Goal: Task Accomplishment & Management: Manage account settings

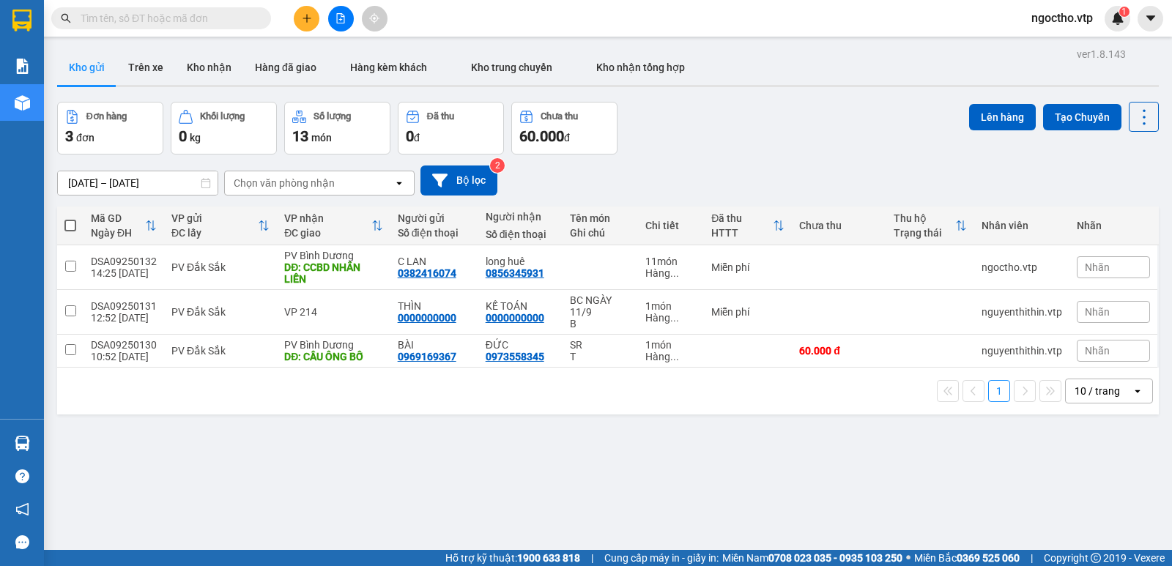
scroll to position [67, 0]
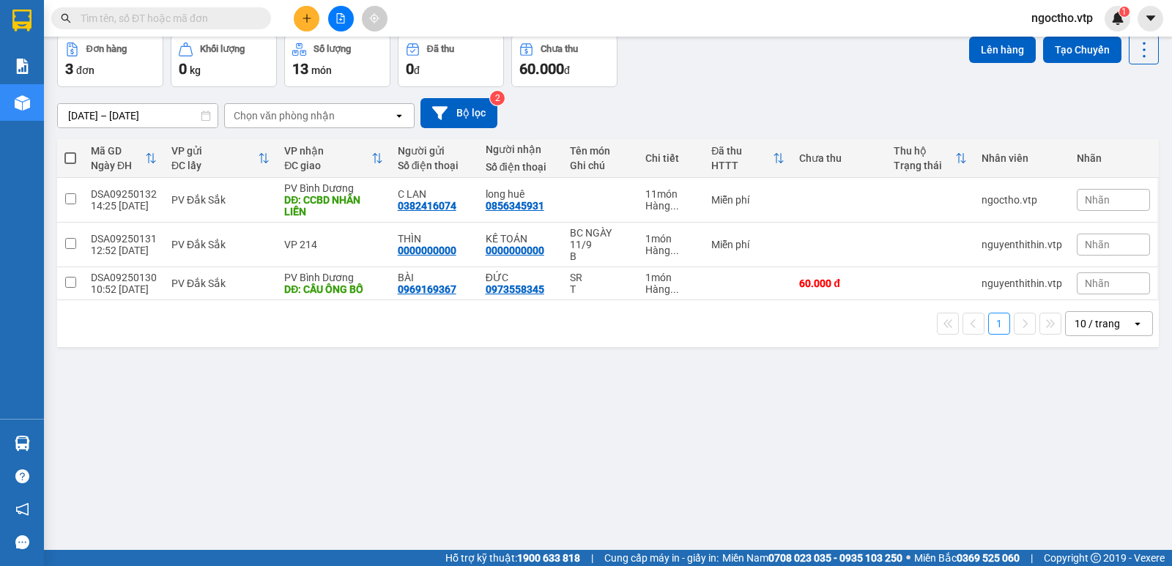
click at [557, 384] on div "ver 1.8.143 Kho gửi Trên xe Kho nhận Hàng đã giao Hàng kèm khách Kho trung chuy…" at bounding box center [607, 260] width 1113 height 566
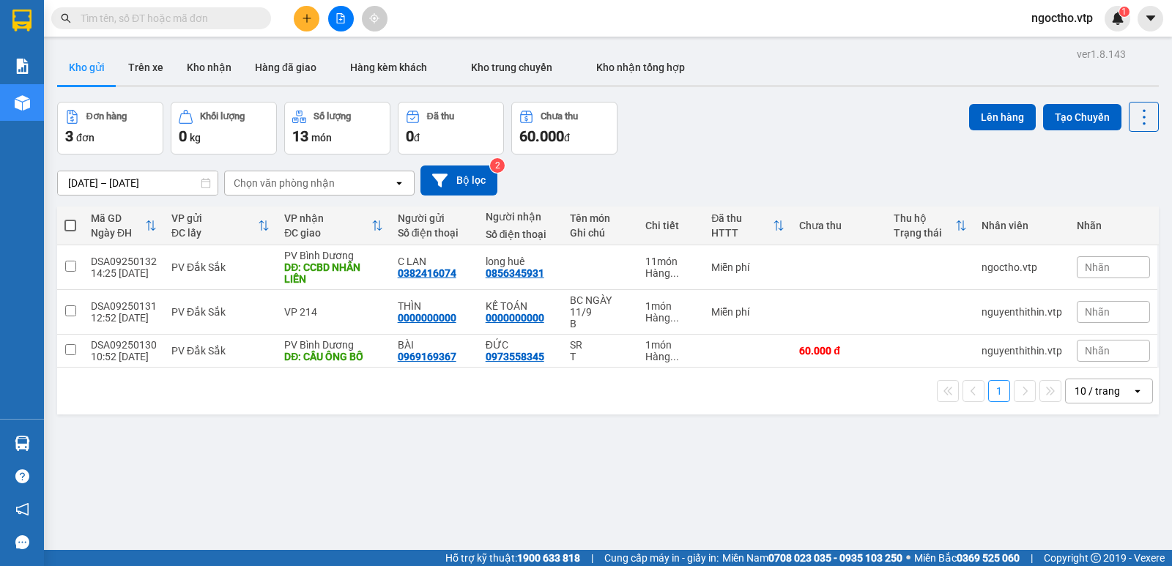
click at [311, 23] on button at bounding box center [307, 19] width 26 height 26
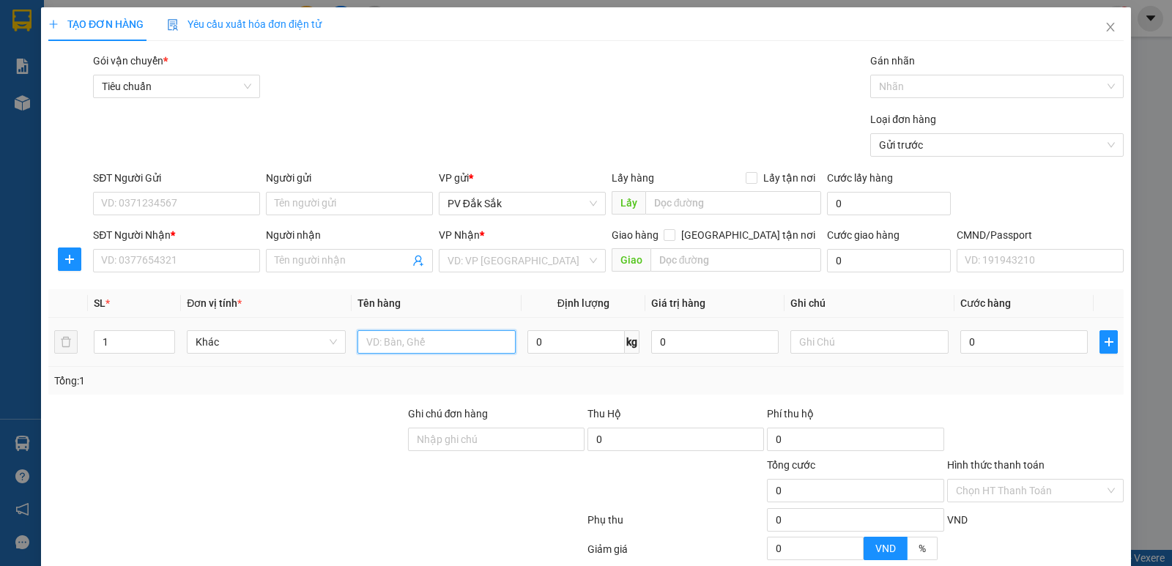
click at [393, 336] on input "text" at bounding box center [436, 341] width 158 height 23
click at [474, 252] on input "search" at bounding box center [517, 261] width 139 height 22
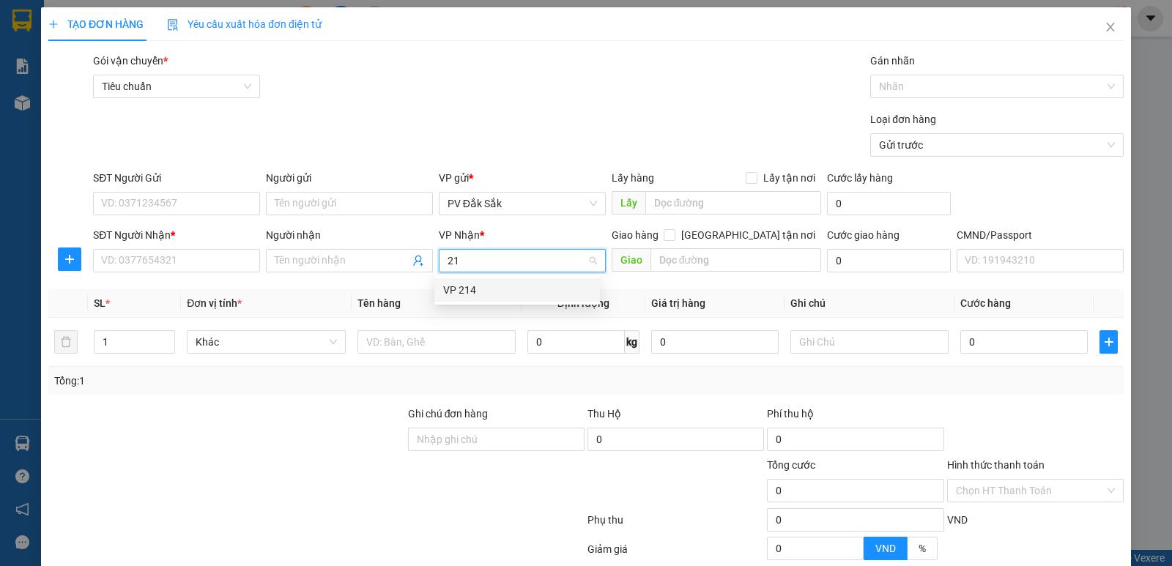
type input "214"
click at [462, 286] on div "VP 214" at bounding box center [517, 290] width 148 height 16
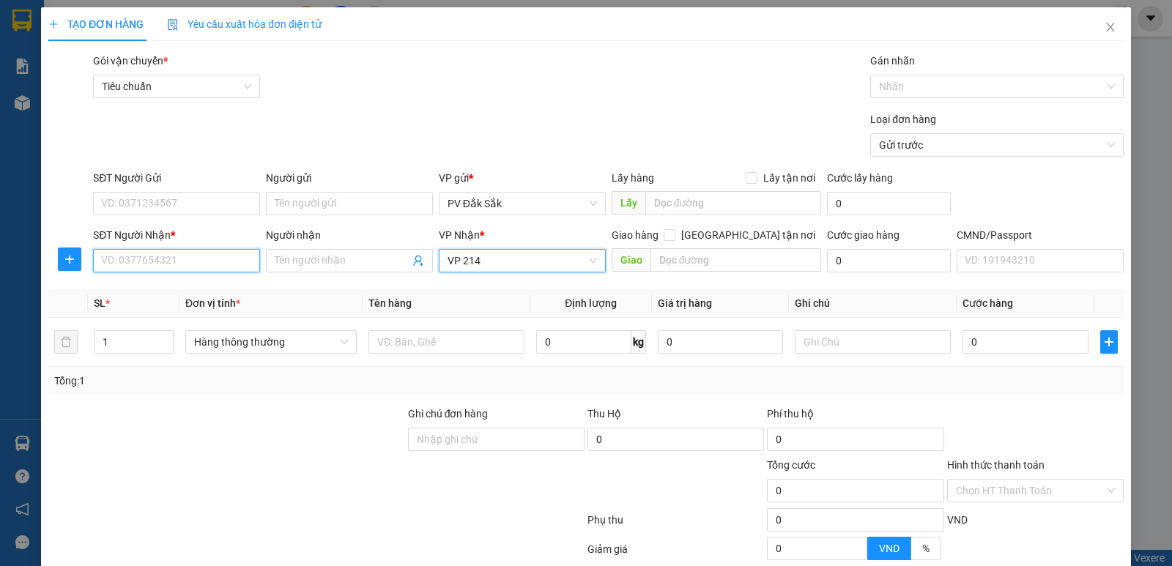
click at [133, 264] on input "SĐT Người Nhận *" at bounding box center [176, 260] width 167 height 23
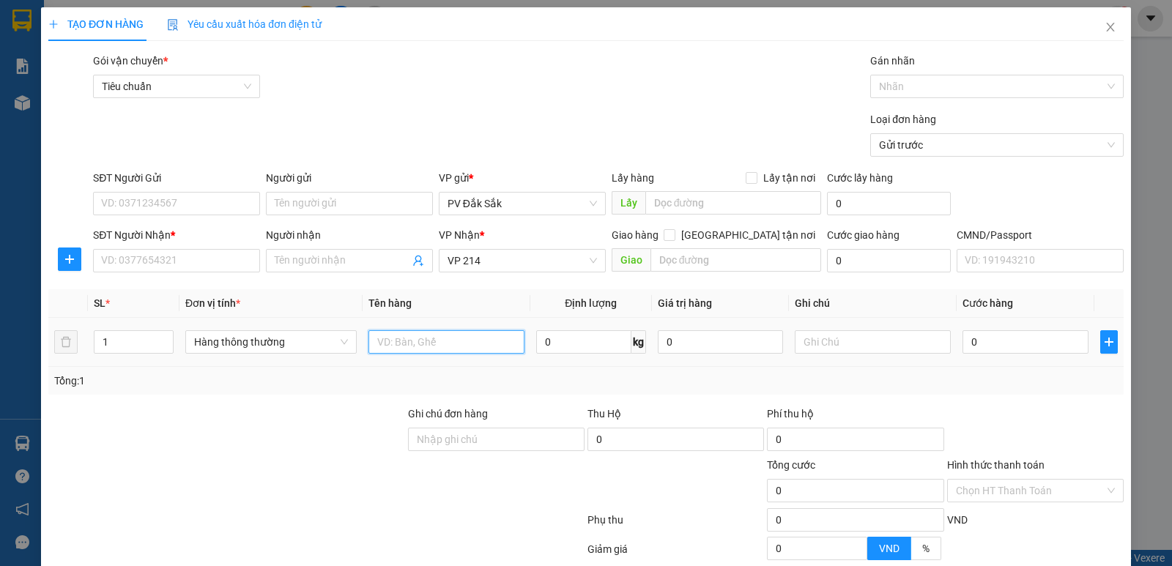
drag, startPoint x: 374, startPoint y: 341, endPoint x: 456, endPoint y: 334, distance: 81.6
click at [390, 341] on input "text" at bounding box center [446, 341] width 156 height 23
drag, startPoint x: 817, startPoint y: 344, endPoint x: 814, endPoint y: 354, distance: 10.5
click at [815, 349] on input "text" at bounding box center [873, 341] width 156 height 23
type input "t"
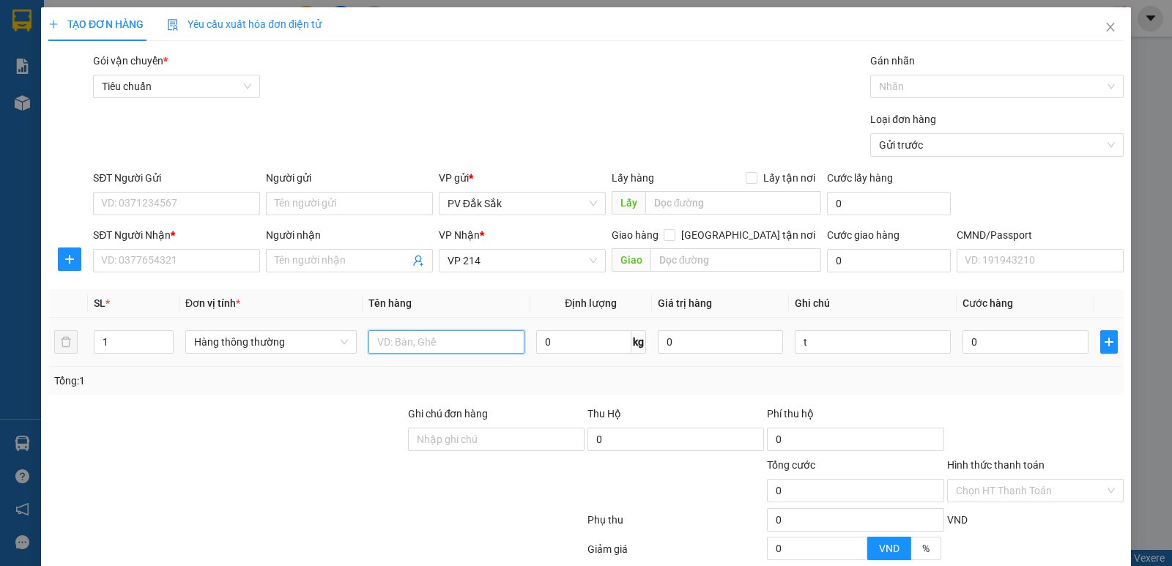
click at [412, 344] on input "text" at bounding box center [446, 341] width 156 height 23
type input "tc"
click at [1001, 338] on input "0" at bounding box center [1024, 341] width 125 height 23
type input "4"
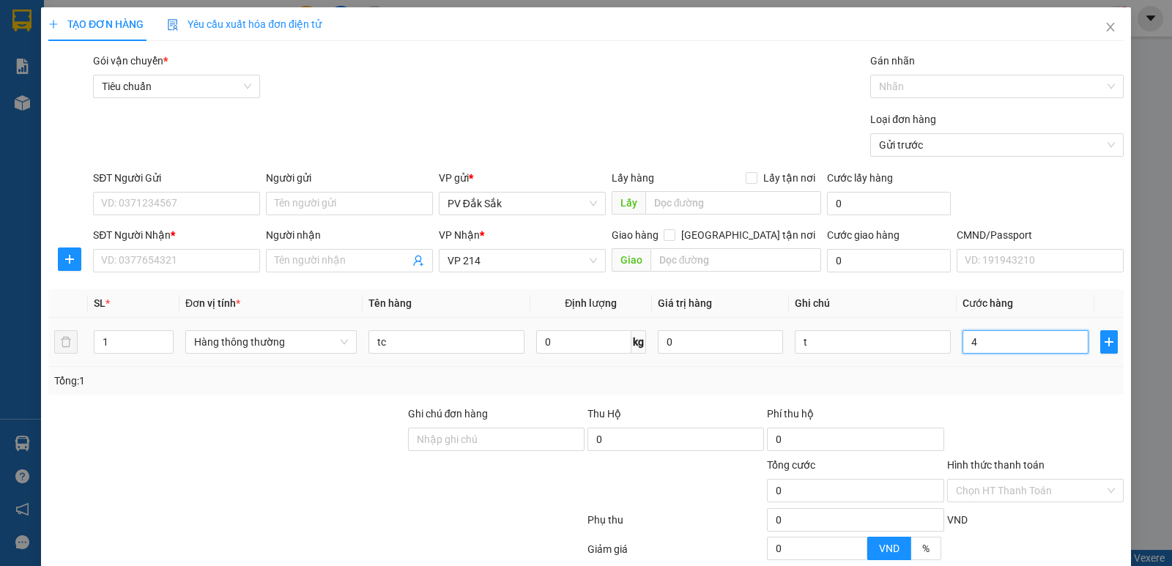
type input "4"
type input "40"
type input "400"
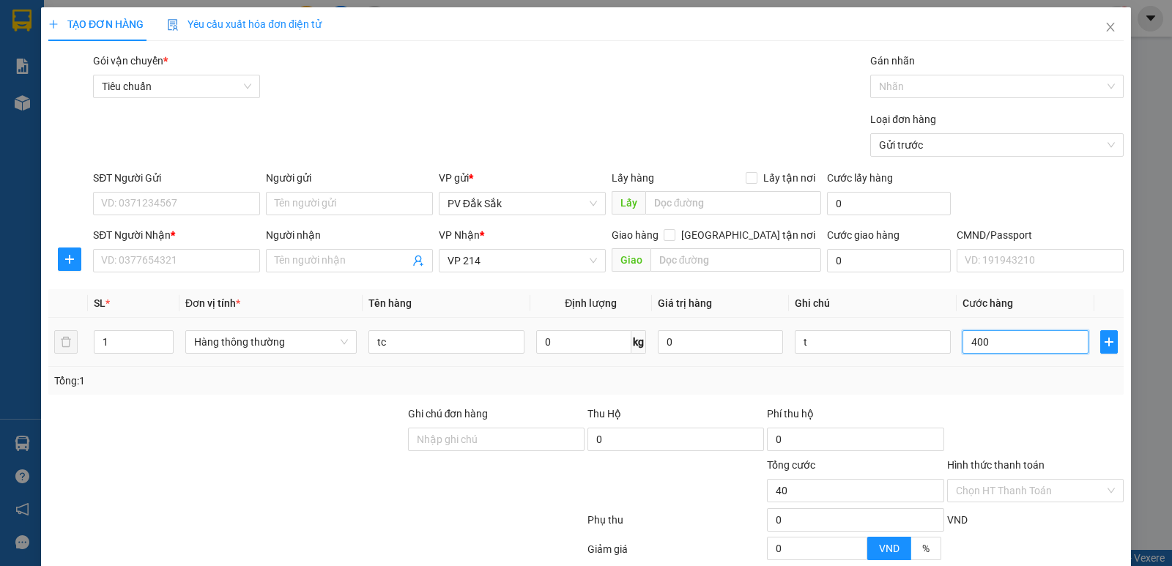
type input "400"
type input "4.000"
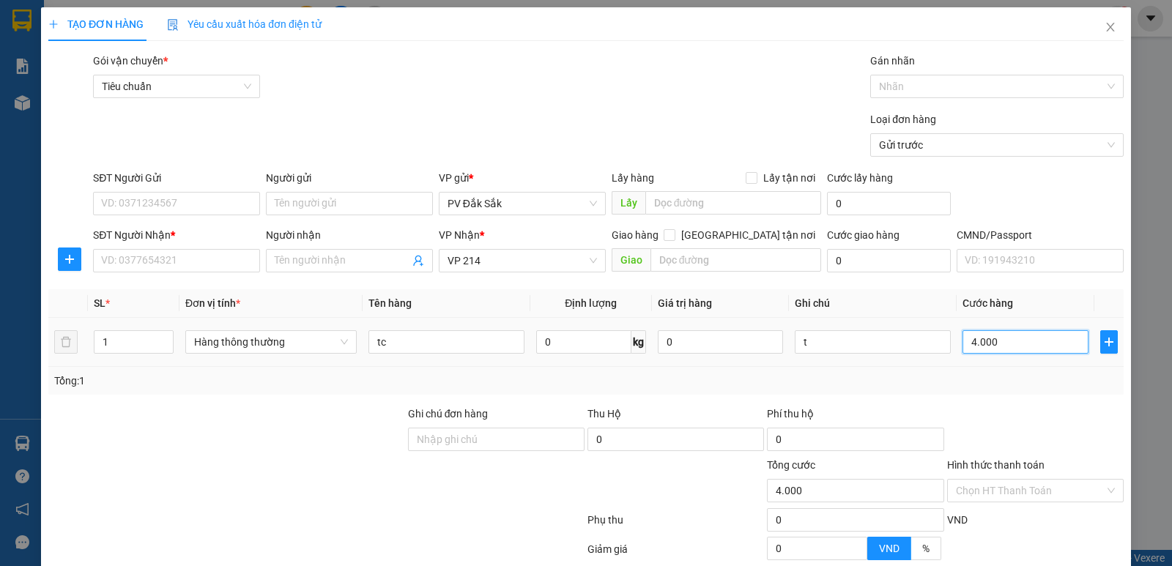
type input "40.000"
click at [160, 260] on input "SĐT Người Nhận *" at bounding box center [176, 260] width 167 height 23
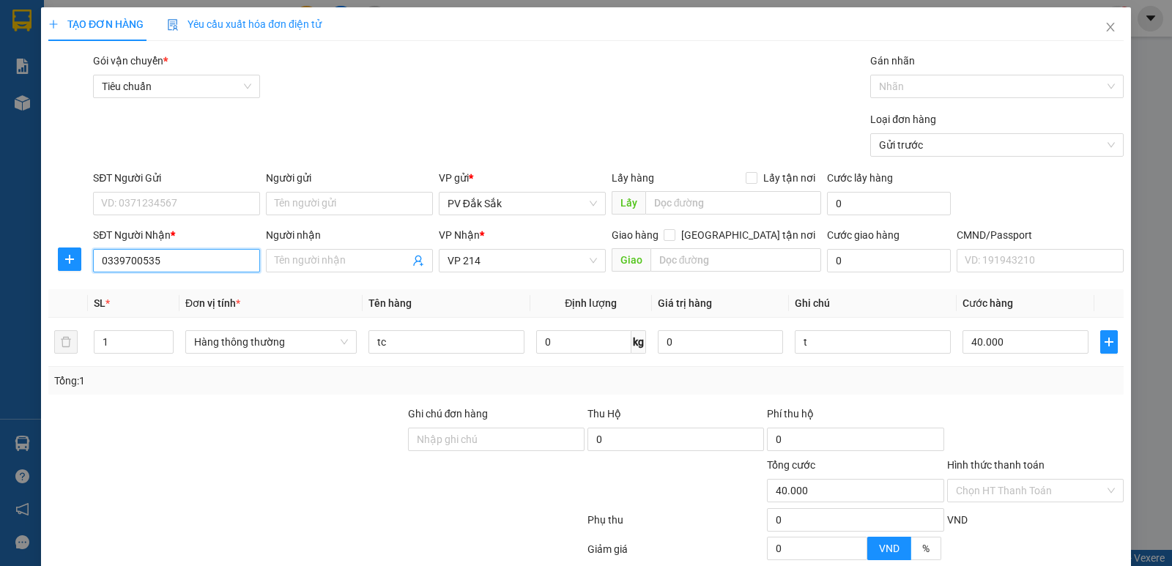
type input "0339700535"
click at [114, 185] on div "SĐT Người Gửi" at bounding box center [176, 178] width 167 height 16
click at [114, 192] on input "SĐT Người Gửi" at bounding box center [176, 203] width 167 height 23
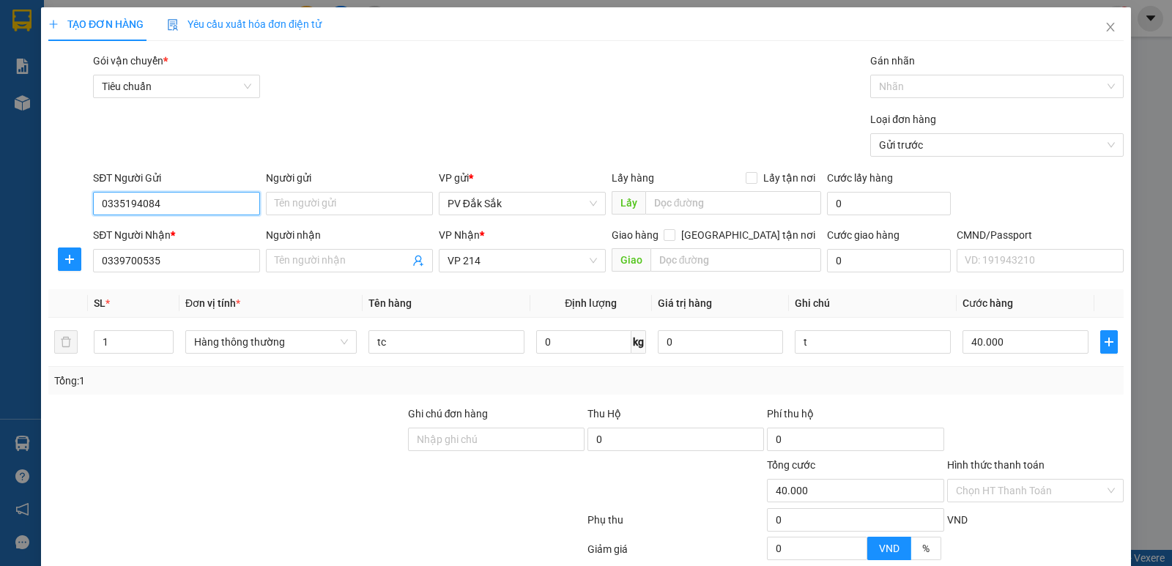
scroll to position [138, 0]
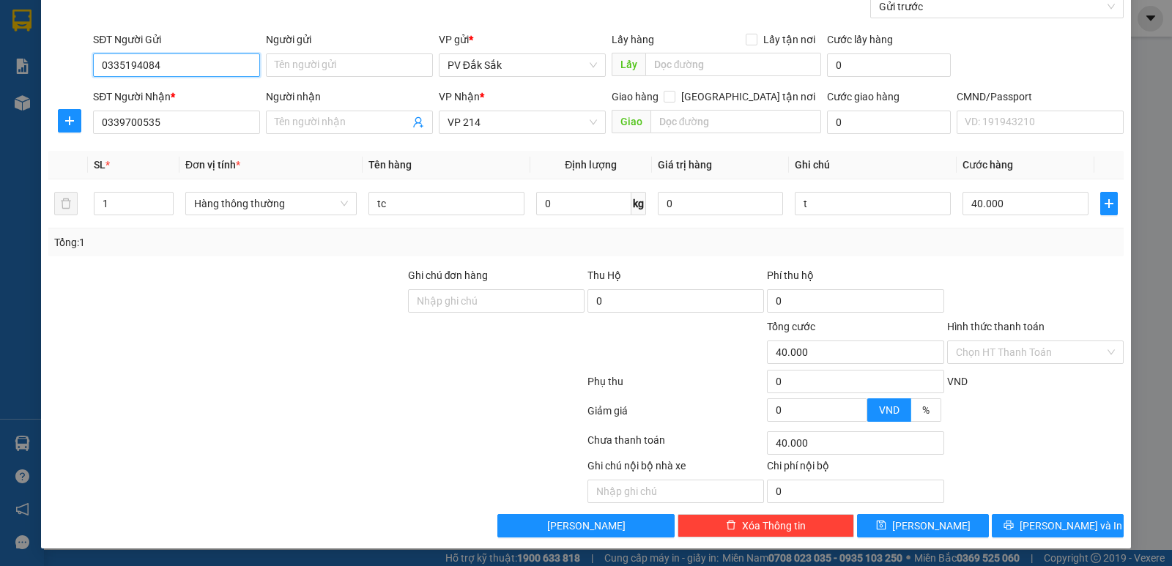
type input "0335194084"
click at [987, 330] on label "Hình thức thanh toán" at bounding box center [995, 327] width 97 height 12
click at [987, 341] on input "Hình thức thanh toán" at bounding box center [1030, 352] width 149 height 22
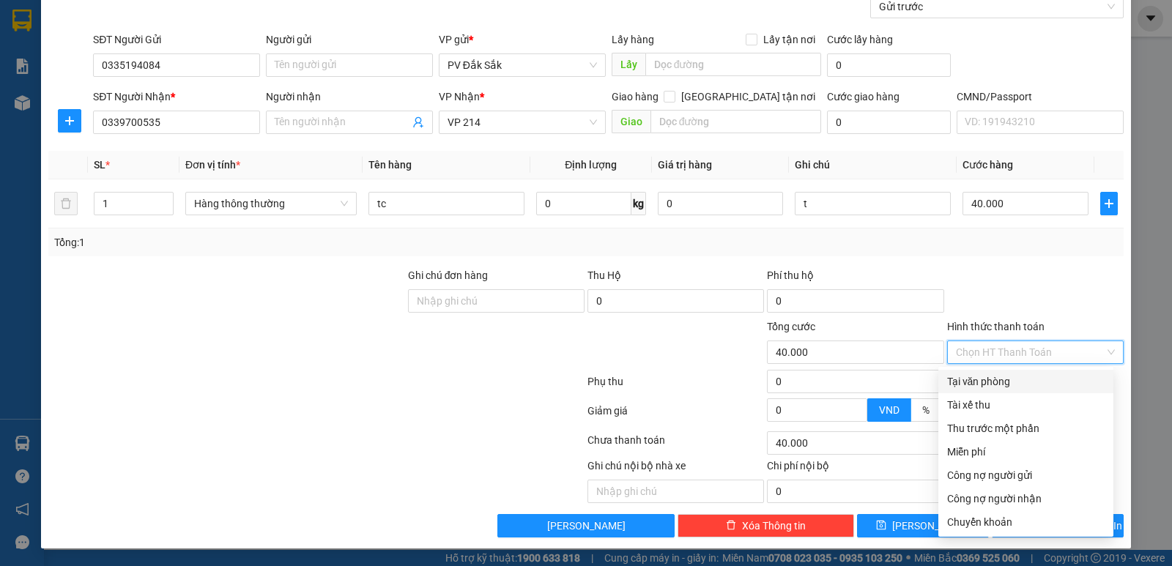
drag, startPoint x: 973, startPoint y: 376, endPoint x: 989, endPoint y: 394, distance: 24.4
click at [972, 376] on div "Tại văn phòng" at bounding box center [1025, 382] width 157 height 16
type input "0"
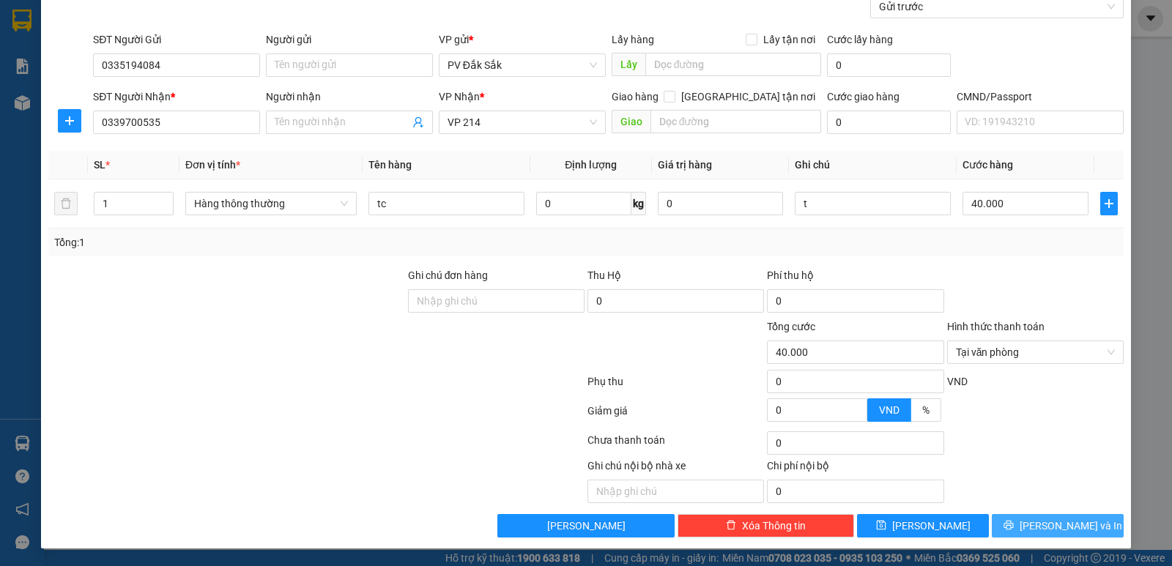
click at [1037, 528] on span "[PERSON_NAME] và In" at bounding box center [1071, 526] width 103 height 16
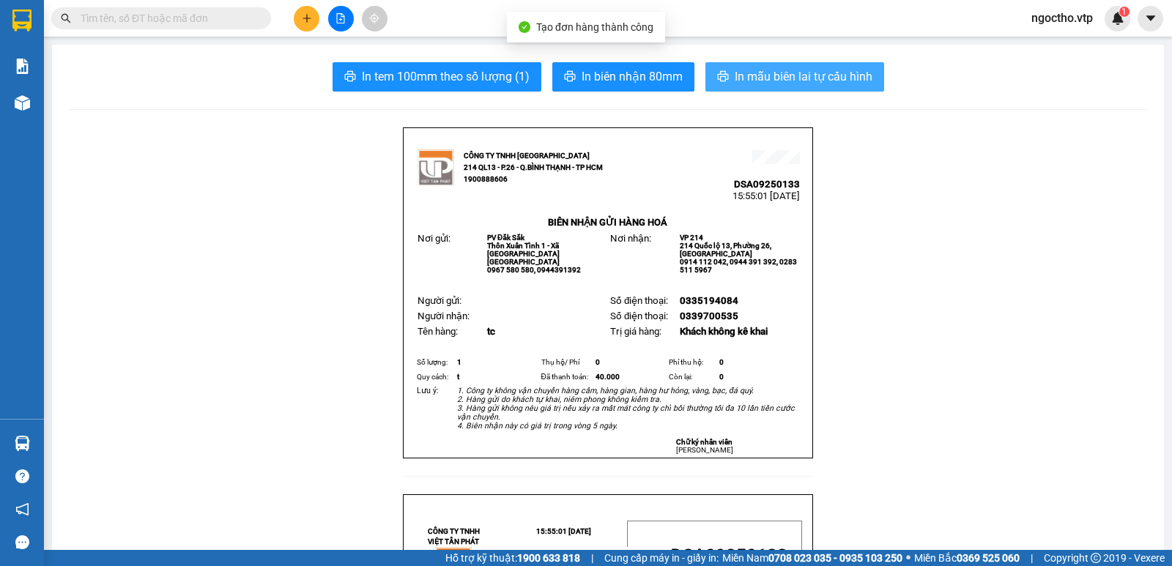
click at [823, 86] on button "In mẫu biên lai tự cấu hình" at bounding box center [794, 76] width 179 height 29
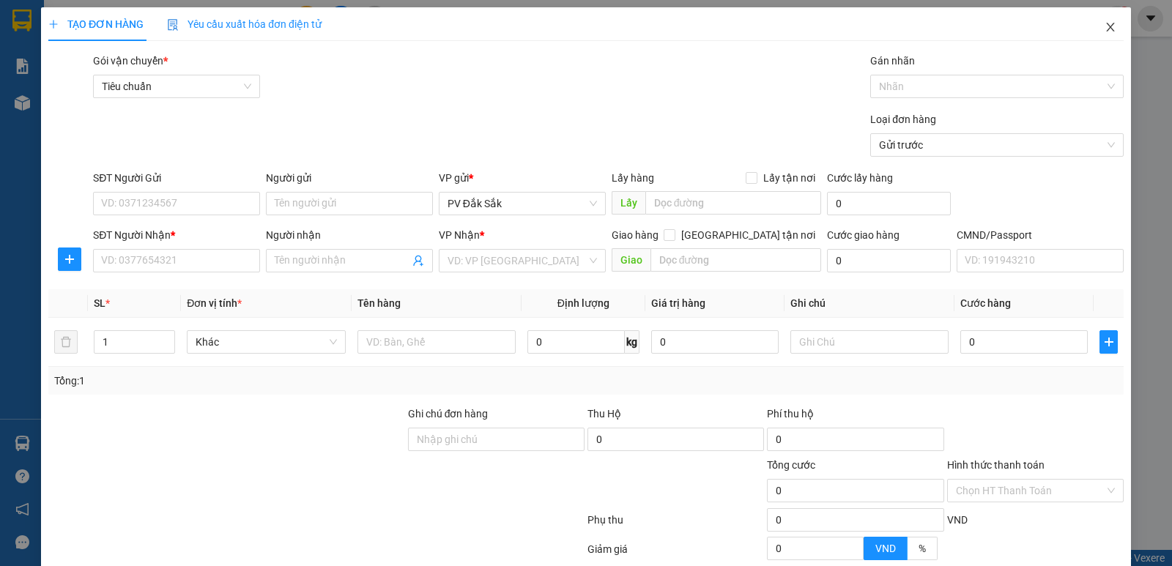
click at [1106, 27] on icon "close" at bounding box center [1110, 27] width 8 height 9
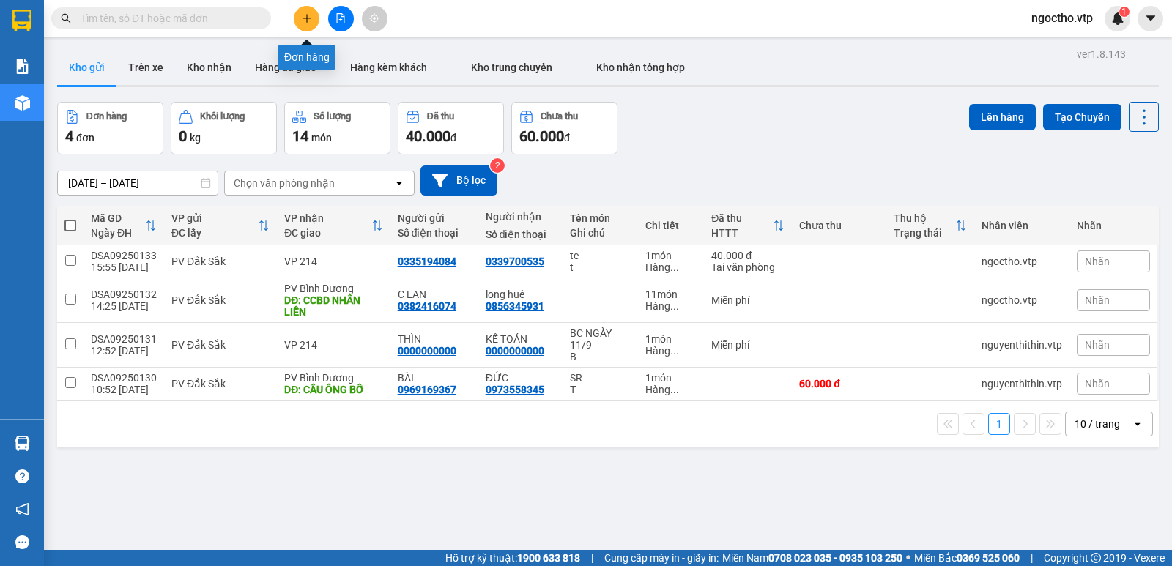
click at [308, 21] on icon "plus" at bounding box center [307, 18] width 10 height 10
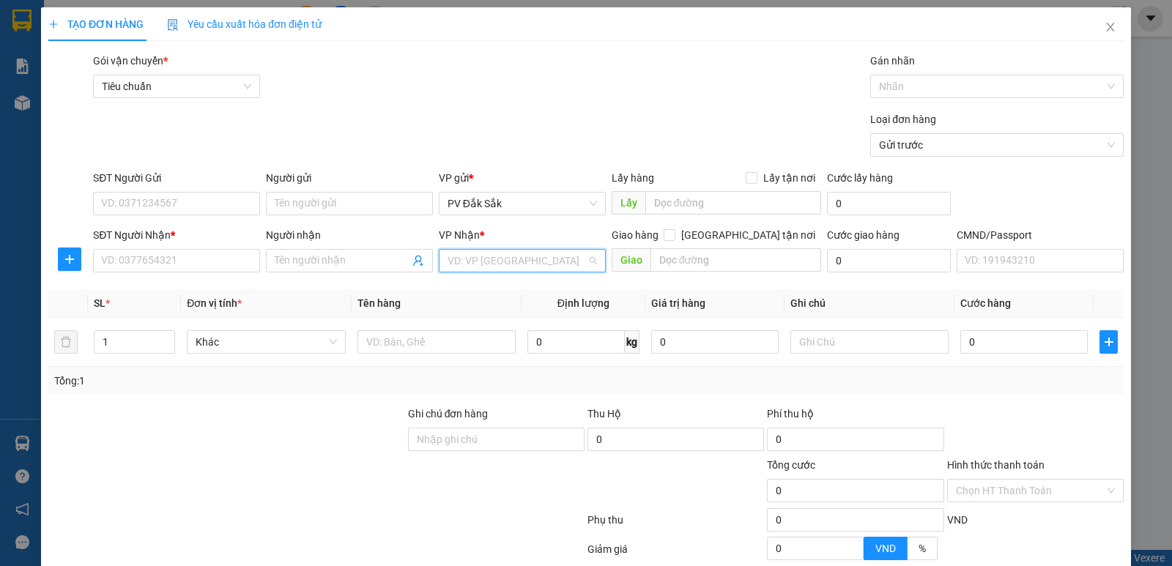
drag, startPoint x: 527, startPoint y: 258, endPoint x: 517, endPoint y: 253, distance: 11.5
click at [528, 258] on input "search" at bounding box center [517, 261] width 139 height 22
type input "bd"
drag, startPoint x: 482, startPoint y: 296, endPoint x: 562, endPoint y: 285, distance: 80.6
click at [483, 295] on div "PV Bình Dương" at bounding box center [517, 290] width 148 height 16
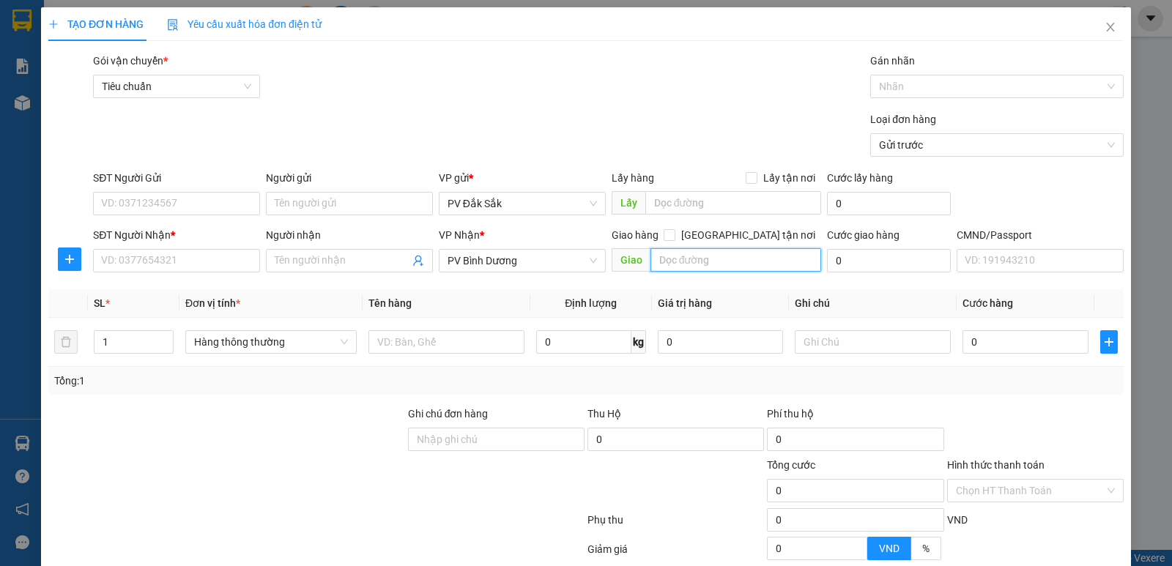
click at [663, 265] on input "text" at bounding box center [735, 259] width 171 height 23
type input "sở sao"
click at [967, 347] on input "0" at bounding box center [1024, 341] width 125 height 23
type input "4"
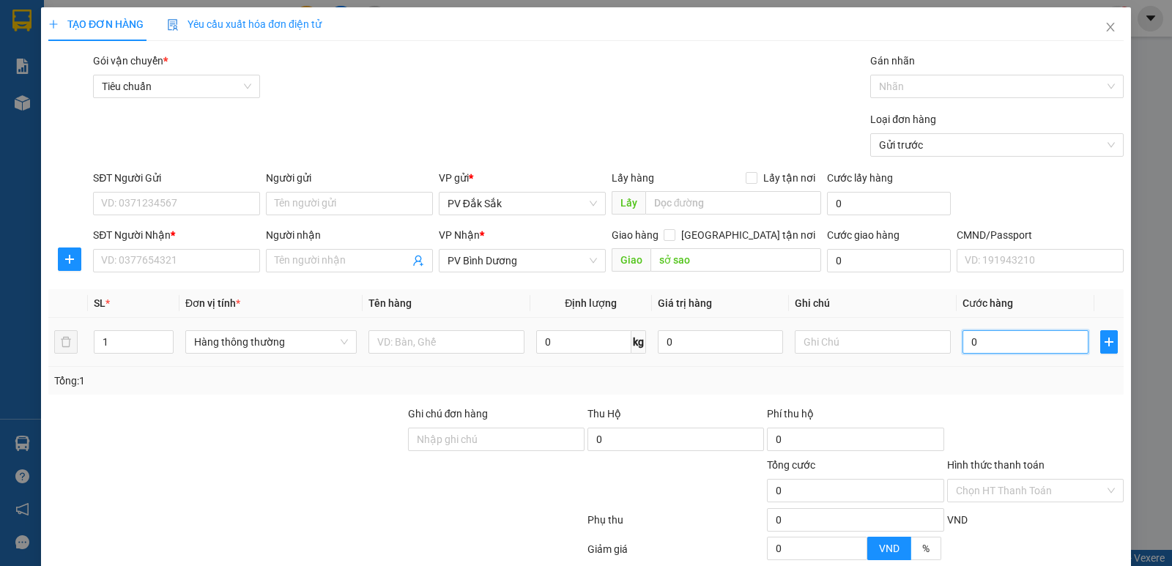
type input "4"
type input "0"
type input "05"
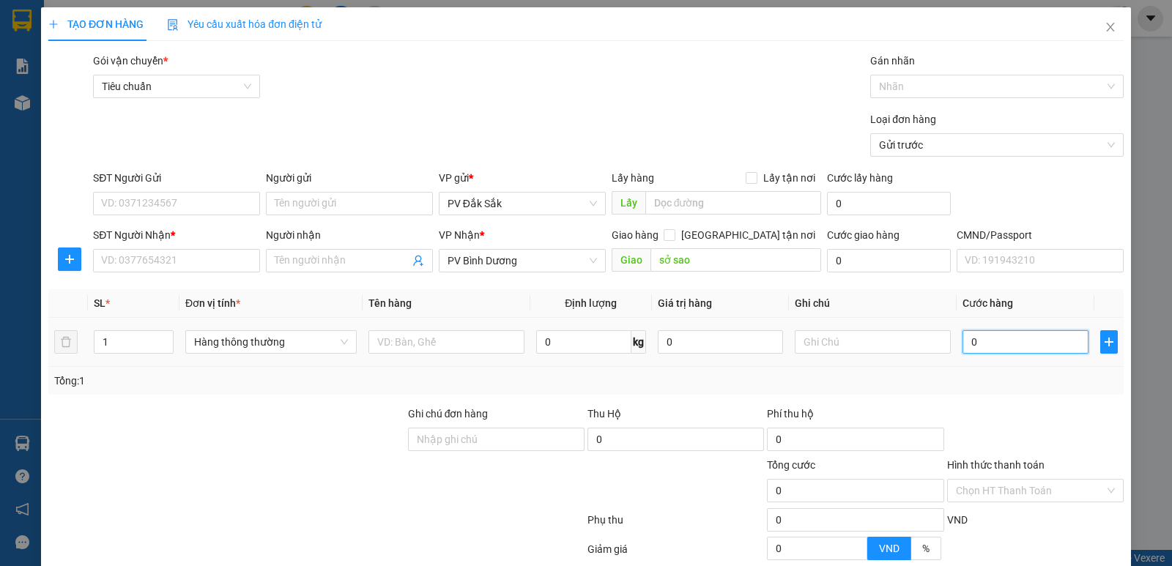
type input "5"
type input "050"
type input "50"
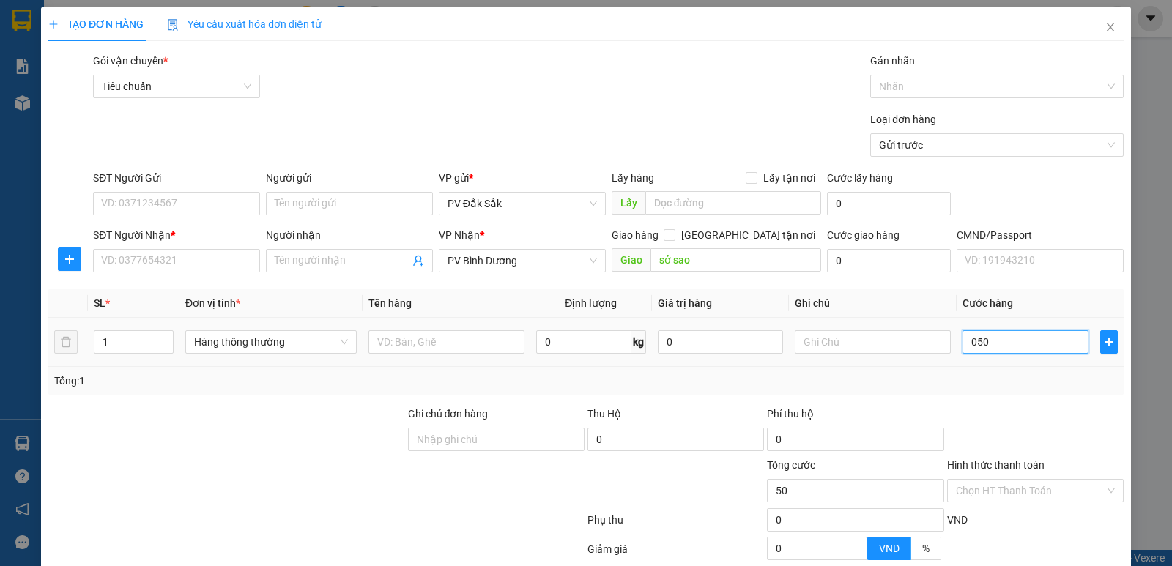
type input "0.500"
type input "500"
type input "05.000"
type input "5.000"
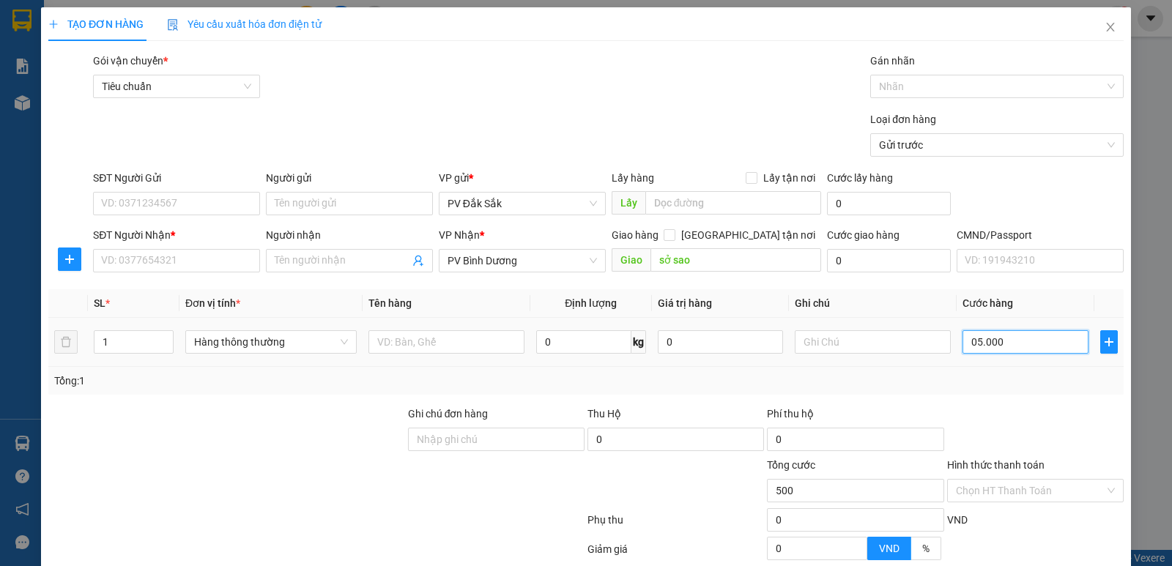
type input "5.000"
type input "050.000"
type input "50.000"
type input "05.000"
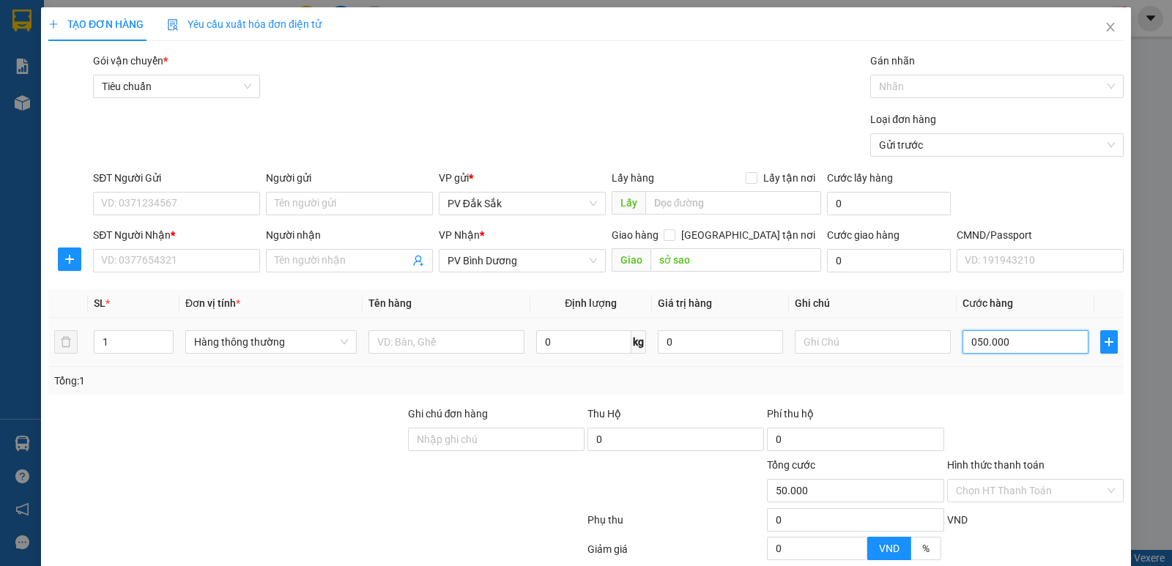
type input "5.000"
type input "0"
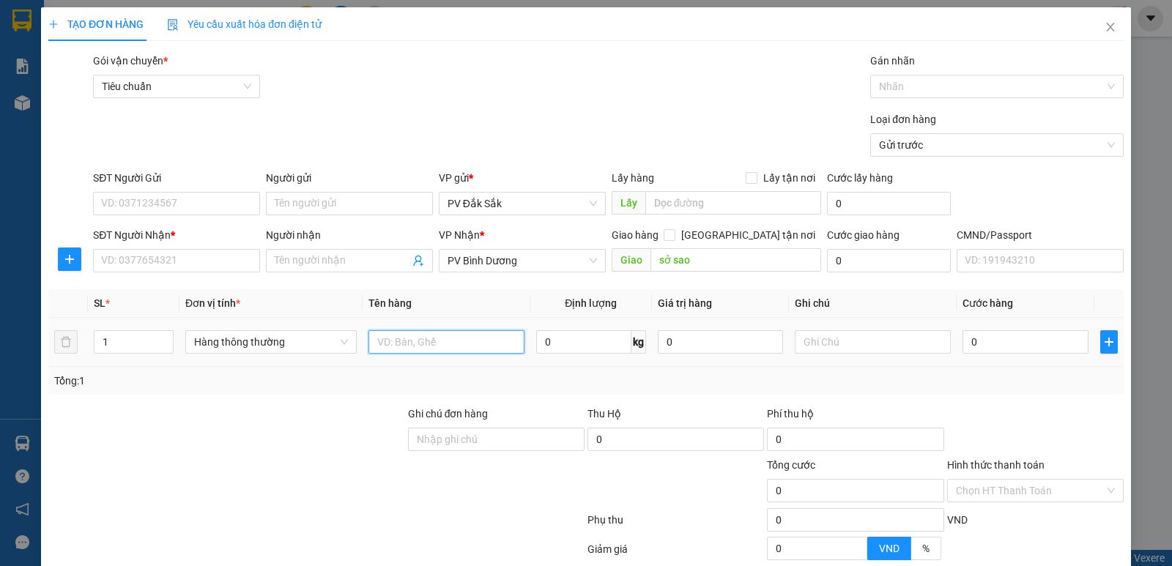
drag, startPoint x: 376, startPoint y: 339, endPoint x: 373, endPoint y: 346, distance: 8.2
click at [374, 345] on input "text" at bounding box center [446, 341] width 156 height 23
click at [834, 352] on input "text" at bounding box center [873, 341] width 156 height 23
drag, startPoint x: 413, startPoint y: 348, endPoint x: 66, endPoint y: 341, distance: 347.3
click at [171, 366] on tr "1 Hàng thông thường sr 0 kg 0 0" at bounding box center [585, 342] width 1075 height 49
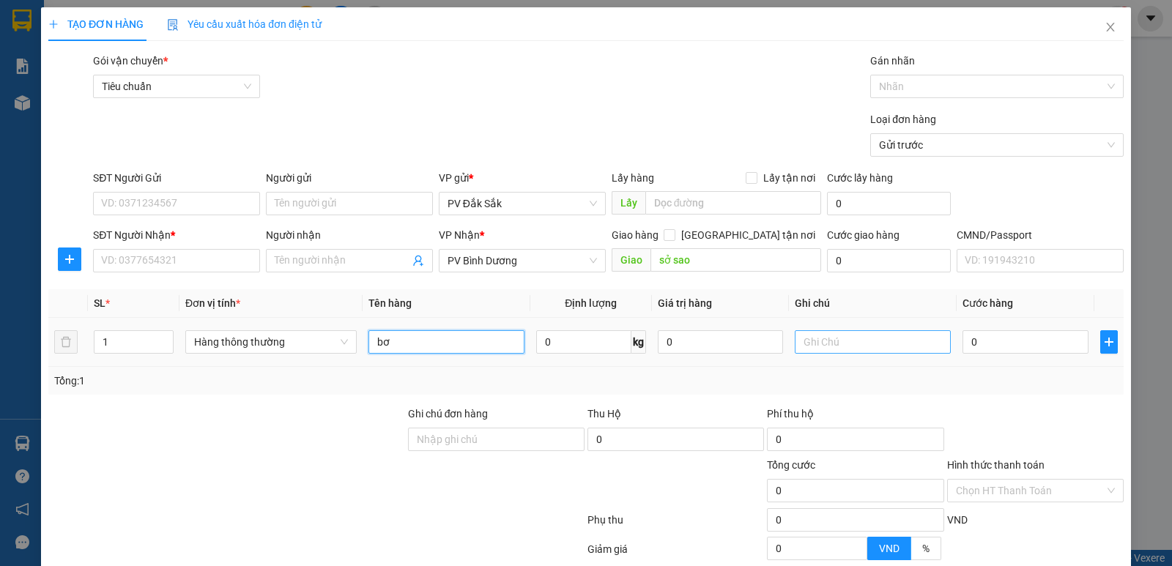
type input "bơ"
click at [802, 344] on input "text" at bounding box center [873, 341] width 156 height 23
type input "t"
click at [964, 352] on input "0" at bounding box center [1024, 341] width 125 height 23
type input "5"
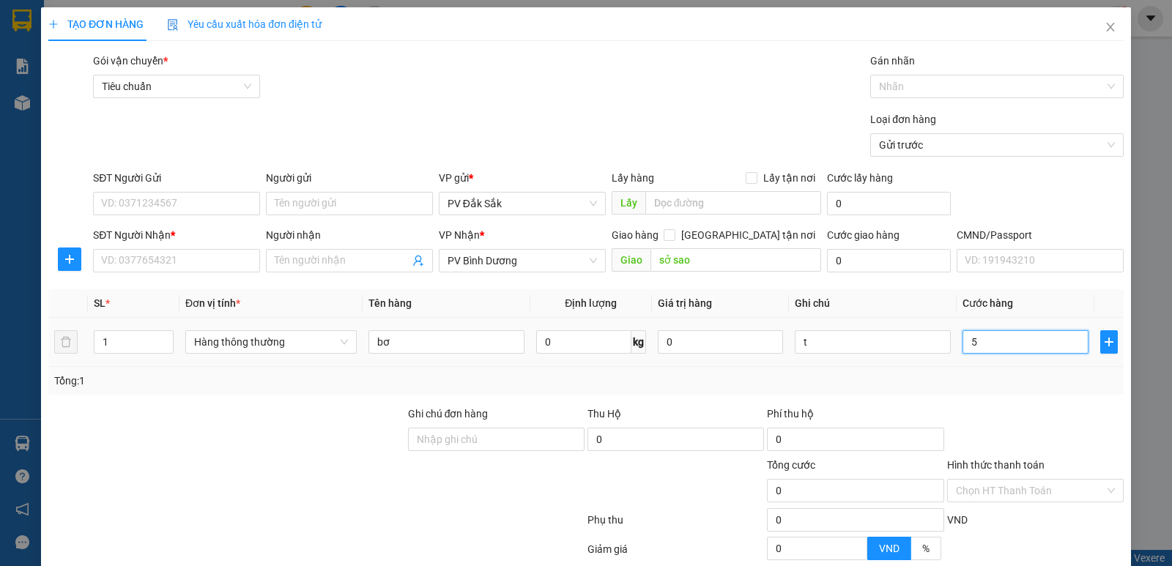
type input "5"
type input "50"
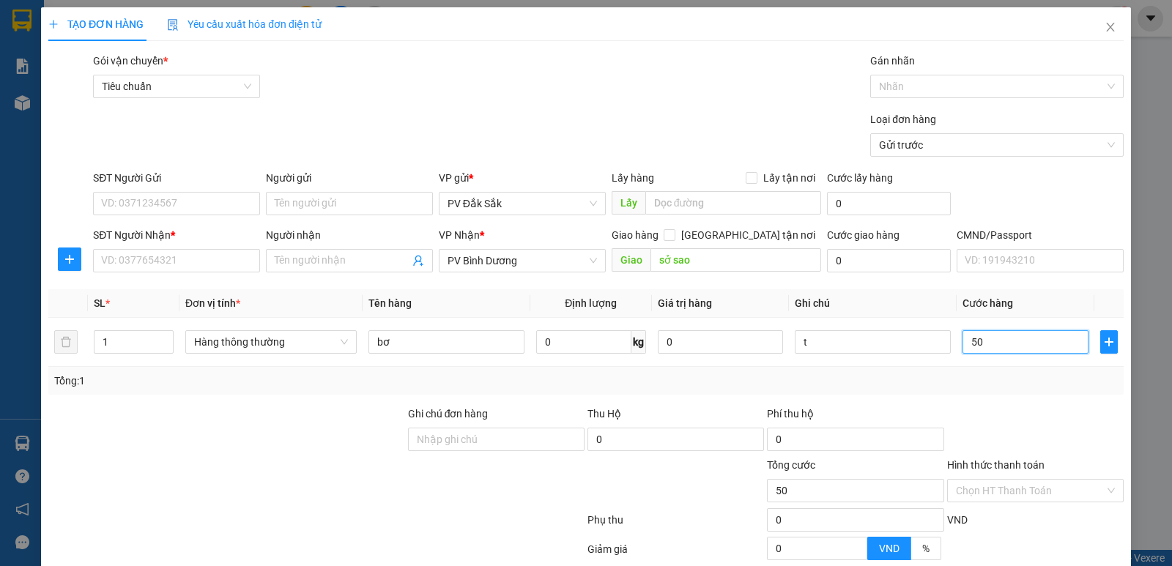
type input "500"
type input "5.000"
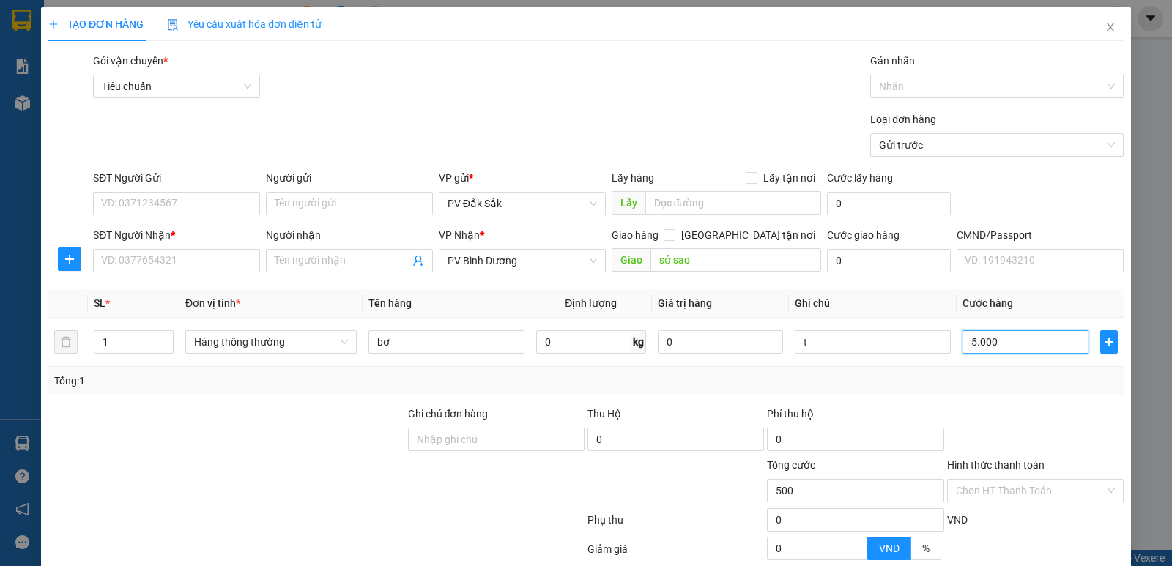
type input "5.000"
type input "50.000"
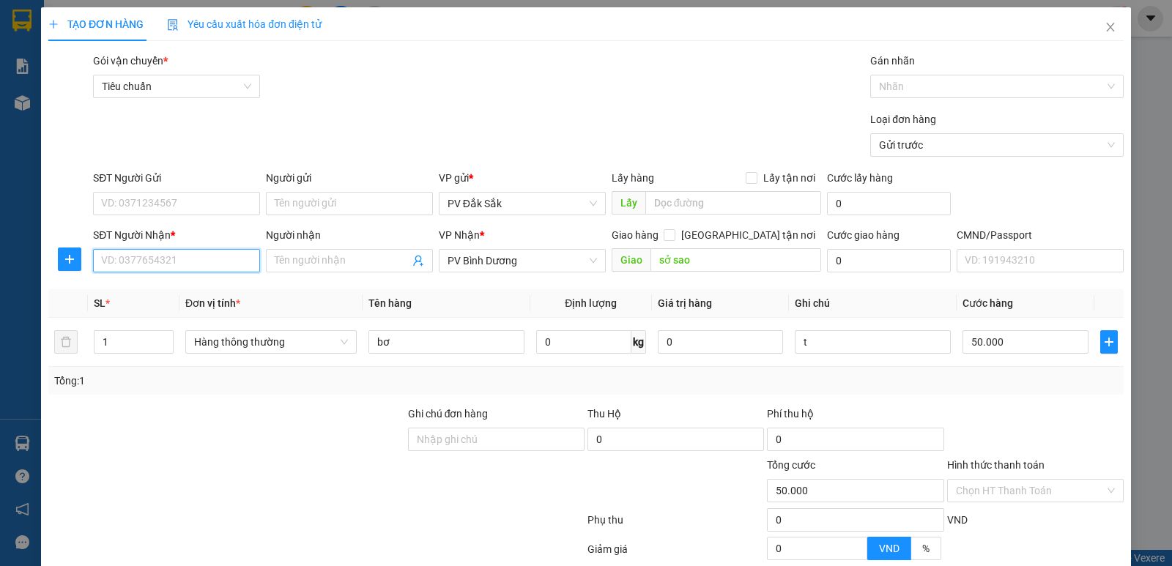
click at [136, 258] on input "SĐT Người Nhận *" at bounding box center [176, 260] width 167 height 23
type input "0981187324"
drag, startPoint x: 149, startPoint y: 294, endPoint x: 182, endPoint y: 232, distance: 69.8
click at [152, 293] on div "0981187324 - goi trươc 60p" at bounding box center [175, 290] width 148 height 16
type input "goi trươc 60p"
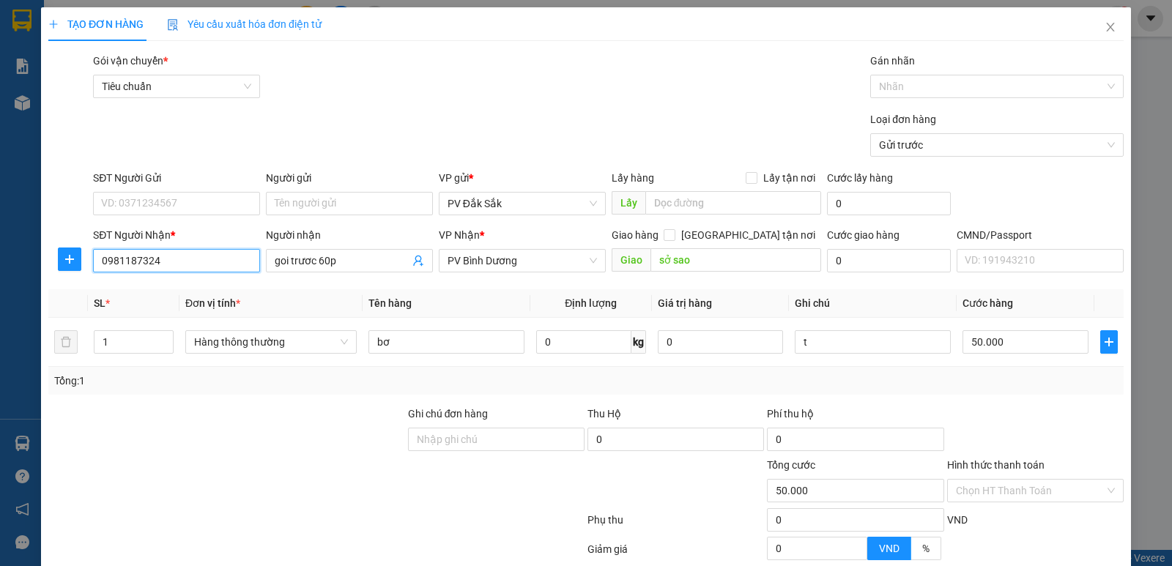
type input "0981187324"
click at [174, 221] on form "SĐT Người Gửi VD: 0371234567 Người gửi Tên người gửi VP gửi * PV Đắk Sắk Lấy hà…" at bounding box center [585, 224] width 1075 height 108
click at [169, 204] on input "SĐT Người Gửi" at bounding box center [176, 203] width 167 height 23
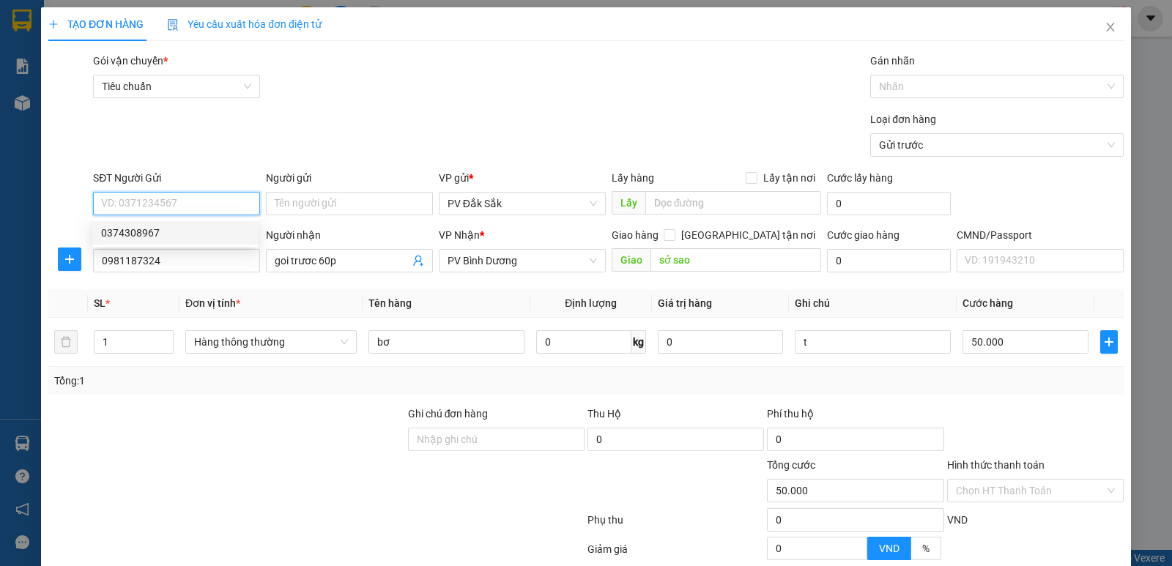
click at [141, 231] on div "0374308967" at bounding box center [175, 233] width 148 height 16
type input "0374308967"
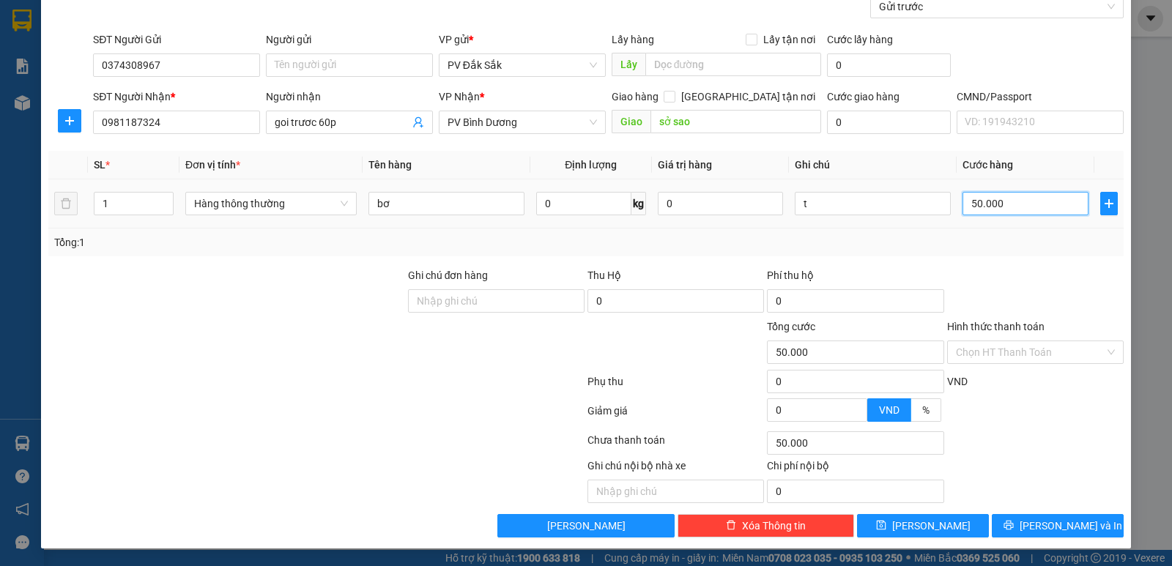
click at [992, 197] on input "50.000" at bounding box center [1024, 203] width 125 height 23
type input "4"
type input "40"
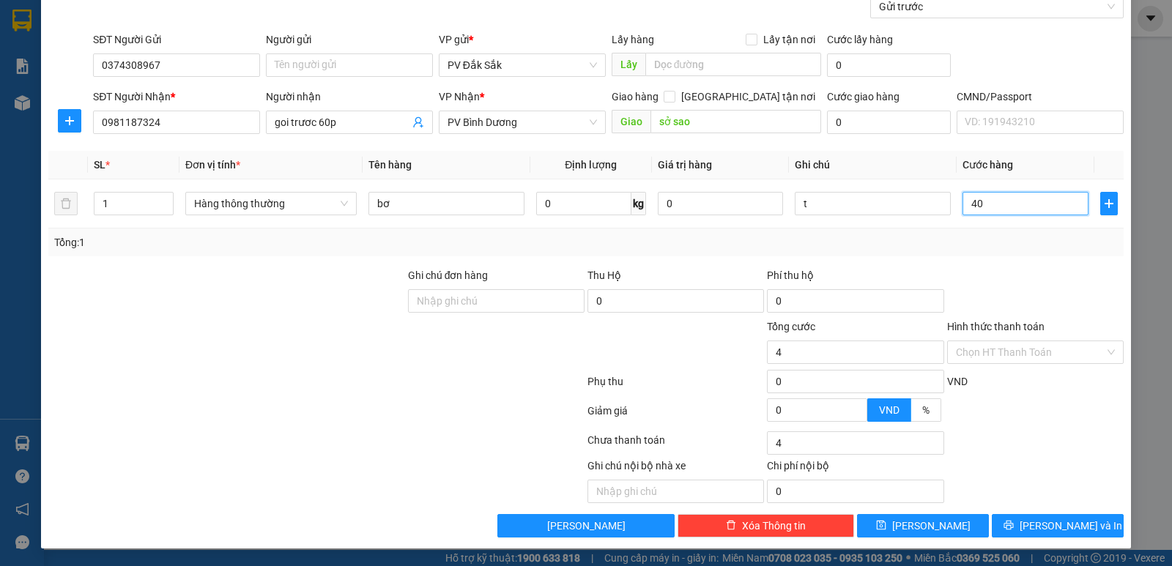
type input "40"
type input "400"
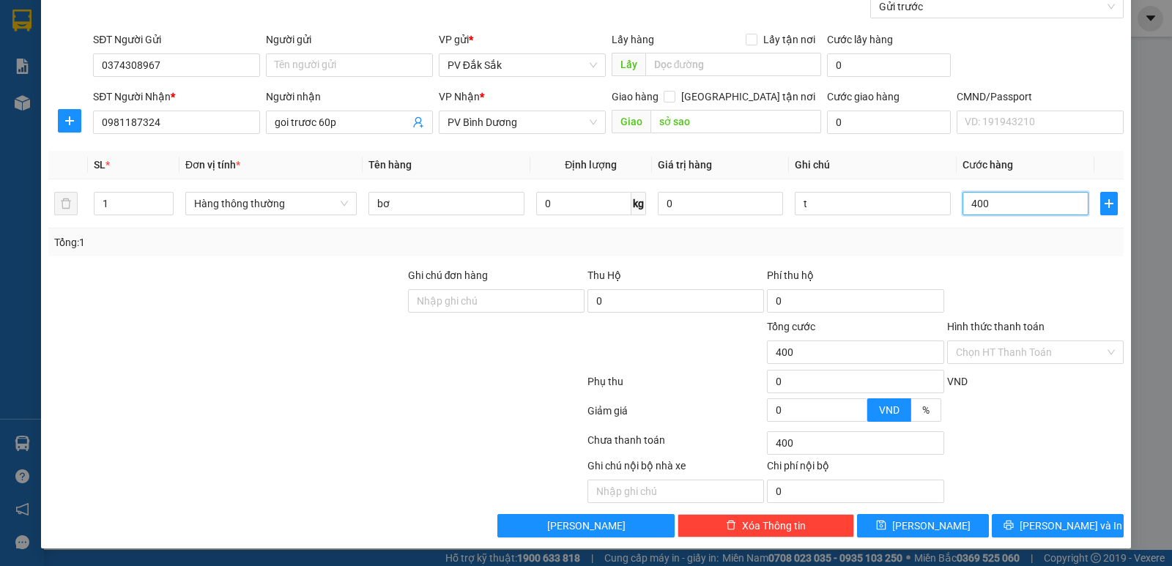
type input "4.000"
type input "40.000"
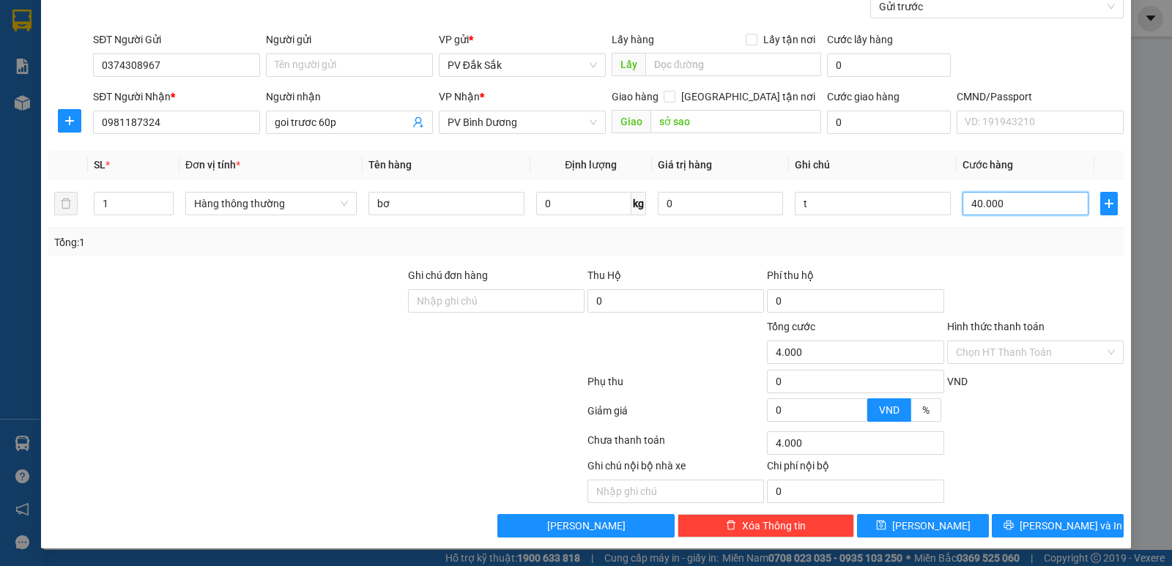
type input "40.000"
click at [1053, 524] on span "[PERSON_NAME] và In" at bounding box center [1071, 526] width 103 height 16
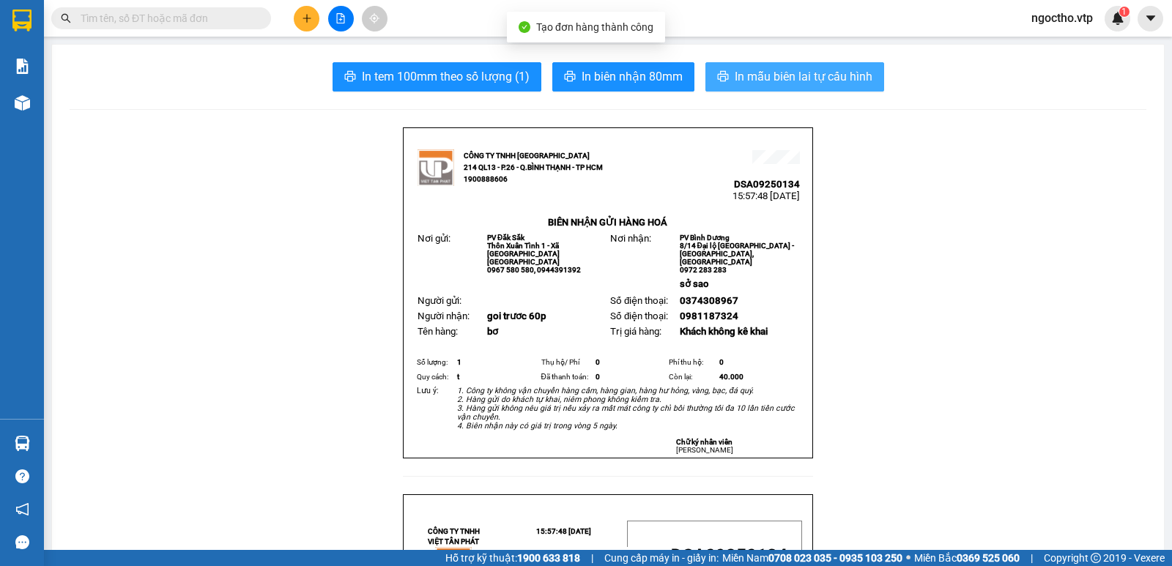
click at [825, 81] on span "In mẫu biên lai tự cấu hình" at bounding box center [804, 76] width 138 height 18
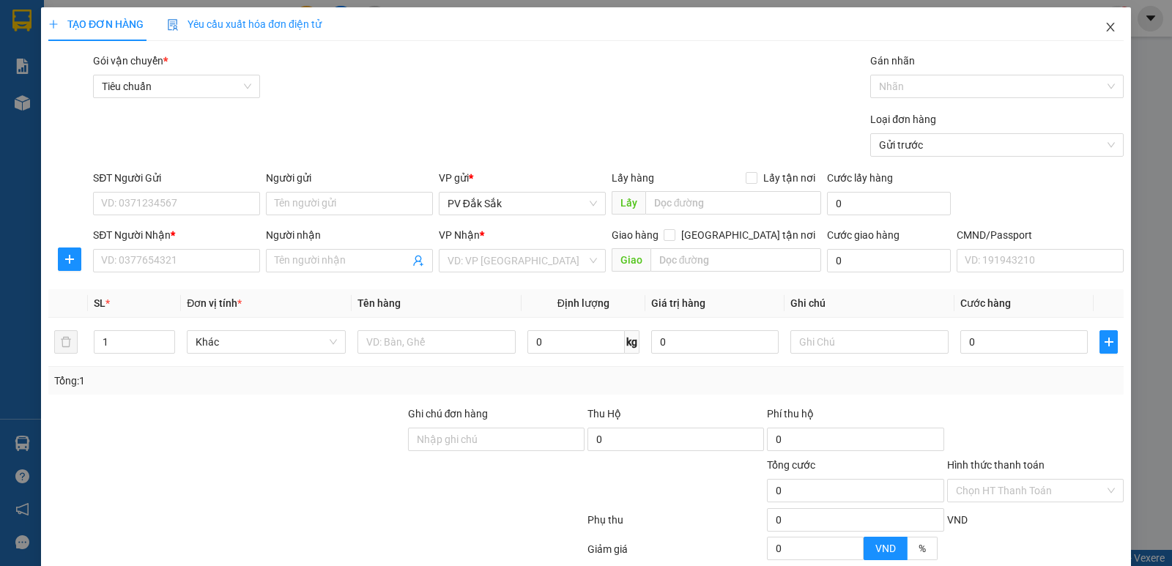
click at [1105, 26] on icon "close" at bounding box center [1111, 27] width 12 height 12
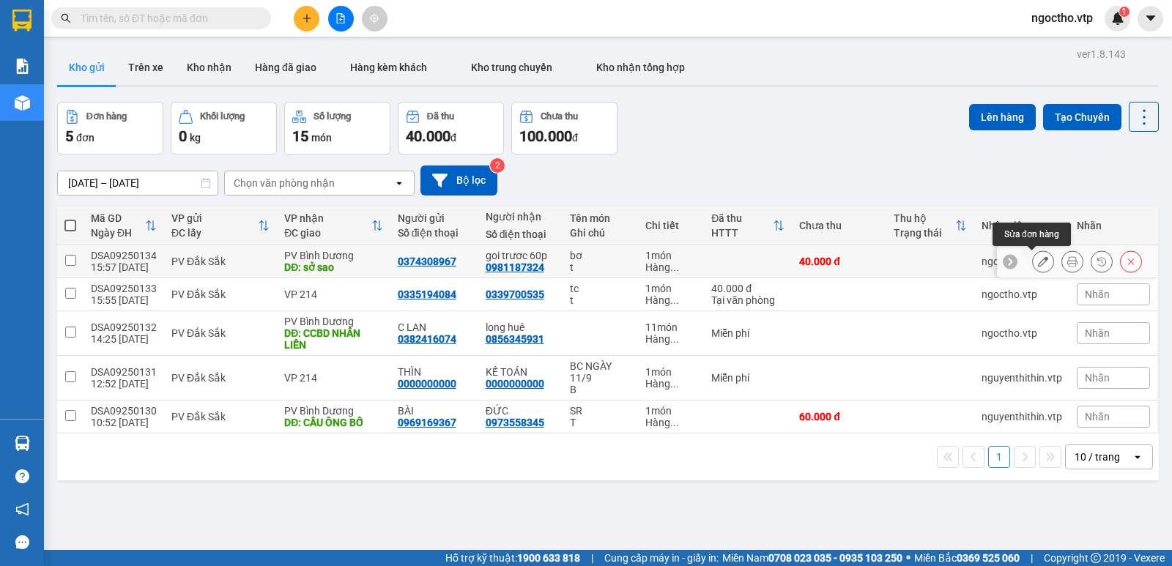
click at [1039, 256] on button at bounding box center [1043, 262] width 21 height 26
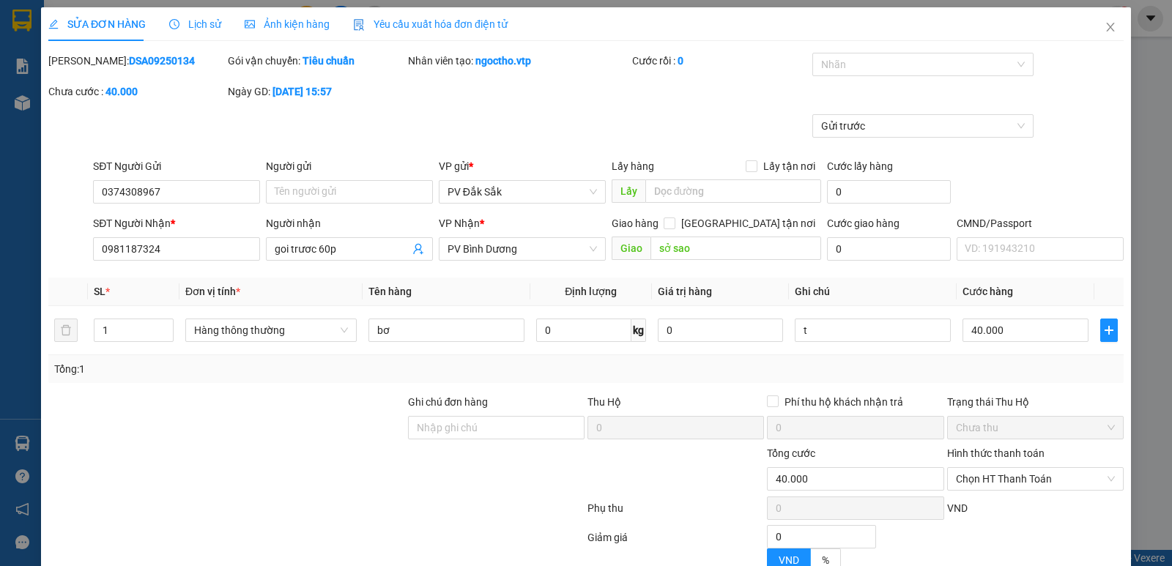
type input "0374308967"
type input "0981187324"
type input "goi trươc 60p"
type input "sở sao"
type input "40.000"
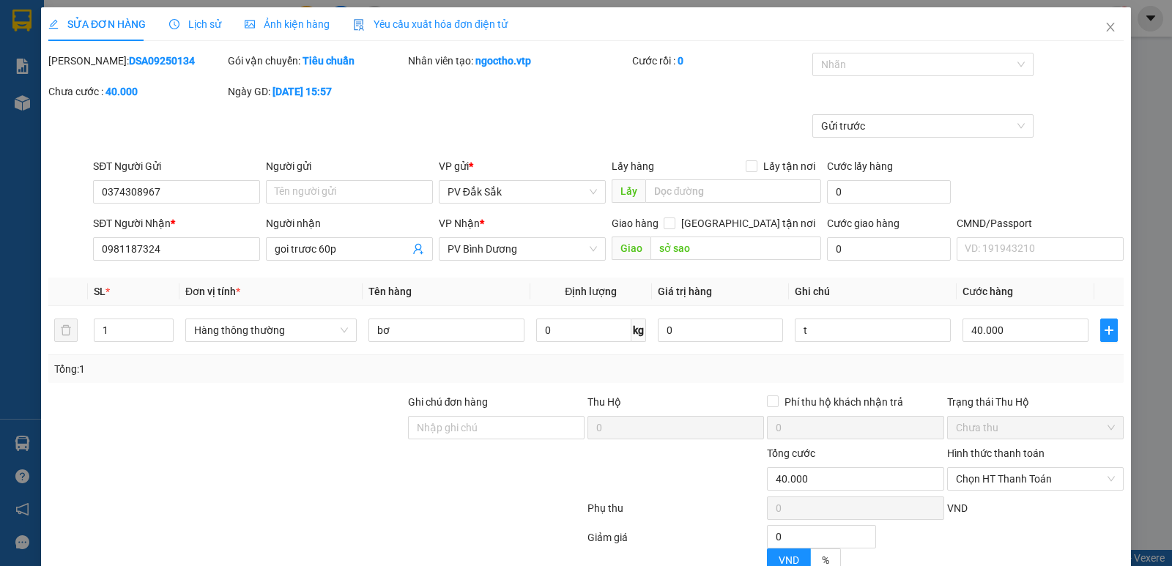
type input "40.000"
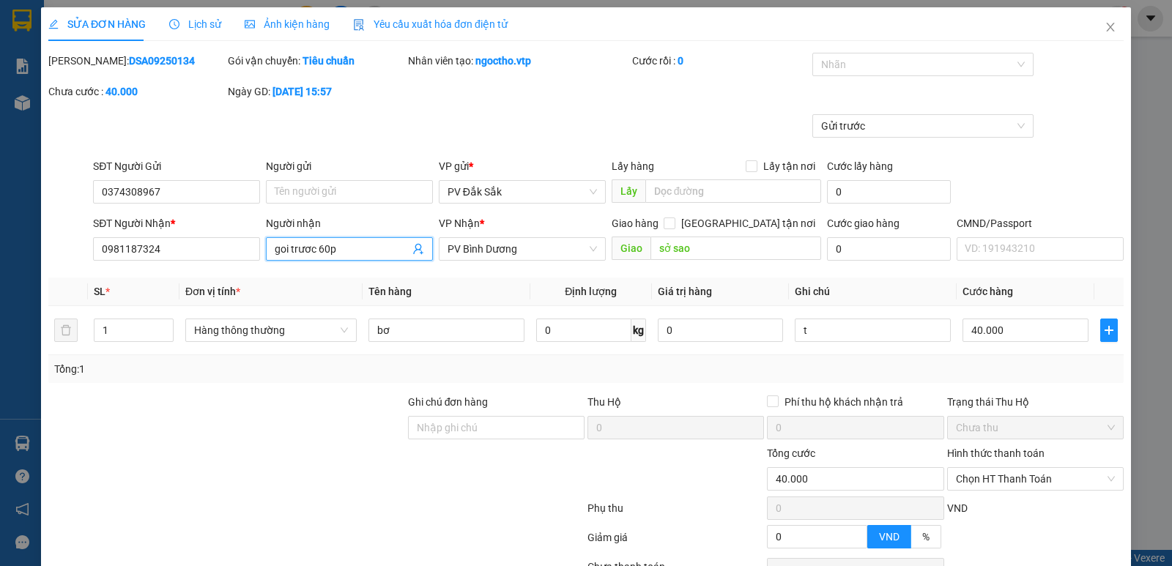
click at [380, 256] on input "goi trươc 60p" at bounding box center [342, 249] width 135 height 16
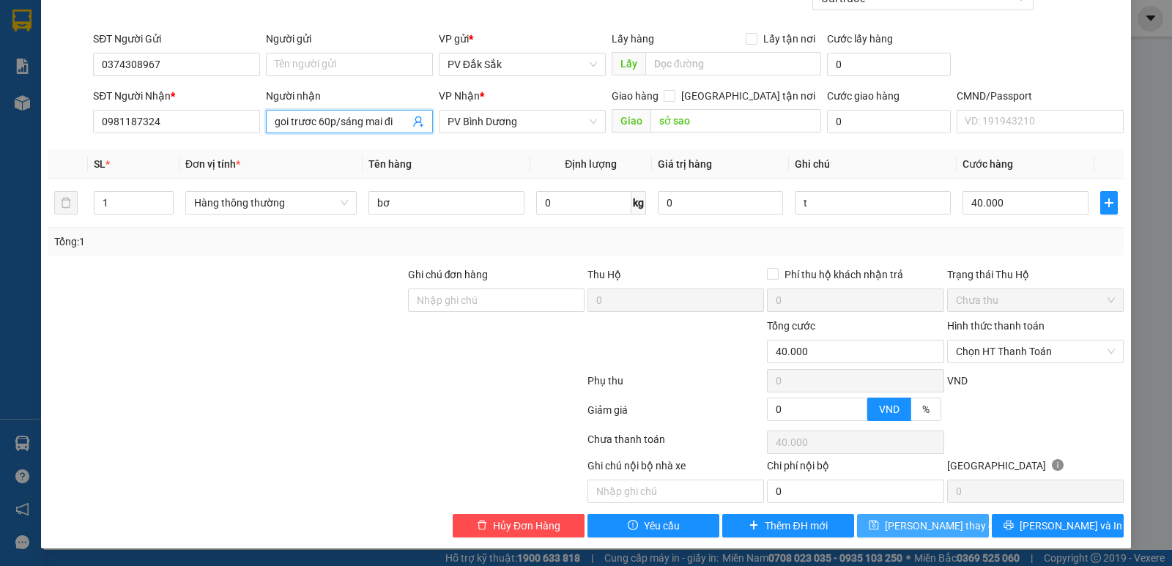
type input "goi trươc 60p/sáng mai đi"
click at [936, 525] on span "Lưu thay đổi" at bounding box center [943, 526] width 117 height 16
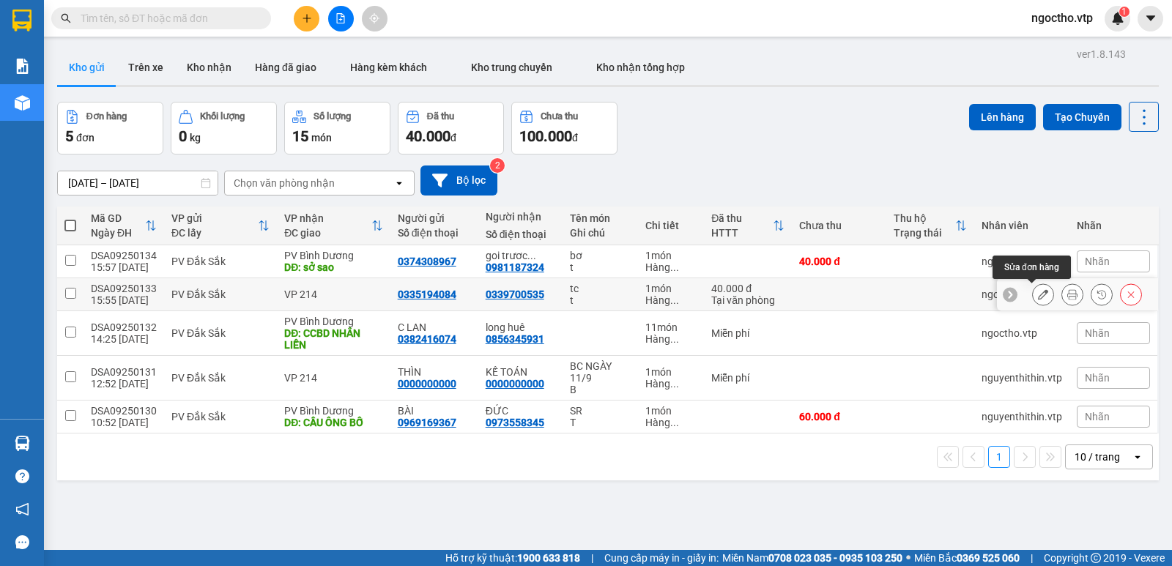
click at [1033, 299] on button at bounding box center [1043, 295] width 21 height 26
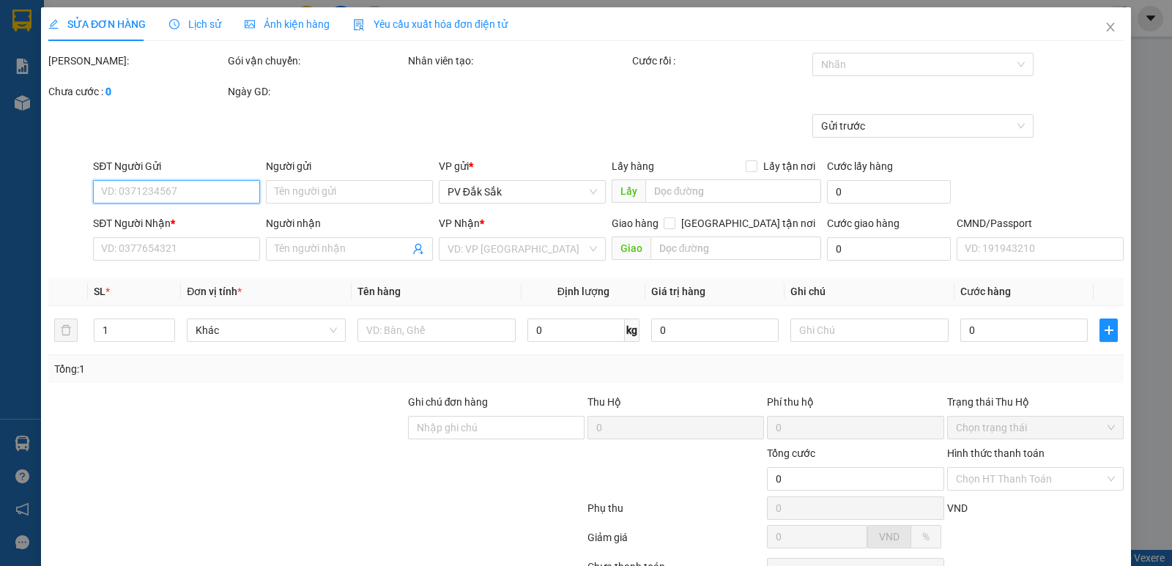
type input "0335194084"
type input "0339700535"
type input "40.000"
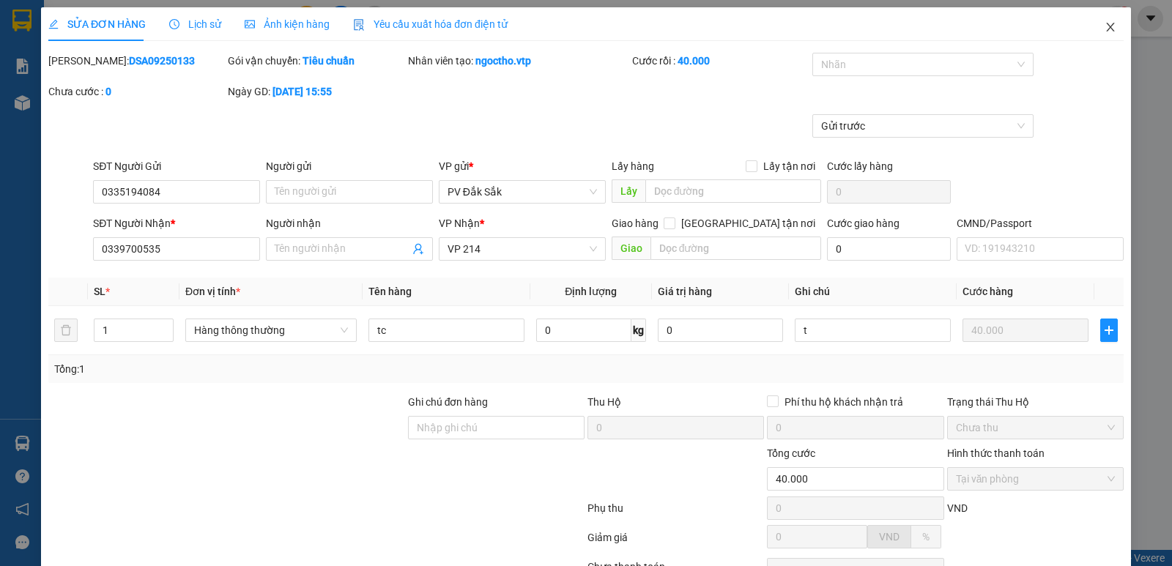
click at [1106, 27] on icon "close" at bounding box center [1110, 27] width 8 height 9
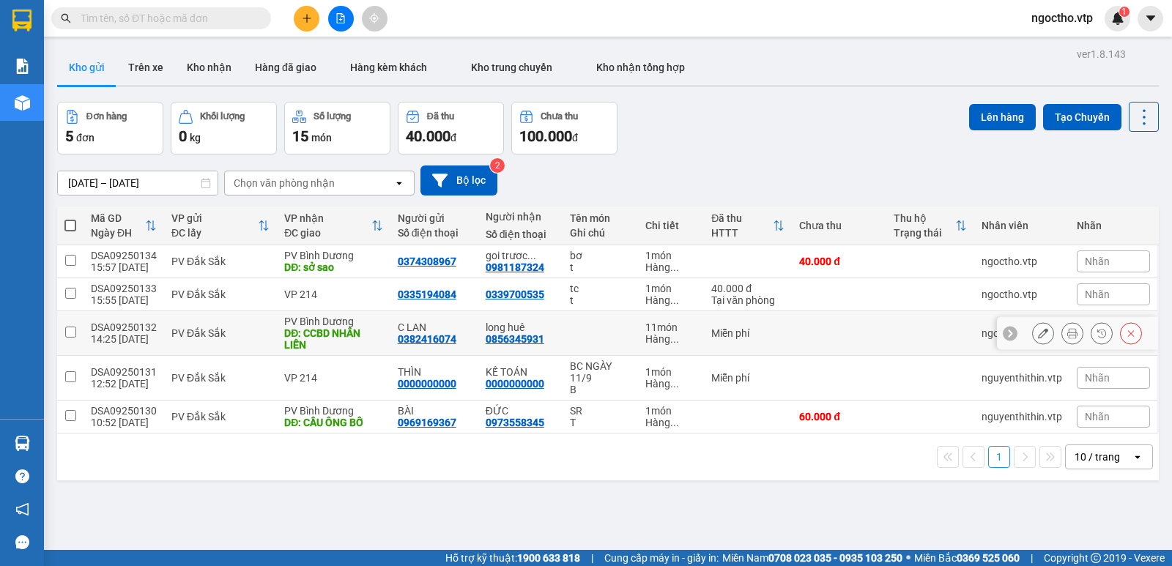
click at [1033, 335] on button at bounding box center [1043, 334] width 21 height 26
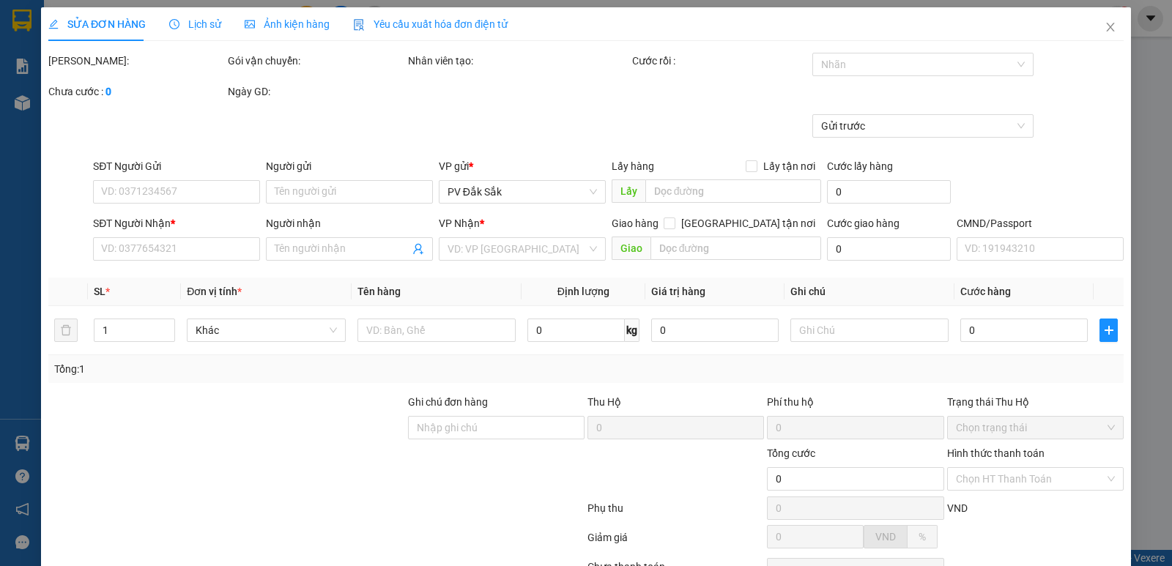
type input "0382416074"
type input "C LAN"
type input "0856345931"
type input "long huê"
type input "CCBD NHÂN LIỀN"
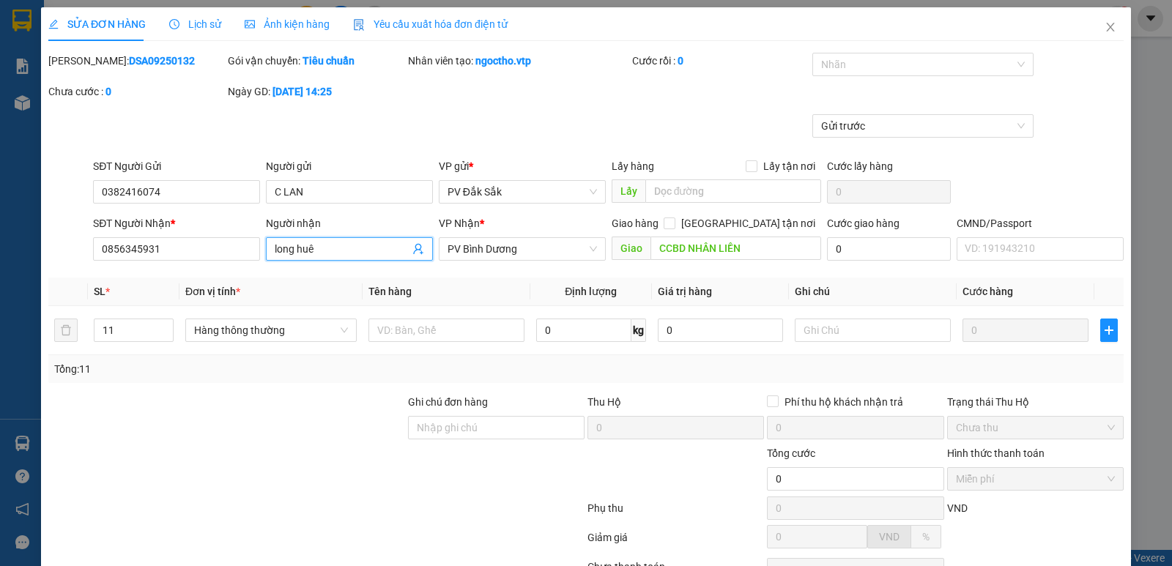
drag, startPoint x: 336, startPoint y: 253, endPoint x: 233, endPoint y: 275, distance: 105.7
click at [155, 268] on div "Total Paid Fee 0 Total UnPaid Fee 0 Cash Collection Total Fee Mã ĐH: DSA0925013…" at bounding box center [585, 359] width 1075 height 612
type input "ch hiền"
drag, startPoint x: 160, startPoint y: 250, endPoint x: 0, endPoint y: 297, distance: 167.3
click at [0, 297] on div "SỬA ĐƠN HÀNG Lịch sử Ảnh kiện hàng Yêu cầu xuất hóa đơn điện tử Total Paid Fee …" at bounding box center [586, 283] width 1172 height 566
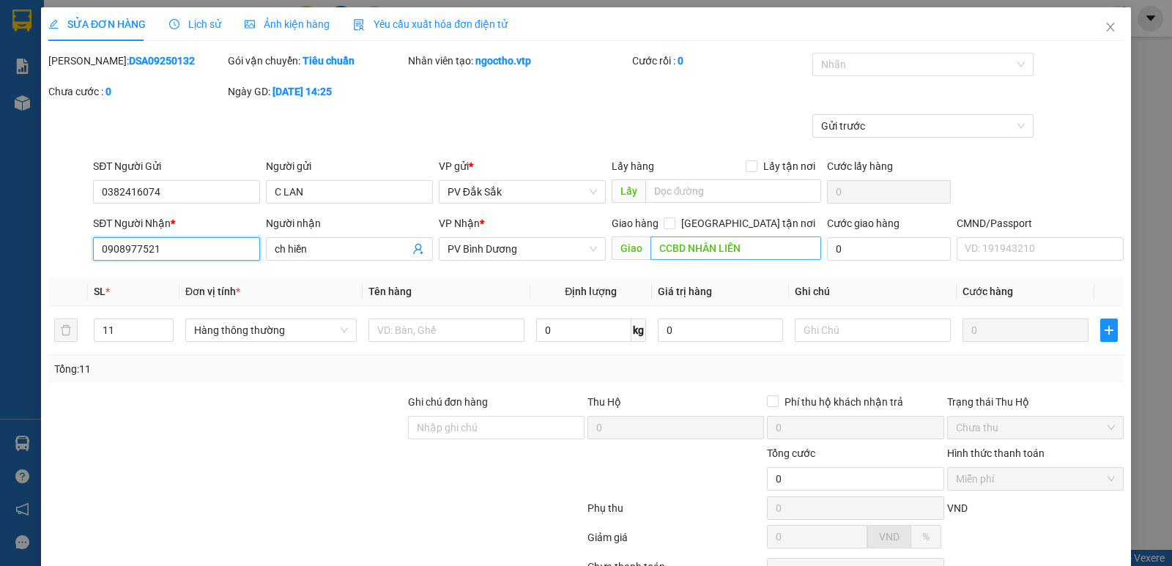
type input "0908977521"
click at [759, 250] on input "CCBD NHÂN LIỀN" at bounding box center [735, 248] width 171 height 23
click at [523, 254] on span "PV Bình Dương" at bounding box center [522, 249] width 149 height 22
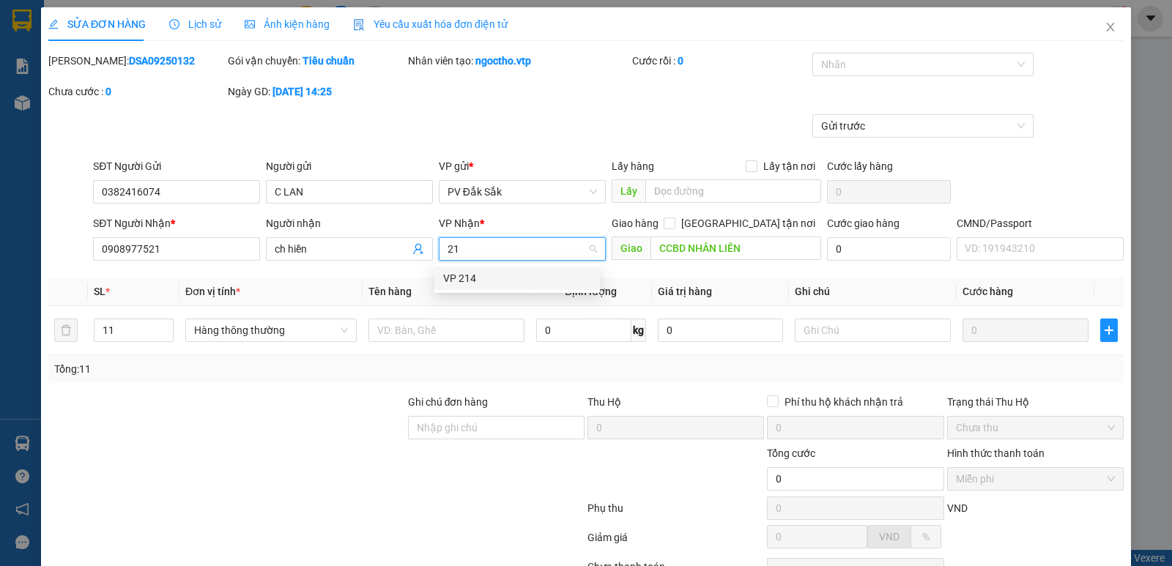
type input "214"
click at [510, 280] on div "VP 214" at bounding box center [517, 278] width 148 height 16
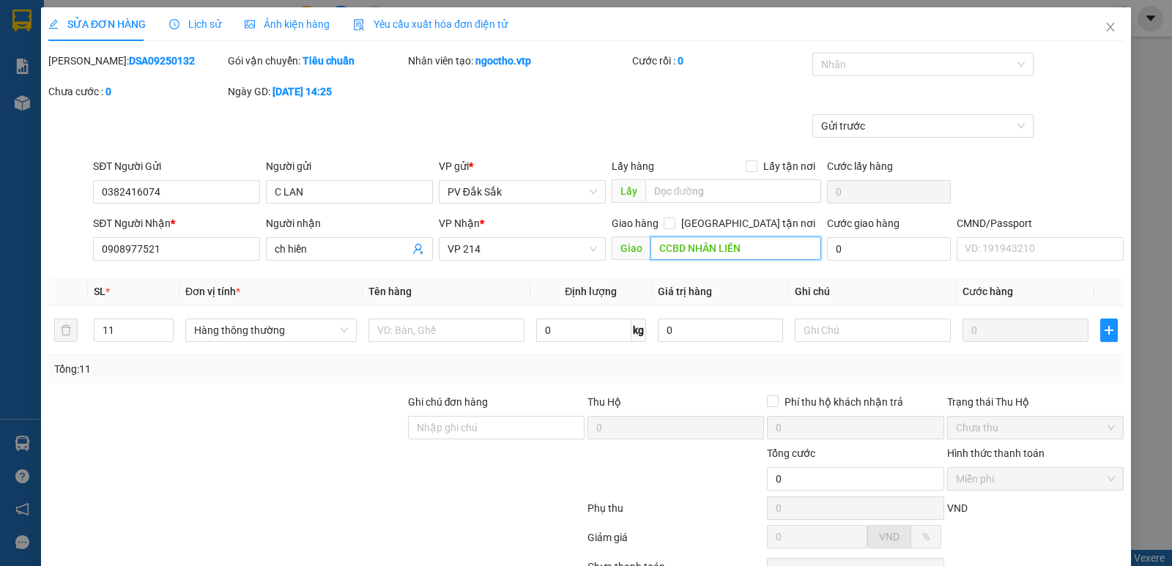
click at [742, 253] on input "CCBD NHÂN LIỀN" at bounding box center [735, 248] width 171 height 23
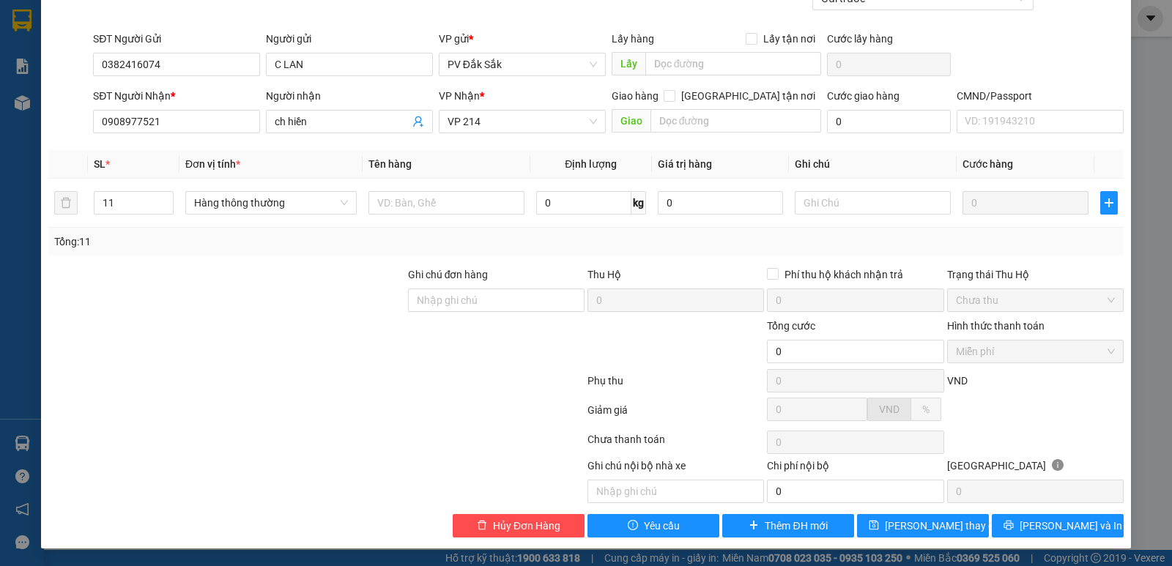
click at [972, 327] on label "Hình thức thanh toán" at bounding box center [995, 326] width 97 height 12
click at [964, 282] on div "Trạng thái Thu Hộ" at bounding box center [1035, 275] width 177 height 16
click at [965, 323] on label "Hình thức thanh toán" at bounding box center [995, 326] width 97 height 12
click at [969, 327] on label "Hình thức thanh toán" at bounding box center [995, 326] width 97 height 12
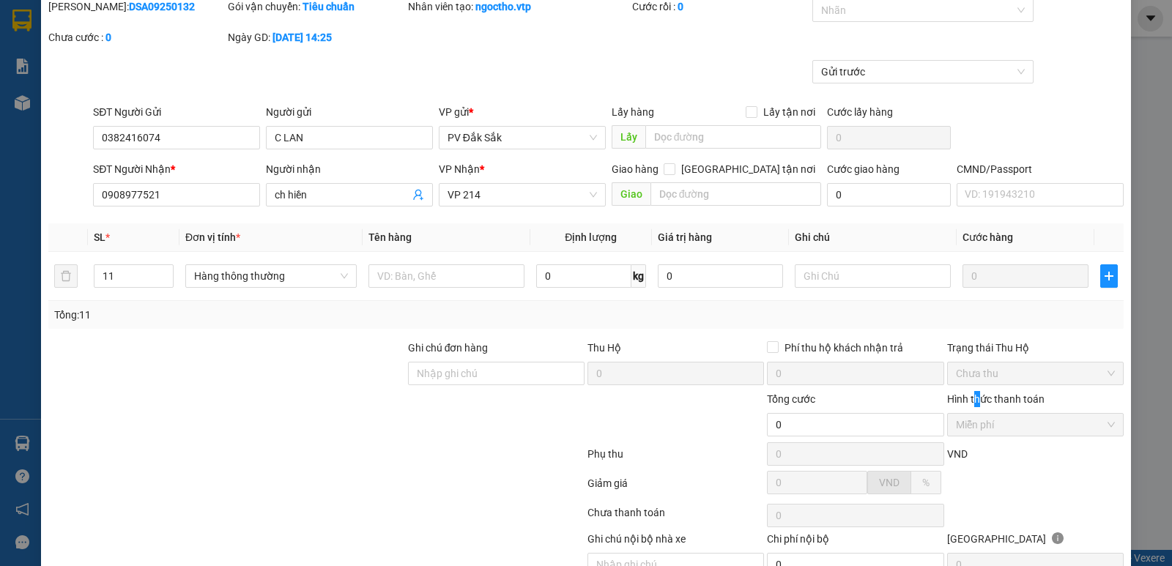
scroll to position [0, 0]
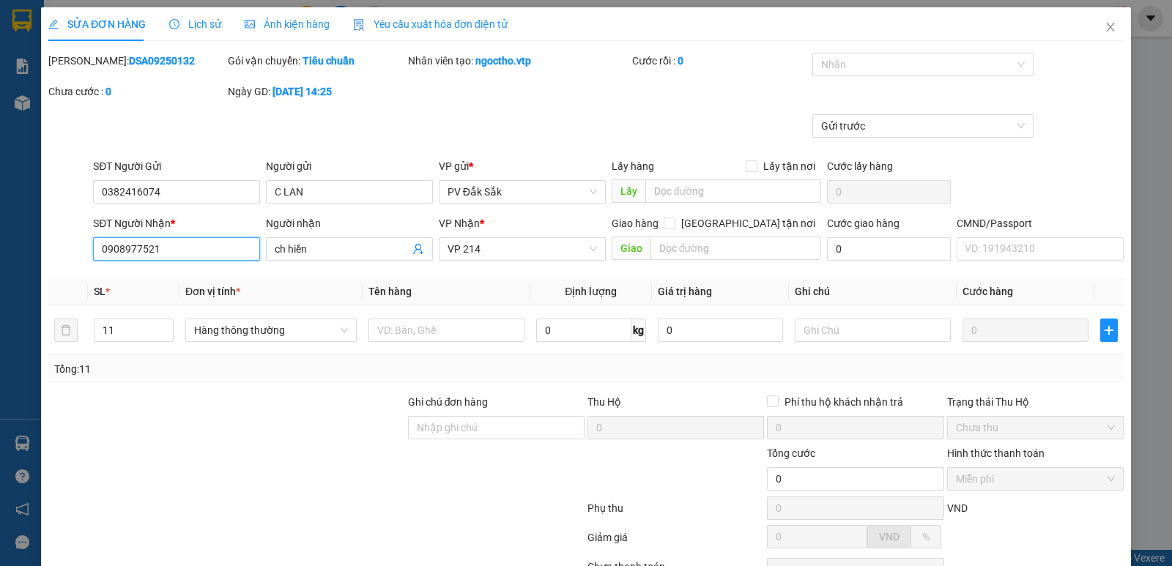
drag, startPoint x: 182, startPoint y: 247, endPoint x: 0, endPoint y: 311, distance: 192.7
click at [0, 309] on div "SỬA ĐƠN HÀNG Lịch sử Ảnh kiện hàng Yêu cầu xuất hóa đơn điện tử Total Paid Fee …" at bounding box center [586, 283] width 1172 height 566
click at [1105, 30] on icon "close" at bounding box center [1111, 27] width 12 height 12
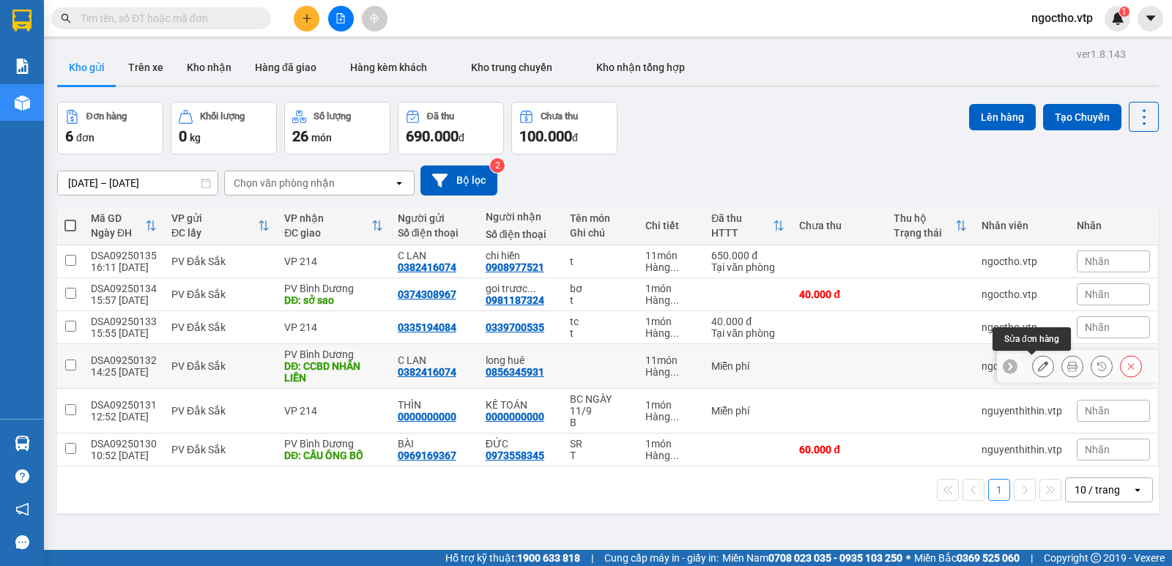
click at [1038, 365] on icon at bounding box center [1043, 366] width 10 height 10
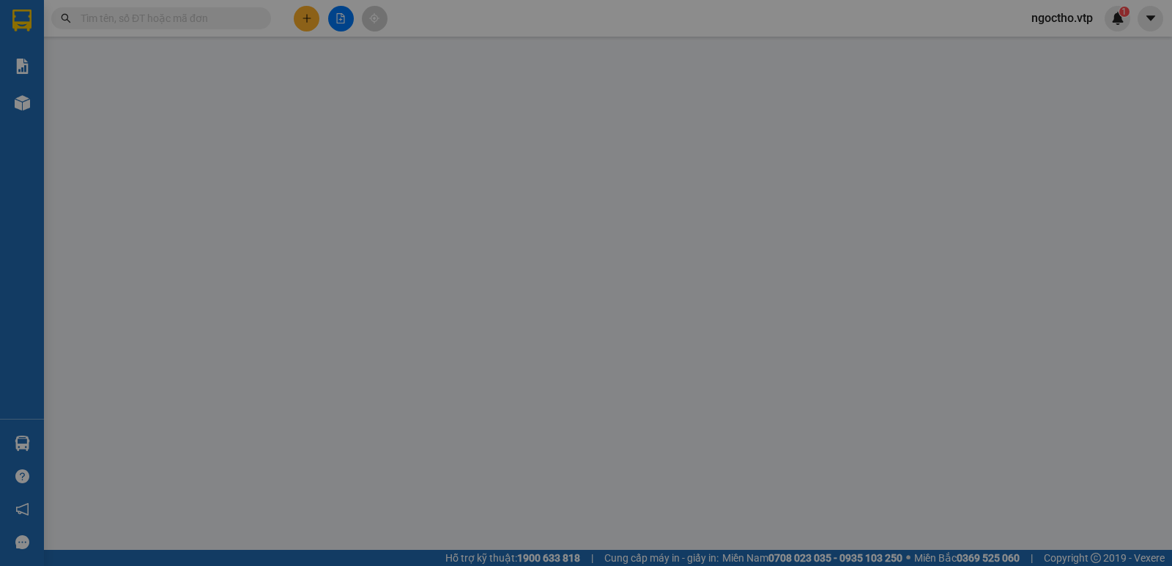
type input "0382416074"
type input "C LAN"
type input "0856345931"
type input "long huê"
type input "CCBD NHÂN LIỀN"
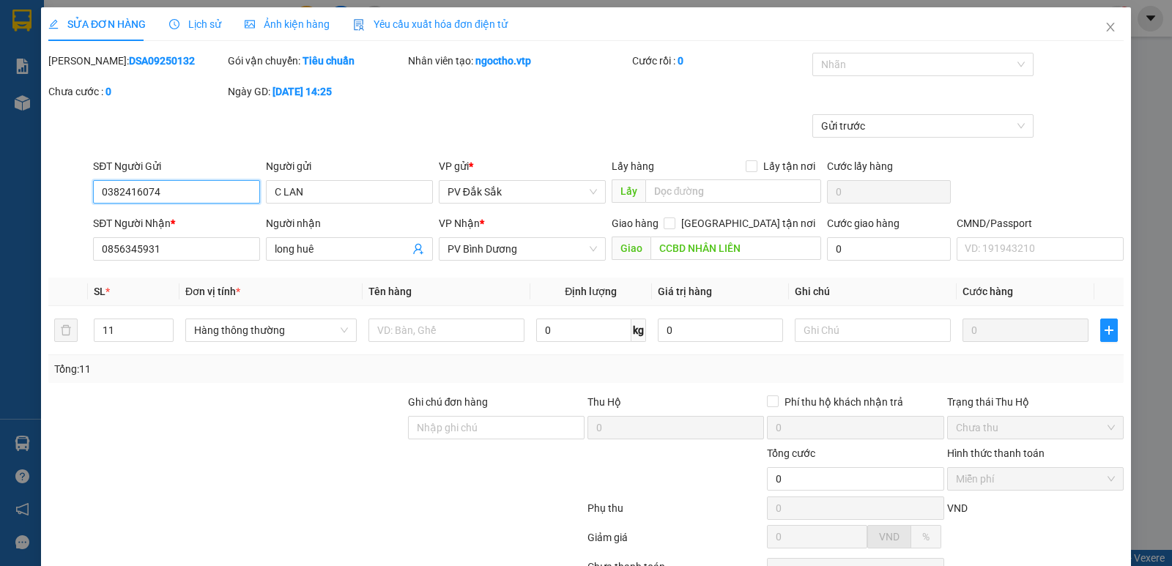
scroll to position [127, 0]
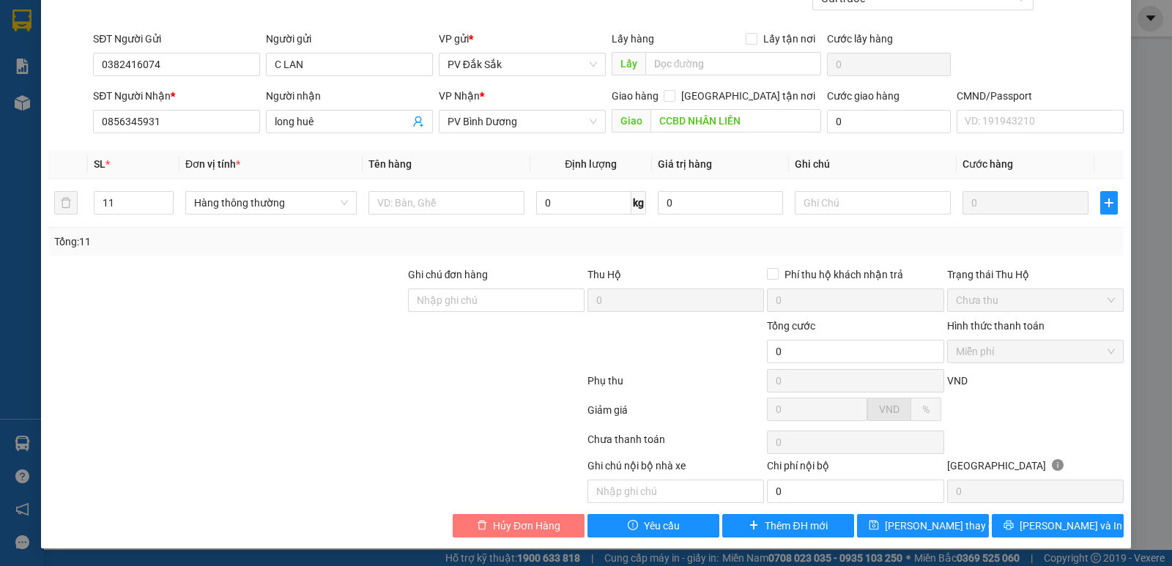
click at [517, 526] on span "Hủy Đơn Hàng" at bounding box center [526, 526] width 67 height 16
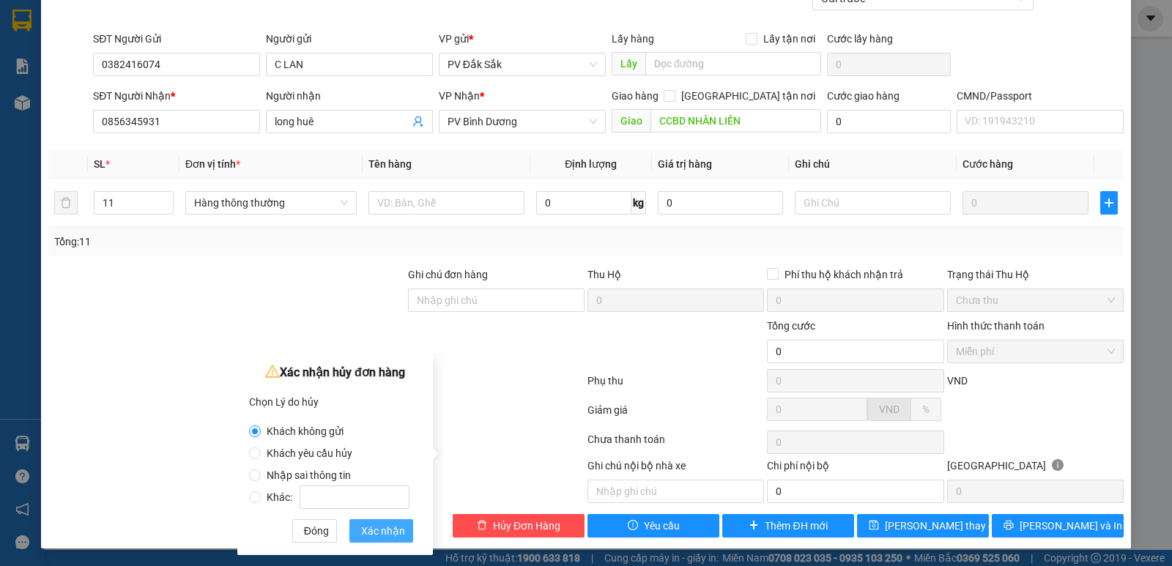
click at [372, 530] on span "Xác nhận" at bounding box center [383, 531] width 44 height 16
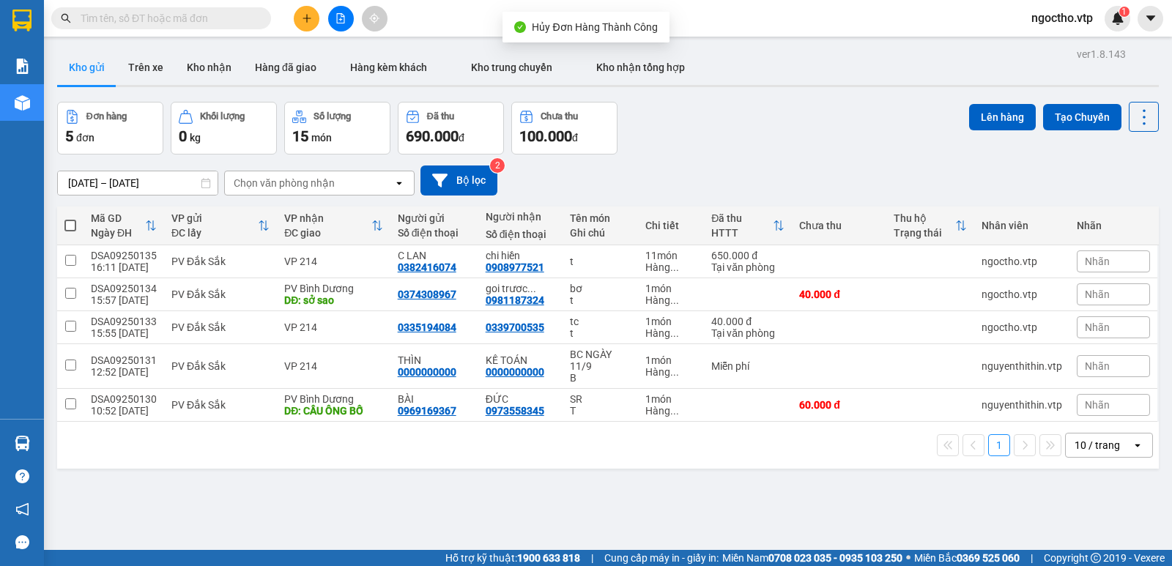
drag, startPoint x: 684, startPoint y: 476, endPoint x: 650, endPoint y: 479, distance: 33.8
click at [680, 479] on div "ver 1.8.143 Kho gửi Trên xe Kho nhận Hàng đã giao Hàng kèm khách Kho trung chuy…" at bounding box center [607, 327] width 1113 height 566
click at [1033, 266] on button at bounding box center [1043, 262] width 21 height 26
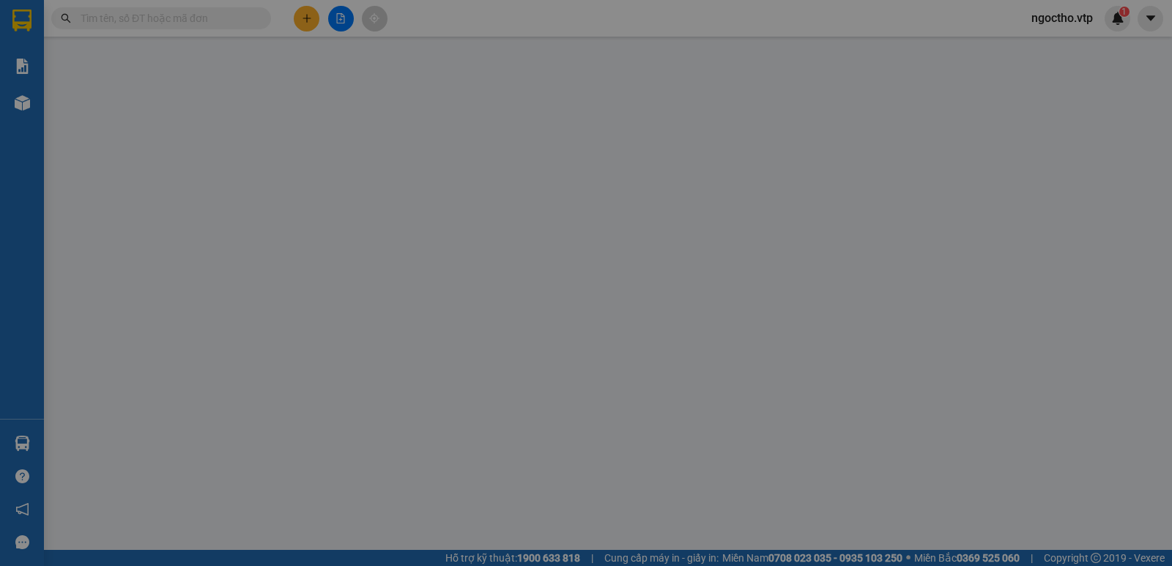
type input "0382416074"
type input "C LAN"
type input "0908977521"
type input "chi hiền"
type input "650.000"
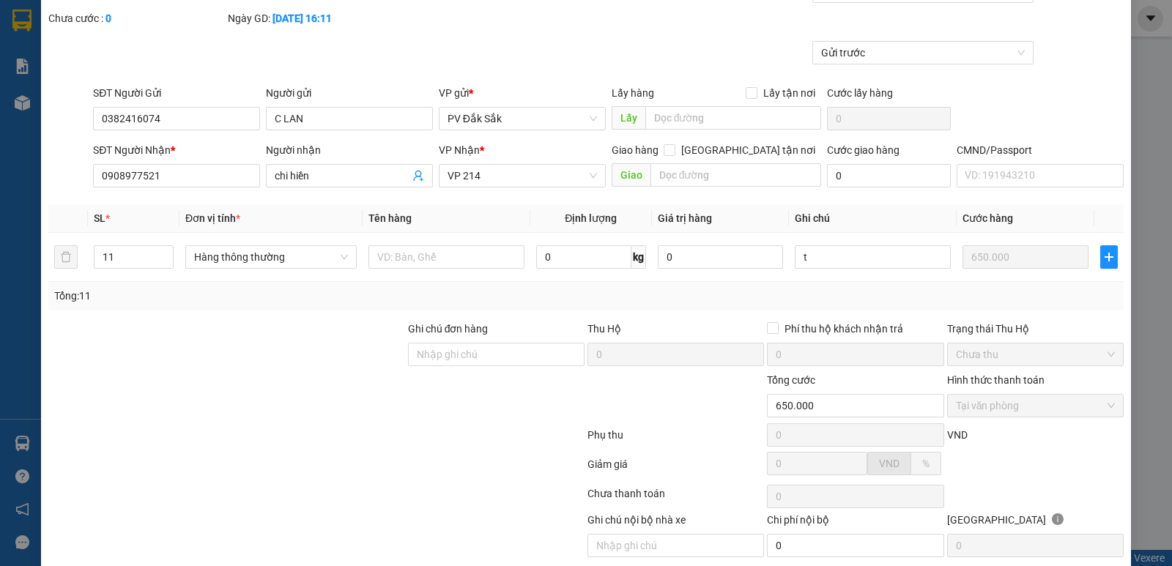
scroll to position [127, 0]
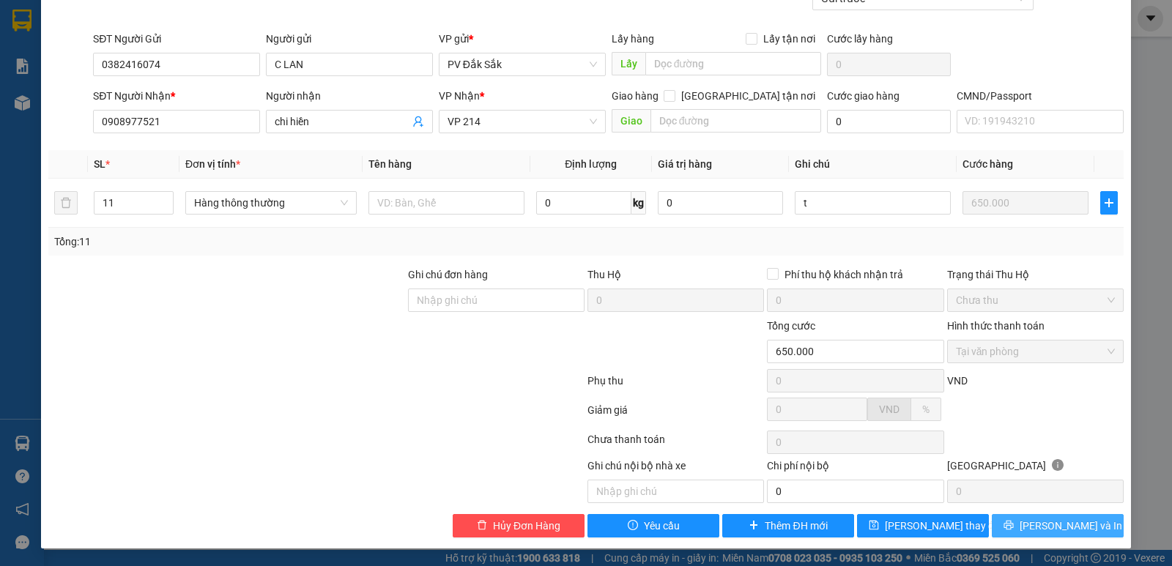
drag, startPoint x: 1053, startPoint y: 535, endPoint x: 1046, endPoint y: 530, distance: 8.5
click at [1053, 534] on button "[PERSON_NAME] và In" at bounding box center [1058, 525] width 132 height 23
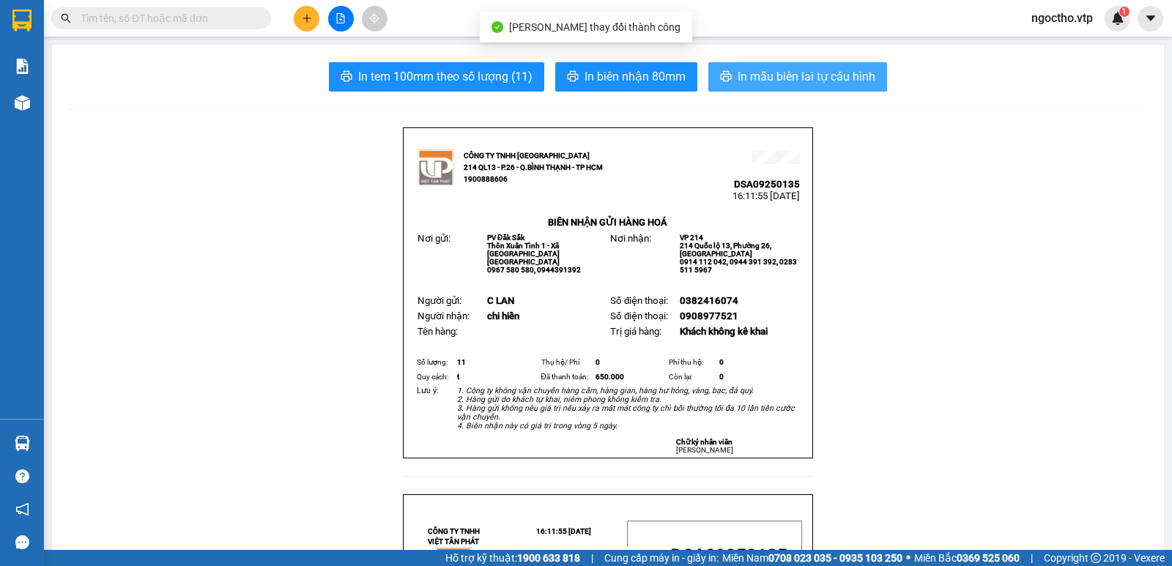
click at [781, 67] on button "In mẫu biên lai tự cấu hình" at bounding box center [797, 76] width 179 height 29
click at [793, 77] on span "In mẫu biên lai tự cấu hình" at bounding box center [807, 76] width 138 height 18
click at [768, 73] on span "In mẫu biên lai tự cấu hình" at bounding box center [807, 76] width 138 height 18
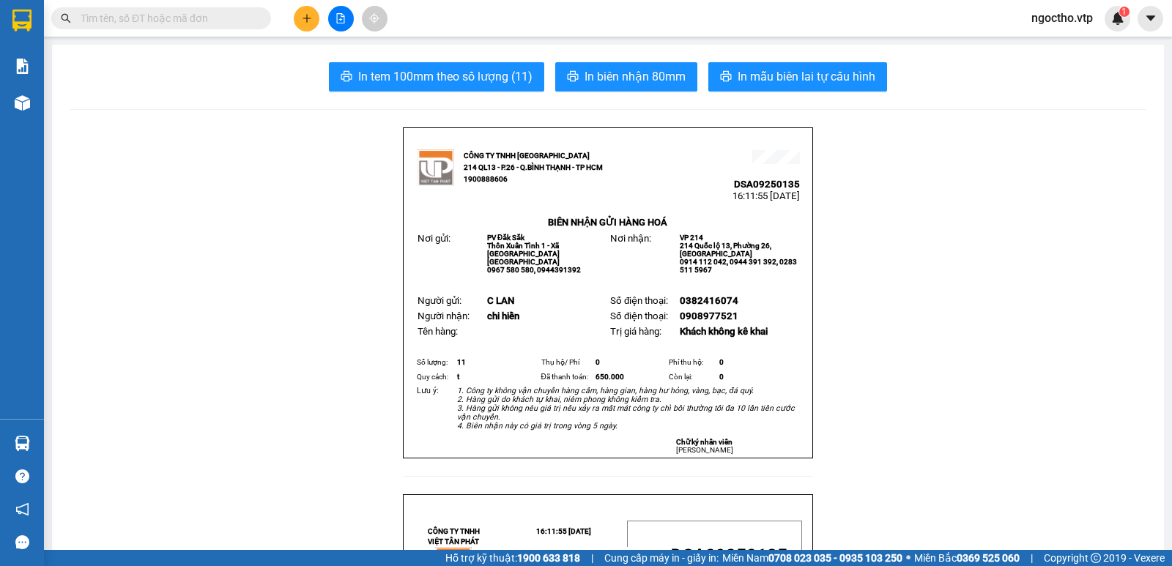
drag, startPoint x: 237, startPoint y: 216, endPoint x: 215, endPoint y: 127, distance: 92.0
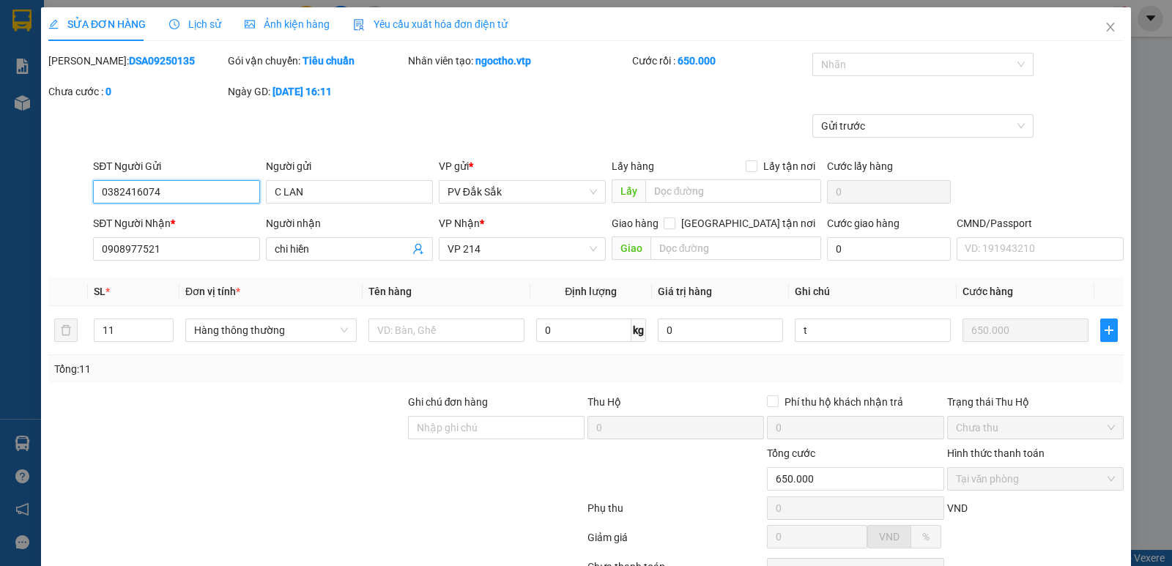
type input "0382416074"
type input "C LAN"
type input "0908977521"
type input "chi hiền"
type input "650.000"
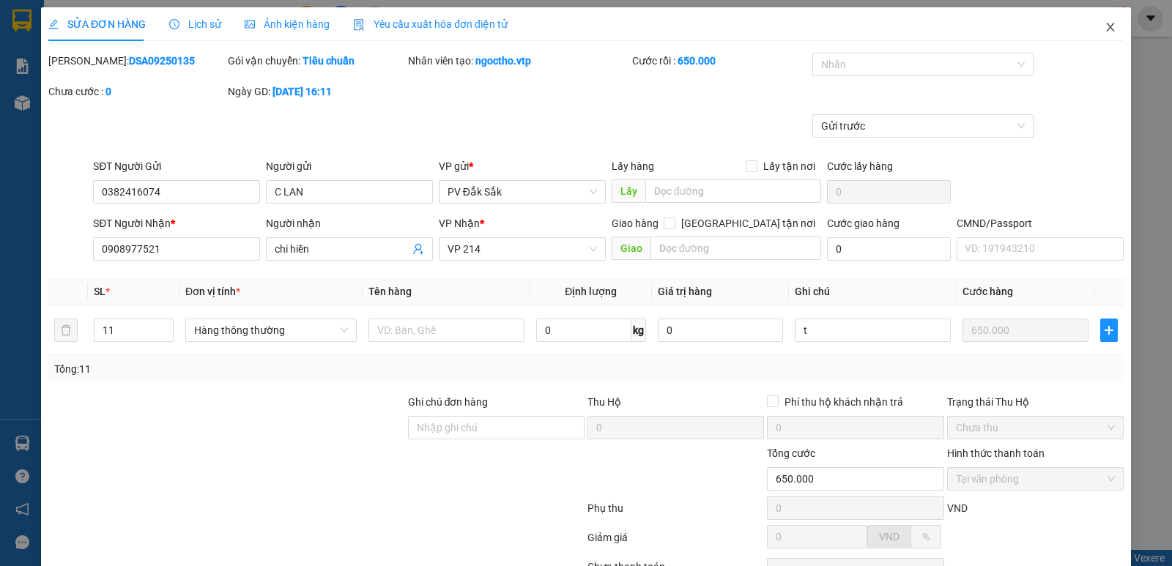
click at [1105, 26] on icon "close" at bounding box center [1111, 27] width 12 height 12
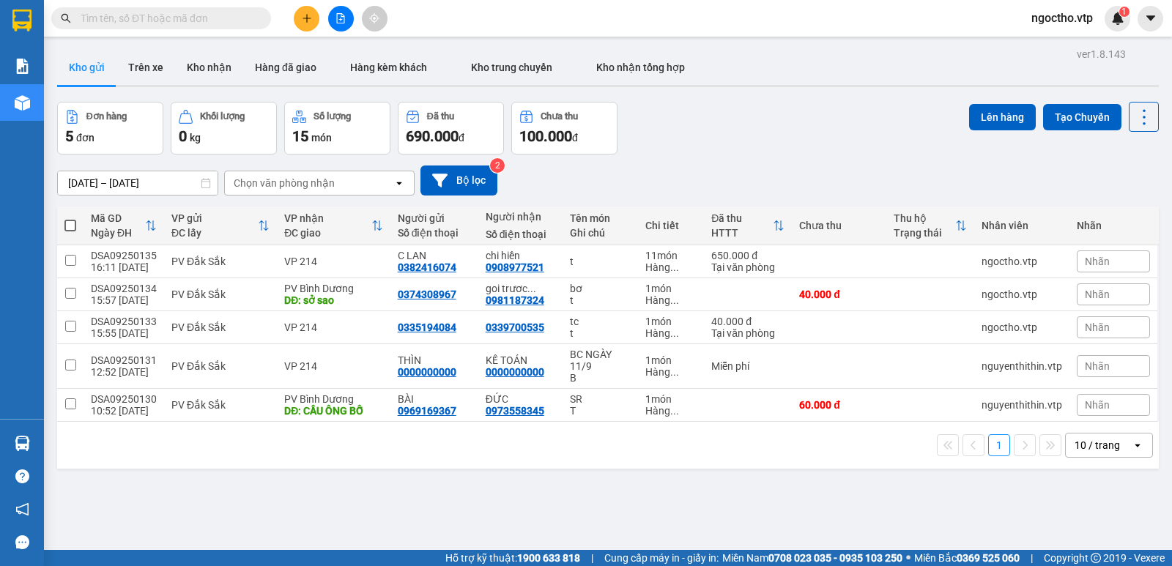
click at [313, 26] on button at bounding box center [307, 19] width 26 height 26
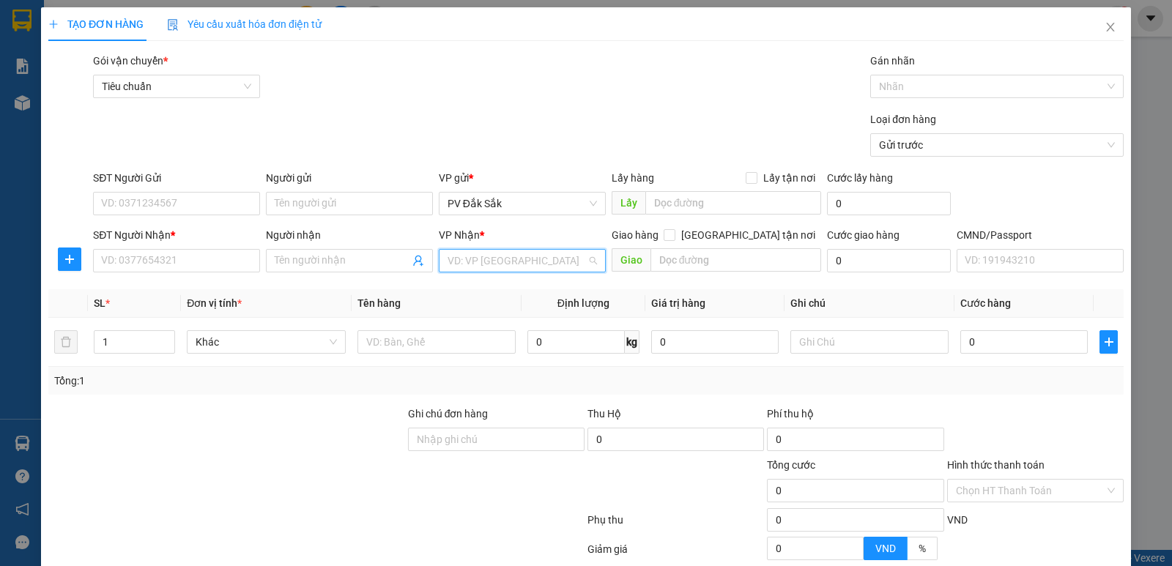
click at [467, 265] on input "search" at bounding box center [517, 261] width 139 height 22
type input "214"
drag, startPoint x: 141, startPoint y: 255, endPoint x: 174, endPoint y: 256, distance: 33.0
click at [143, 255] on input "SĐT Người Nhận *" at bounding box center [176, 260] width 167 height 23
click at [379, 339] on input "text" at bounding box center [436, 341] width 158 height 23
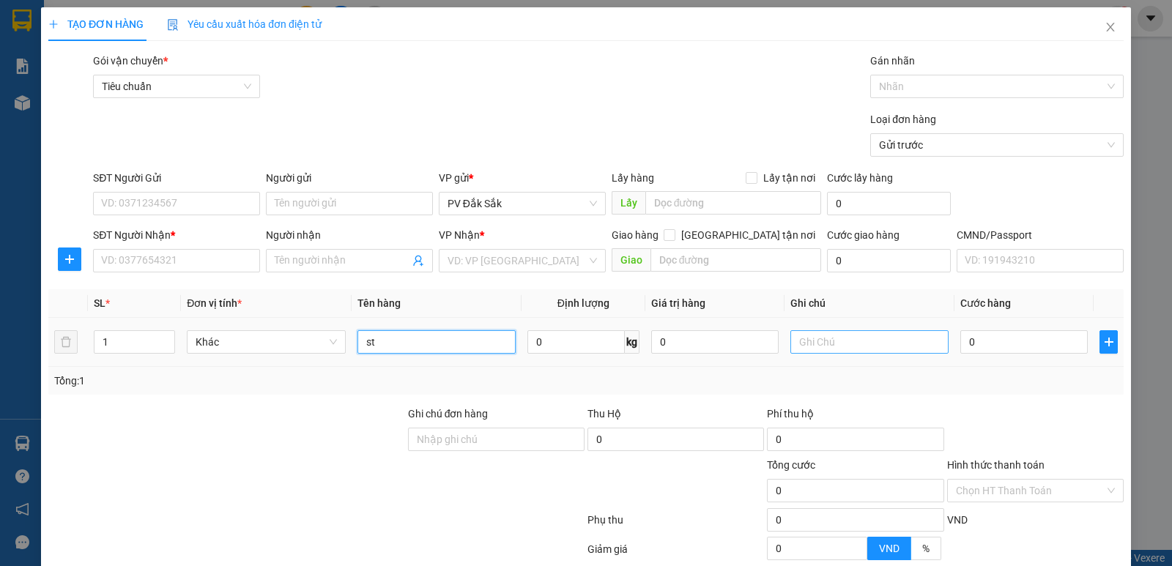
type input "st"
click at [791, 333] on input "text" at bounding box center [869, 341] width 158 height 23
type input "t"
click at [1013, 350] on input "0" at bounding box center [1023, 341] width 127 height 23
click at [988, 335] on input "0" at bounding box center [1023, 341] width 127 height 23
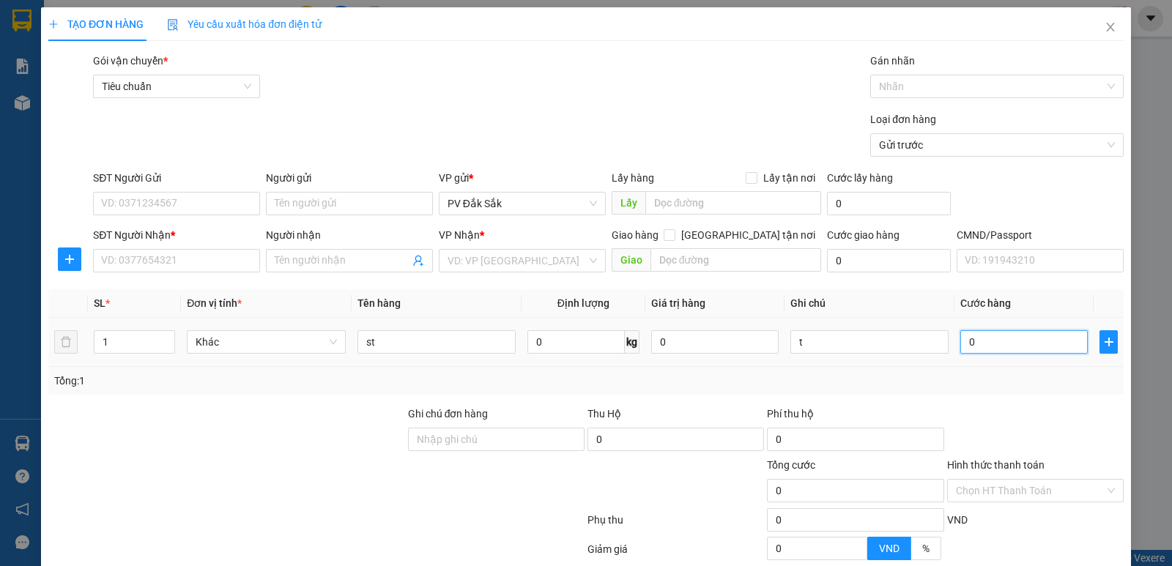
type input "6"
type input "60"
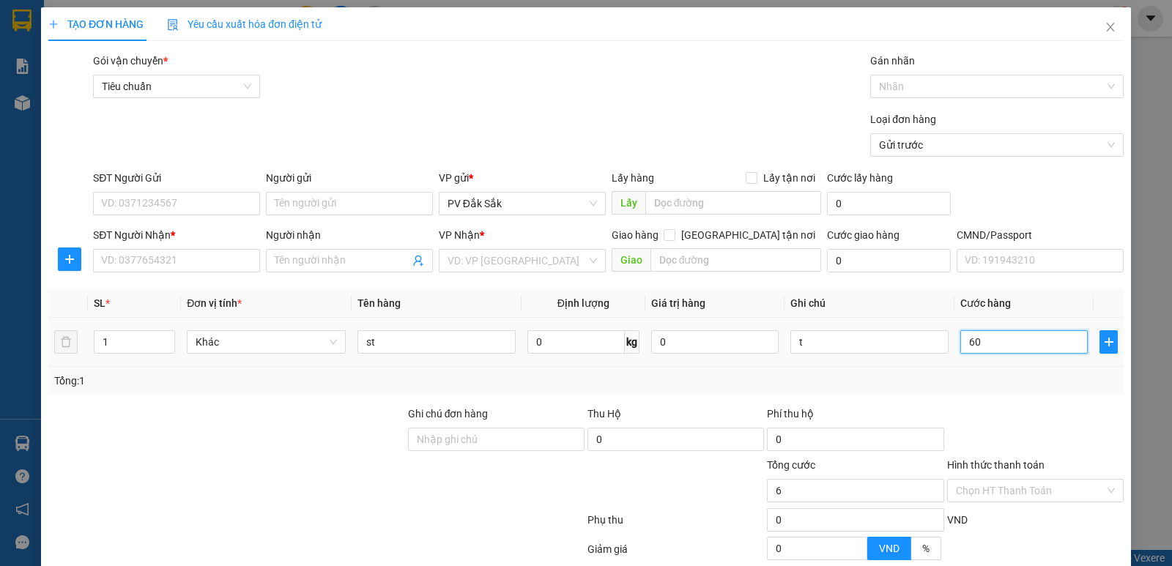
type input "60"
type input "600"
type input "6.000"
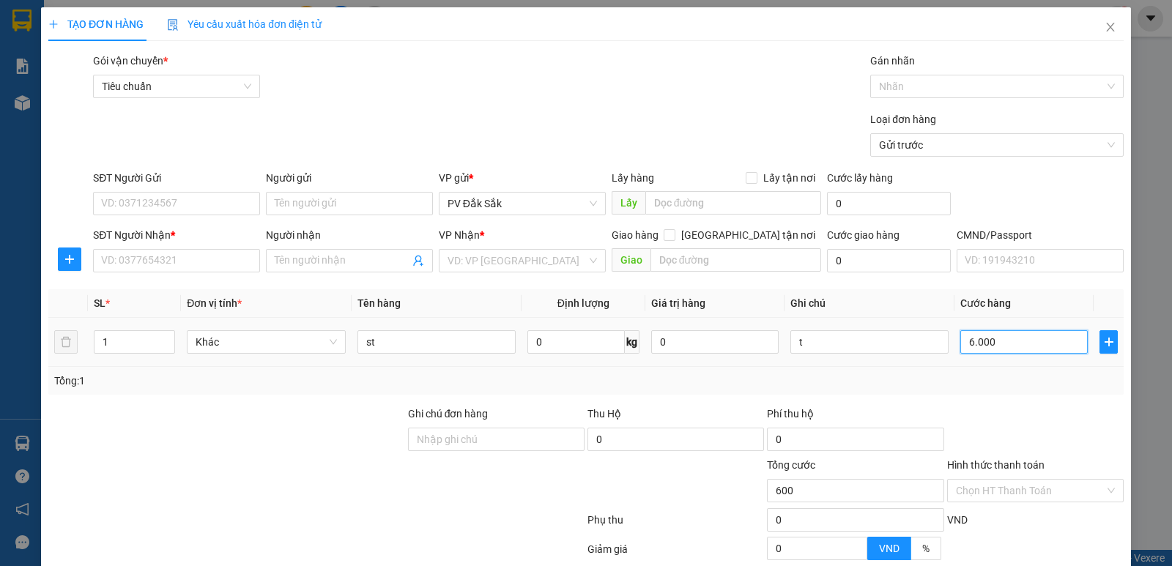
type input "6.000"
type input "60.000"
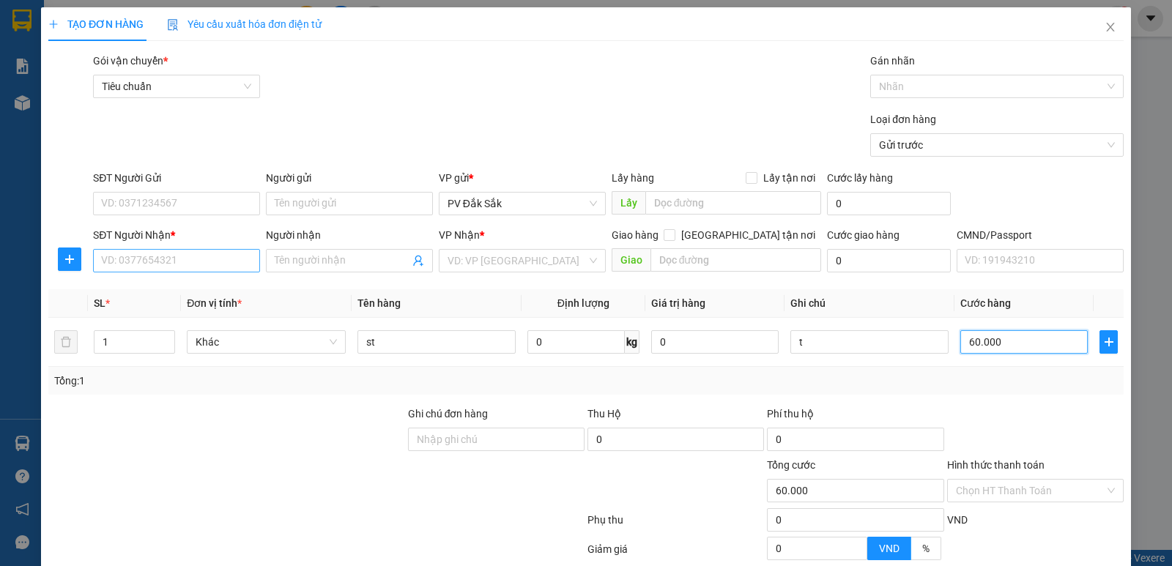
type input "60.000"
click at [149, 261] on input "SĐT Người Nhận *" at bounding box center [176, 260] width 167 height 23
click at [149, 262] on input "SĐT Người Nhận *" at bounding box center [176, 260] width 167 height 23
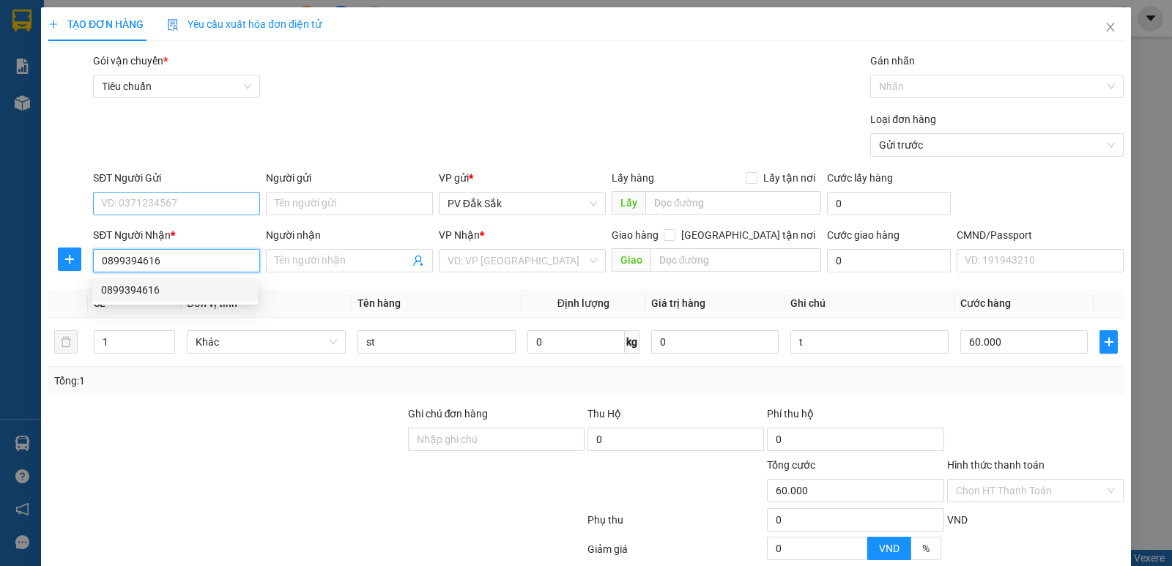
type input "0899394616"
click at [167, 207] on input "SĐT Người Gửi" at bounding box center [176, 203] width 167 height 23
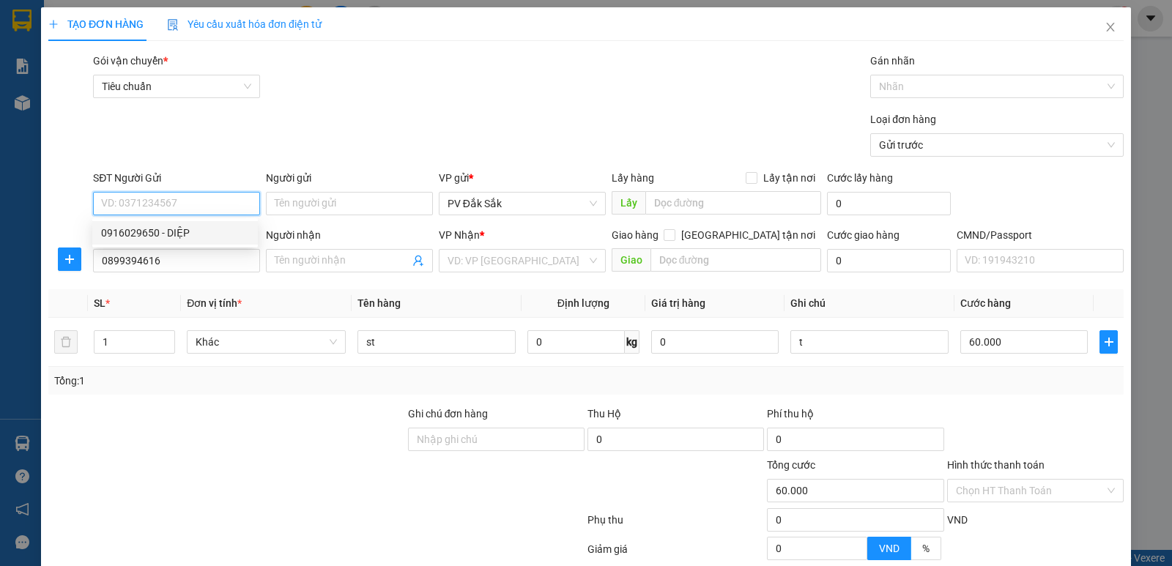
click at [148, 236] on div "0916029650 - DIỆP" at bounding box center [175, 233] width 148 height 16
type input "0916029650"
type input "DIỆP"
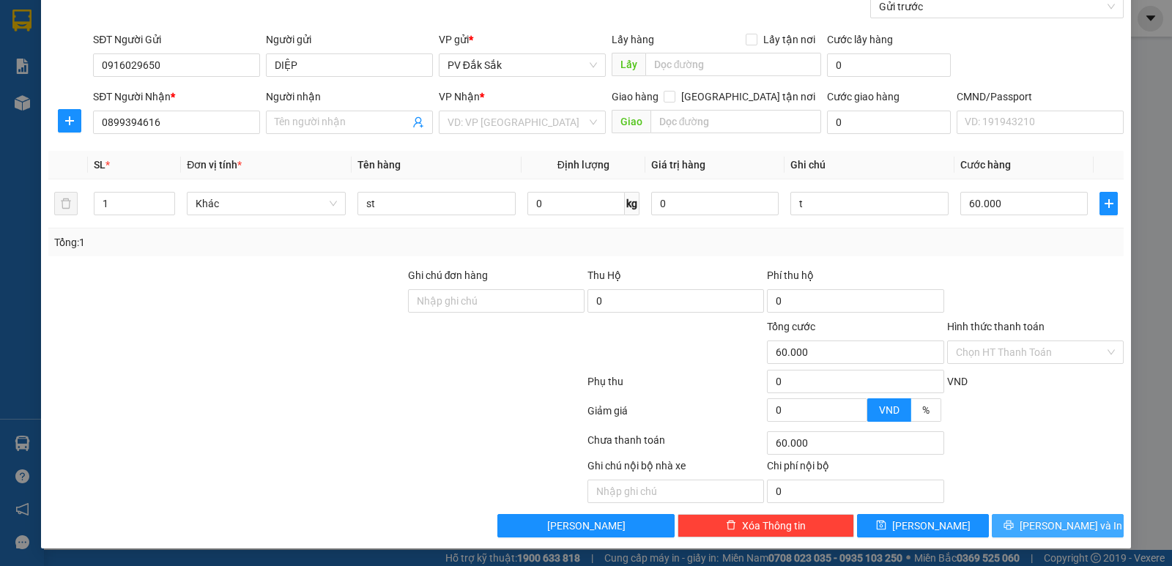
click at [1025, 519] on button "[PERSON_NAME] và In" at bounding box center [1058, 525] width 132 height 23
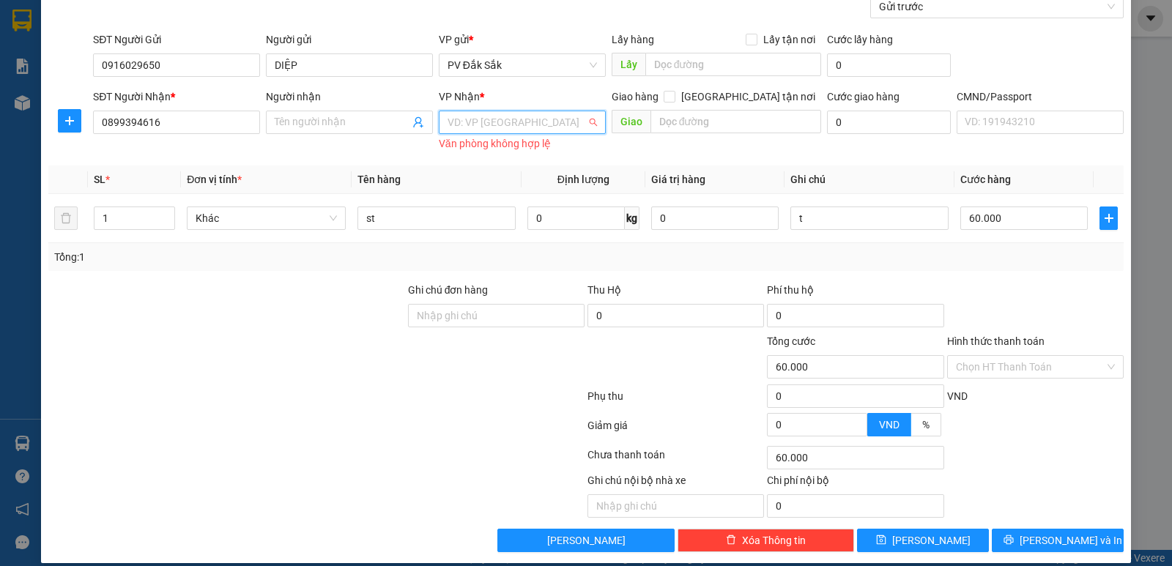
click at [489, 127] on input "search" at bounding box center [517, 122] width 139 height 22
type input "214"
click at [526, 154] on div "VP 214" at bounding box center [517, 152] width 148 height 16
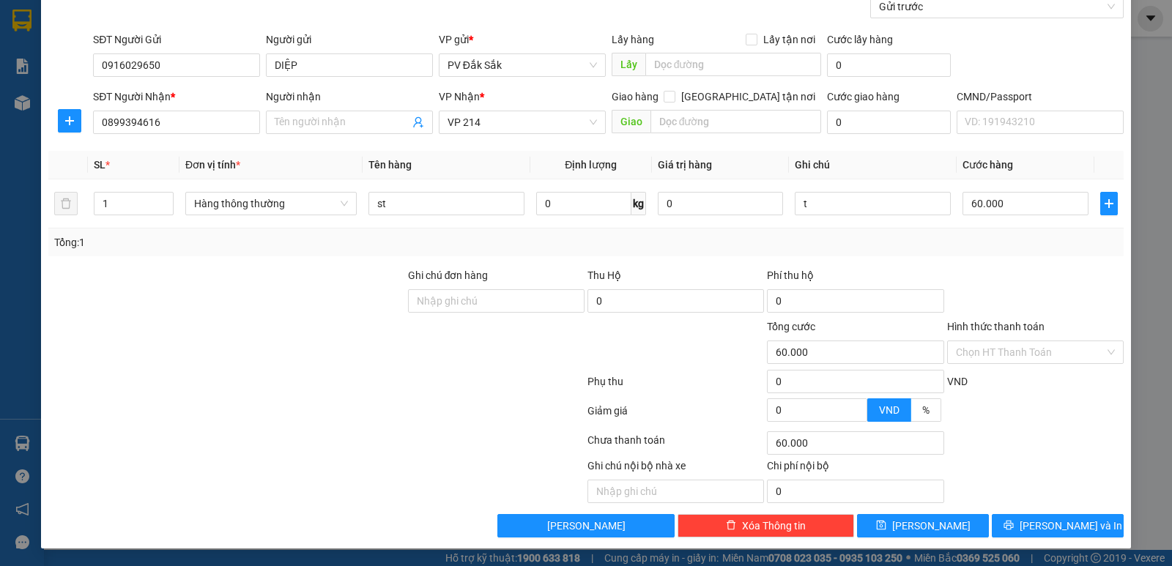
click at [951, 323] on label "Hình thức thanh toán" at bounding box center [995, 327] width 97 height 12
click at [956, 341] on input "Hình thức thanh toán" at bounding box center [1030, 352] width 149 height 22
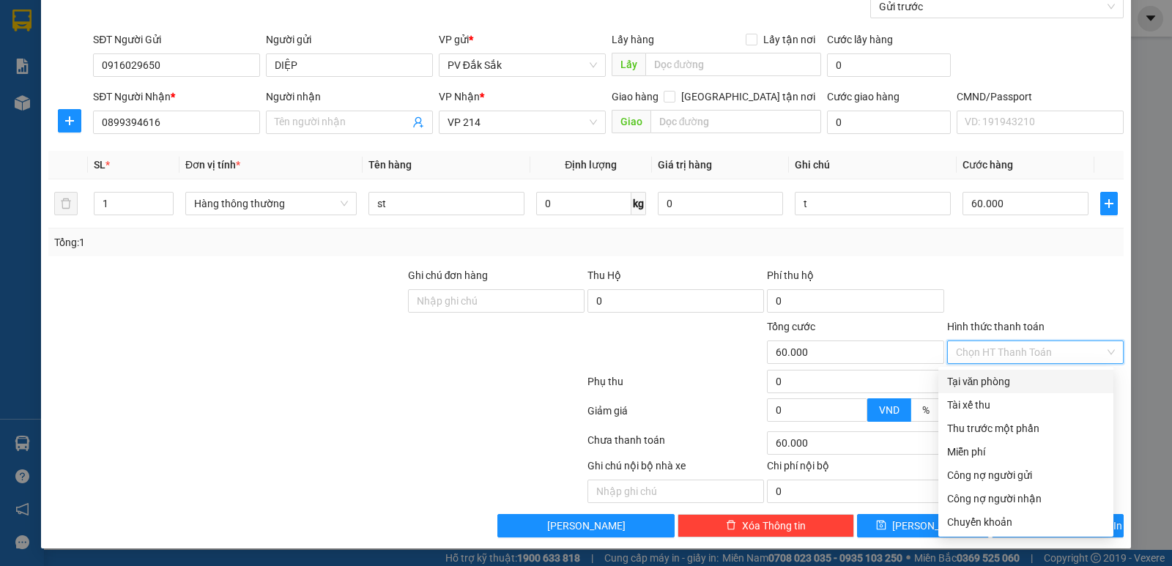
drag, startPoint x: 968, startPoint y: 376, endPoint x: 1005, endPoint y: 386, distance: 38.5
click at [968, 377] on div "Tại văn phòng" at bounding box center [1025, 382] width 157 height 16
type input "0"
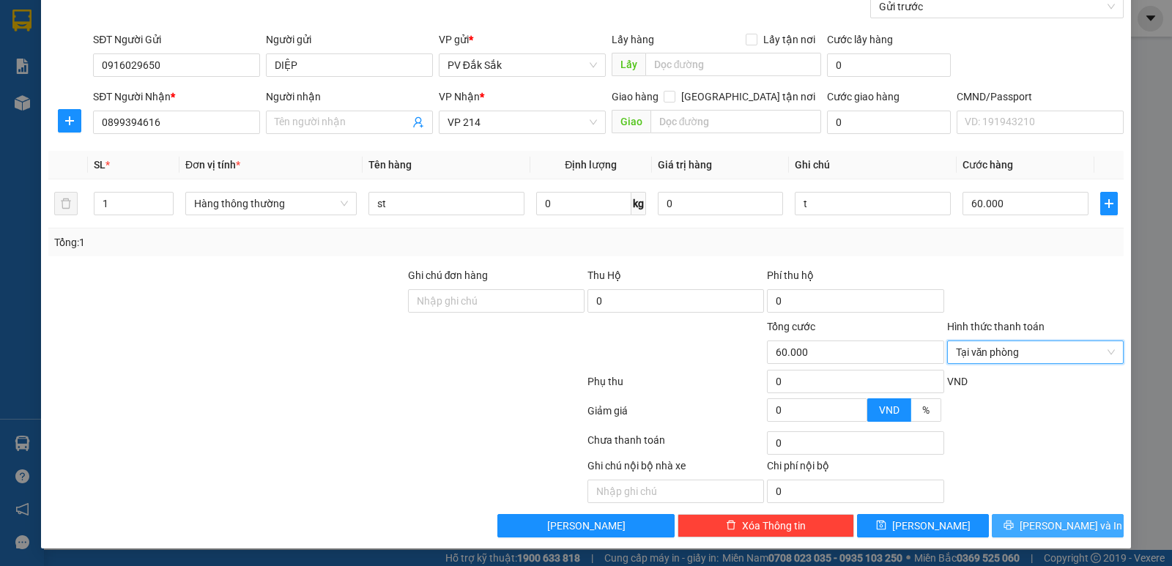
drag, startPoint x: 1050, startPoint y: 527, endPoint x: 1072, endPoint y: 517, distance: 23.9
click at [1051, 527] on span "[PERSON_NAME] và In" at bounding box center [1071, 526] width 103 height 16
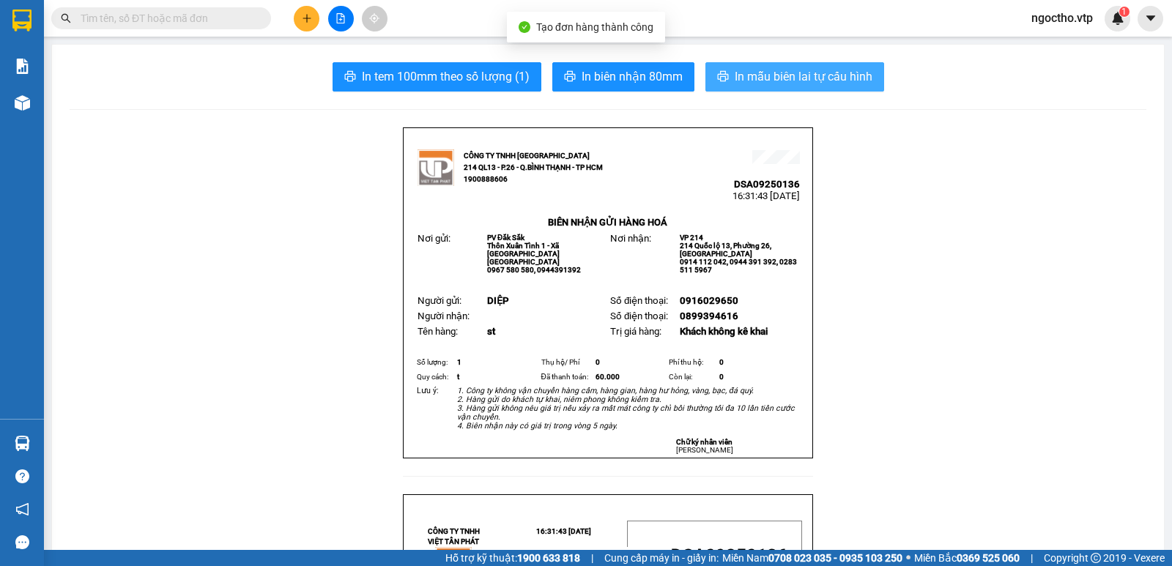
click at [808, 84] on span "In mẫu biên lai tự cấu hình" at bounding box center [804, 76] width 138 height 18
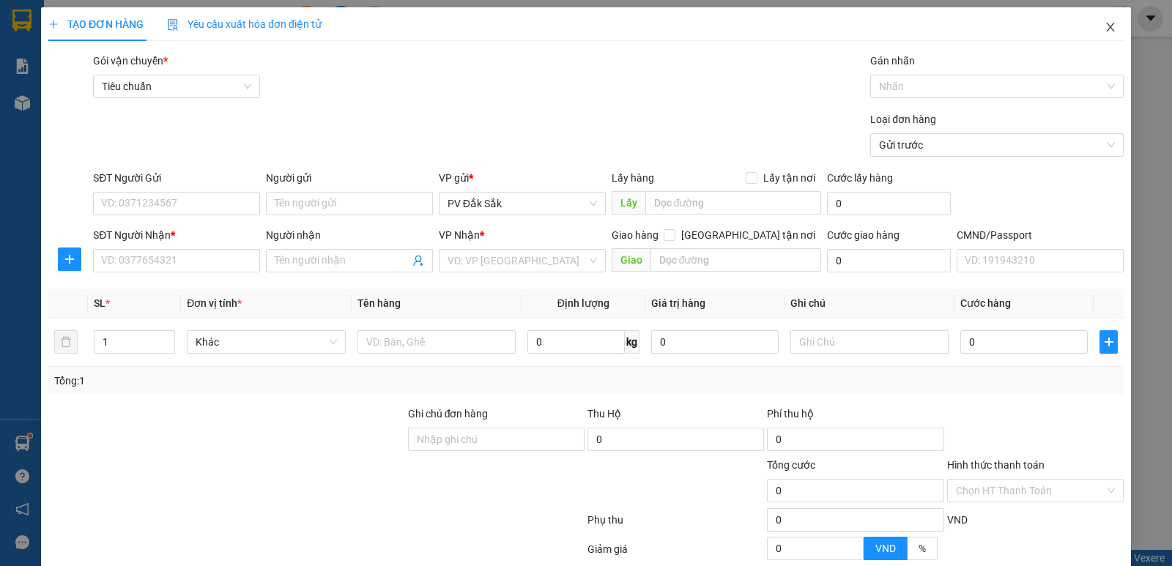
click at [1098, 22] on span "Close" at bounding box center [1110, 27] width 41 height 41
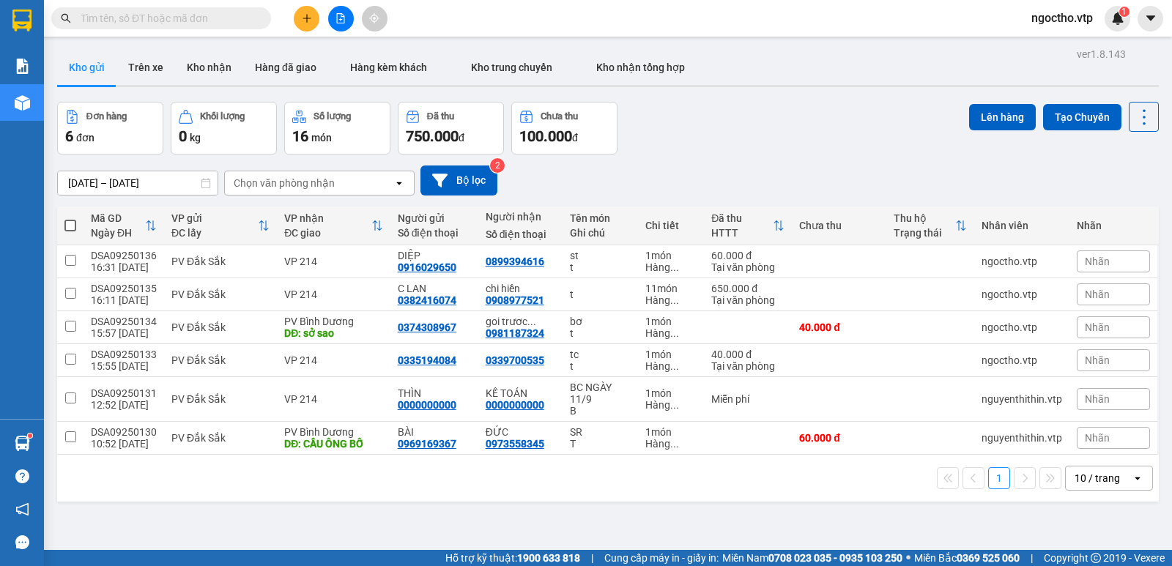
click at [307, 22] on icon "plus" at bounding box center [307, 18] width 10 height 10
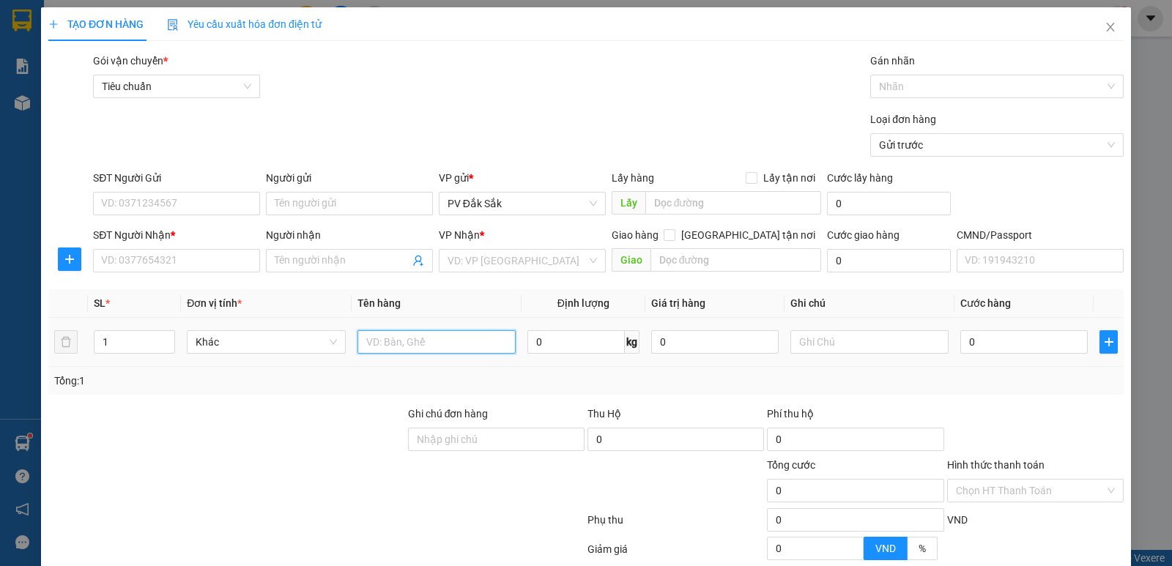
click at [393, 338] on input "text" at bounding box center [436, 341] width 158 height 23
type input "tc"
click at [857, 345] on input "text" at bounding box center [869, 341] width 158 height 23
type input "t"
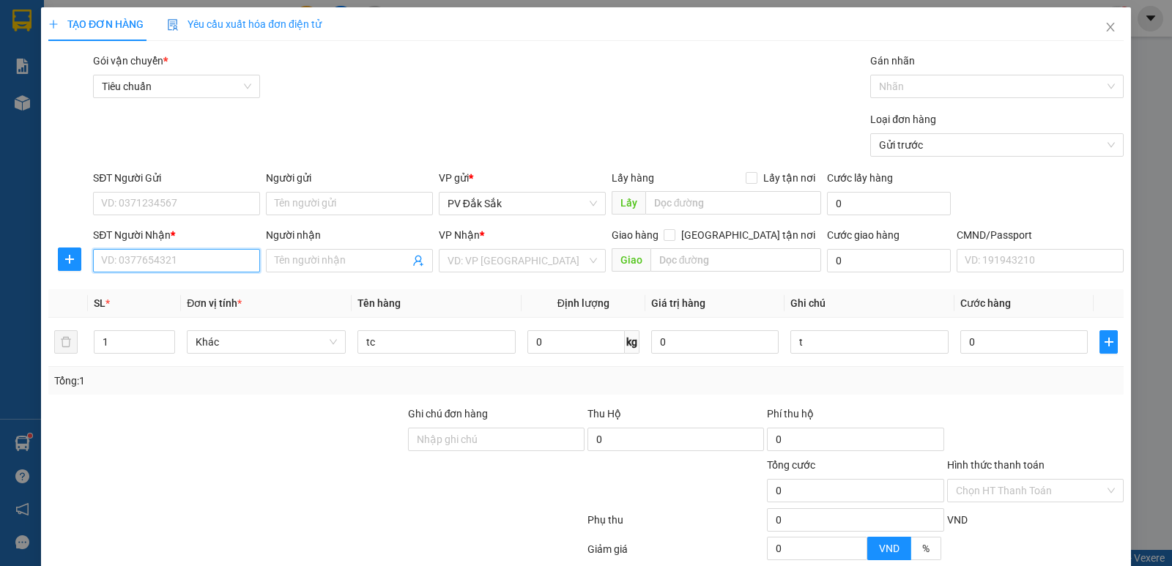
click at [169, 272] on input "SĐT Người Nhận *" at bounding box center [176, 260] width 167 height 23
click at [474, 264] on input "search" at bounding box center [517, 261] width 139 height 22
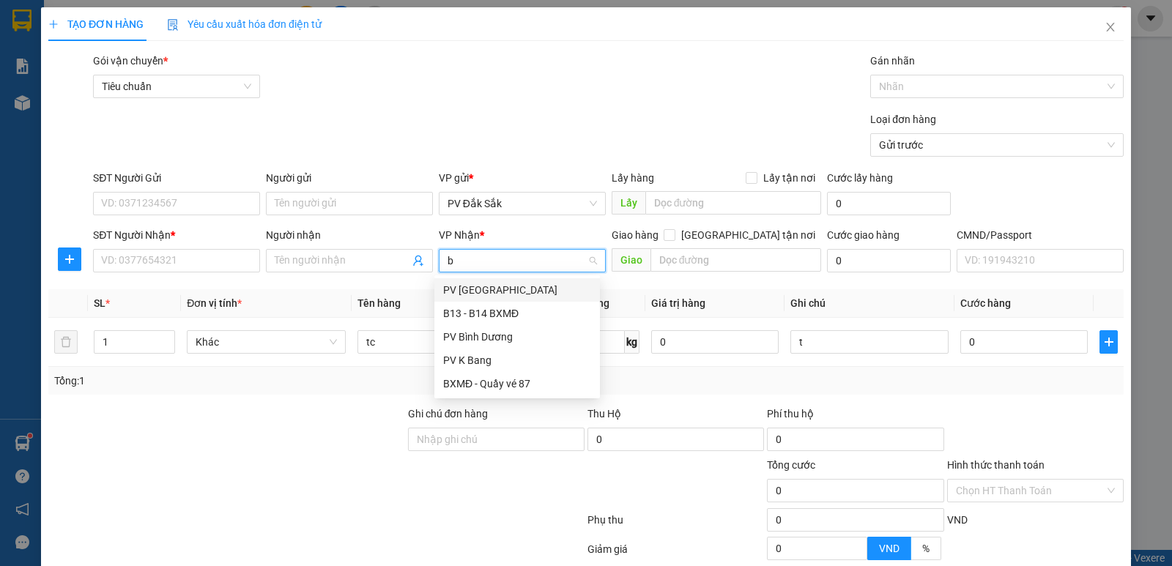
type input "bd"
drag, startPoint x: 478, startPoint y: 288, endPoint x: 608, endPoint y: 255, distance: 133.8
click at [480, 288] on div "PV Bình Dương" at bounding box center [517, 290] width 148 height 16
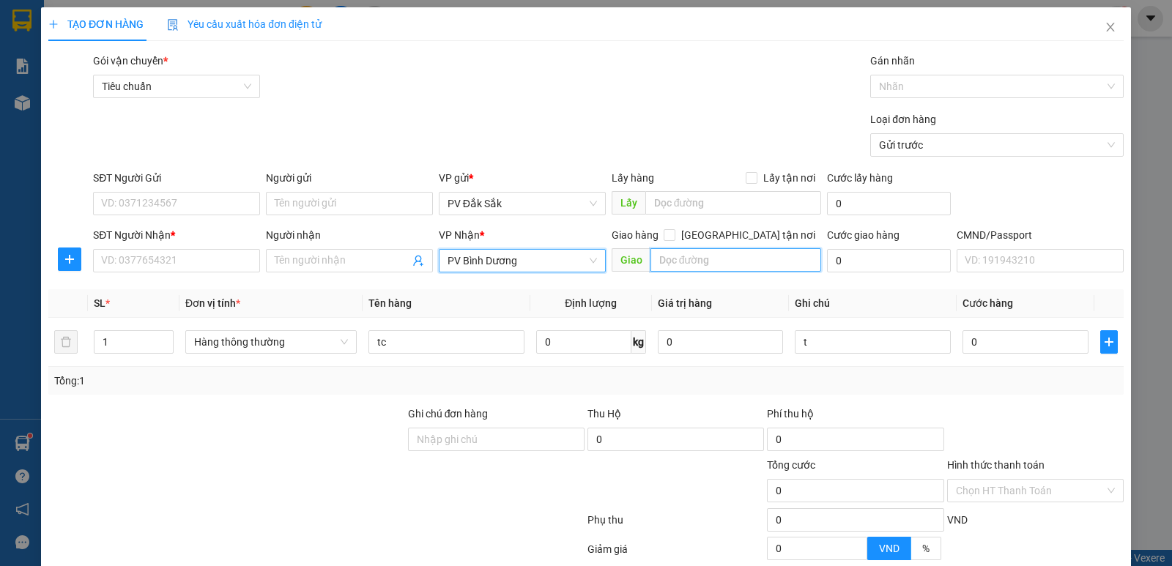
click at [664, 265] on input "text" at bounding box center [735, 259] width 171 height 23
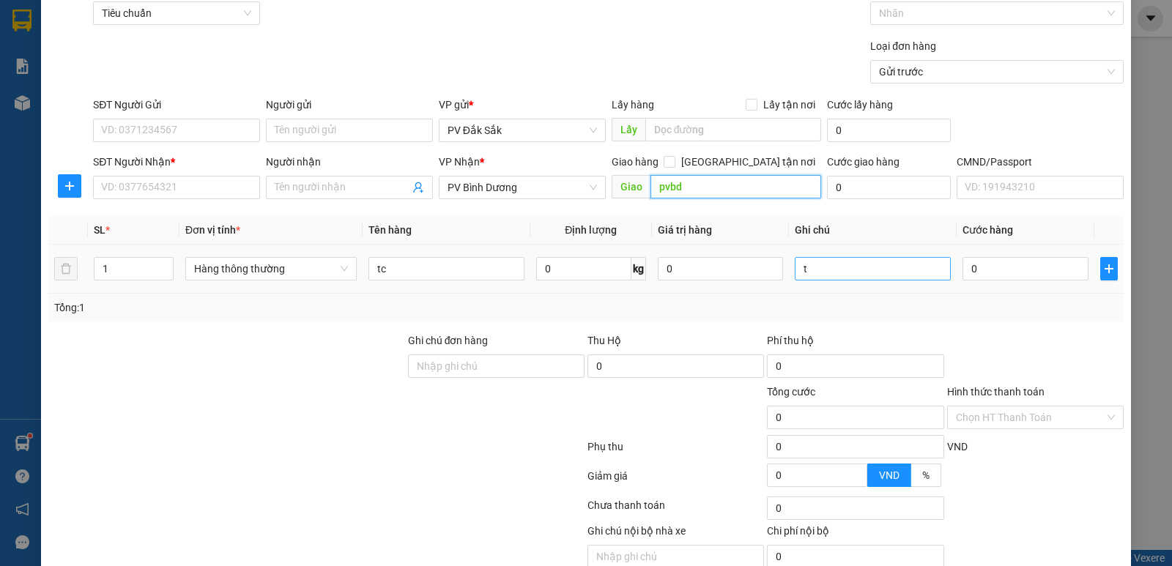
type input "pvbd"
click at [841, 267] on input "t" at bounding box center [873, 268] width 156 height 23
click at [1033, 270] on input "0" at bounding box center [1024, 268] width 125 height 23
type input "5"
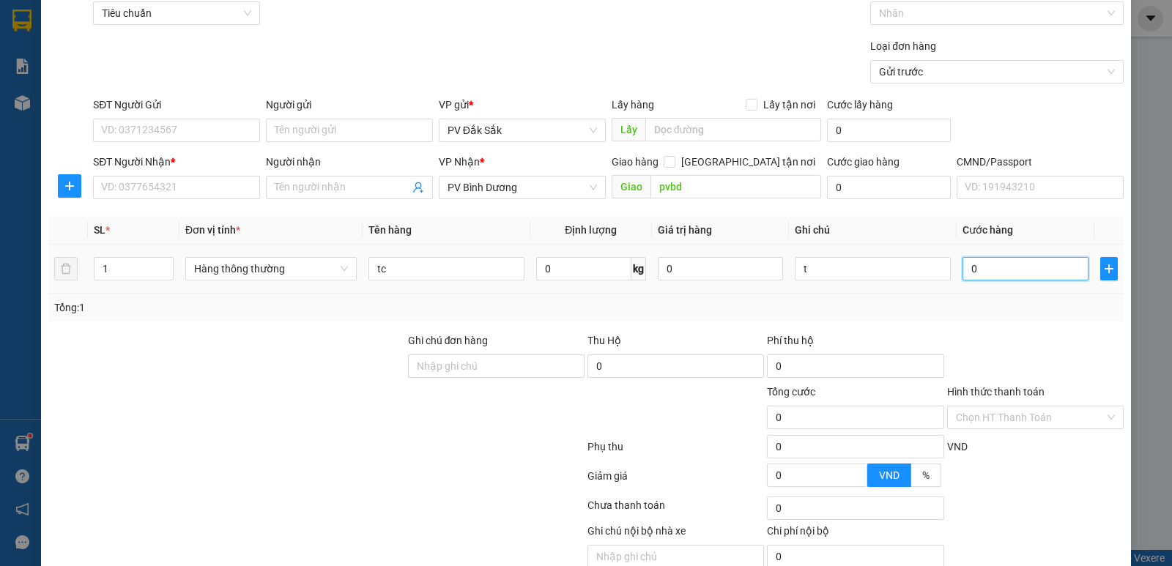
type input "5"
type input "50"
type input "500"
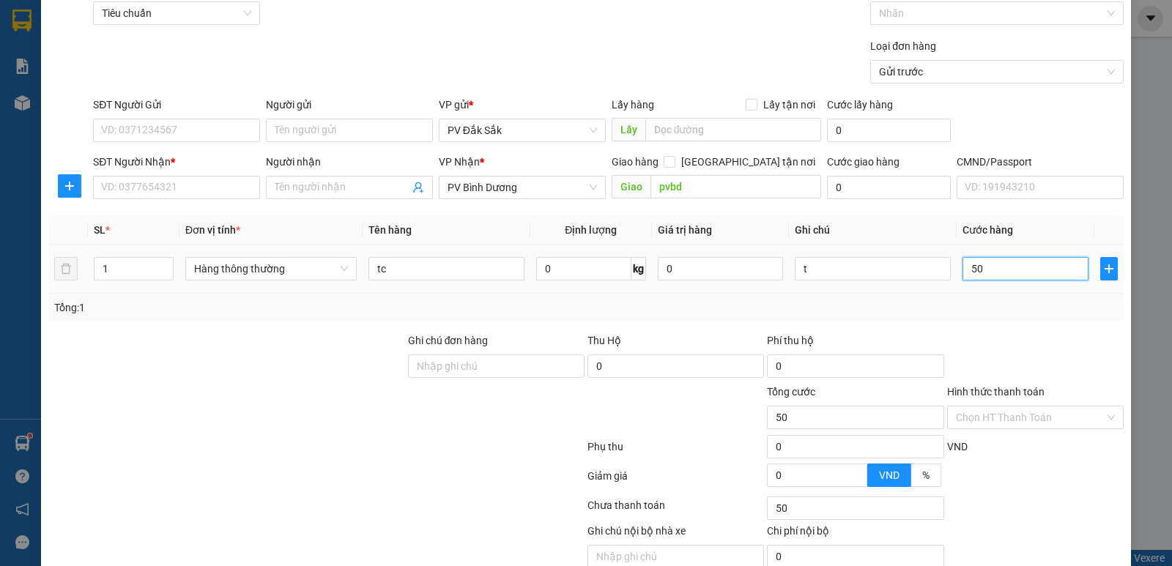
type input "500"
type input "5.000"
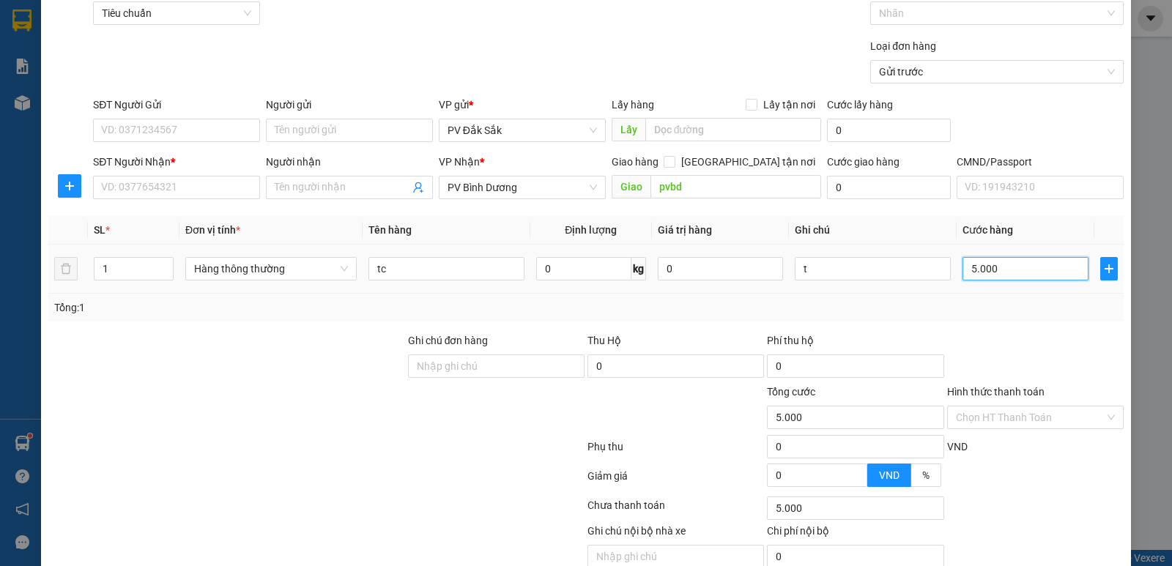
type input "50.000"
click at [168, 179] on input "SĐT Người Nhận *" at bounding box center [176, 187] width 167 height 23
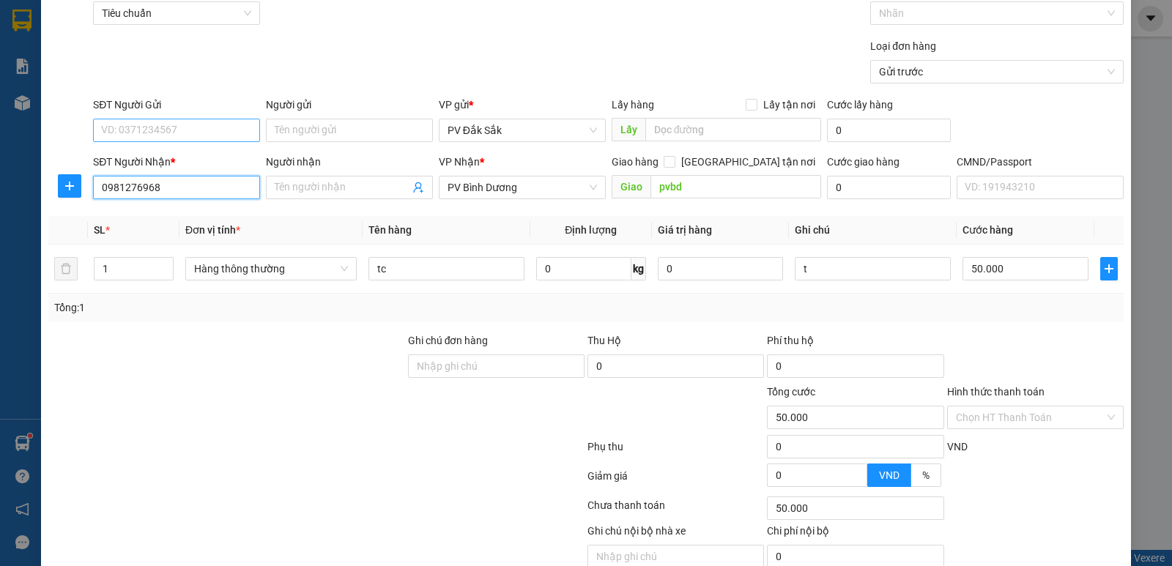
type input "0981276968"
click at [157, 130] on input "SĐT Người Gửi" at bounding box center [176, 130] width 167 height 23
click at [177, 128] on input "SĐT Người Gửi" at bounding box center [176, 130] width 167 height 23
click at [146, 160] on div "0986679844 - THẢO/ok" at bounding box center [181, 160] width 160 height 16
type input "0986679844"
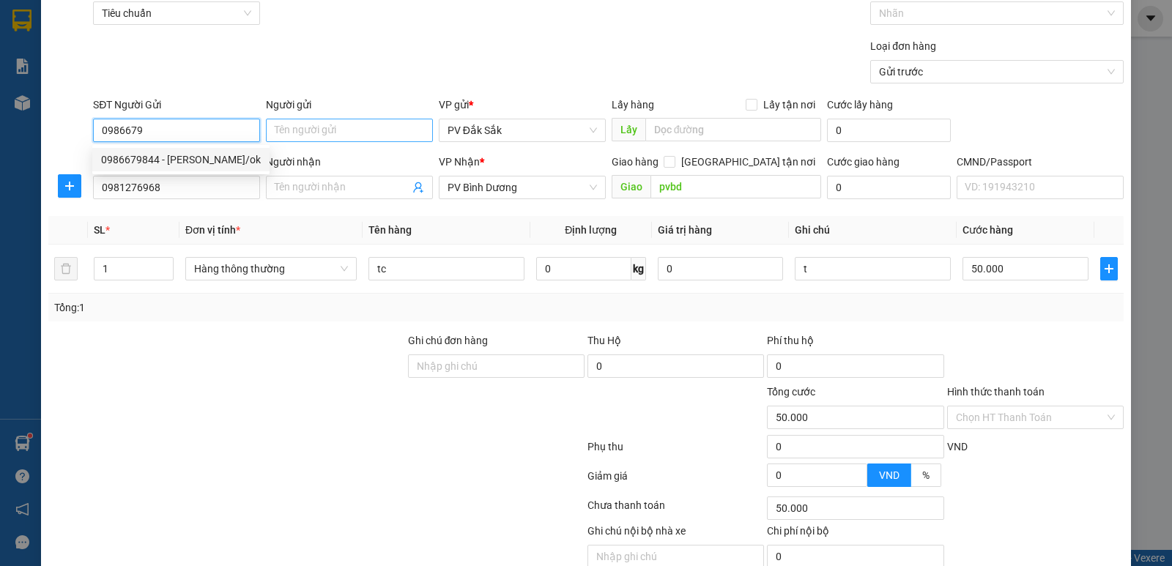
type input "THẢO/ok"
type input "0986679844"
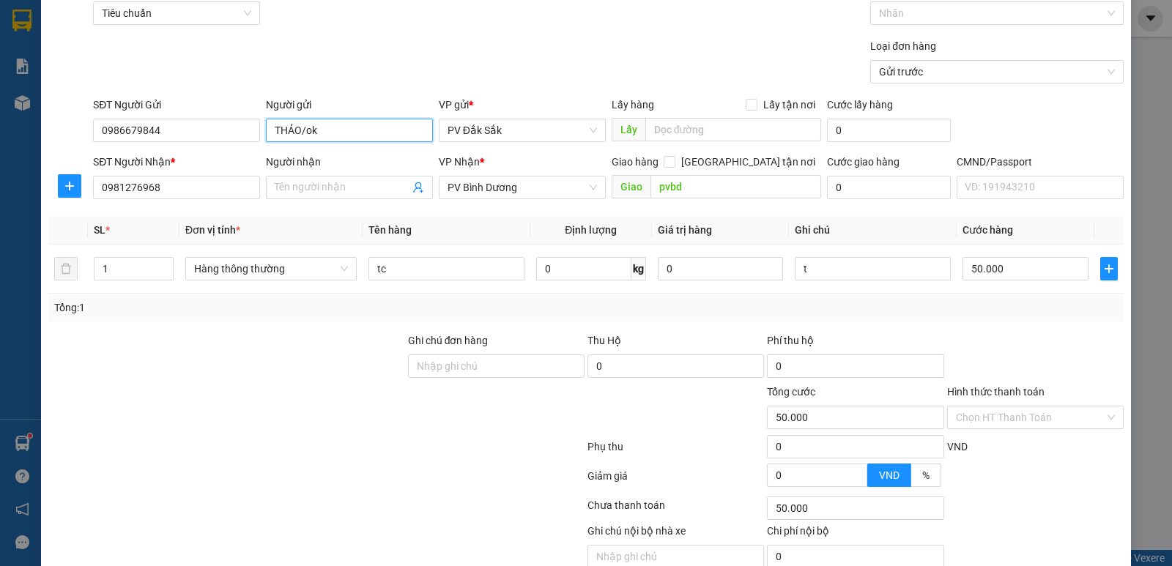
click at [327, 141] on input "THẢO/ok" at bounding box center [349, 130] width 167 height 23
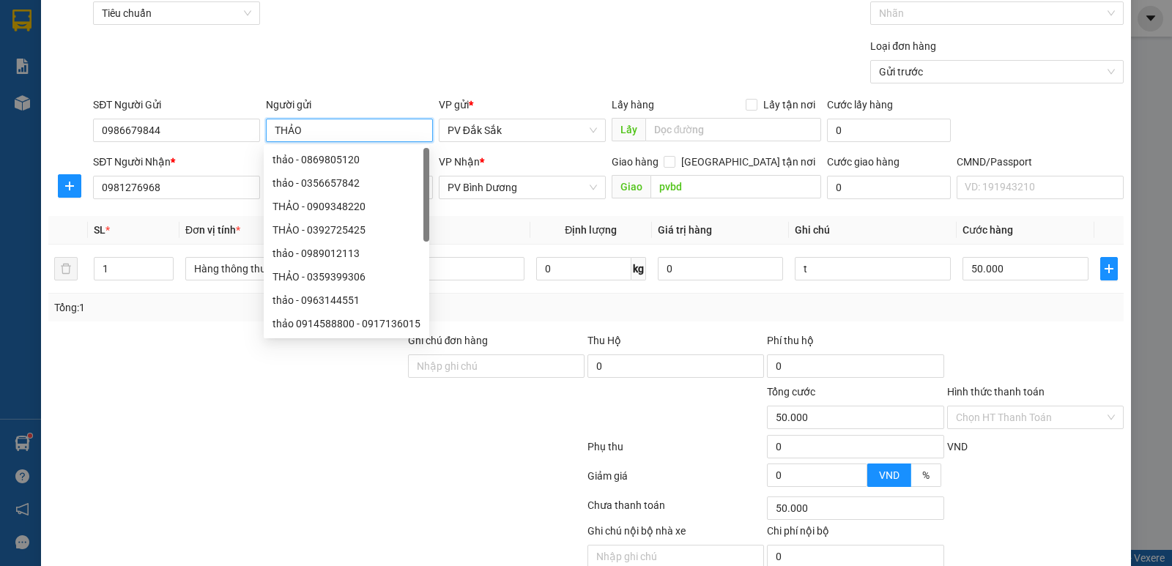
type input "THẢO"
click at [994, 387] on label "Hình thức thanh toán" at bounding box center [995, 392] width 97 height 12
click at [994, 407] on input "Hình thức thanh toán" at bounding box center [1030, 418] width 149 height 22
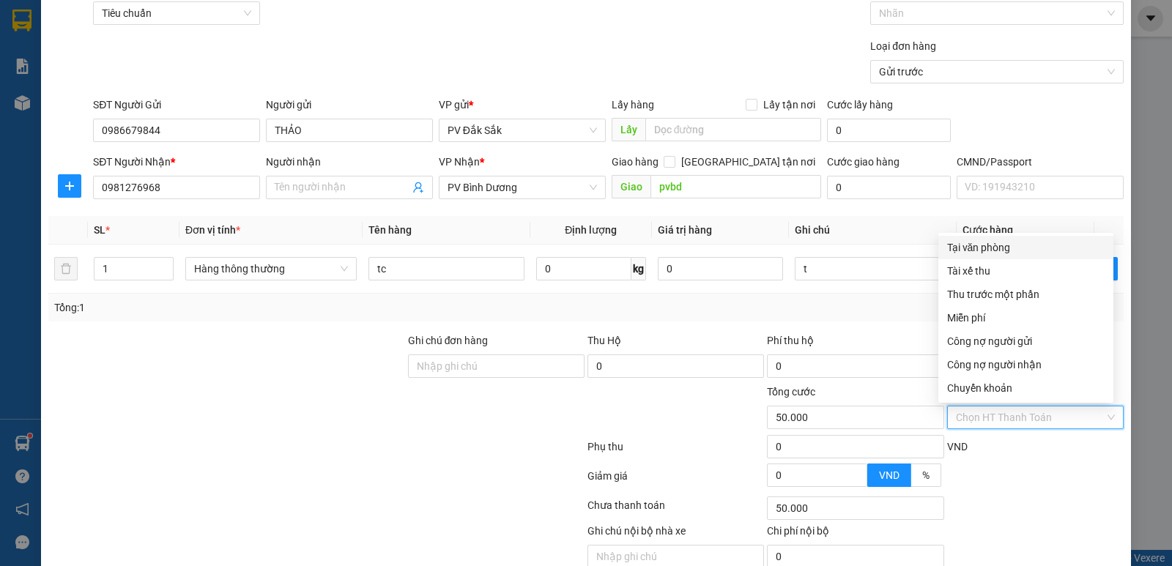
click at [992, 251] on div "Tại văn phòng" at bounding box center [1025, 248] width 157 height 16
type input "0"
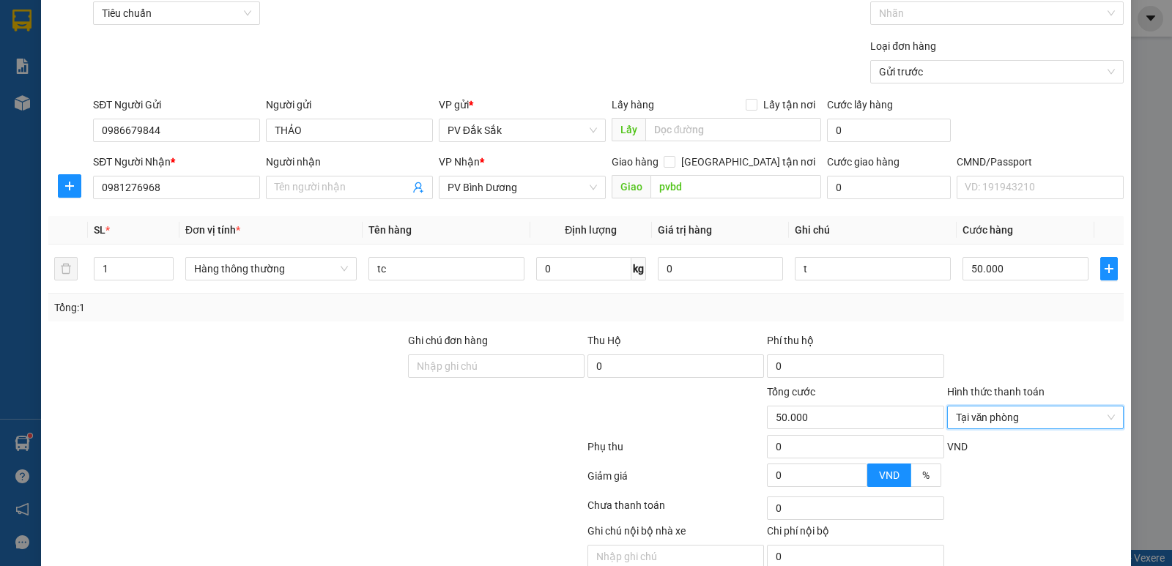
scroll to position [138, 0]
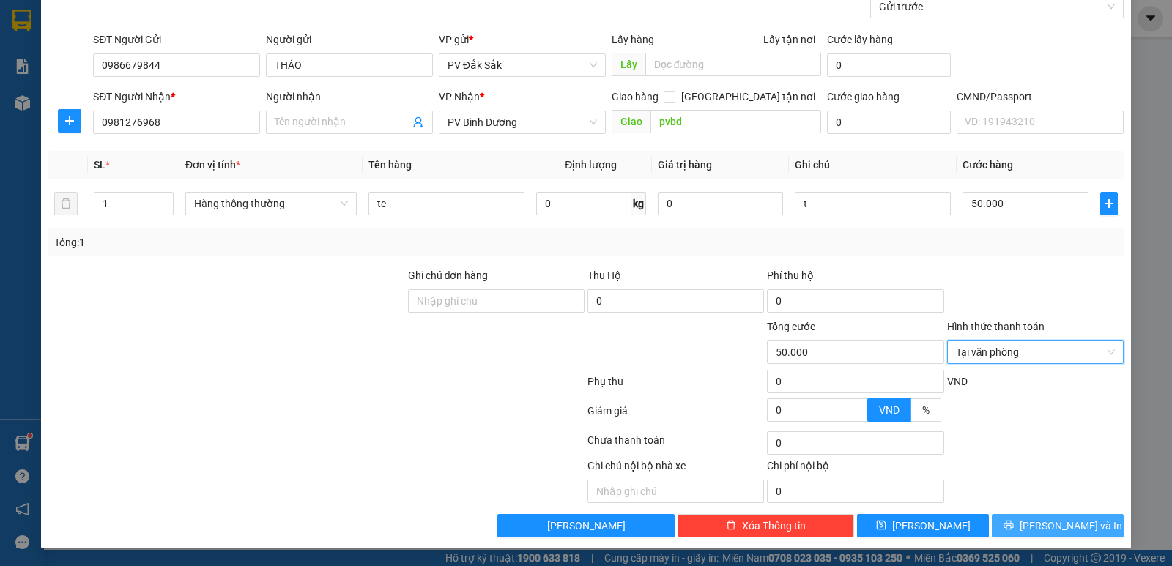
drag, startPoint x: 1068, startPoint y: 524, endPoint x: 1020, endPoint y: 510, distance: 49.6
click at [1068, 524] on span "[PERSON_NAME] và In" at bounding box center [1071, 526] width 103 height 16
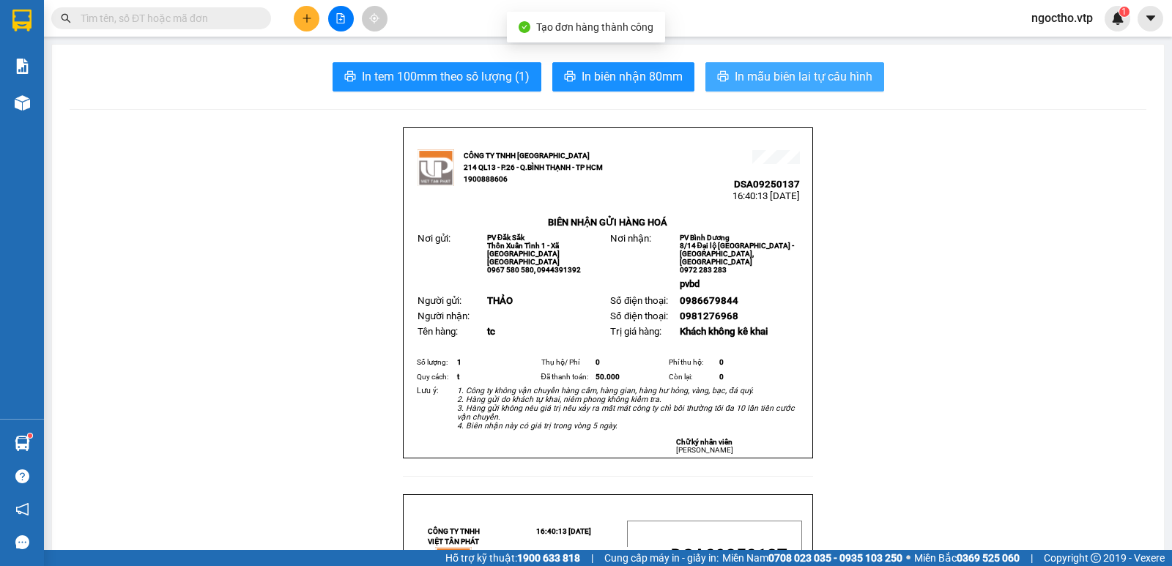
drag, startPoint x: 787, startPoint y: 66, endPoint x: 669, endPoint y: 109, distance: 126.3
click at [787, 69] on button "In mẫu biên lai tự cấu hình" at bounding box center [794, 76] width 179 height 29
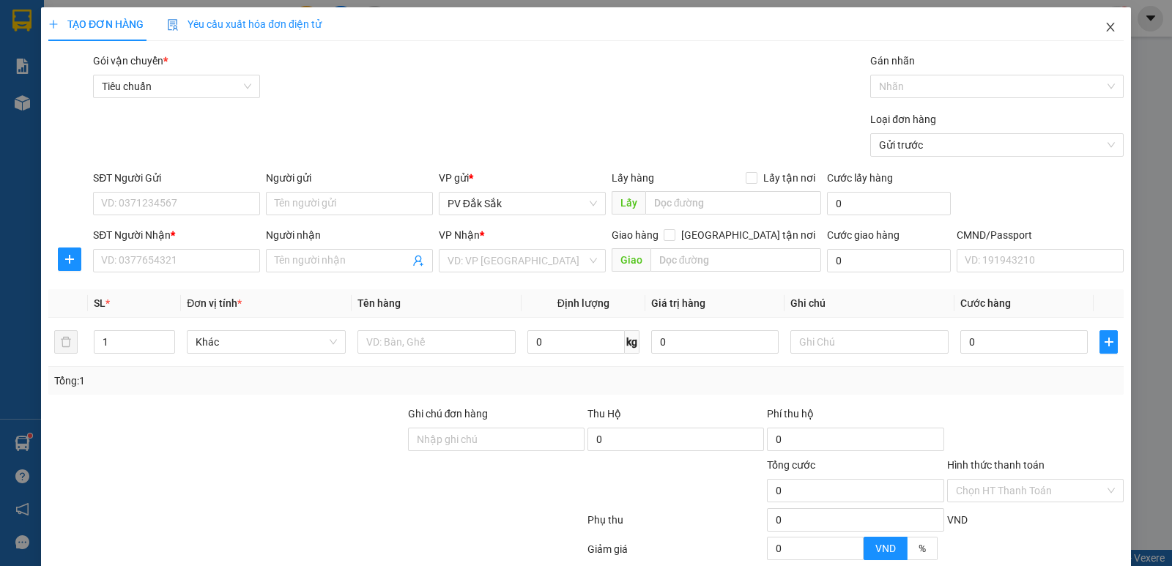
click at [1105, 29] on icon "close" at bounding box center [1111, 27] width 12 height 12
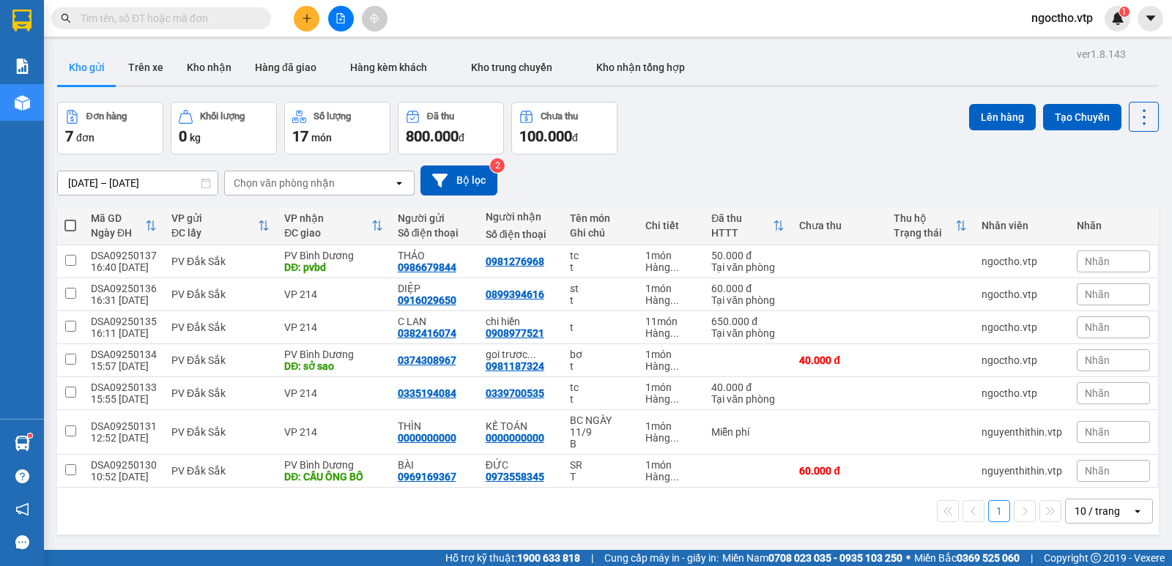
click at [307, 23] on icon "plus" at bounding box center [307, 18] width 10 height 10
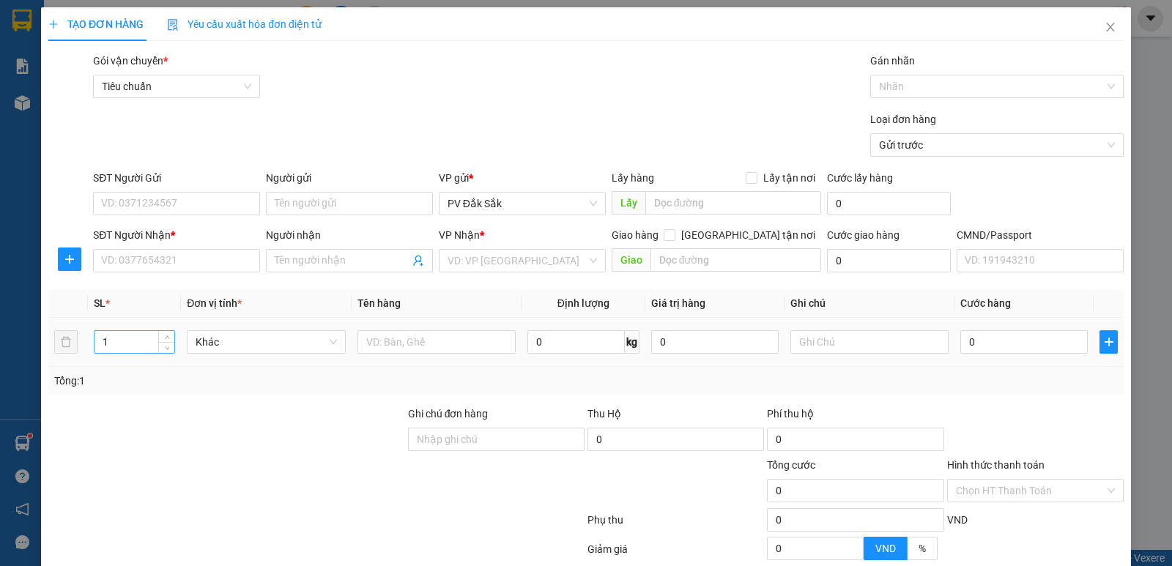
click at [130, 339] on input "1" at bounding box center [134, 342] width 80 height 22
type input "2"
click at [371, 354] on div at bounding box center [436, 341] width 158 height 29
click at [385, 341] on input "text" at bounding box center [436, 341] width 158 height 23
type input "d"
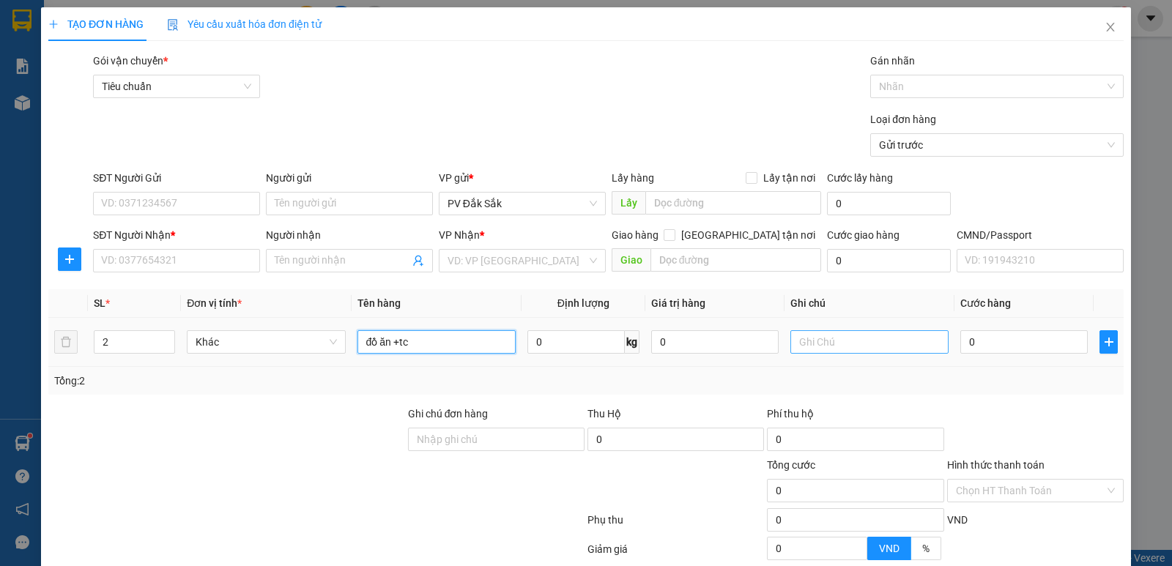
type input "đồ ăn +tc"
click at [806, 341] on input "text" at bounding box center [869, 341] width 158 height 23
type input "tx+t"
click at [454, 266] on input "search" at bounding box center [517, 261] width 139 height 22
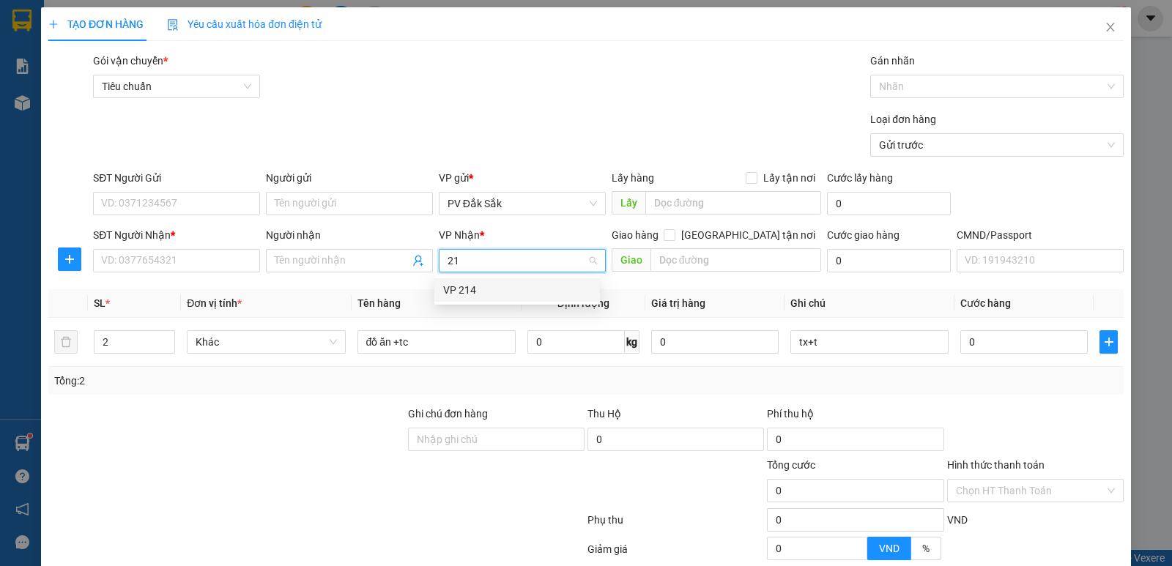
type input "214"
click at [479, 284] on div "VP 214" at bounding box center [517, 290] width 148 height 16
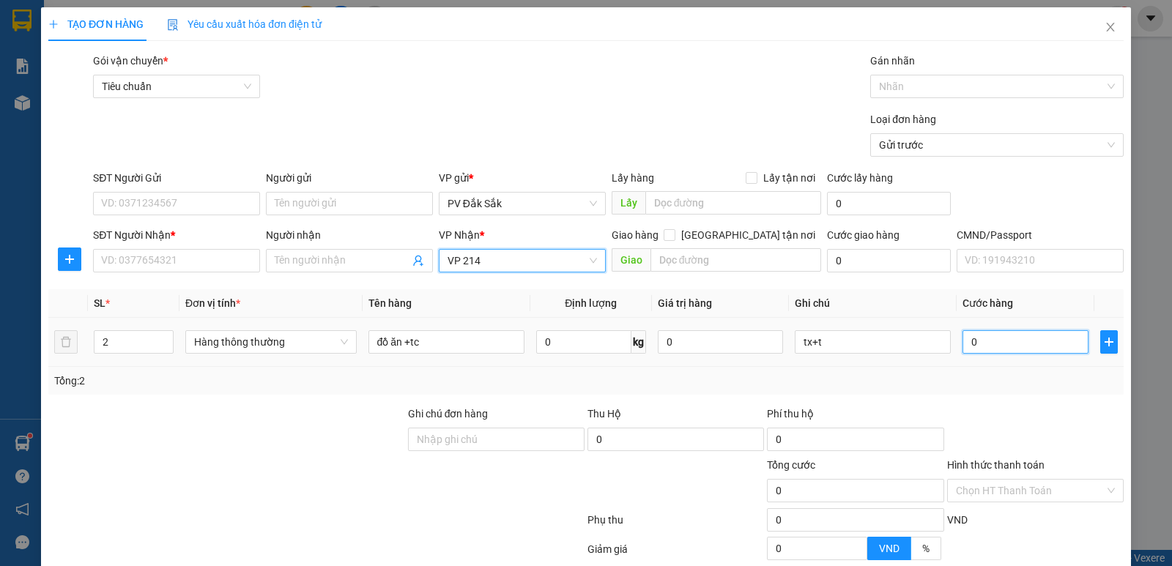
click at [993, 342] on input "0" at bounding box center [1024, 341] width 125 height 23
type input "9"
type input "90"
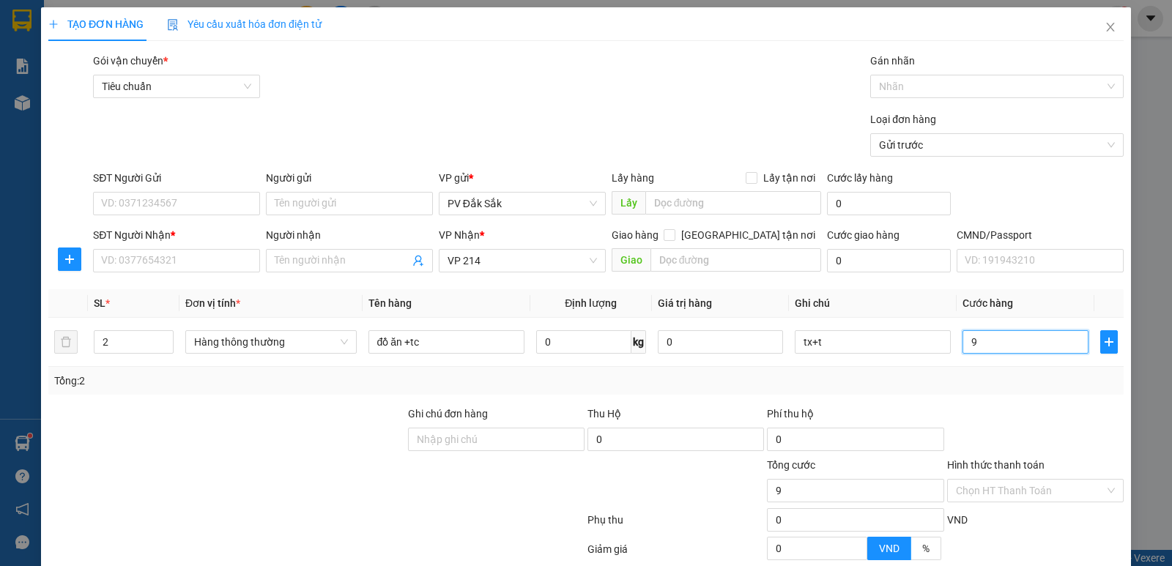
type input "90"
type input "900"
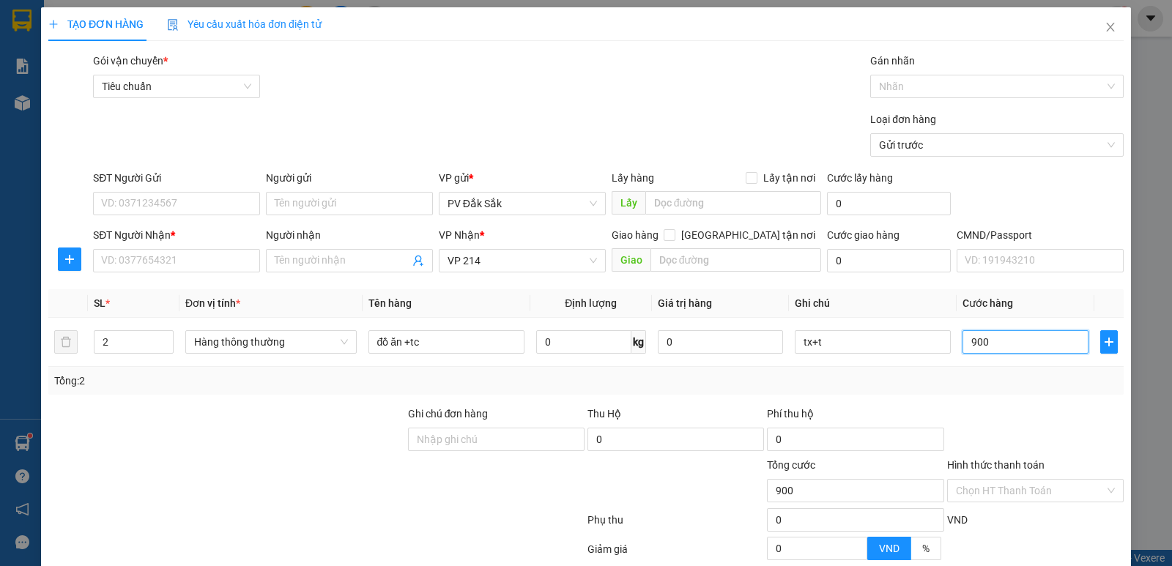
type input "9.000"
type input "90.000"
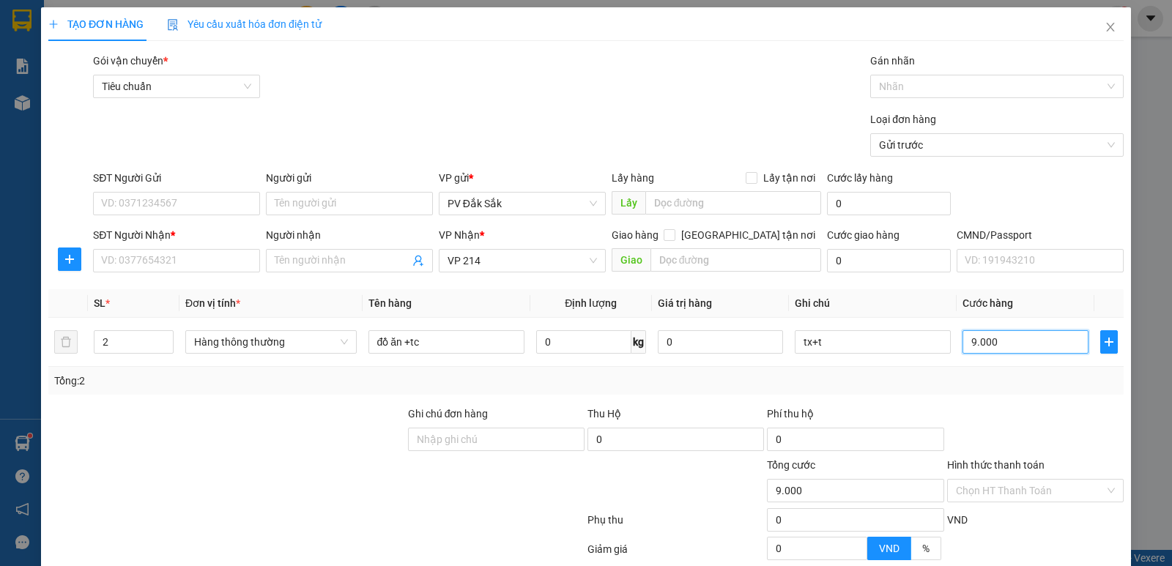
type input "90.000"
click at [151, 267] on input "SĐT Người Nhận *" at bounding box center [176, 260] width 167 height 23
click at [297, 261] on input "Người nhận" at bounding box center [342, 261] width 135 height 16
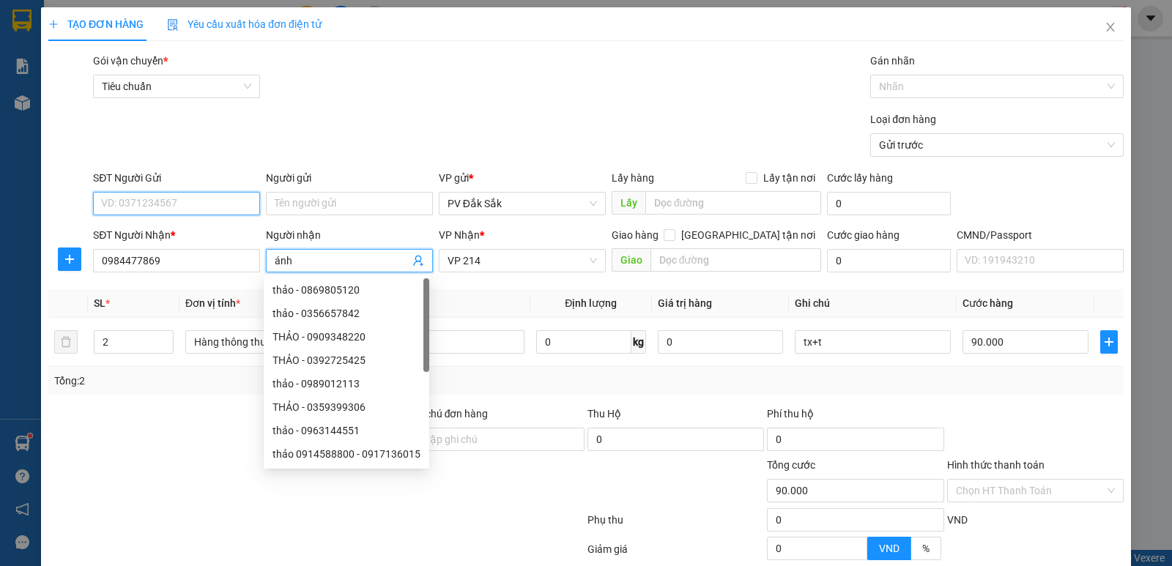
click at [207, 207] on input "SĐT Người Gửi" at bounding box center [176, 203] width 167 height 23
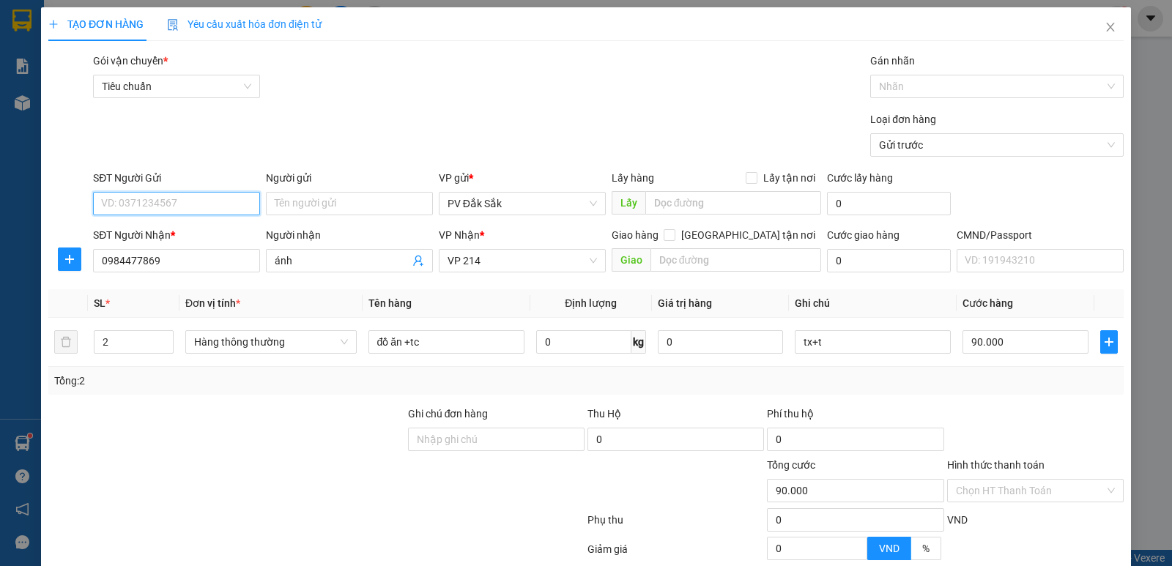
drag, startPoint x: 146, startPoint y: 213, endPoint x: 136, endPoint y: 208, distance: 12.1
click at [146, 212] on input "SĐT Người Gửi" at bounding box center [176, 203] width 167 height 23
click at [1009, 461] on label "Hình thức thanh toán" at bounding box center [995, 465] width 97 height 12
click at [1009, 480] on input "Hình thức thanh toán" at bounding box center [1030, 491] width 149 height 22
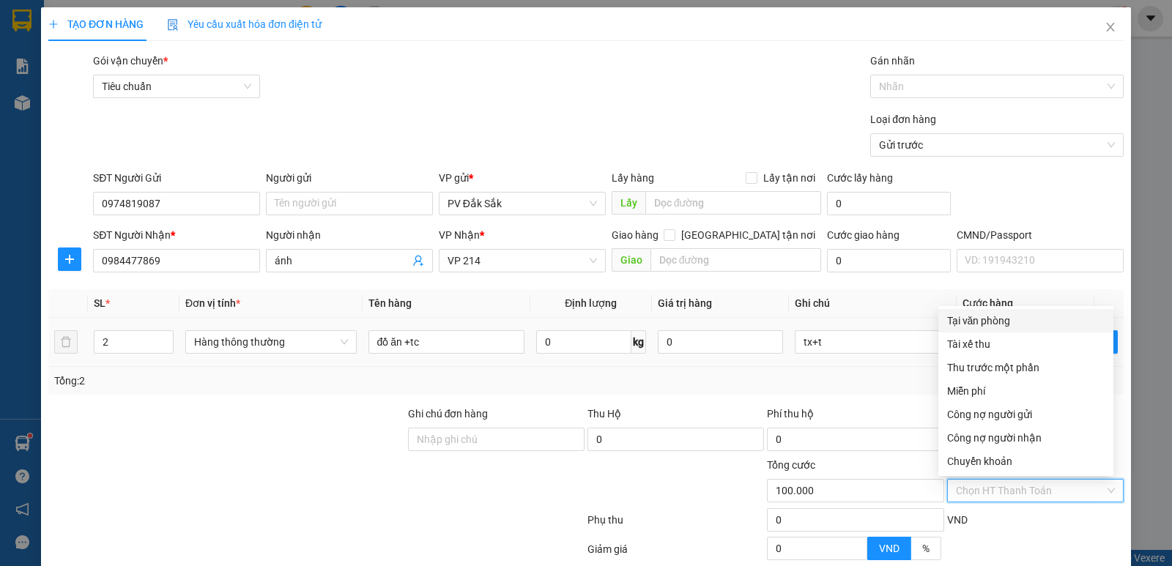
drag, startPoint x: 1009, startPoint y: 322, endPoint x: 1039, endPoint y: 338, distance: 34.1
click at [1009, 321] on div "Tại văn phòng" at bounding box center [1025, 321] width 157 height 16
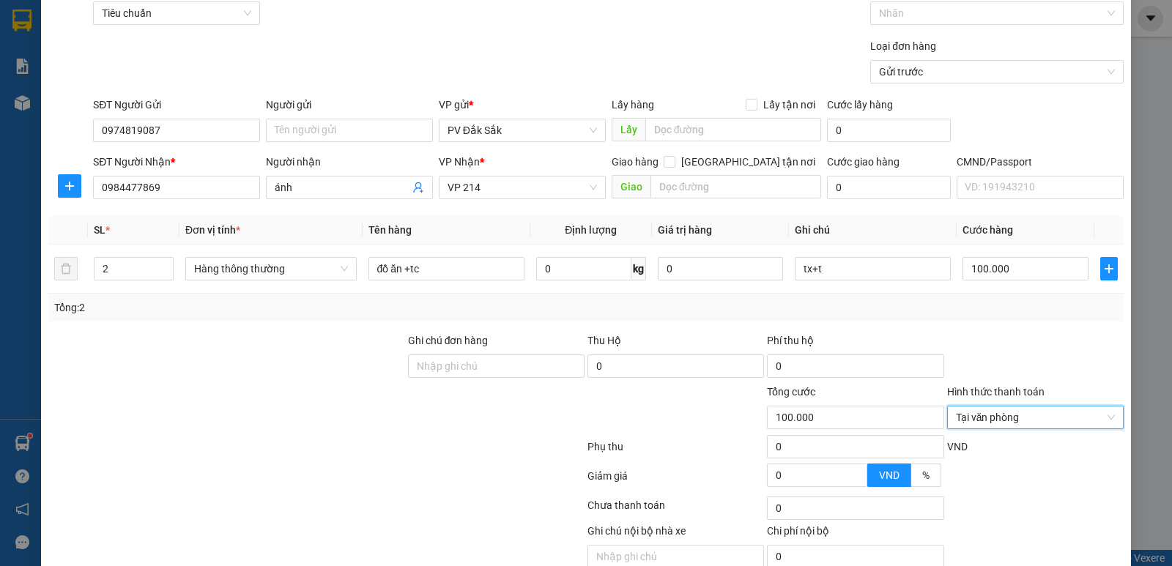
scroll to position [138, 0]
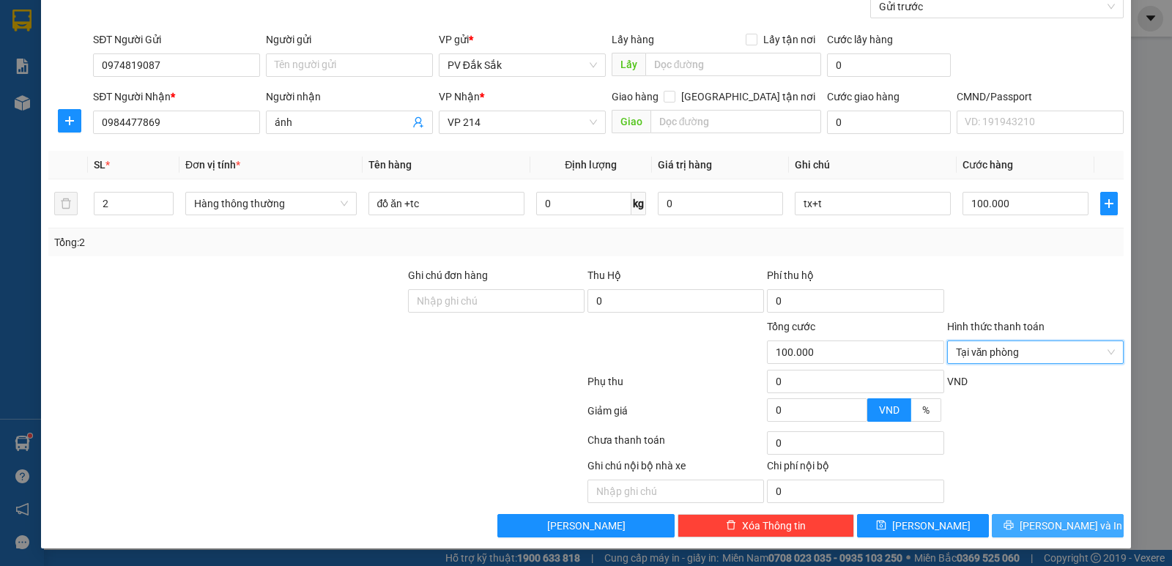
click at [1050, 524] on span "[PERSON_NAME] và In" at bounding box center [1071, 526] width 103 height 16
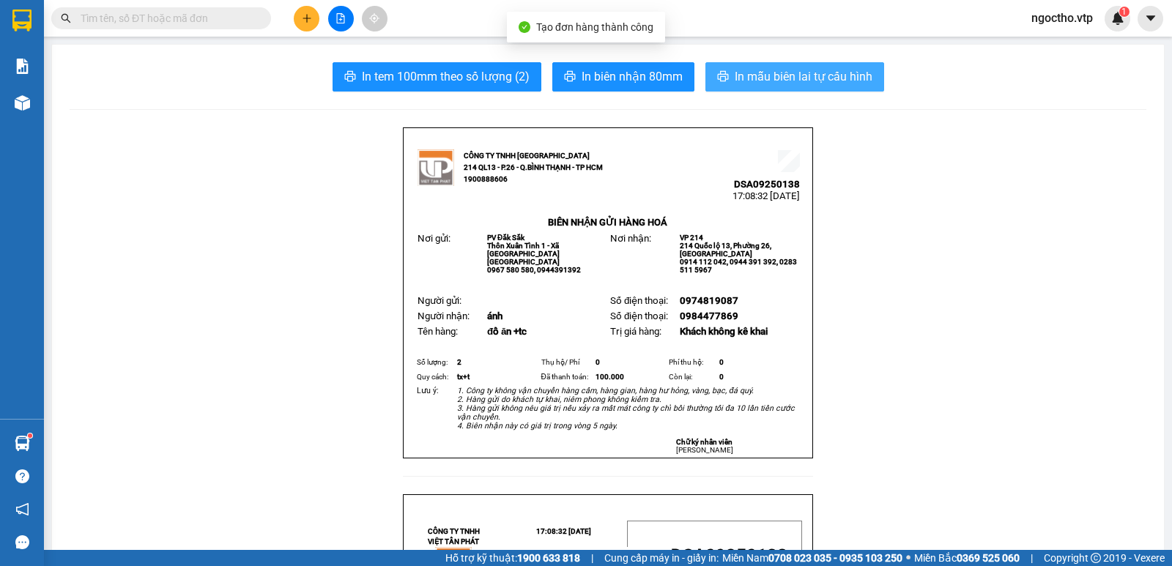
click at [812, 85] on span "In mẫu biên lai tự cấu hình" at bounding box center [804, 76] width 138 height 18
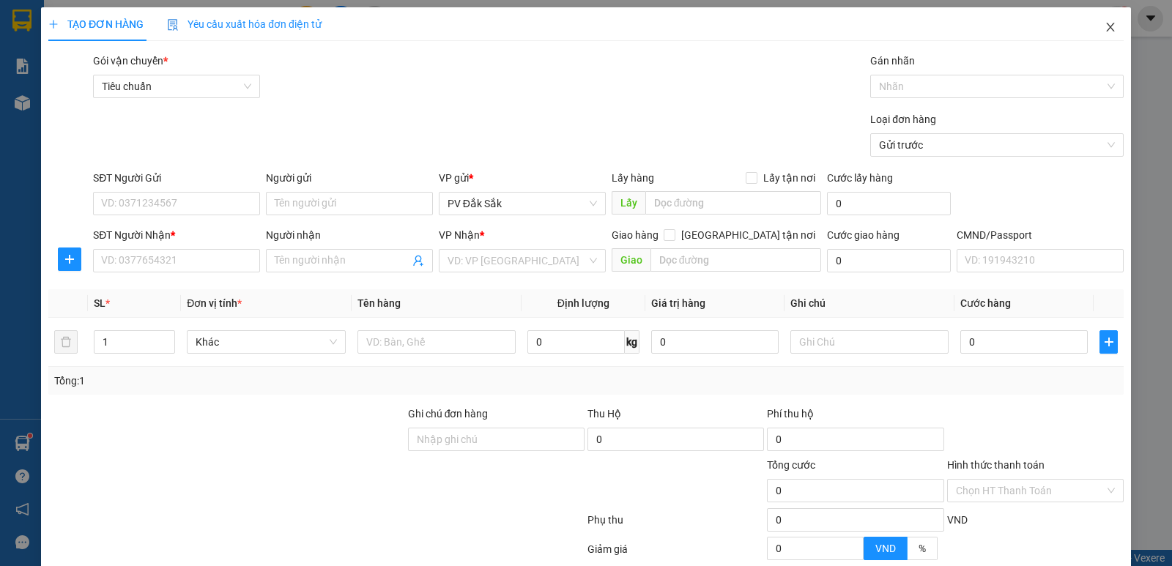
drag, startPoint x: 1096, startPoint y: 29, endPoint x: 787, endPoint y: 9, distance: 309.8
click at [1105, 31] on icon "close" at bounding box center [1111, 27] width 12 height 12
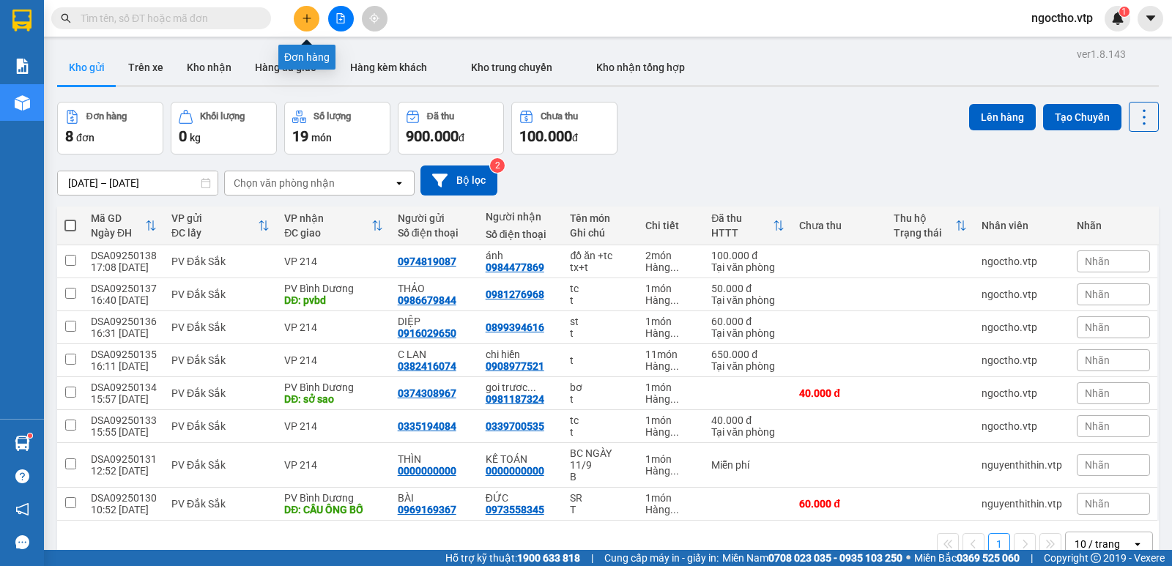
click at [303, 21] on icon "plus" at bounding box center [307, 18] width 10 height 10
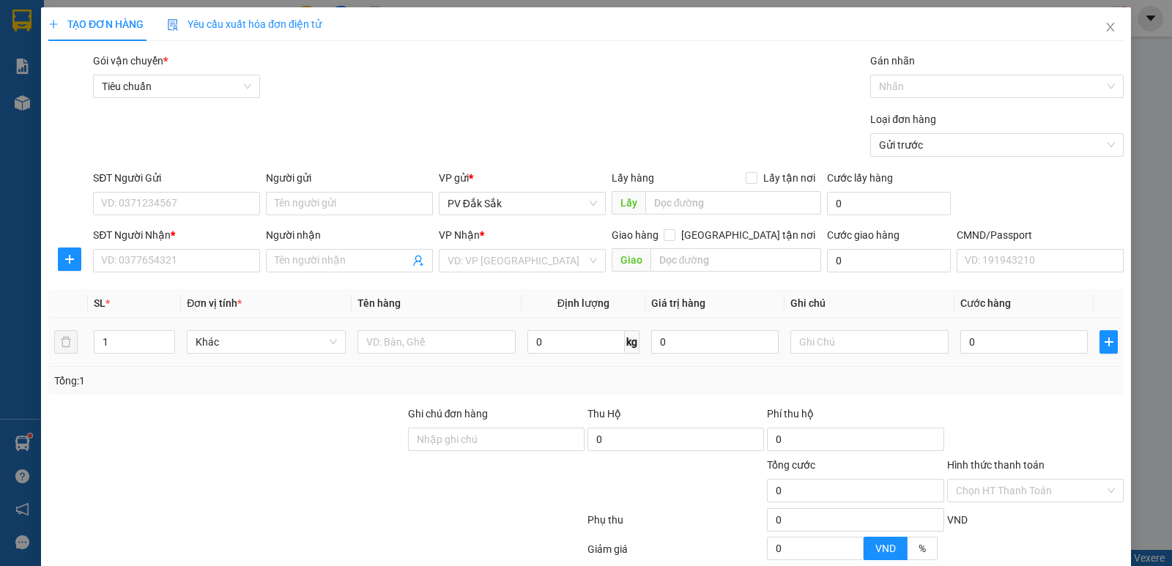
drag, startPoint x: 111, startPoint y: 351, endPoint x: 135, endPoint y: 323, distance: 36.4
click at [114, 351] on input "1" at bounding box center [134, 342] width 80 height 22
click at [486, 251] on input "search" at bounding box center [517, 261] width 139 height 22
click at [493, 290] on div "PV Bình Dương" at bounding box center [517, 290] width 148 height 16
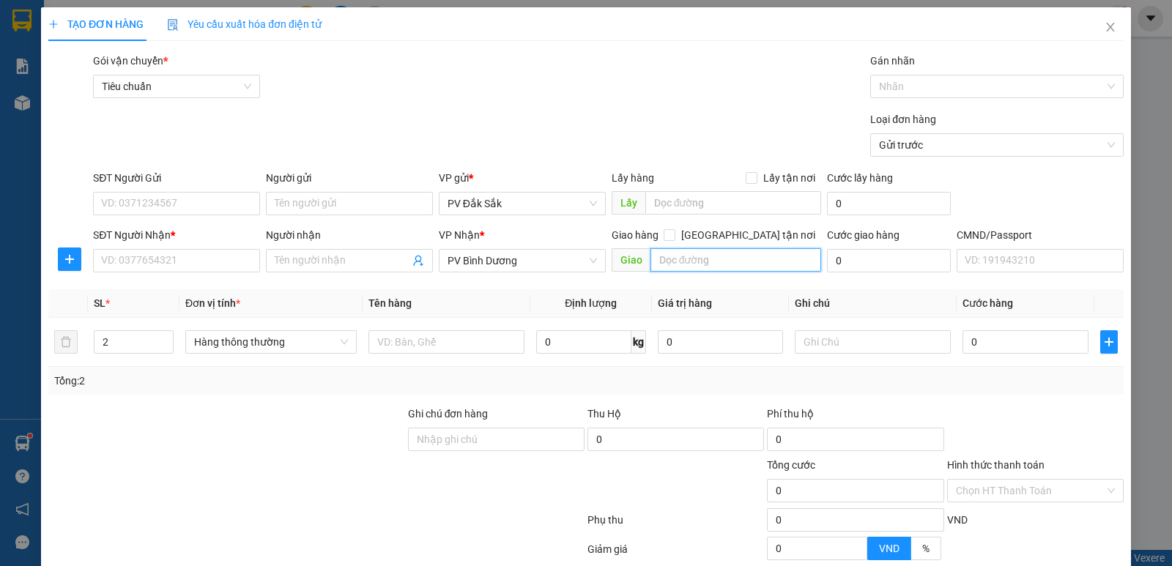
click at [659, 254] on input "text" at bounding box center [735, 259] width 171 height 23
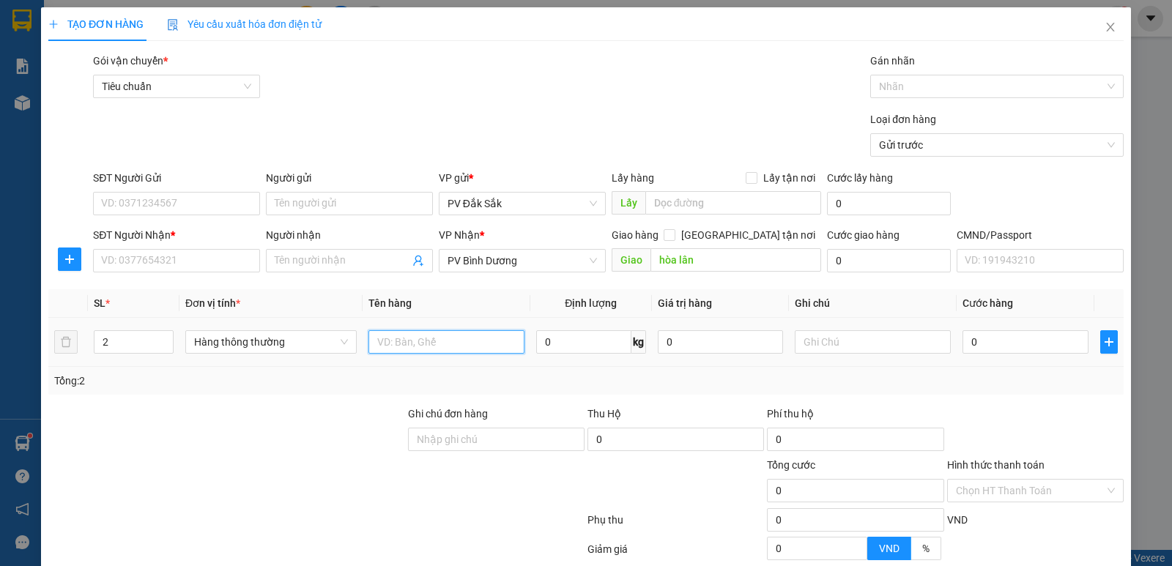
click at [396, 338] on input "text" at bounding box center [446, 341] width 156 height 23
click at [814, 324] on td at bounding box center [873, 342] width 168 height 49
click at [801, 338] on input "text" at bounding box center [873, 341] width 156 height 23
click at [1000, 340] on input "0" at bounding box center [1024, 341] width 125 height 23
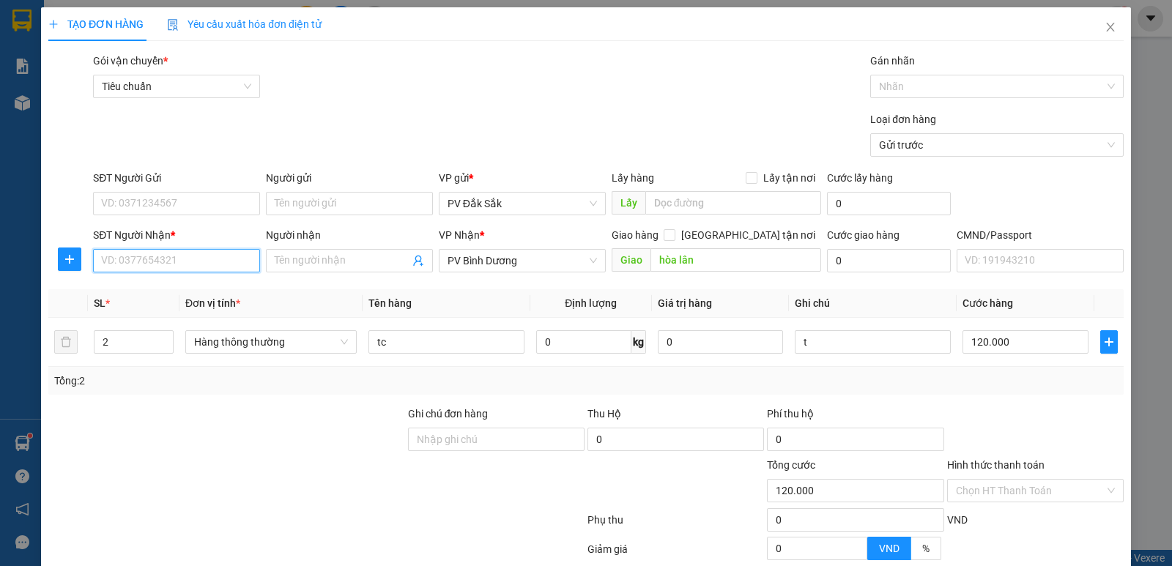
drag, startPoint x: 125, startPoint y: 256, endPoint x: 128, endPoint y: 272, distance: 15.7
click at [127, 259] on input "SĐT Người Nhận *" at bounding box center [176, 260] width 167 height 23
click at [130, 201] on input "SĐT Người Gửi" at bounding box center [176, 203] width 167 height 23
drag, startPoint x: 156, startPoint y: 261, endPoint x: 164, endPoint y: 279, distance: 20.0
click at [156, 261] on input "SĐT Người Nhận *" at bounding box center [176, 260] width 167 height 23
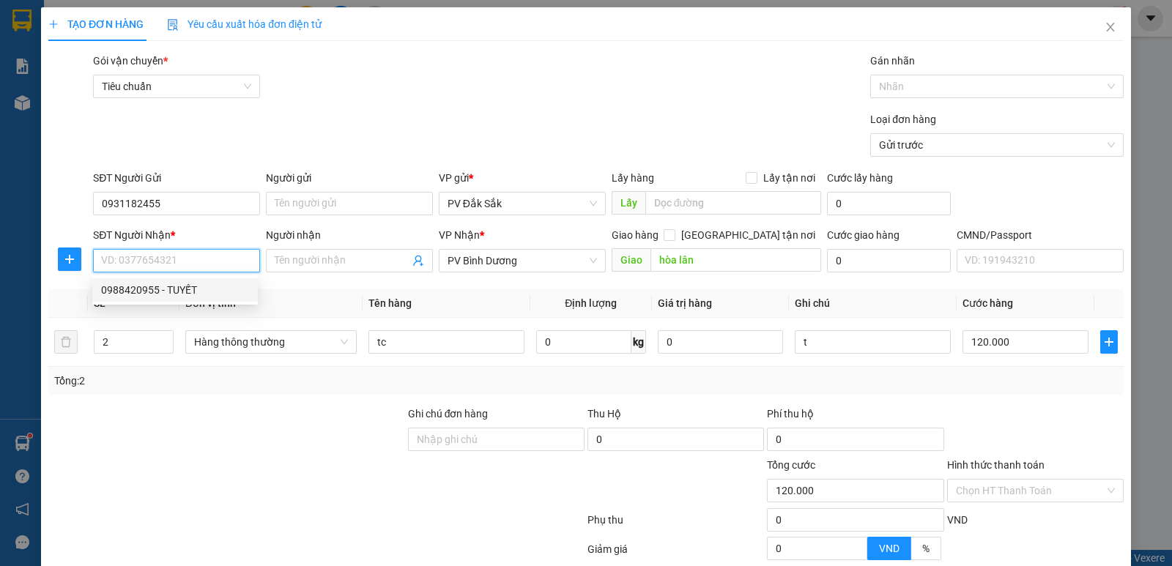
click at [184, 293] on div "0988420955 - TUYẾT" at bounding box center [175, 290] width 148 height 16
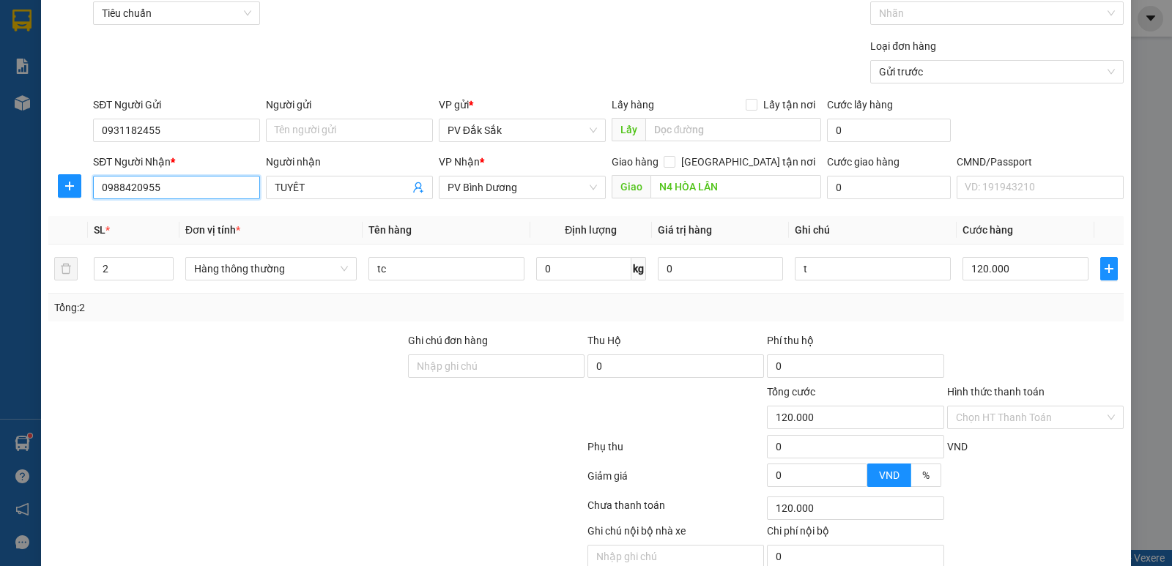
scroll to position [138, 0]
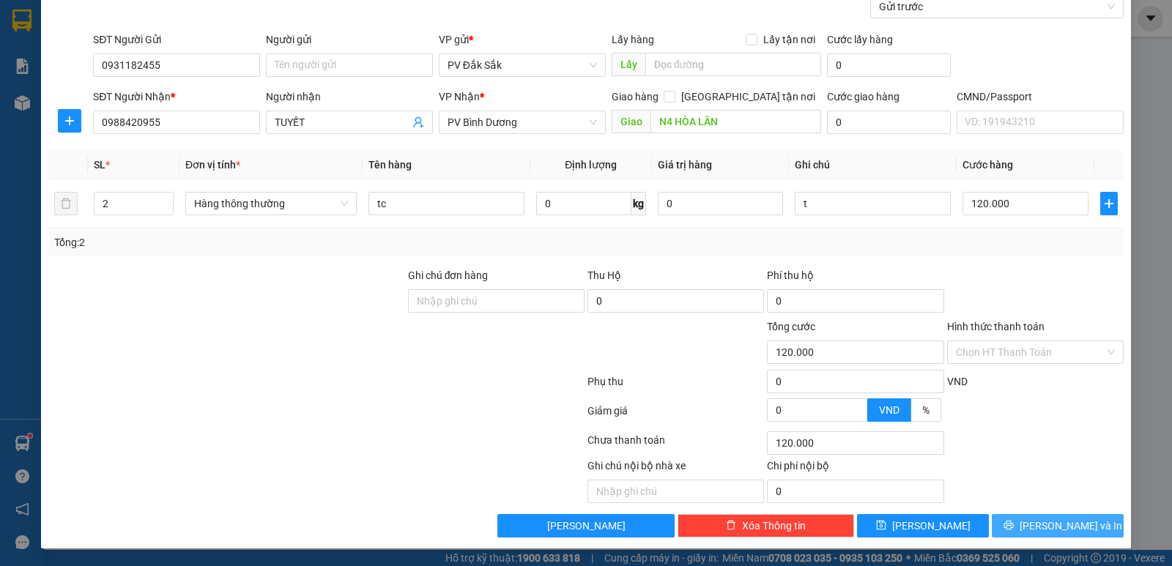
click at [1051, 527] on span "[PERSON_NAME] và In" at bounding box center [1071, 526] width 103 height 16
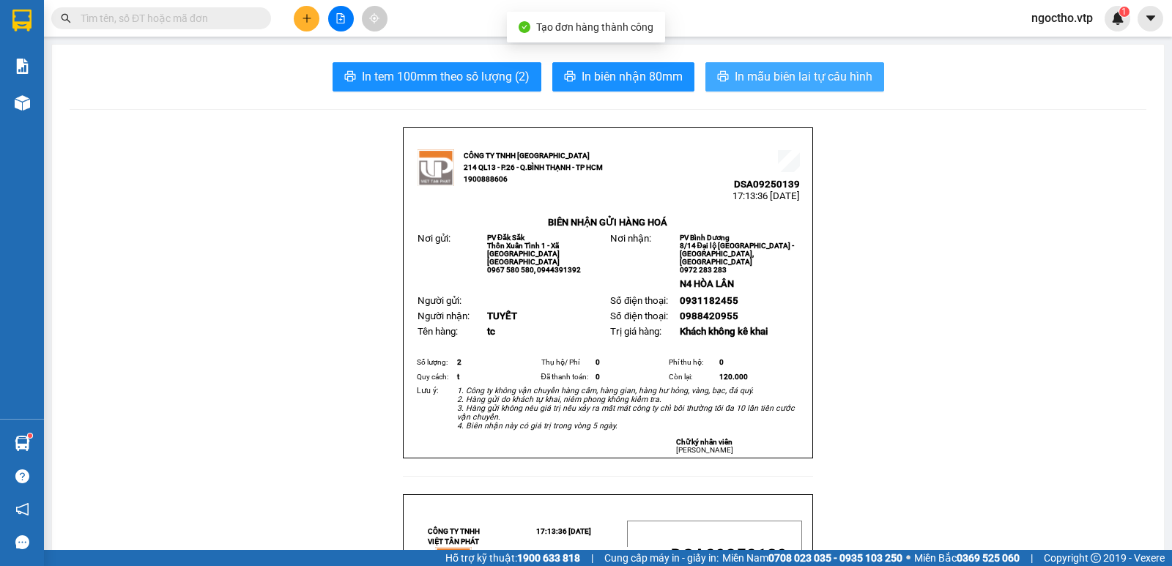
click at [796, 70] on span "In mẫu biên lai tự cấu hình" at bounding box center [804, 76] width 138 height 18
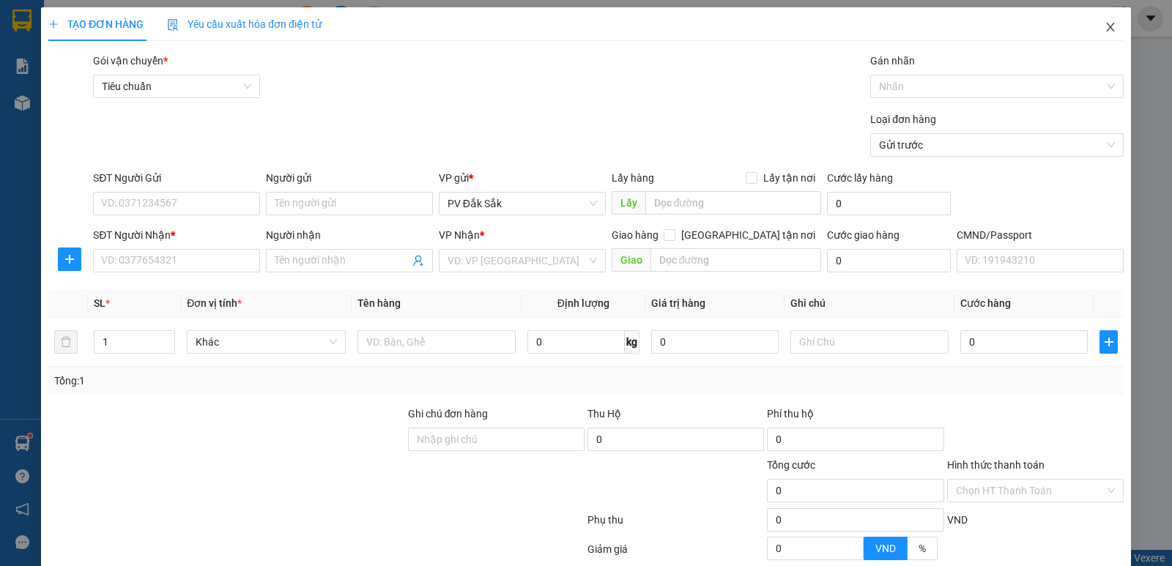
click at [1105, 31] on icon "close" at bounding box center [1111, 27] width 12 height 12
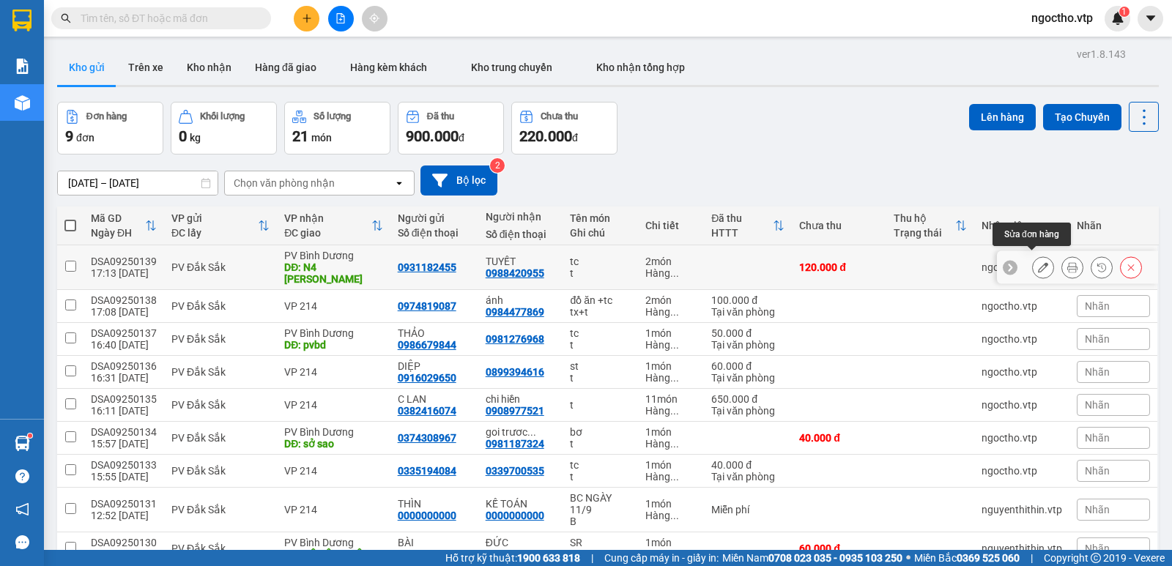
click at [1038, 262] on icon at bounding box center [1043, 267] width 10 height 10
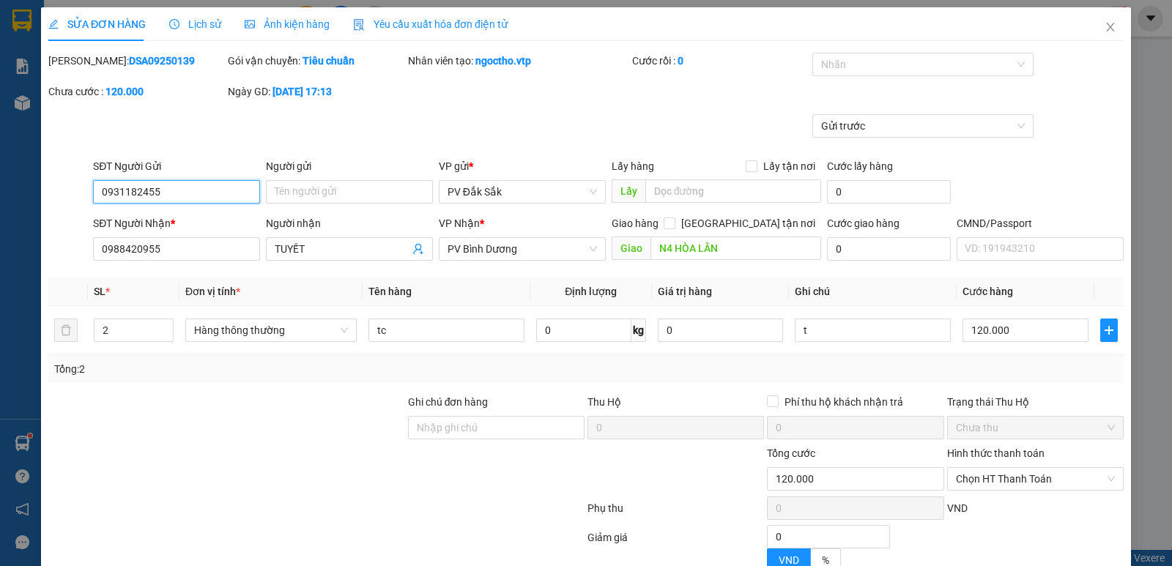
scroll to position [127, 0]
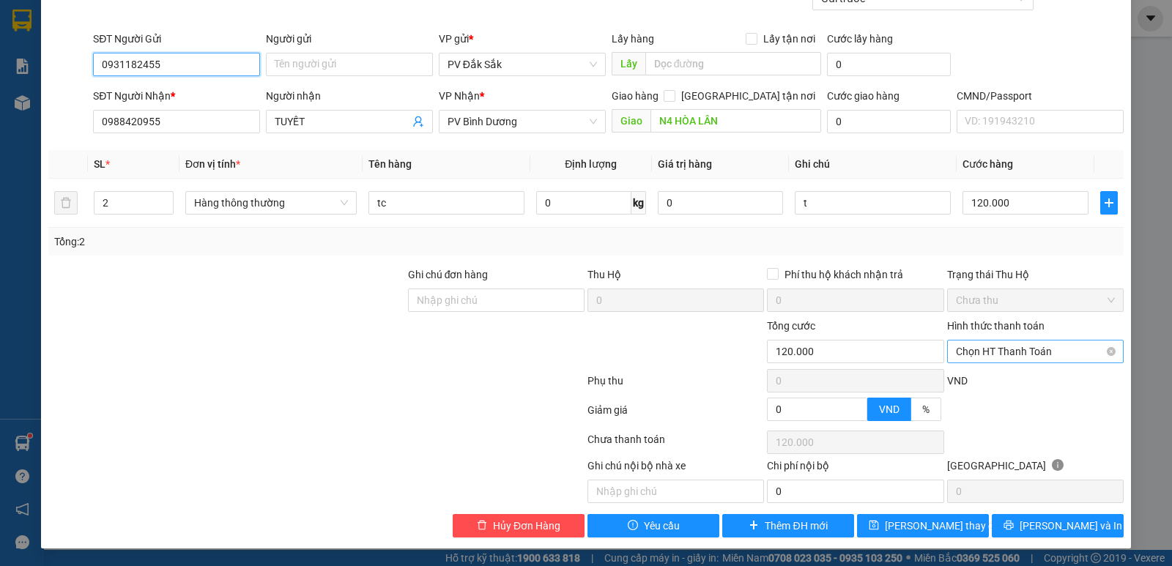
click at [995, 344] on span "Chọn HT Thanh Toán" at bounding box center [1035, 352] width 159 height 22
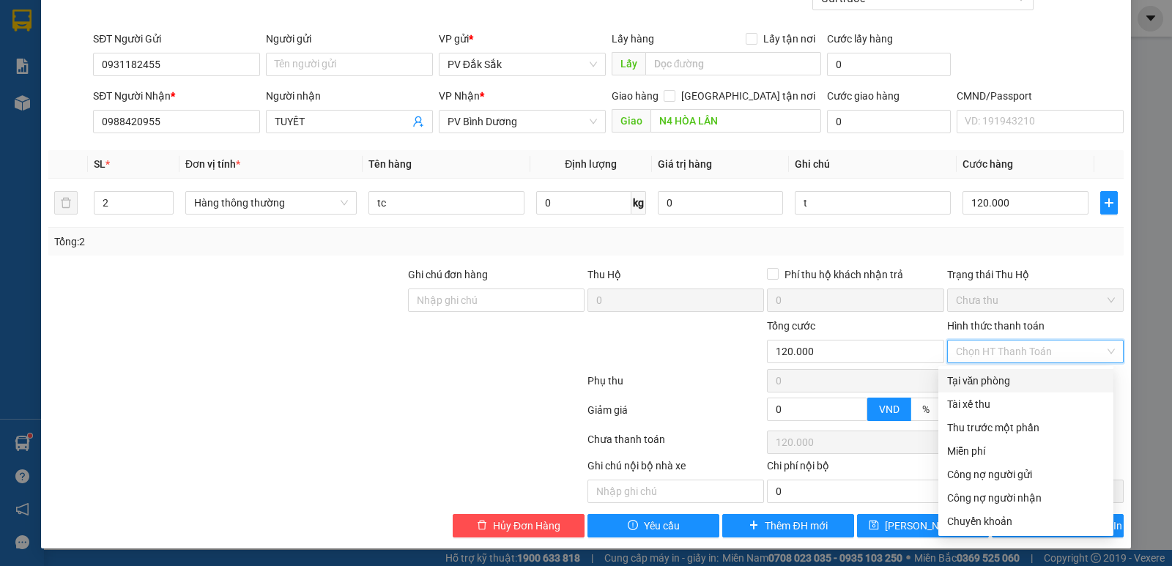
click at [977, 382] on div "Tại văn phòng" at bounding box center [1025, 381] width 157 height 16
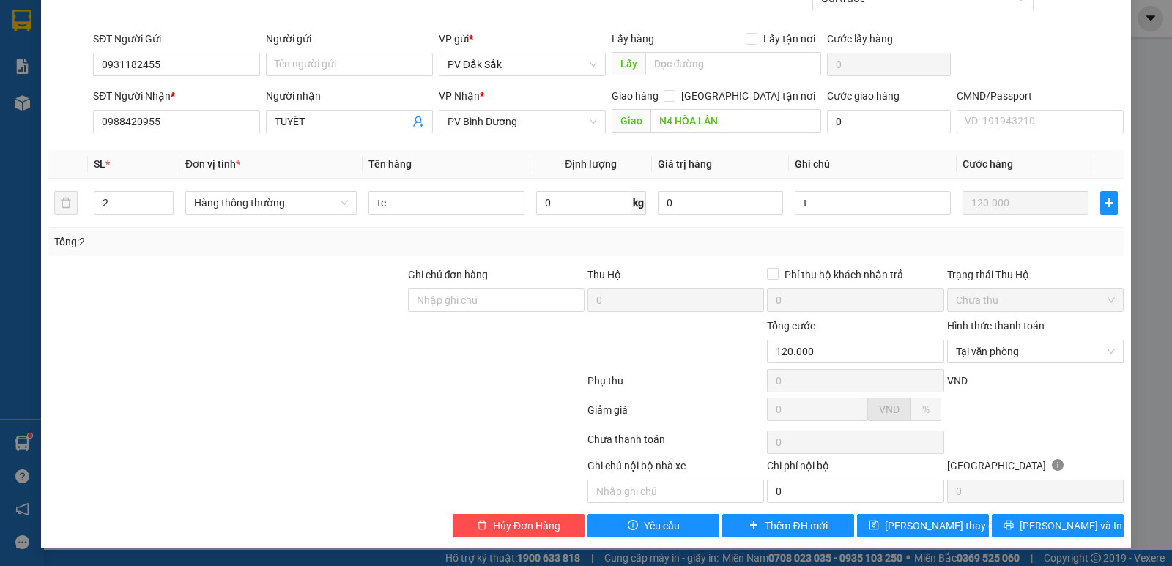
click at [363, 415] on div at bounding box center [316, 412] width 539 height 29
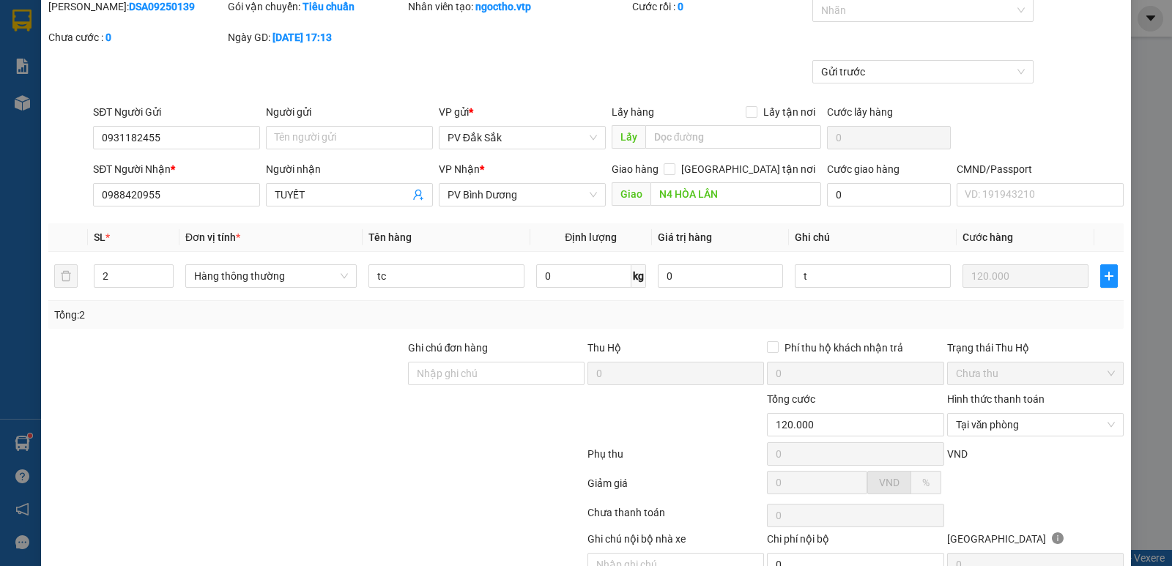
scroll to position [0, 0]
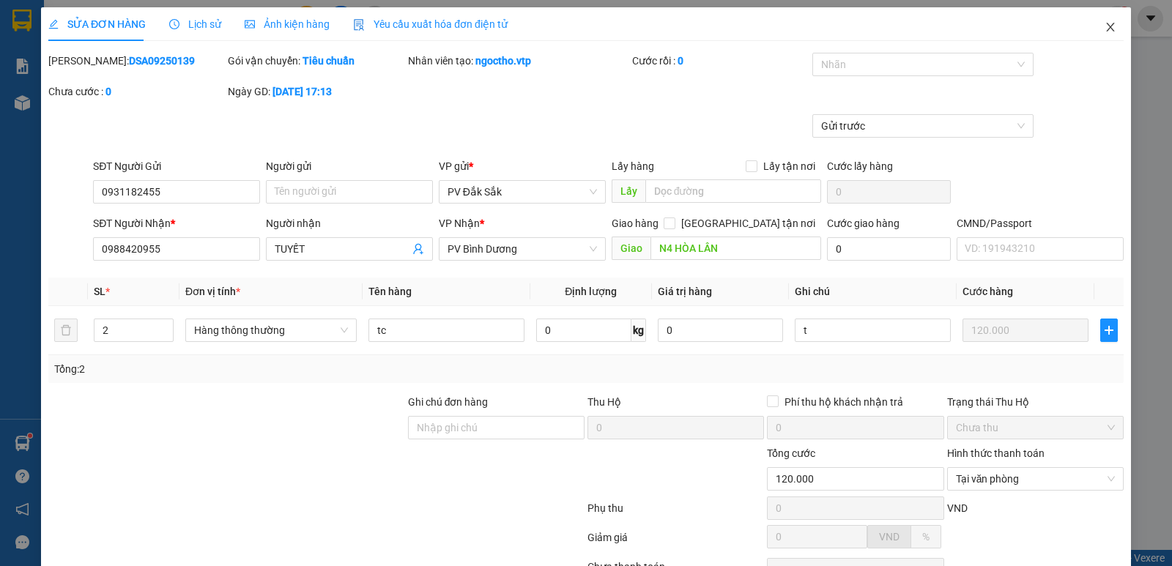
click at [1105, 29] on icon "close" at bounding box center [1111, 27] width 12 height 12
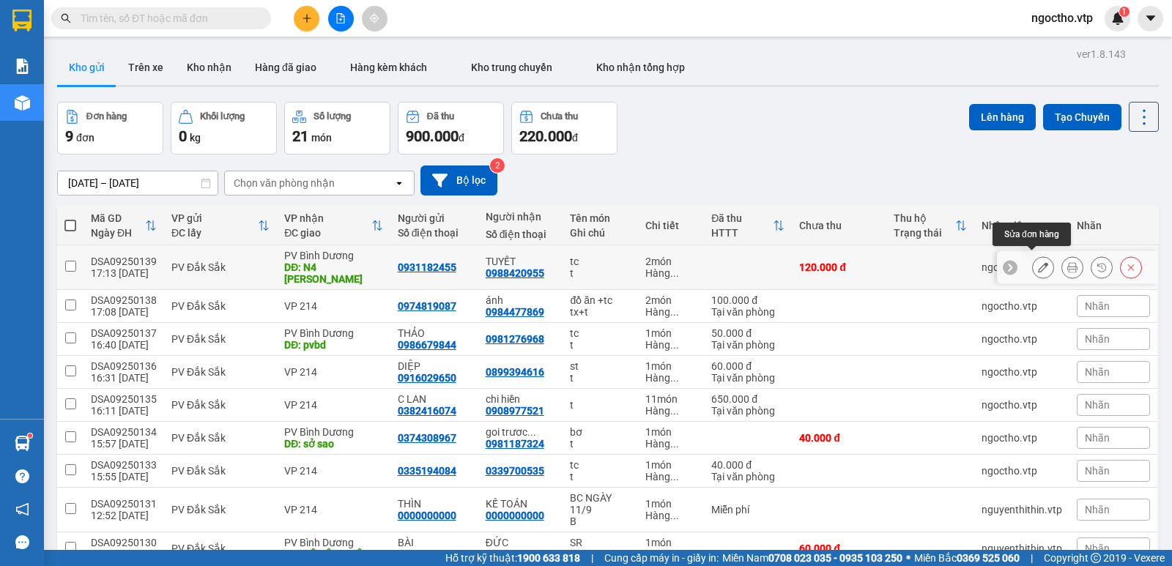
click at [1033, 264] on button at bounding box center [1043, 268] width 21 height 26
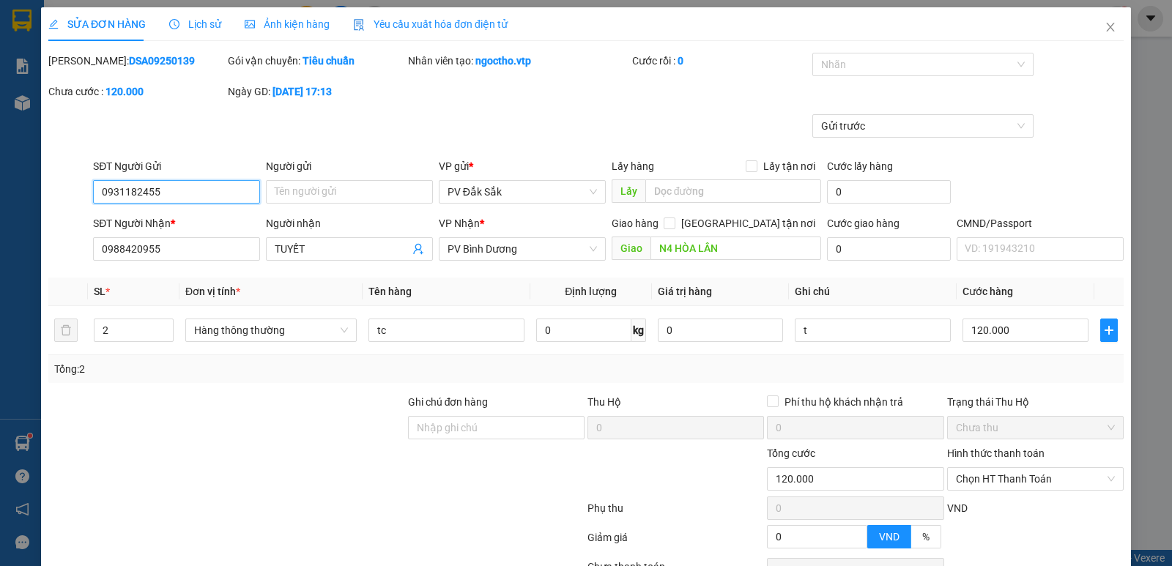
scroll to position [127, 0]
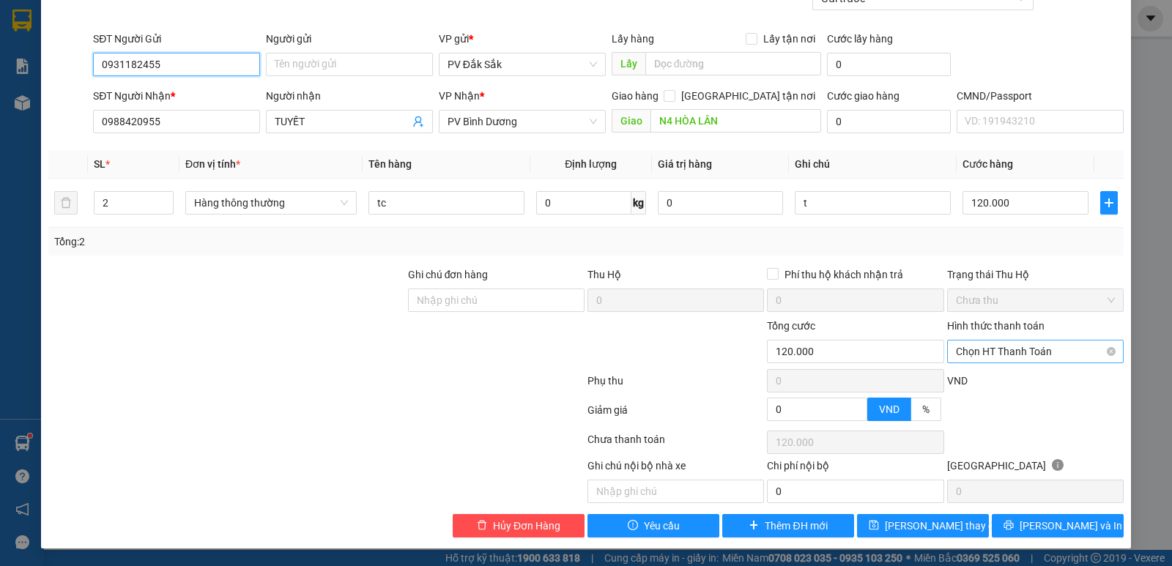
click at [998, 351] on span "Chọn HT Thanh Toán" at bounding box center [1035, 352] width 159 height 22
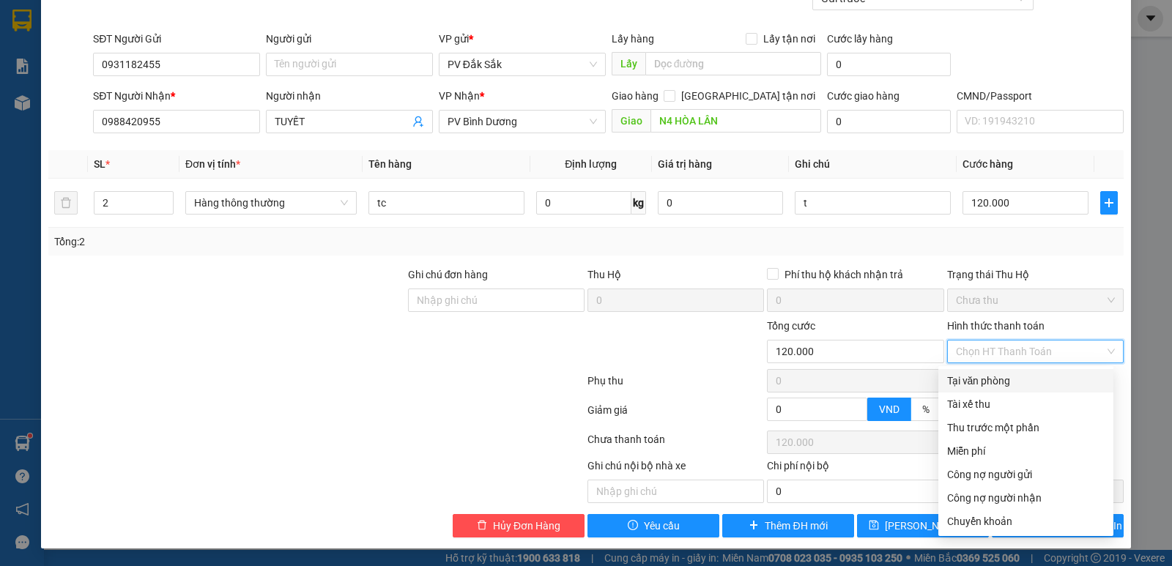
click at [979, 385] on div "Tại văn phòng" at bounding box center [1025, 381] width 157 height 16
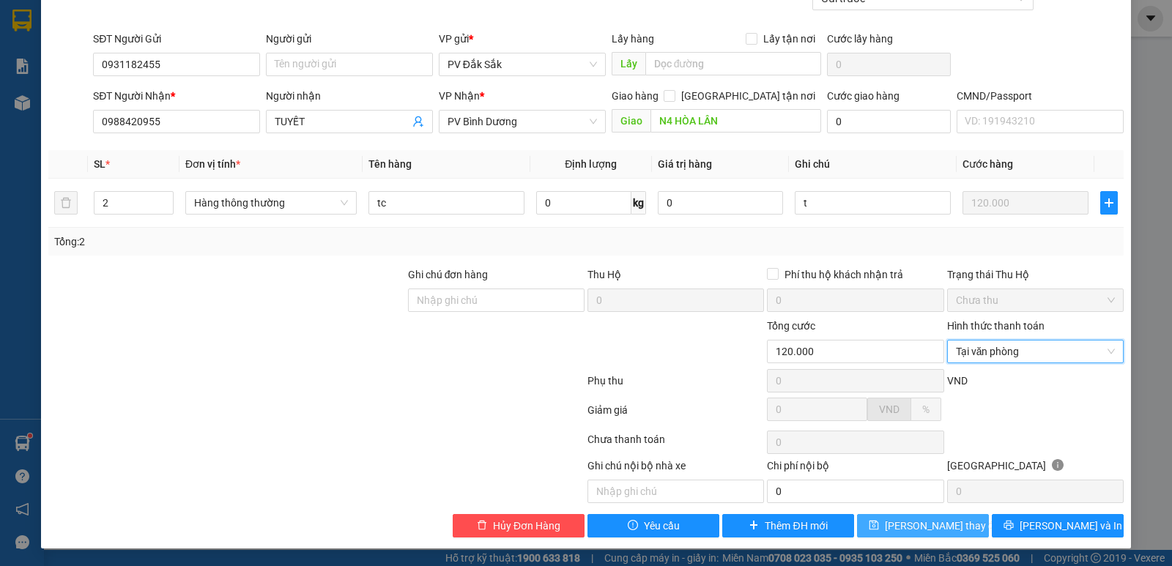
click at [920, 529] on span "Lưu thay đổi" at bounding box center [943, 526] width 117 height 16
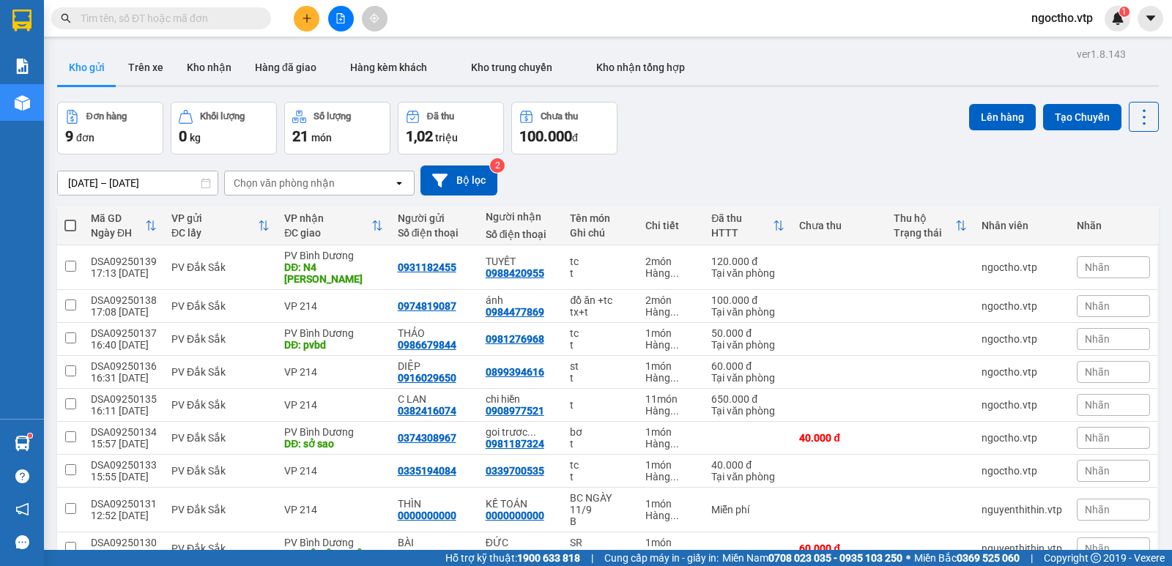
scroll to position [67, 0]
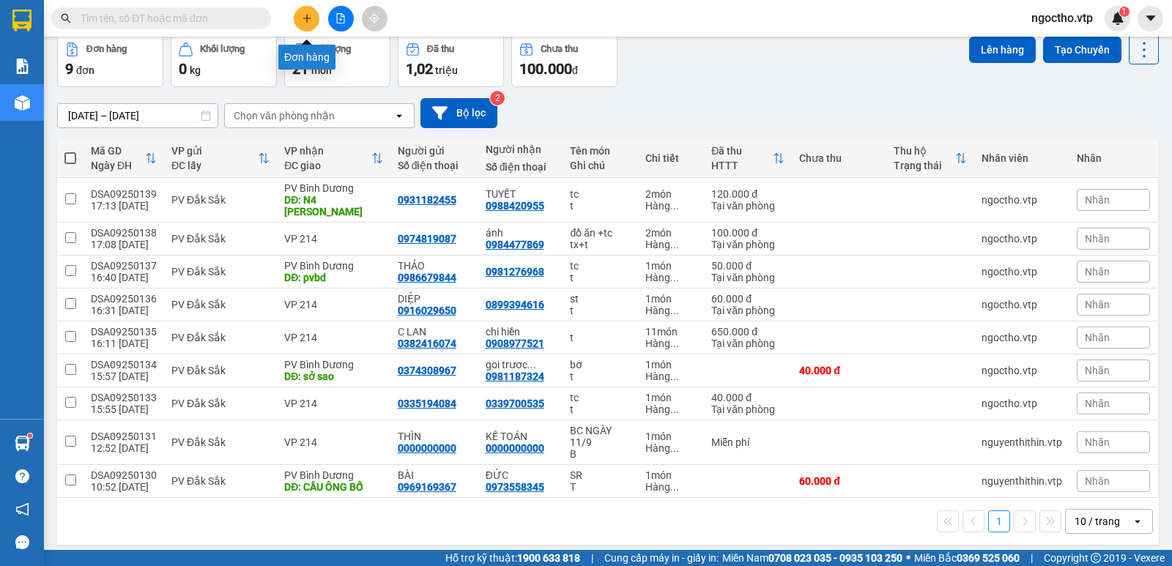
click at [308, 17] on icon "plus" at bounding box center [307, 18] width 10 height 10
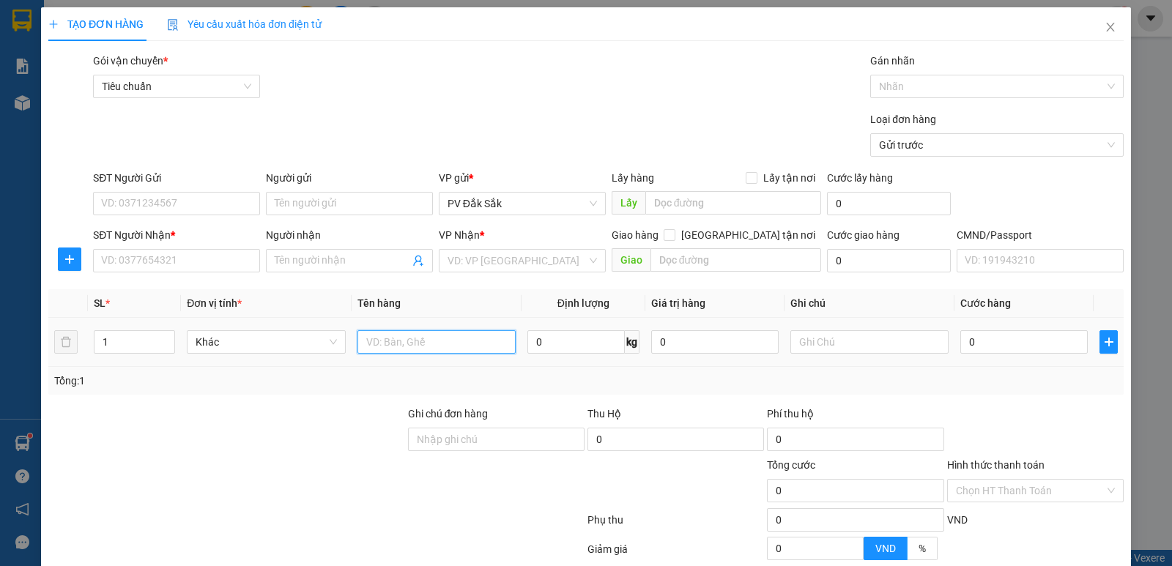
click at [377, 335] on input "text" at bounding box center [436, 341] width 158 height 23
click at [826, 352] on input "text" at bounding box center [869, 341] width 158 height 23
click at [1031, 343] on input "0" at bounding box center [1023, 341] width 127 height 23
click at [459, 259] on input "search" at bounding box center [517, 261] width 139 height 22
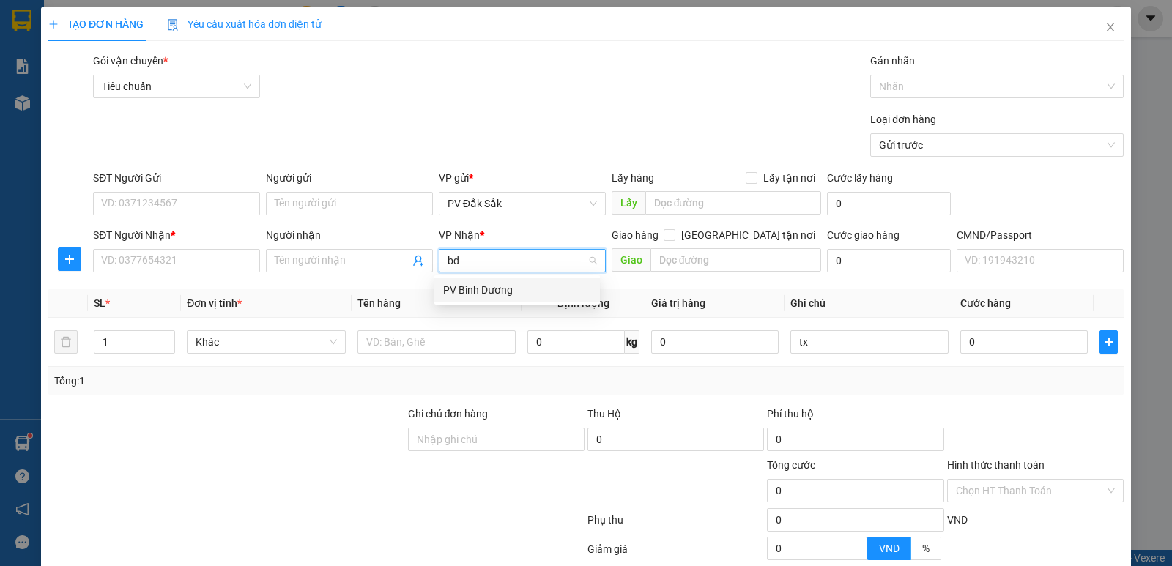
click at [497, 287] on div "PV Bình Dương" at bounding box center [517, 290] width 148 height 16
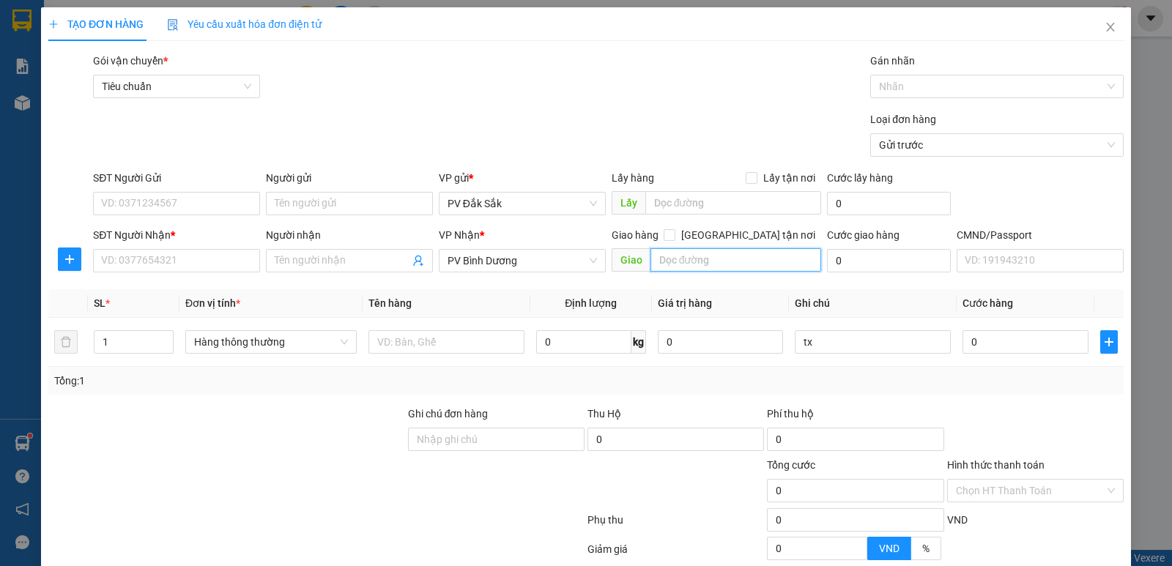
click at [667, 264] on input "text" at bounding box center [735, 259] width 171 height 23
click at [994, 324] on td "0" at bounding box center [1025, 342] width 137 height 49
click at [727, 267] on input "pvbd" at bounding box center [735, 259] width 171 height 23
click at [324, 259] on input "Người nhận" at bounding box center [342, 261] width 135 height 16
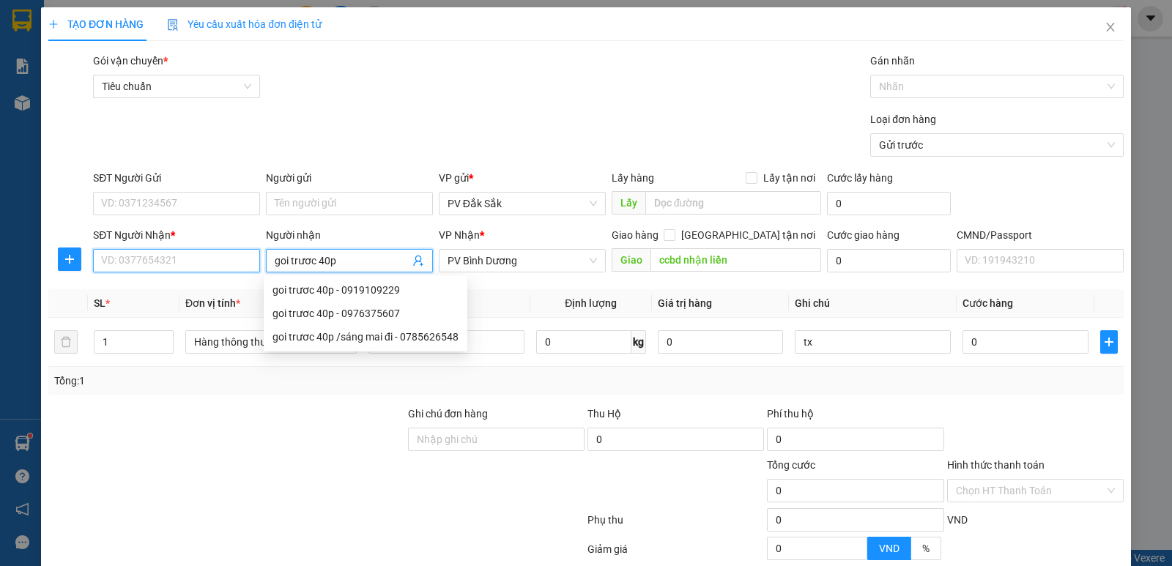
click at [162, 256] on input "SĐT Người Nhận *" at bounding box center [176, 260] width 167 height 23
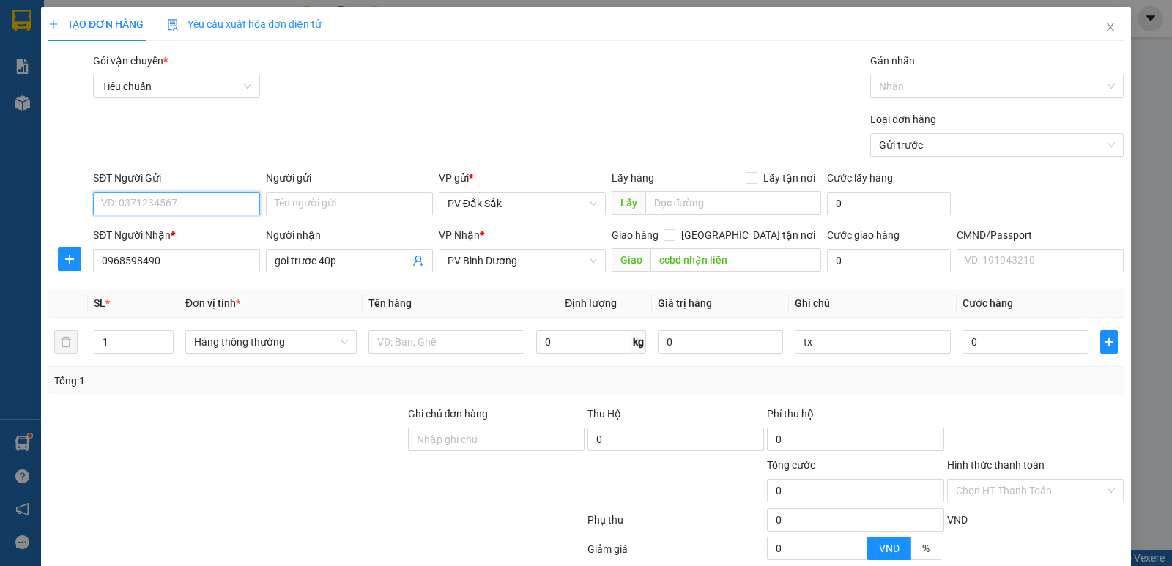
click at [147, 198] on input "SĐT Người Gửi" at bounding box center [176, 203] width 167 height 23
drag, startPoint x: 974, startPoint y: 327, endPoint x: 988, endPoint y: 338, distance: 17.7
click at [974, 335] on div "0" at bounding box center [1024, 341] width 125 height 29
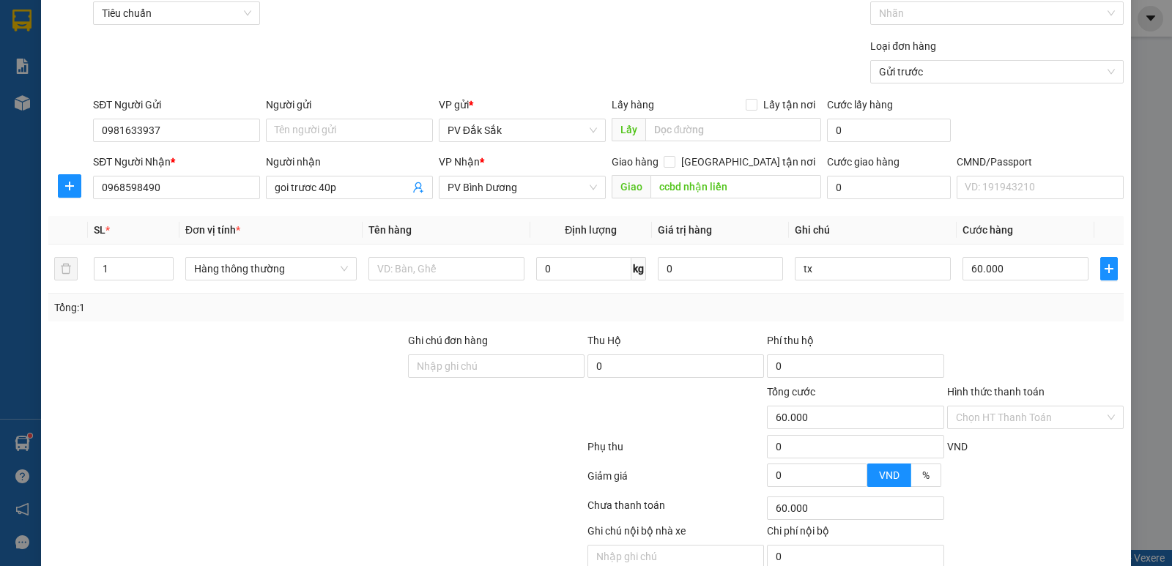
click at [989, 399] on div "Hình thức thanh toán" at bounding box center [1035, 395] width 177 height 22
click at [984, 390] on label "Hình thức thanh toán" at bounding box center [995, 392] width 97 height 12
click at [984, 407] on input "Hình thức thanh toán" at bounding box center [1030, 418] width 149 height 22
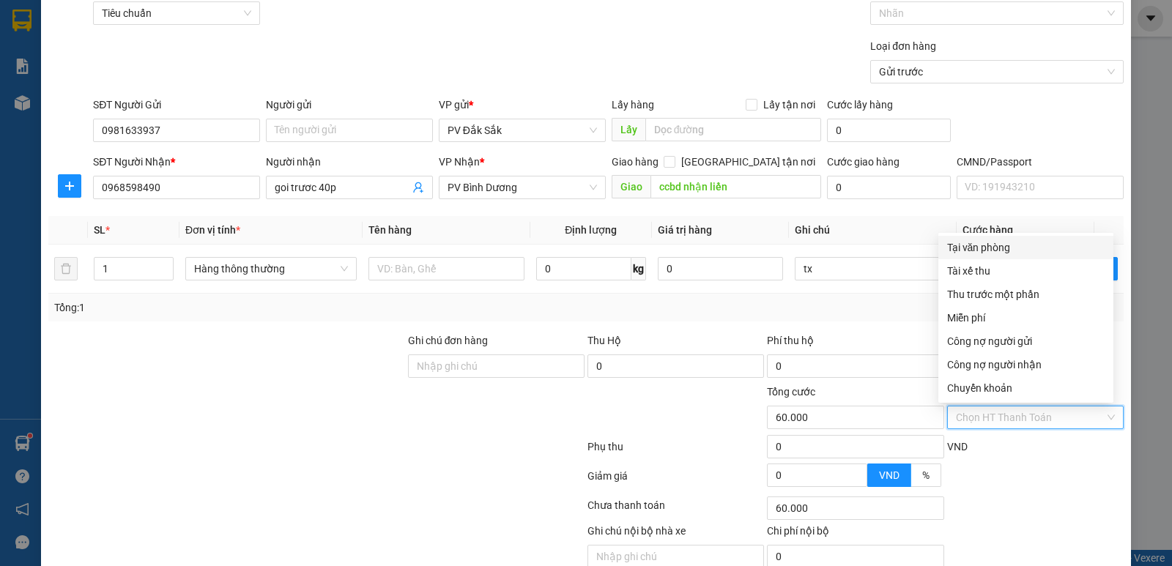
click at [976, 243] on div "Tại văn phòng" at bounding box center [1025, 248] width 157 height 16
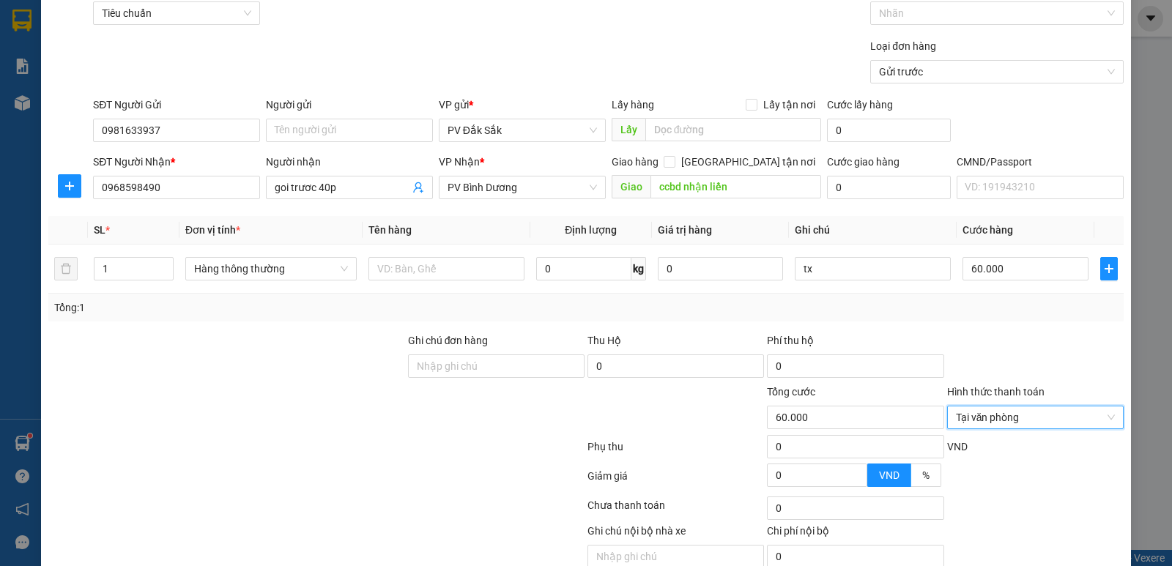
scroll to position [138, 0]
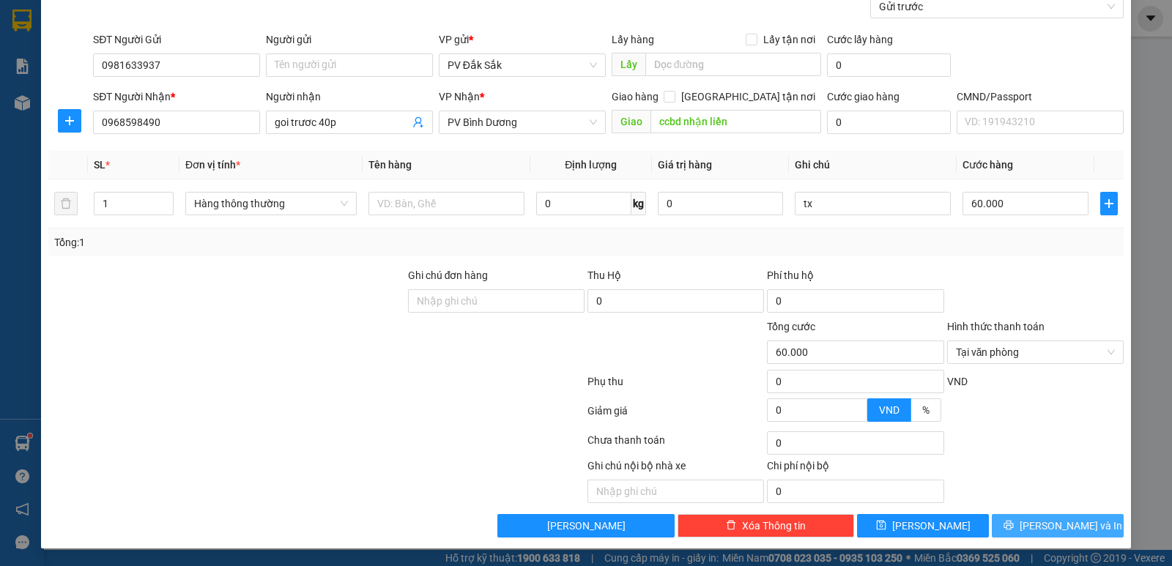
click at [1062, 525] on span "[PERSON_NAME] và In" at bounding box center [1071, 526] width 103 height 16
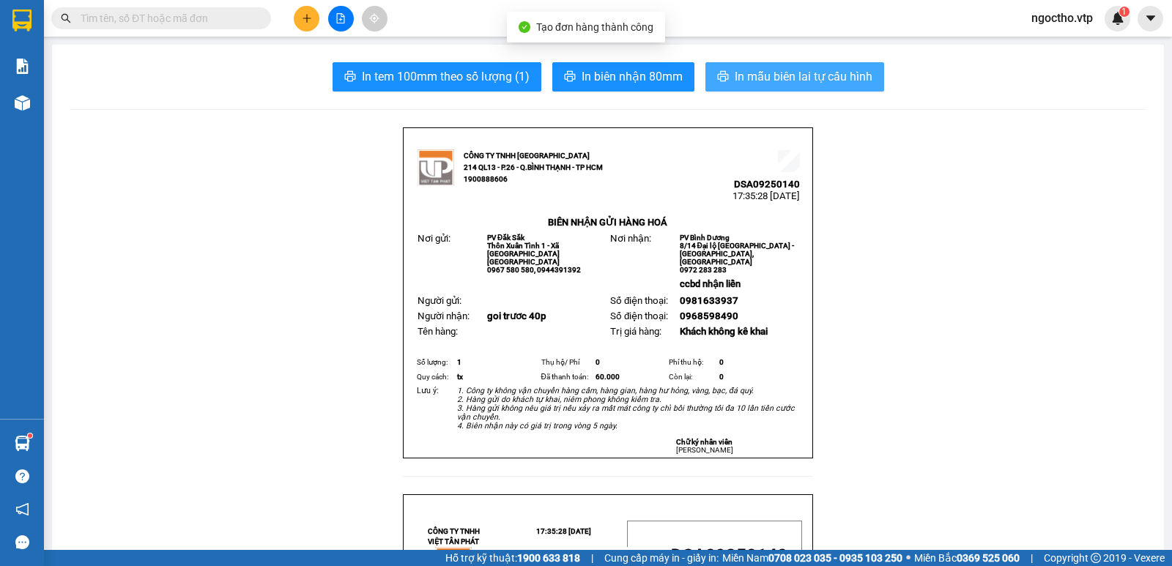
click at [744, 72] on span "In mẫu biên lai tự cấu hình" at bounding box center [804, 76] width 138 height 18
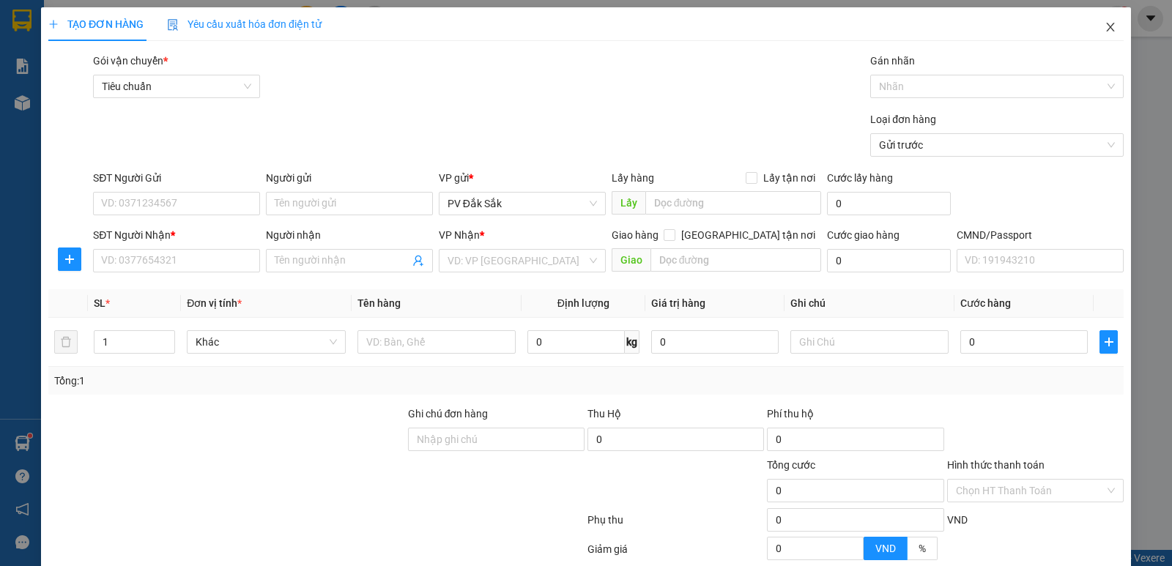
click at [1105, 23] on icon "close" at bounding box center [1111, 27] width 12 height 12
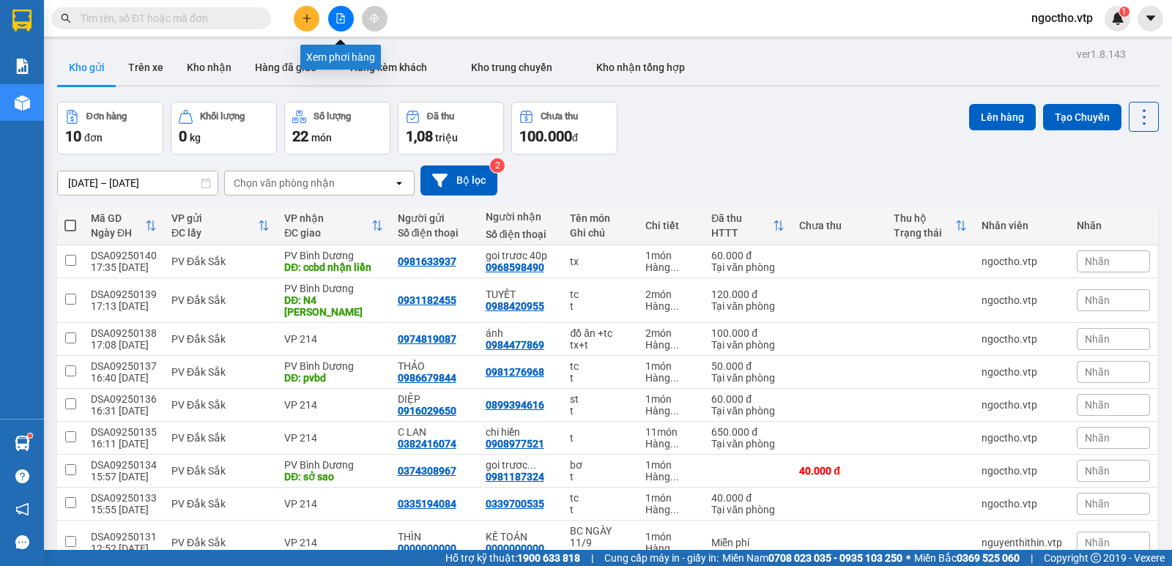
click at [338, 23] on icon "file-add" at bounding box center [341, 18] width 8 height 10
click at [333, 17] on button at bounding box center [341, 19] width 26 height 26
click at [304, 23] on icon "plus" at bounding box center [307, 18] width 10 height 10
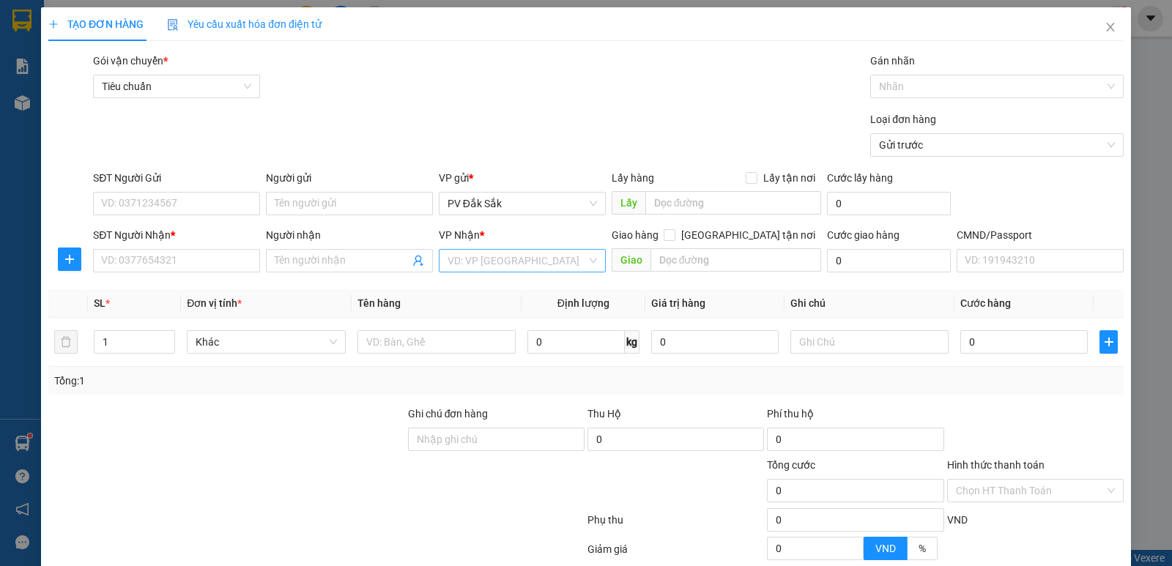
click at [501, 264] on input "search" at bounding box center [517, 261] width 139 height 22
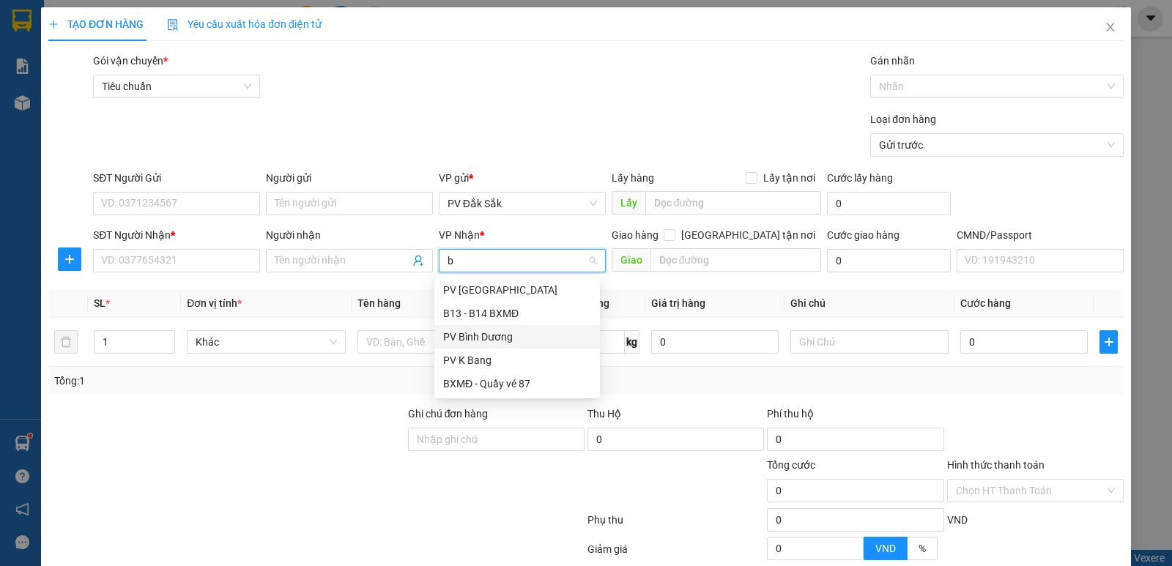
click at [456, 341] on div "PV Bình Dương" at bounding box center [517, 337] width 148 height 16
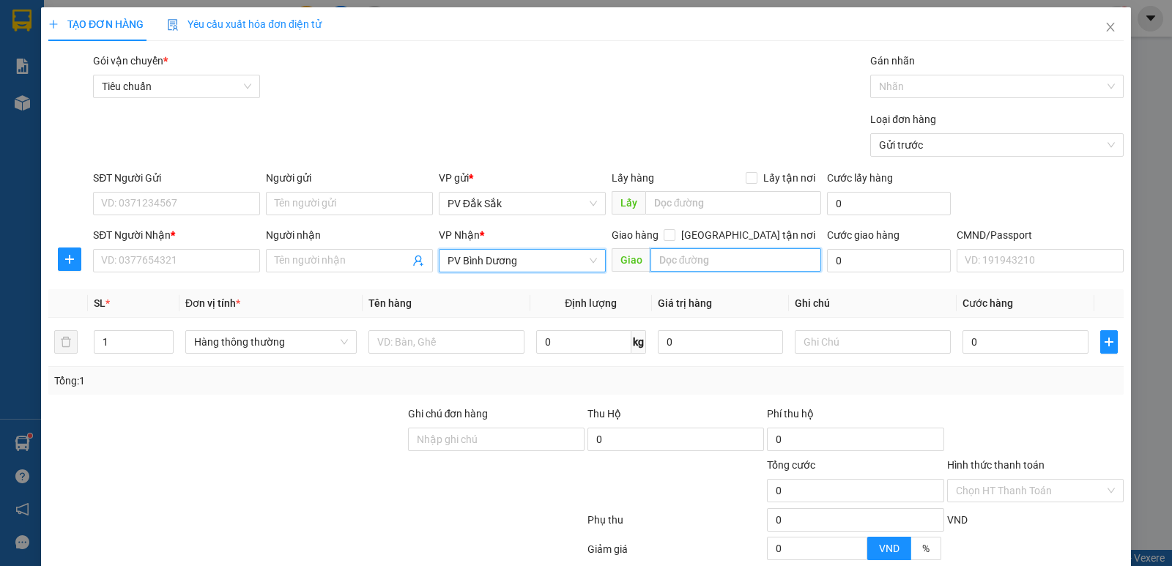
click at [669, 261] on input "text" at bounding box center [735, 259] width 171 height 23
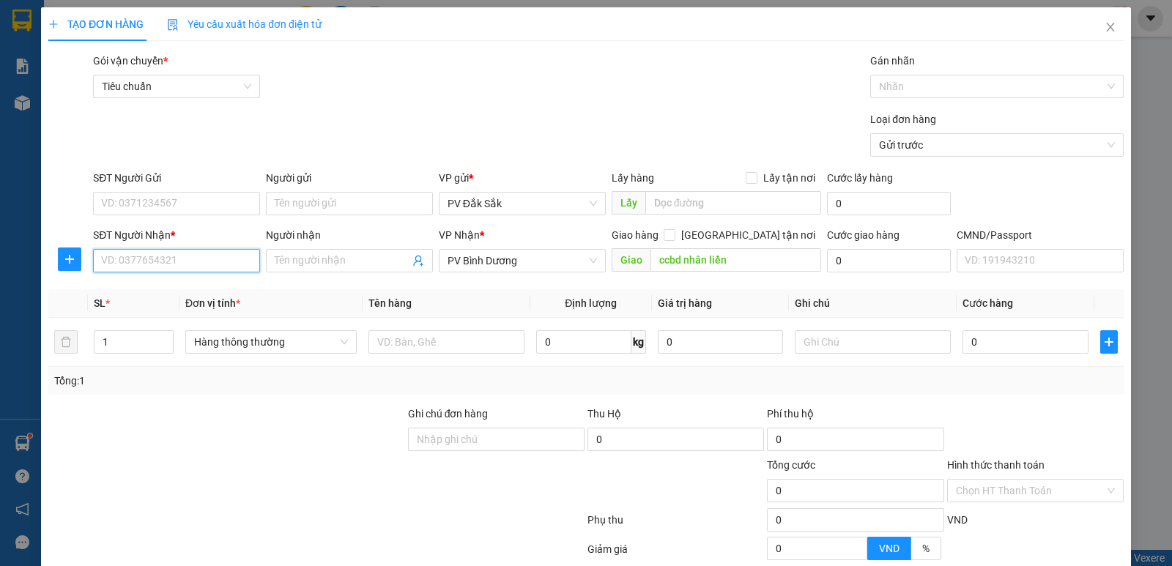
click at [160, 262] on input "SĐT Người Nhận *" at bounding box center [176, 260] width 167 height 23
click at [137, 293] on div "0886535987" at bounding box center [175, 290] width 148 height 16
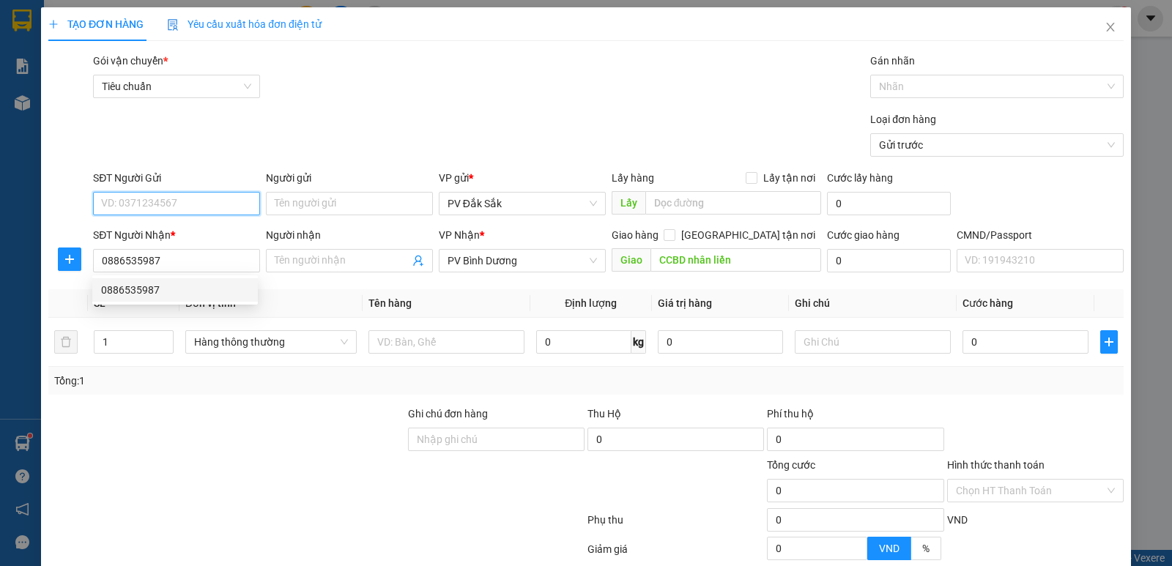
click at [152, 214] on input "SĐT Người Gửi" at bounding box center [176, 203] width 167 height 23
click at [132, 231] on div "0362114756" at bounding box center [175, 233] width 148 height 16
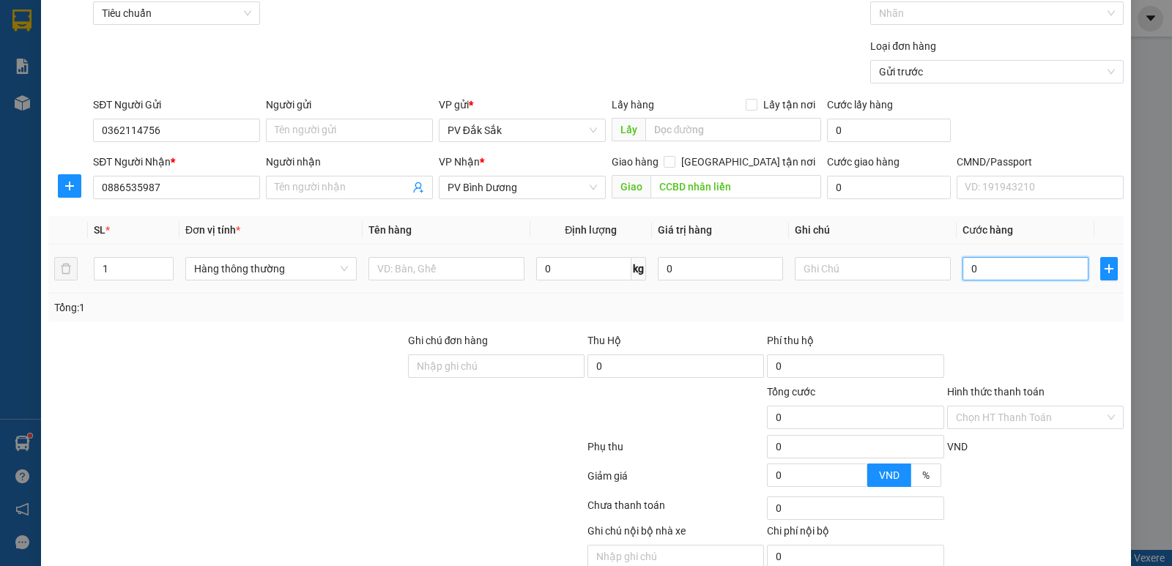
click at [992, 266] on input "0" at bounding box center [1024, 268] width 125 height 23
click at [412, 263] on input "text" at bounding box center [446, 268] width 156 height 23
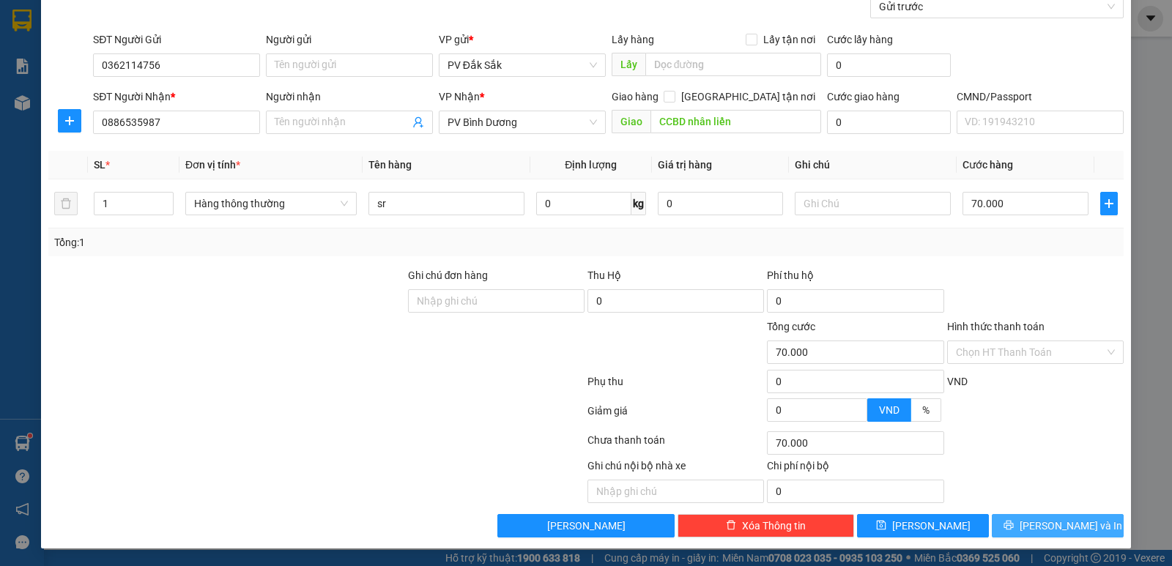
click at [1058, 524] on span "[PERSON_NAME] và In" at bounding box center [1071, 526] width 103 height 16
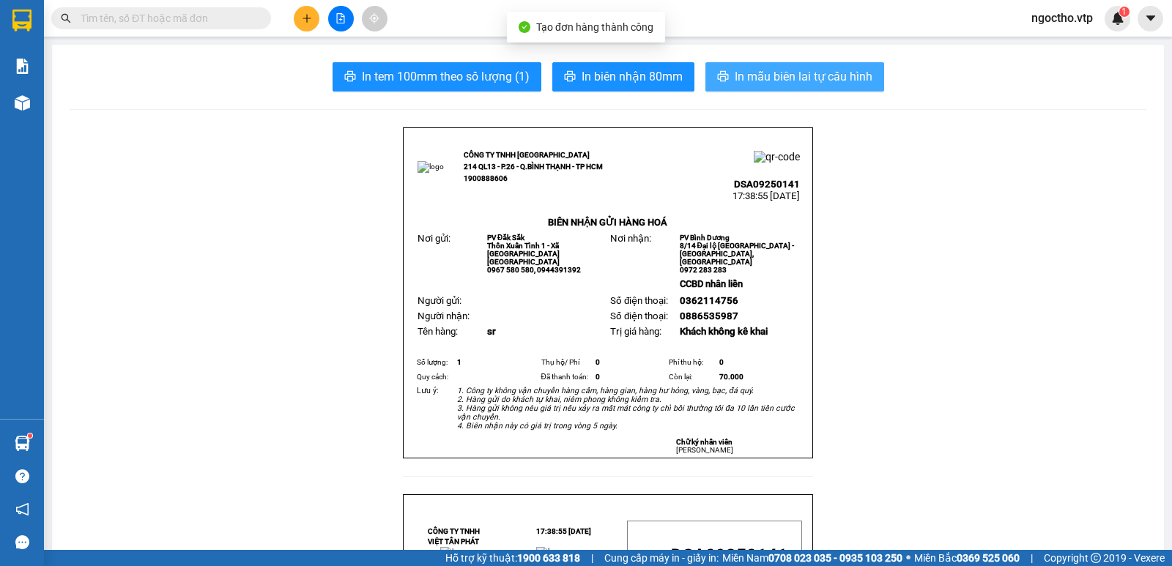
click at [778, 73] on span "In mẫu biên lai tự cấu hình" at bounding box center [804, 76] width 138 height 18
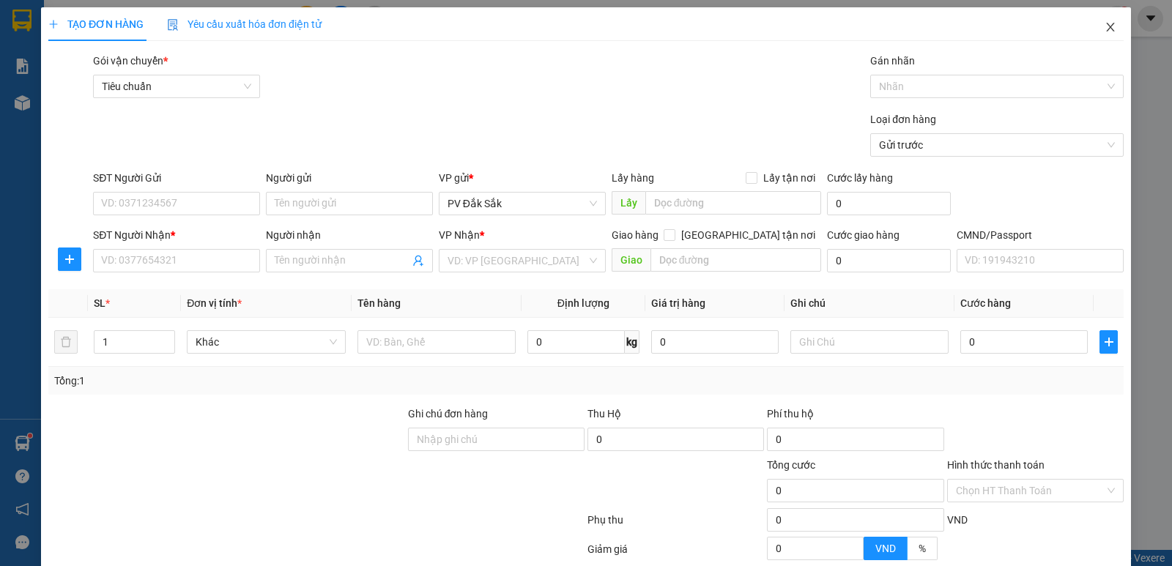
click at [1104, 34] on span "Close" at bounding box center [1110, 27] width 41 height 41
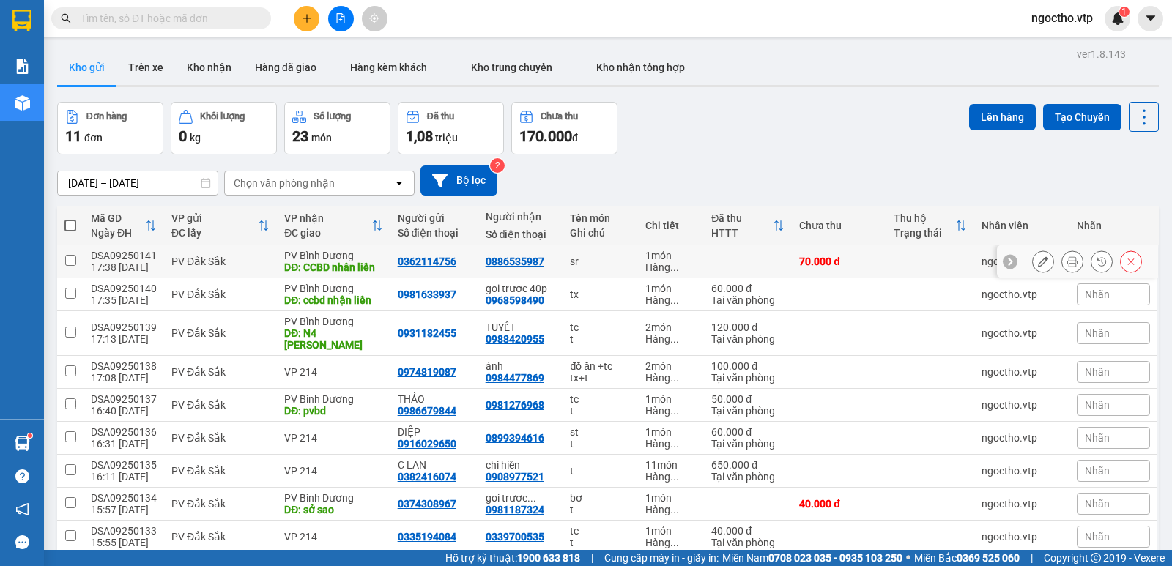
scroll to position [73, 0]
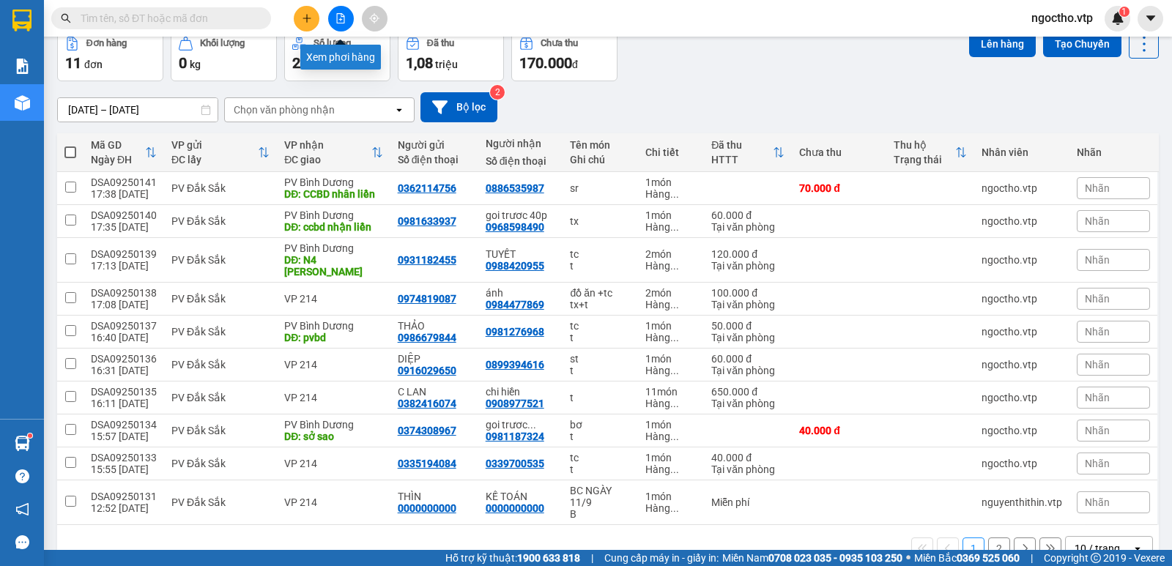
click at [336, 20] on icon "file-add" at bounding box center [340, 18] width 10 height 10
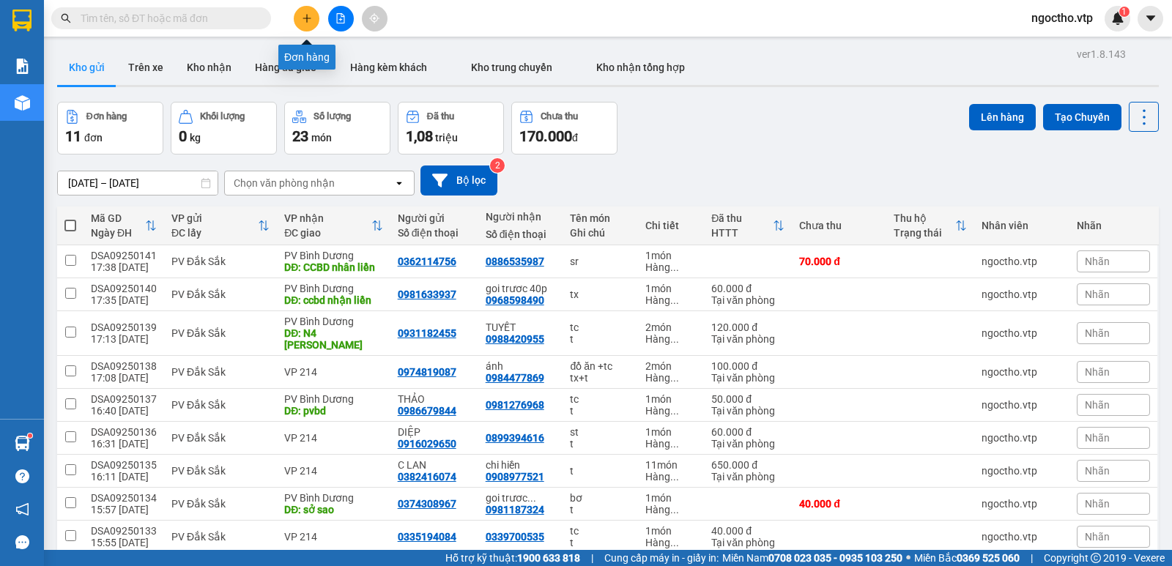
click at [305, 17] on icon "plus" at bounding box center [307, 18] width 10 height 10
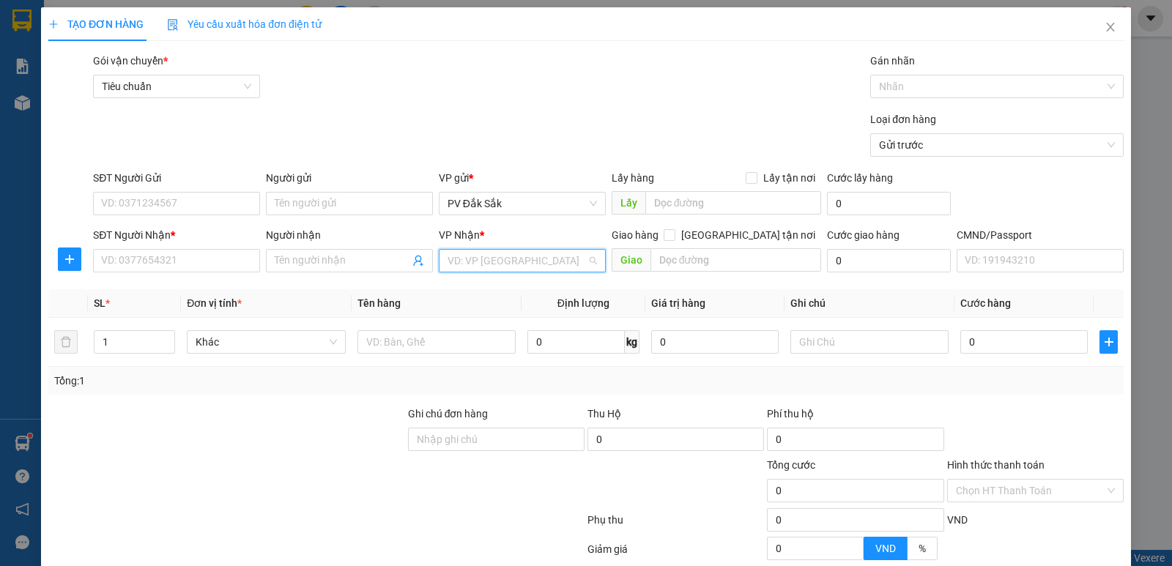
drag, startPoint x: 450, startPoint y: 257, endPoint x: 516, endPoint y: 272, distance: 67.0
click at [451, 257] on input "search" at bounding box center [517, 261] width 139 height 22
click at [492, 296] on div "PV Bình Dương" at bounding box center [517, 290] width 148 height 16
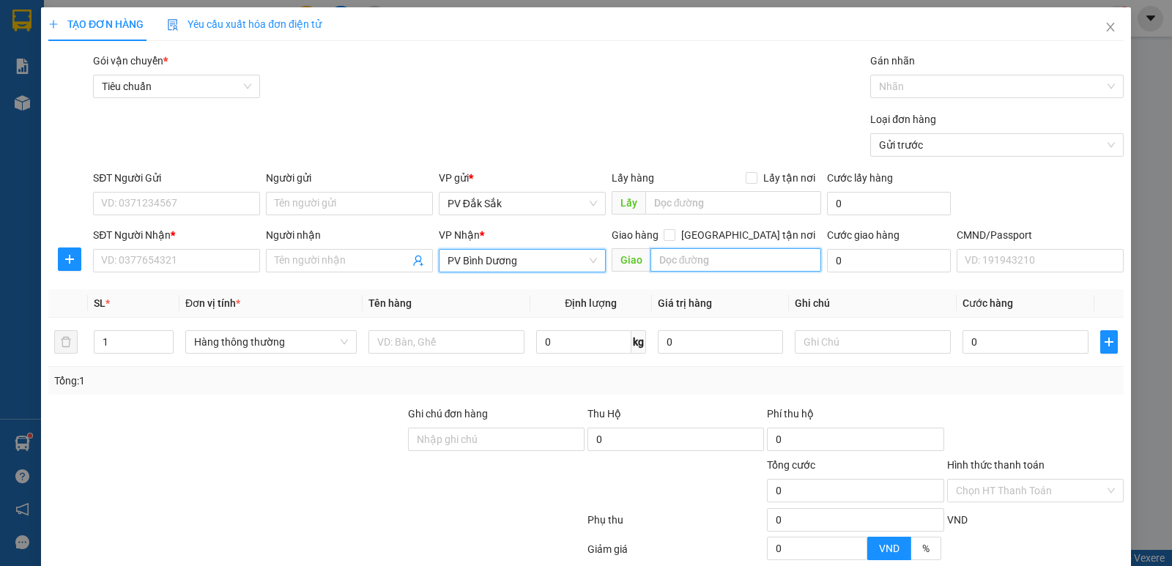
click at [696, 267] on input "text" at bounding box center [735, 259] width 171 height 23
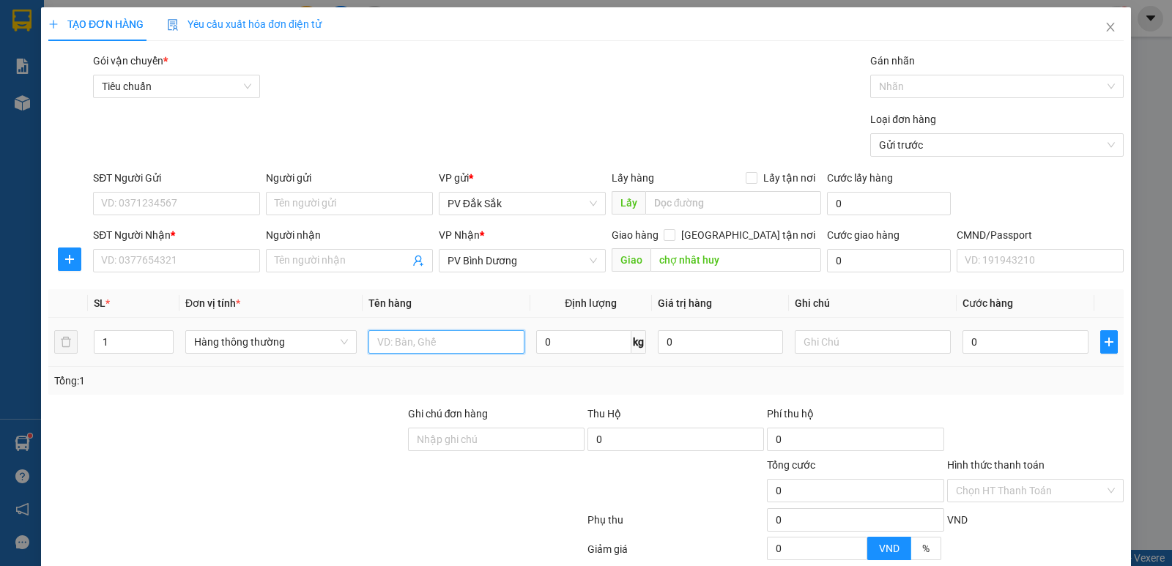
click at [419, 336] on input "text" at bounding box center [446, 341] width 156 height 23
click at [828, 349] on input "text" at bounding box center [873, 341] width 156 height 23
click at [196, 260] on input "SĐT Người Nhận *" at bounding box center [176, 260] width 167 height 23
click at [331, 248] on div "Người nhận" at bounding box center [349, 238] width 167 height 22
click at [292, 258] on input "Người nhận" at bounding box center [342, 261] width 135 height 16
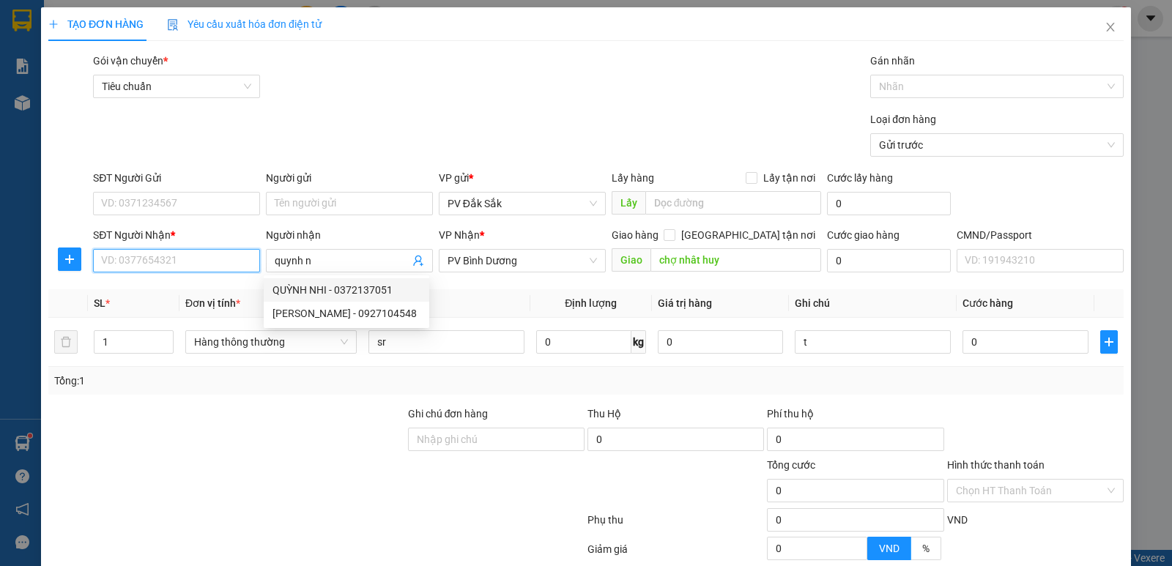
click at [160, 270] on input "SĐT Người Nhận *" at bounding box center [176, 260] width 167 height 23
drag, startPoint x: 340, startPoint y: 257, endPoint x: 227, endPoint y: 280, distance: 115.1
click at [231, 280] on div "Transit Pickup Surcharge Ids Transit Deliver Surcharge Ids Transit Deliver Surc…" at bounding box center [585, 364] width 1075 height 623
click at [274, 306] on div "nguyêt - 0888066624" at bounding box center [346, 313] width 148 height 16
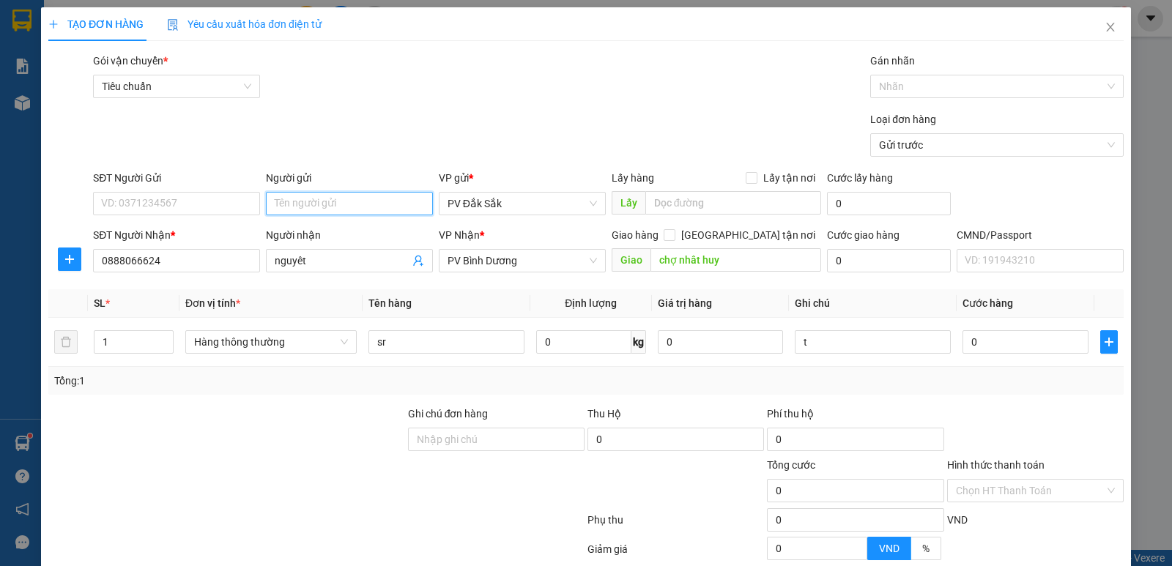
click at [278, 210] on input "Người gửi" at bounding box center [349, 203] width 167 height 23
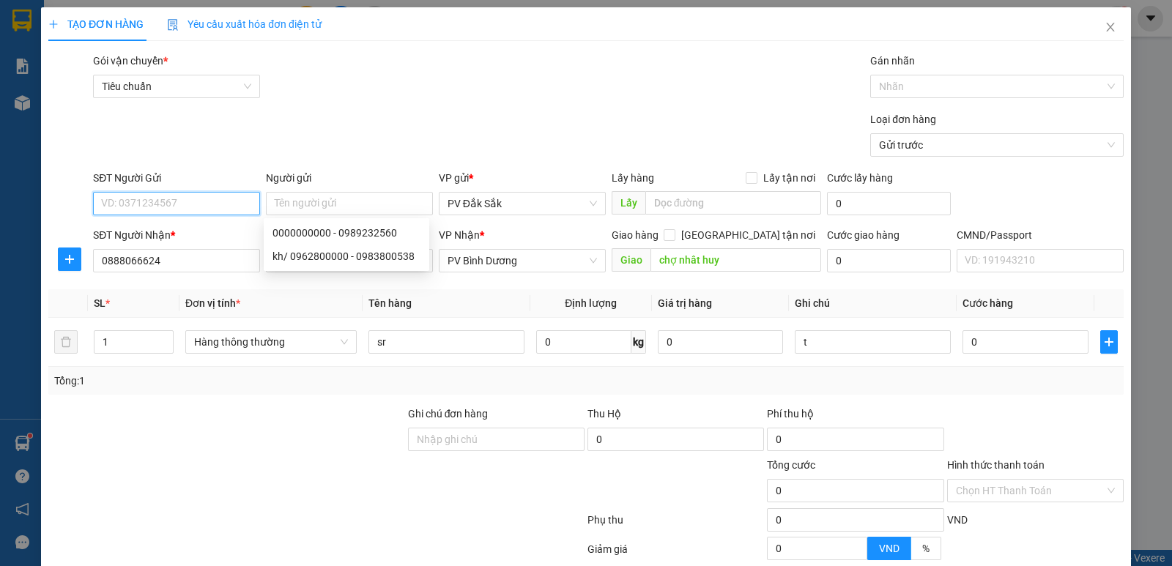
click at [190, 205] on input "SĐT Người Gửi" at bounding box center [176, 203] width 167 height 23
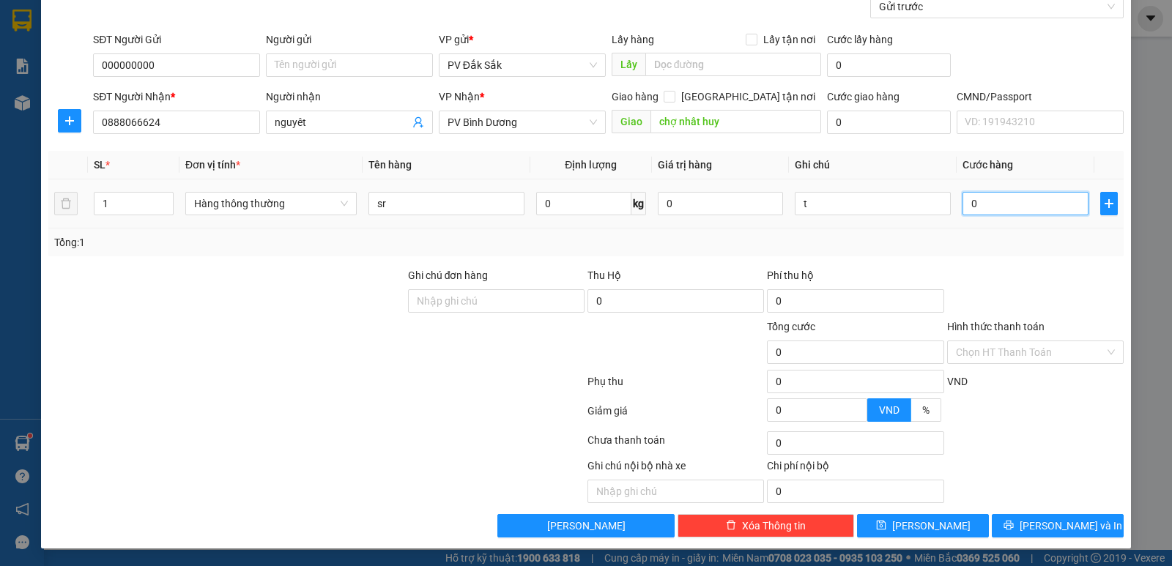
click at [992, 202] on input "0" at bounding box center [1024, 203] width 125 height 23
drag, startPoint x: 994, startPoint y: 204, endPoint x: 741, endPoint y: 199, distance: 252.7
click at [766, 203] on tr "1 Hàng thông thường sr 0 kg 0 t 60.000" at bounding box center [585, 203] width 1075 height 49
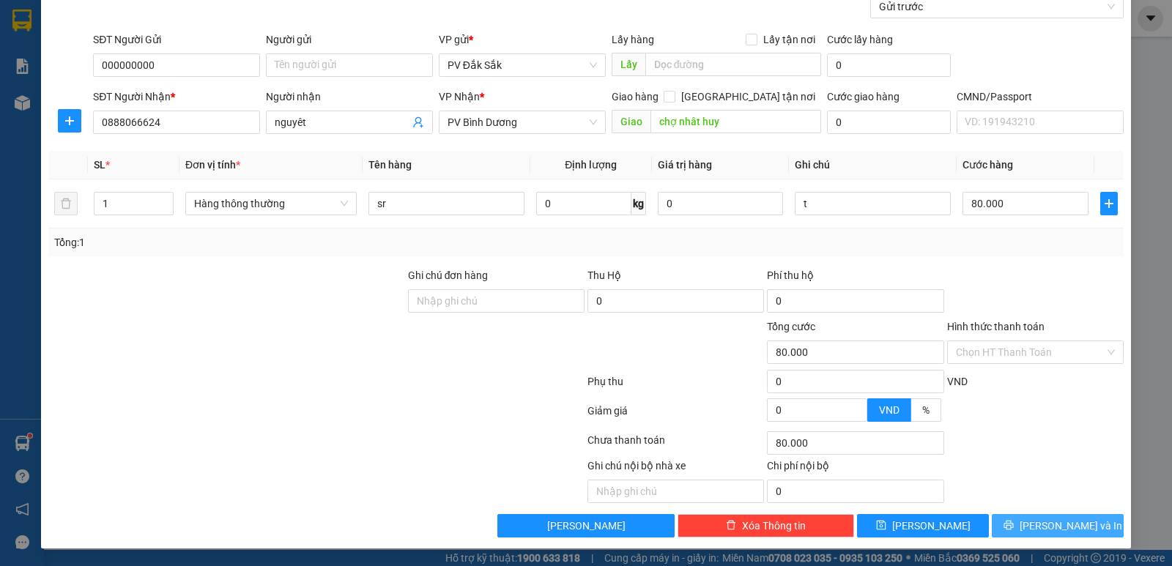
click at [1063, 528] on span "[PERSON_NAME] và In" at bounding box center [1071, 526] width 103 height 16
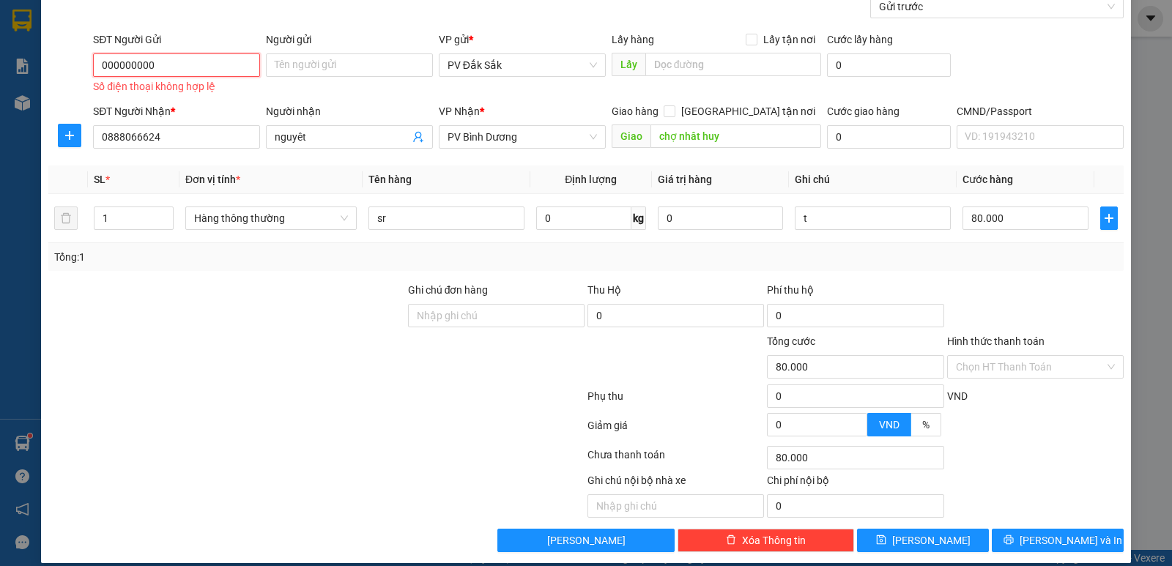
click at [185, 61] on input "000000000" at bounding box center [176, 64] width 167 height 23
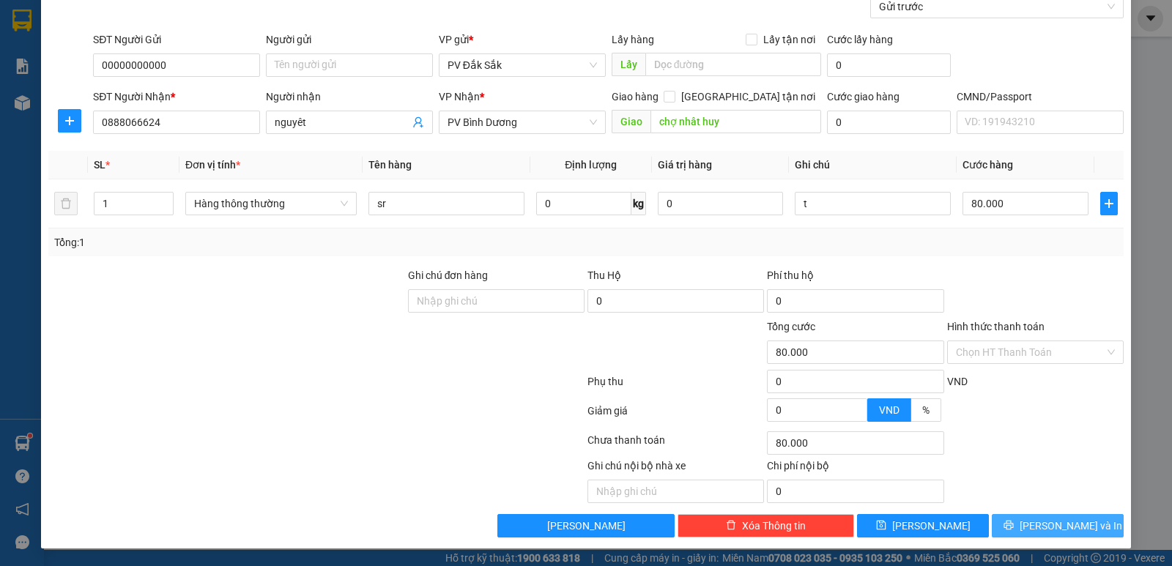
click at [1064, 521] on span "[PERSON_NAME] và In" at bounding box center [1071, 526] width 103 height 16
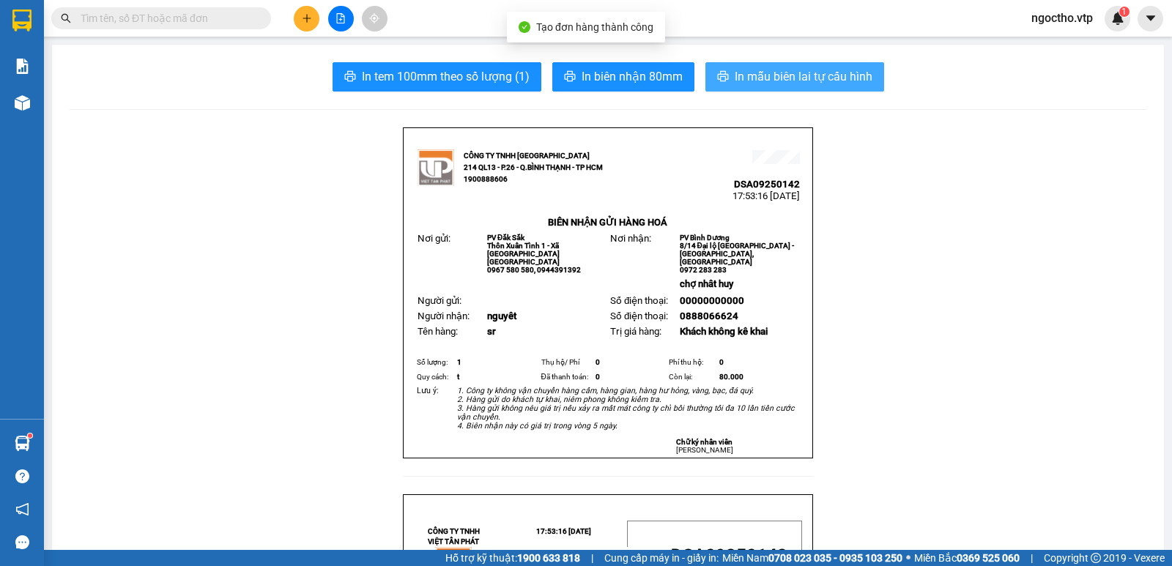
click at [758, 72] on span "In mẫu biên lai tự cấu hình" at bounding box center [804, 76] width 138 height 18
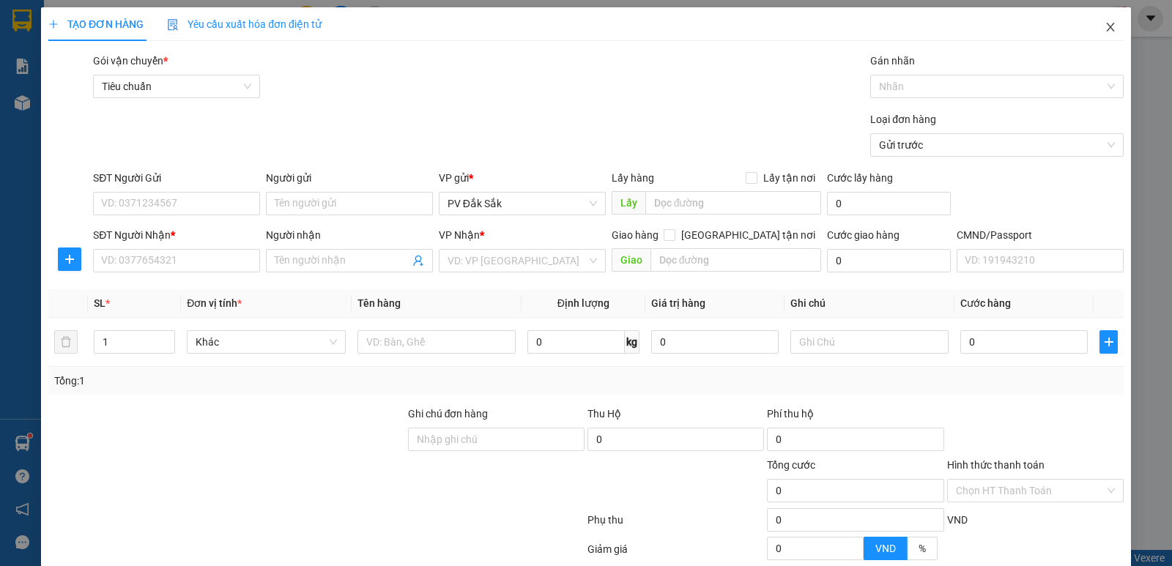
click at [1091, 26] on span "Close" at bounding box center [1110, 27] width 41 height 41
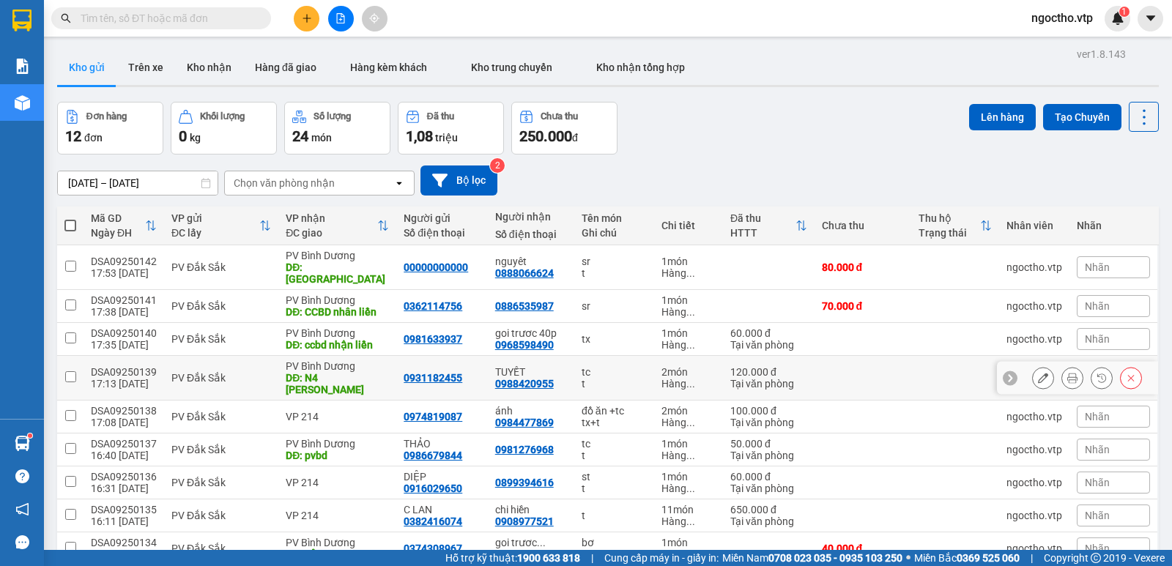
scroll to position [85, 0]
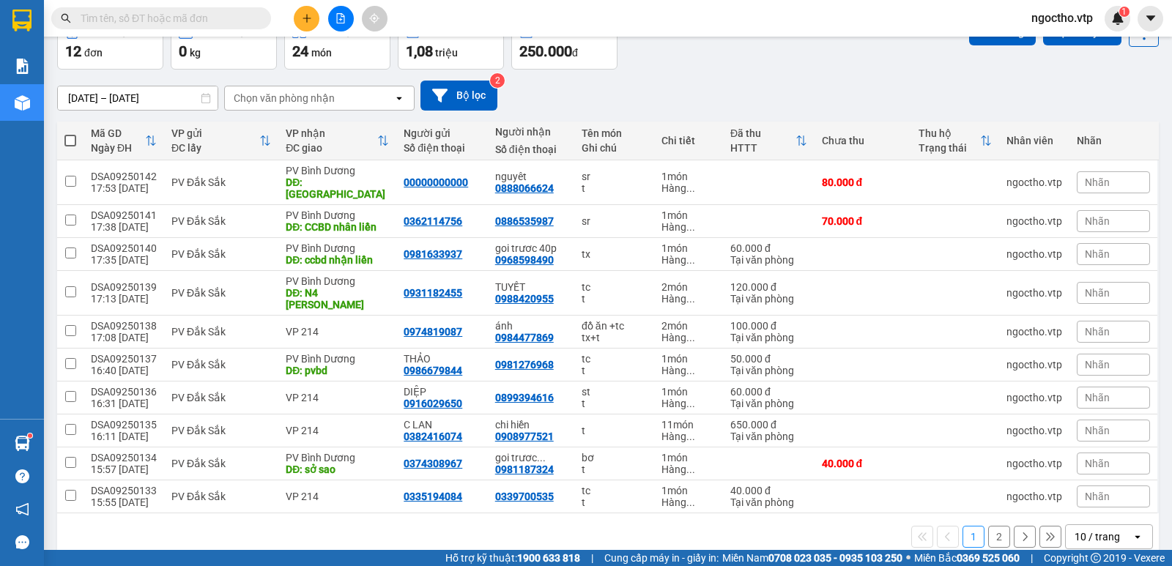
click at [71, 140] on span at bounding box center [70, 141] width 12 height 12
click at [70, 133] on input "checkbox" at bounding box center [70, 133] width 0 height 0
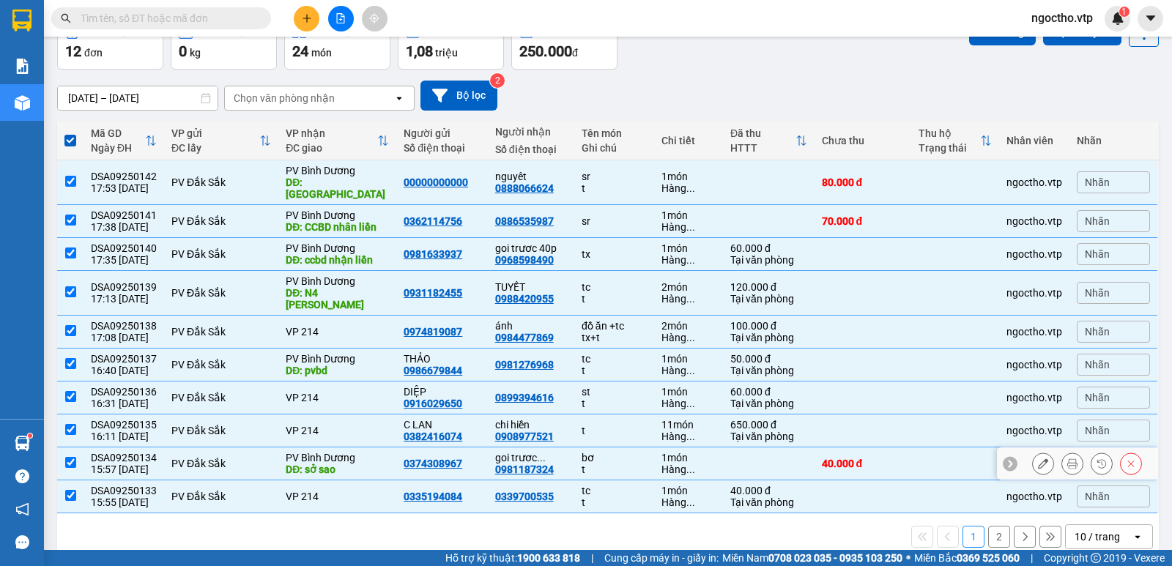
click at [74, 457] on input "checkbox" at bounding box center [70, 462] width 11 height 11
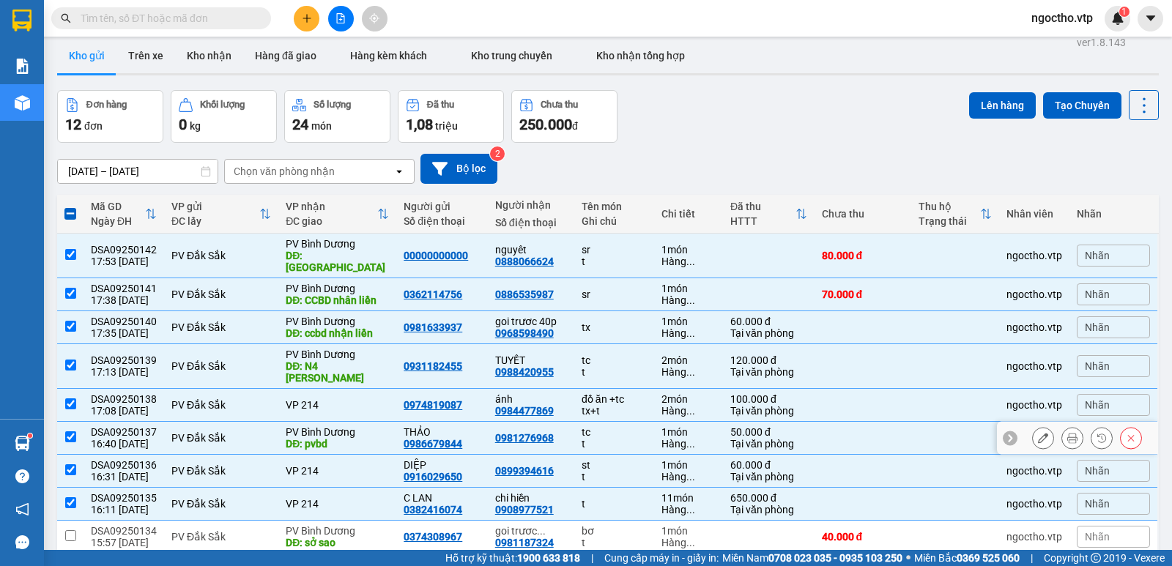
scroll to position [0, 0]
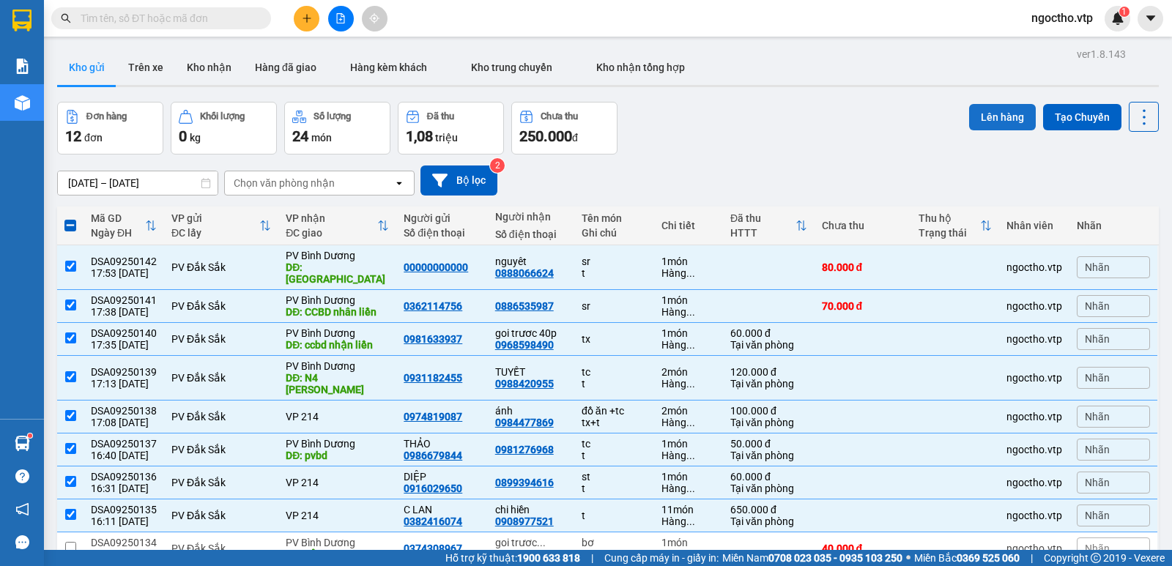
click at [1001, 120] on button "Lên hàng" at bounding box center [1002, 117] width 67 height 26
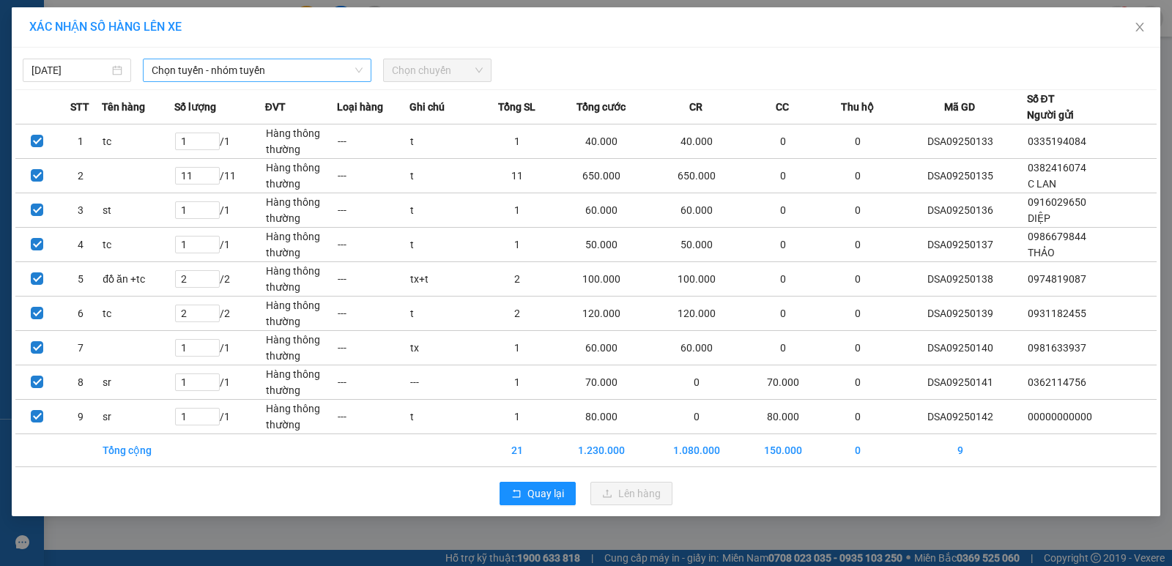
click at [209, 64] on span "Chọn tuyến - nhóm tuyến" at bounding box center [257, 70] width 211 height 22
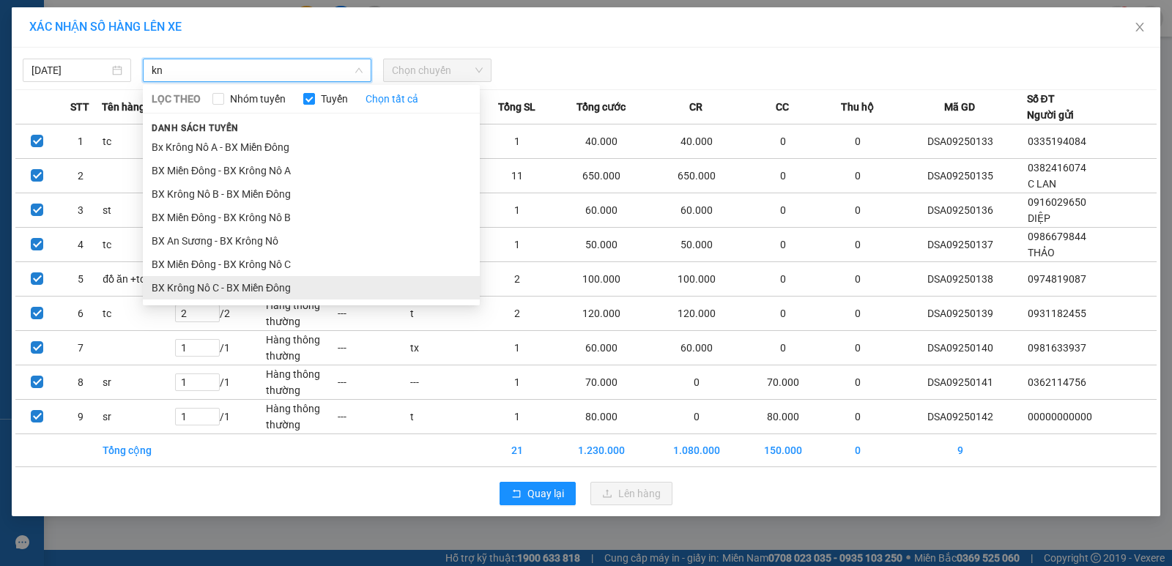
click at [193, 284] on li "BX Krông Nô C - BX Miền Đông" at bounding box center [311, 287] width 337 height 23
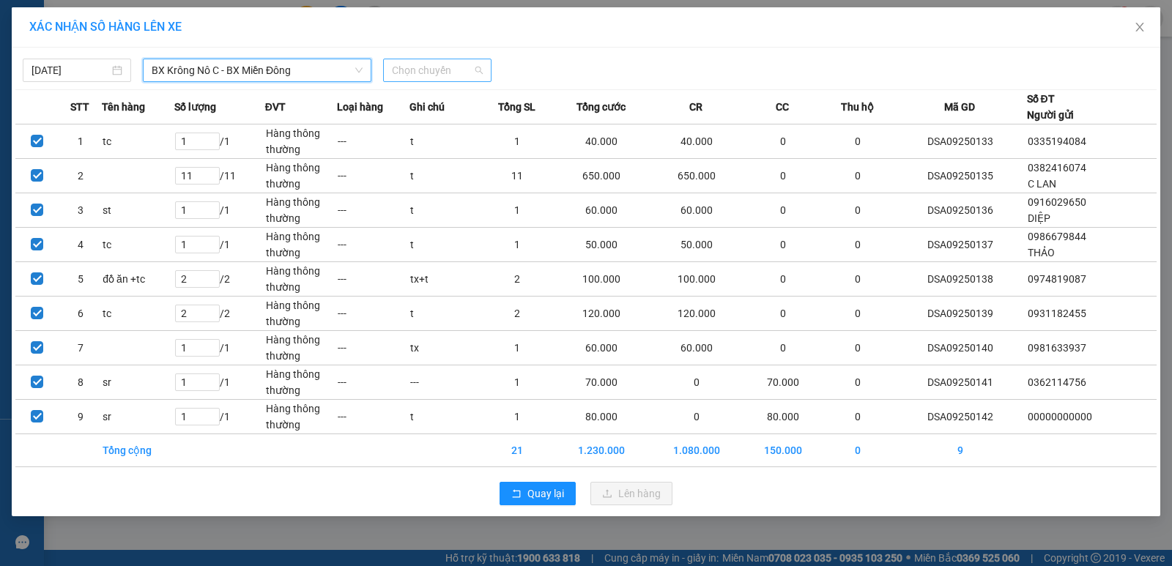
click at [433, 68] on span "Chọn chuyến" at bounding box center [437, 70] width 91 height 22
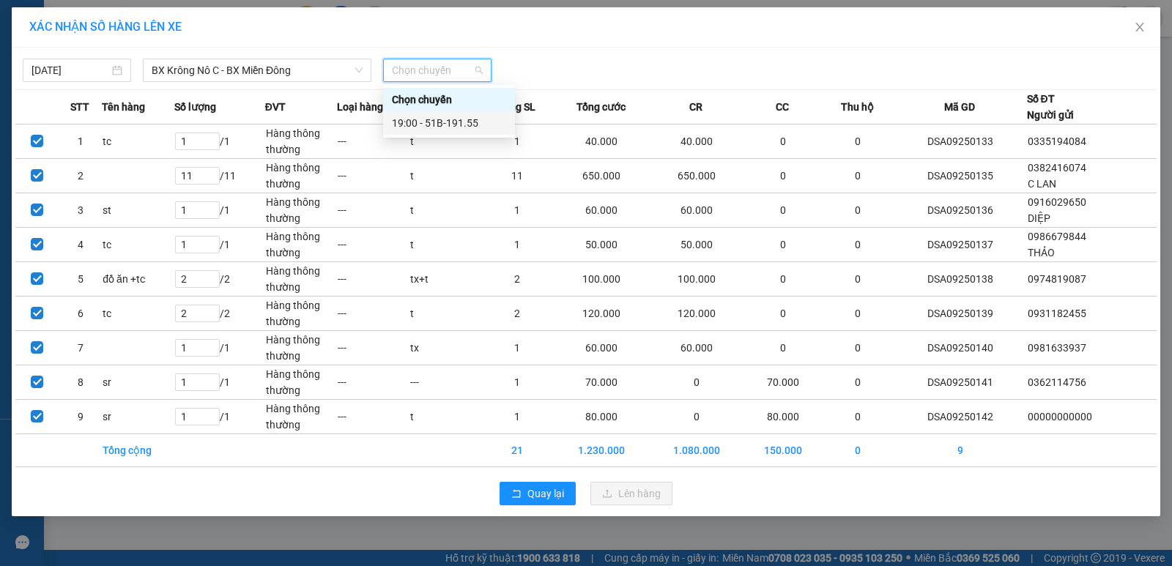
drag, startPoint x: 443, startPoint y: 119, endPoint x: 436, endPoint y: 120, distance: 7.5
click at [440, 120] on div "19:00 - 51B-191.55" at bounding box center [449, 123] width 114 height 16
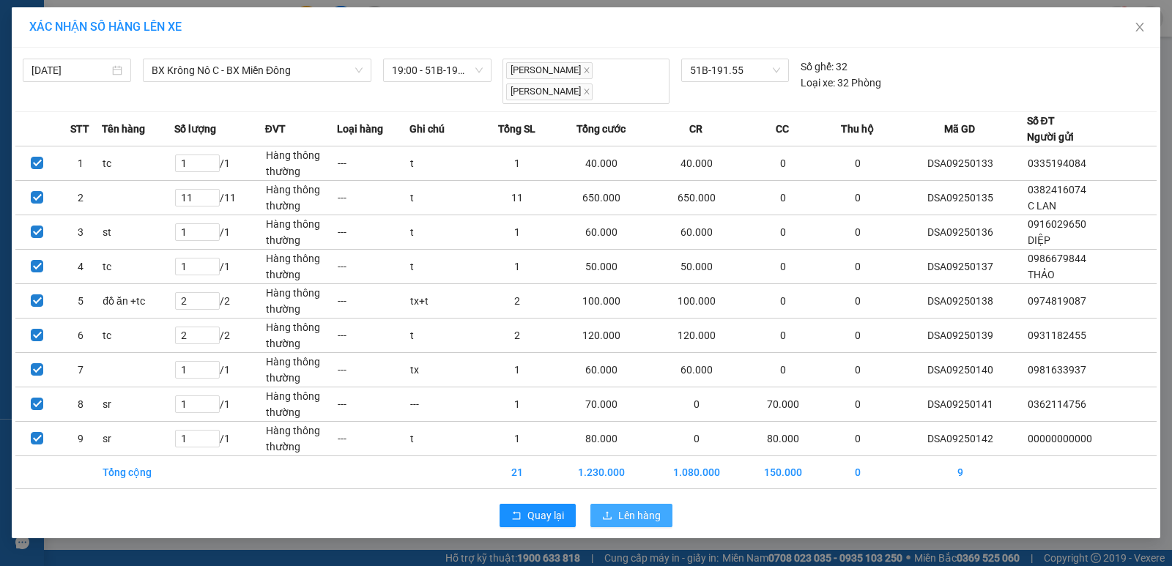
click at [616, 504] on button "Lên hàng" at bounding box center [631, 515] width 82 height 23
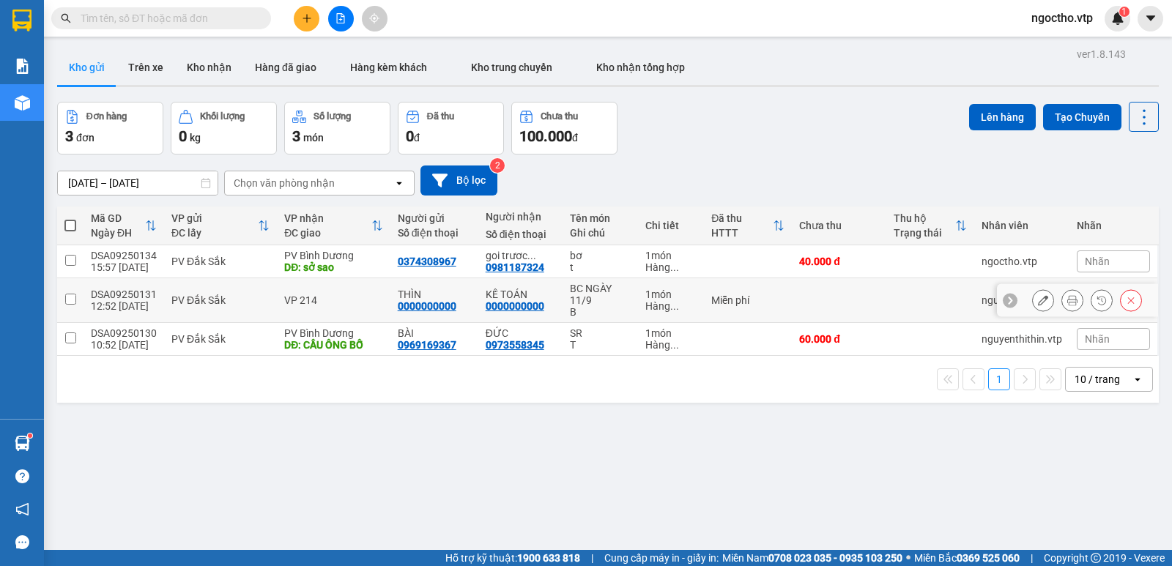
click at [70, 303] on input "checkbox" at bounding box center [70, 299] width 11 height 11
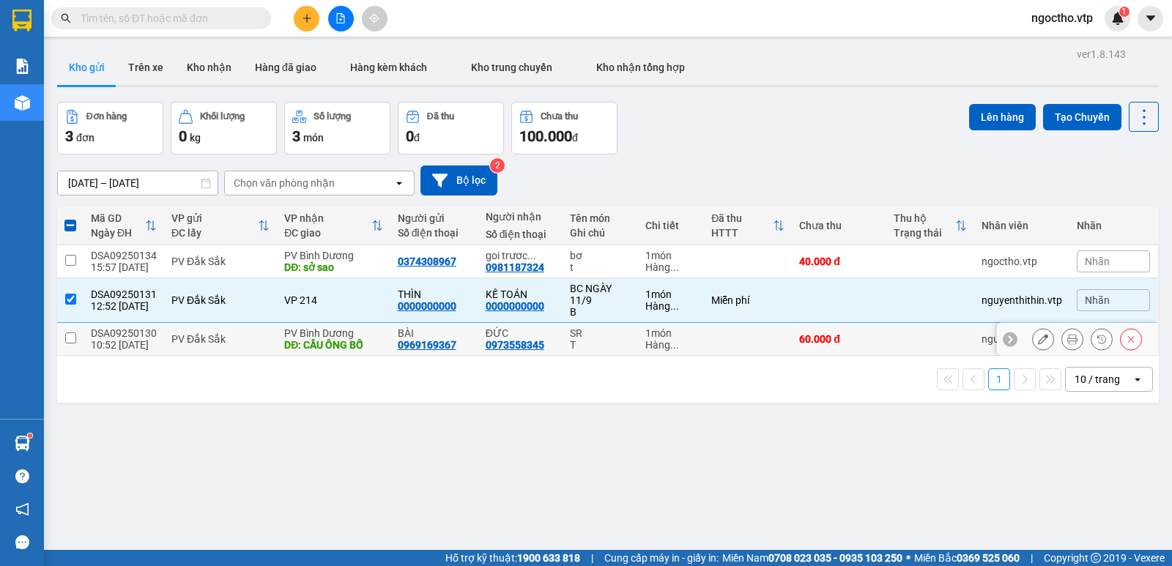
drag, startPoint x: 72, startPoint y: 338, endPoint x: 100, endPoint y: 322, distance: 32.4
click at [75, 336] on input "checkbox" at bounding box center [70, 338] width 11 height 11
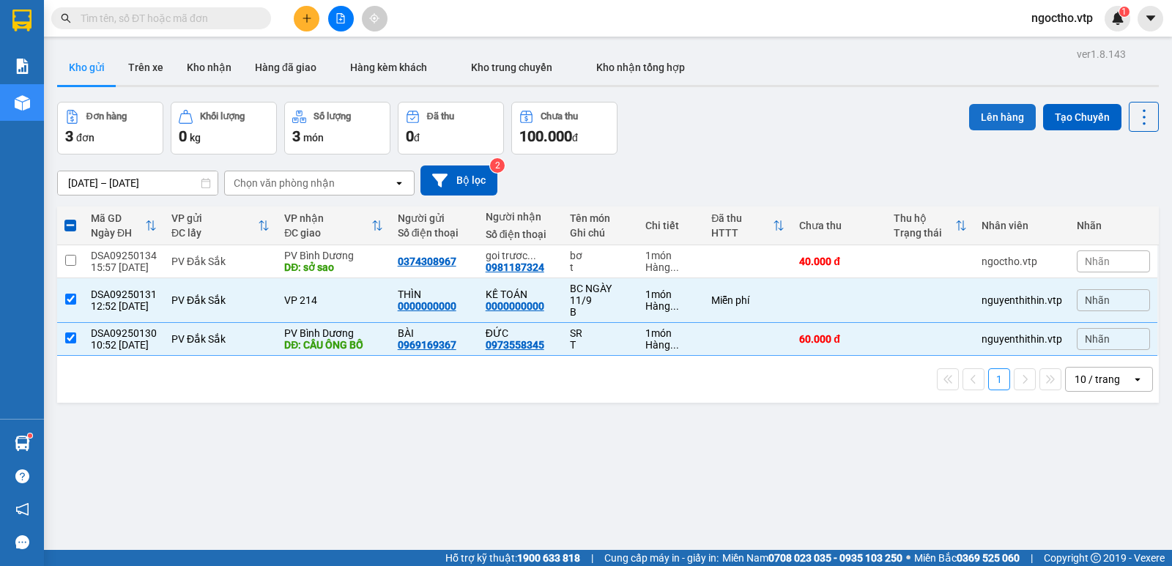
click at [1003, 118] on button "Lên hàng" at bounding box center [1002, 117] width 67 height 26
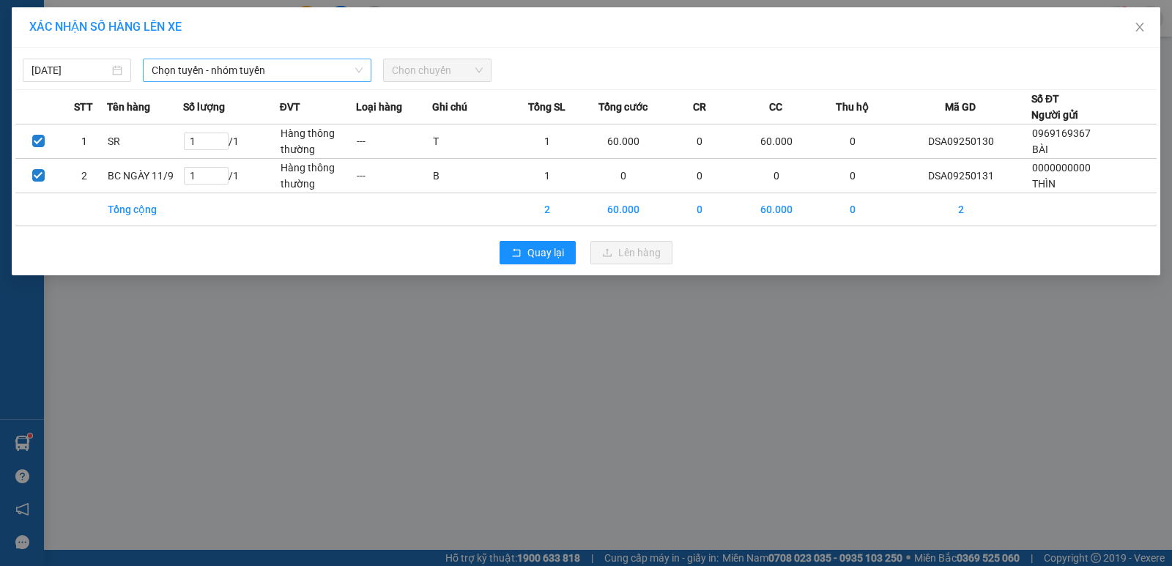
click at [188, 73] on span "Chọn tuyến - nhóm tuyến" at bounding box center [257, 70] width 211 height 22
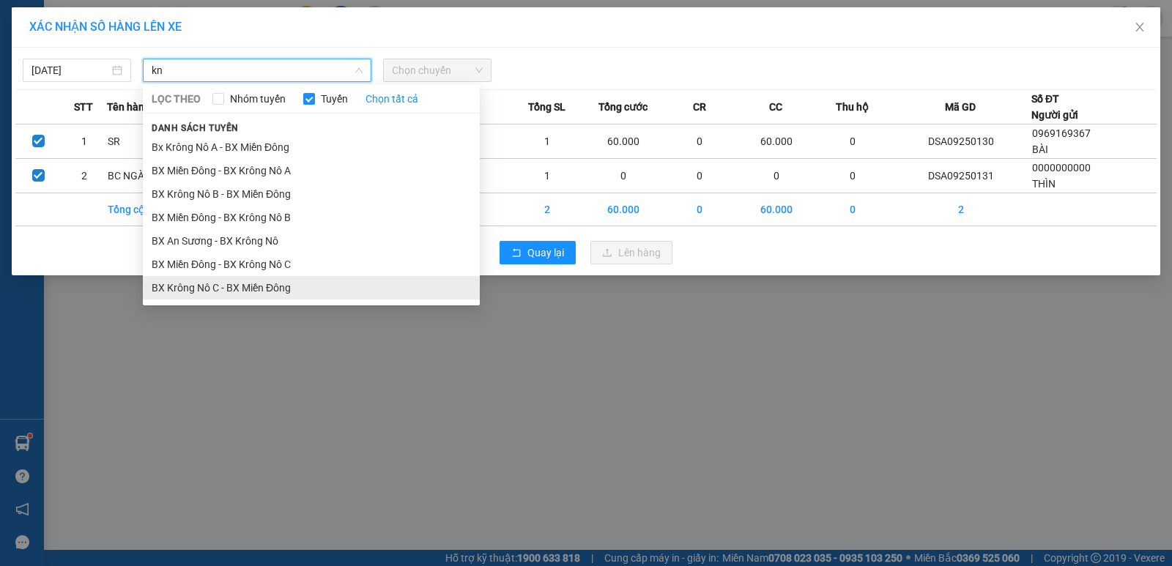
drag, startPoint x: 206, startPoint y: 281, endPoint x: 226, endPoint y: 256, distance: 32.4
click at [206, 280] on li "BX Krông Nô C - BX Miền Đông" at bounding box center [311, 287] width 337 height 23
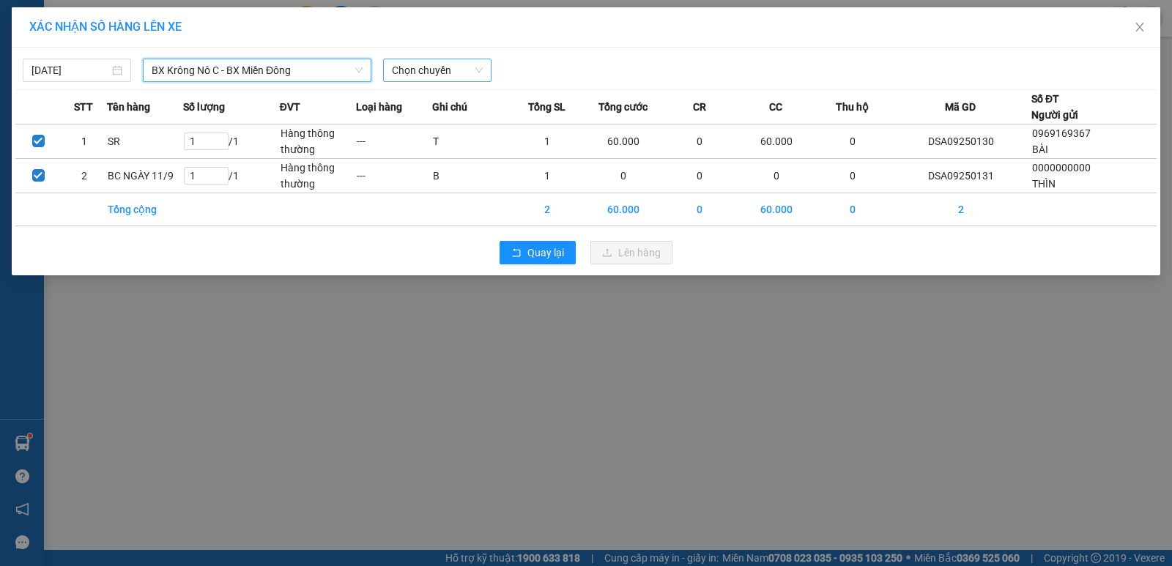
click at [405, 72] on span "Chọn chuyến" at bounding box center [437, 70] width 91 height 22
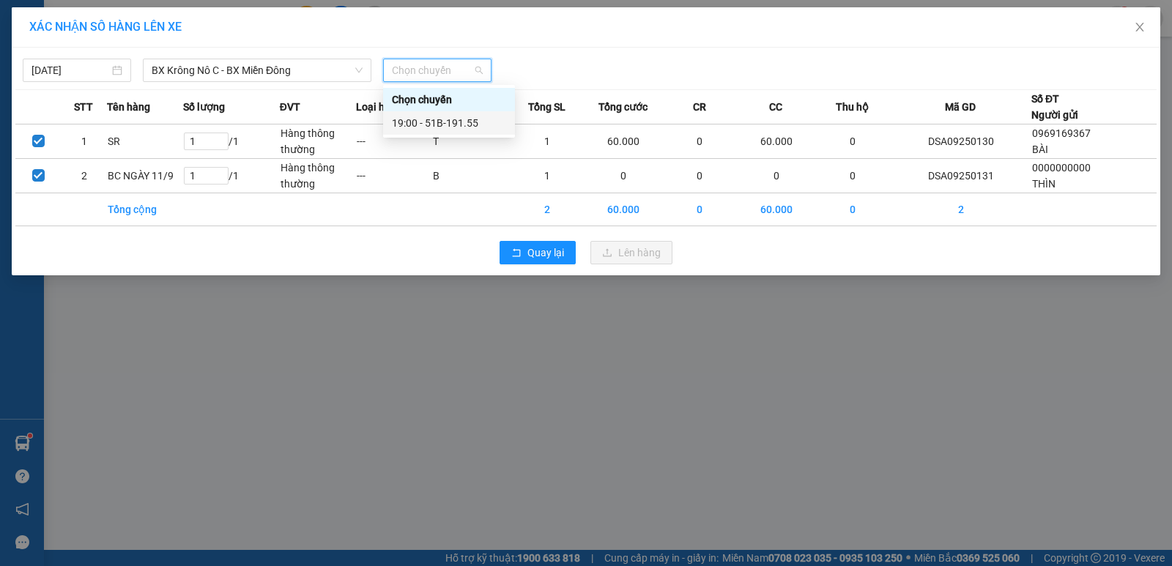
click at [456, 119] on div "19:00 - 51B-191.55" at bounding box center [449, 123] width 114 height 16
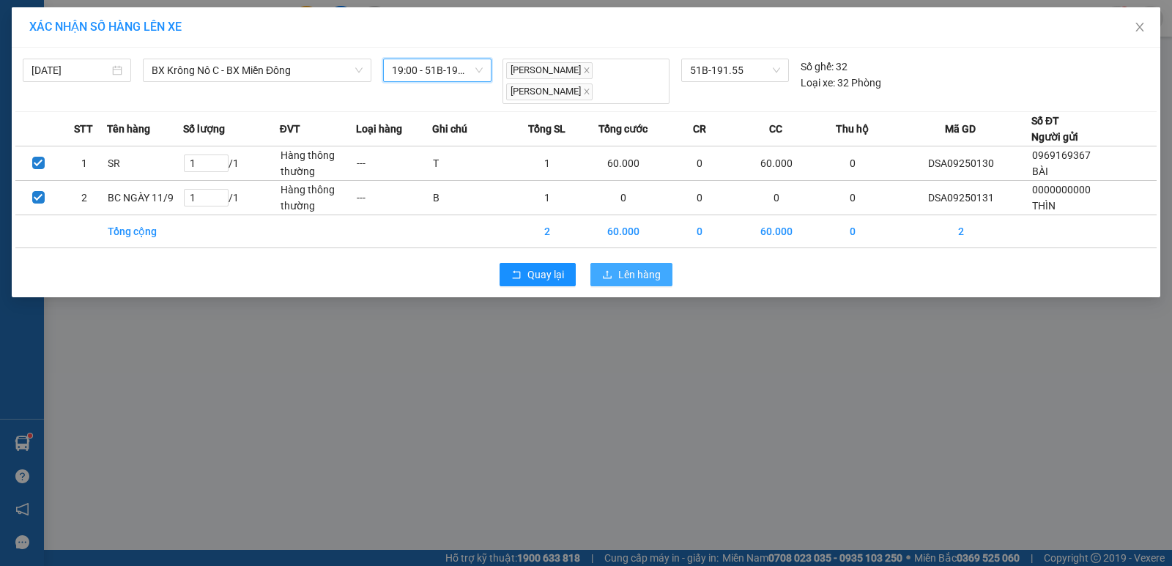
drag, startPoint x: 629, startPoint y: 261, endPoint x: 598, endPoint y: 255, distance: 32.0
click at [628, 267] on span "Lên hàng" at bounding box center [639, 275] width 42 height 16
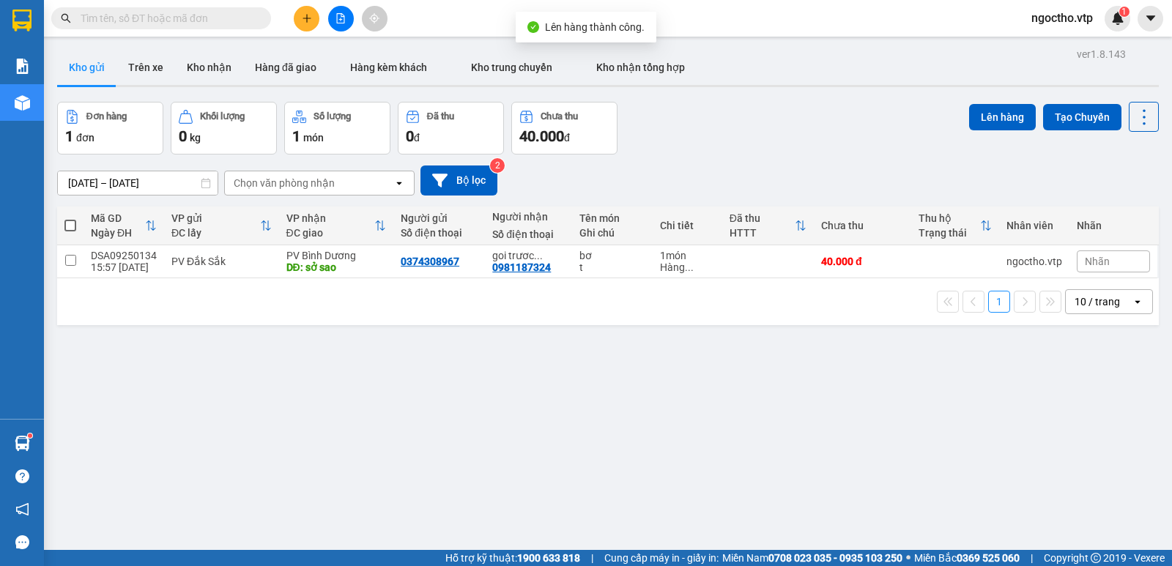
click at [412, 362] on div "ver 1.8.143 Kho gửi Trên xe Kho nhận Hàng đã giao Hàng kèm khách Kho trung chuy…" at bounding box center [607, 327] width 1113 height 566
click at [312, 14] on button at bounding box center [307, 19] width 26 height 26
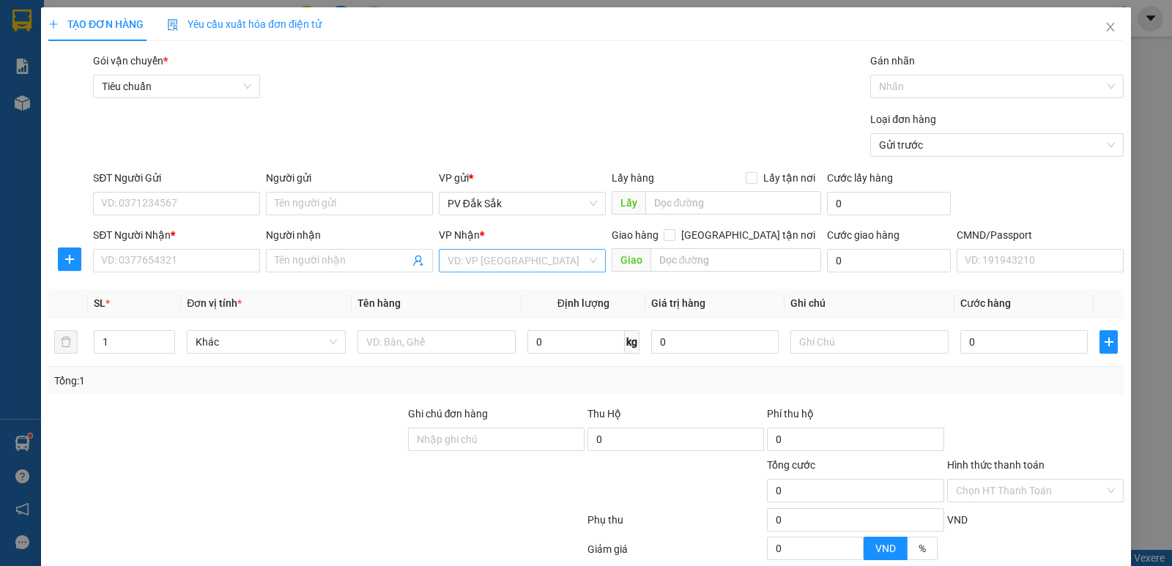
click at [478, 267] on input "search" at bounding box center [517, 261] width 139 height 22
drag, startPoint x: 453, startPoint y: 286, endPoint x: 383, endPoint y: 232, distance: 88.8
click at [452, 283] on div "VP 214" at bounding box center [517, 290] width 148 height 16
click at [324, 196] on input "Người gửi" at bounding box center [349, 203] width 167 height 23
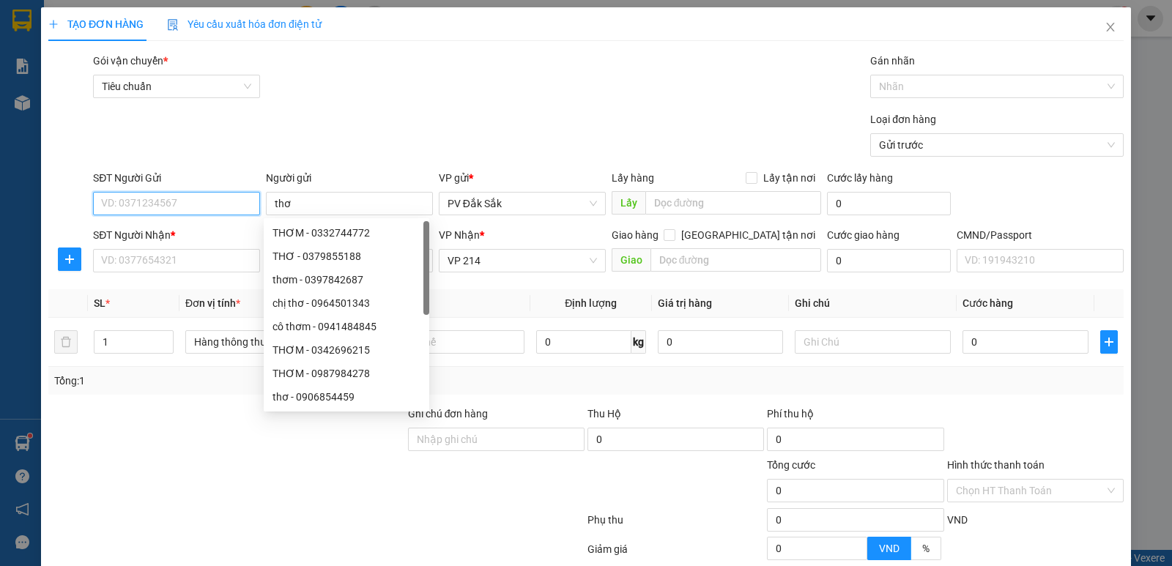
drag, startPoint x: 155, startPoint y: 209, endPoint x: 179, endPoint y: 148, distance: 65.7
click at [152, 209] on input "SĐT Người Gửi" at bounding box center [176, 203] width 167 height 23
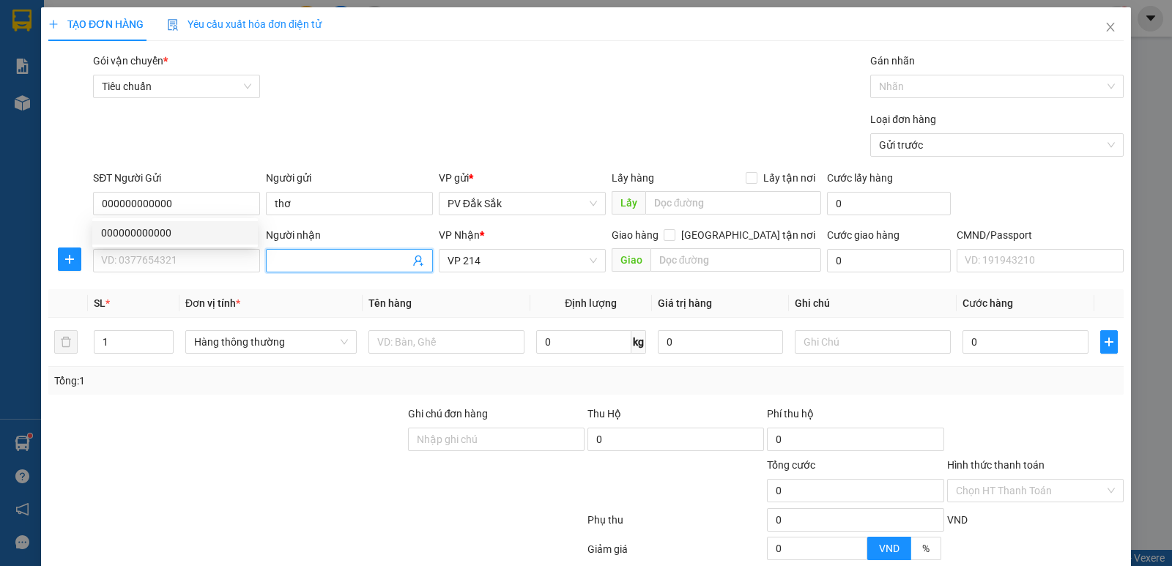
click at [311, 262] on input "Người nhận" at bounding box center [342, 261] width 135 height 16
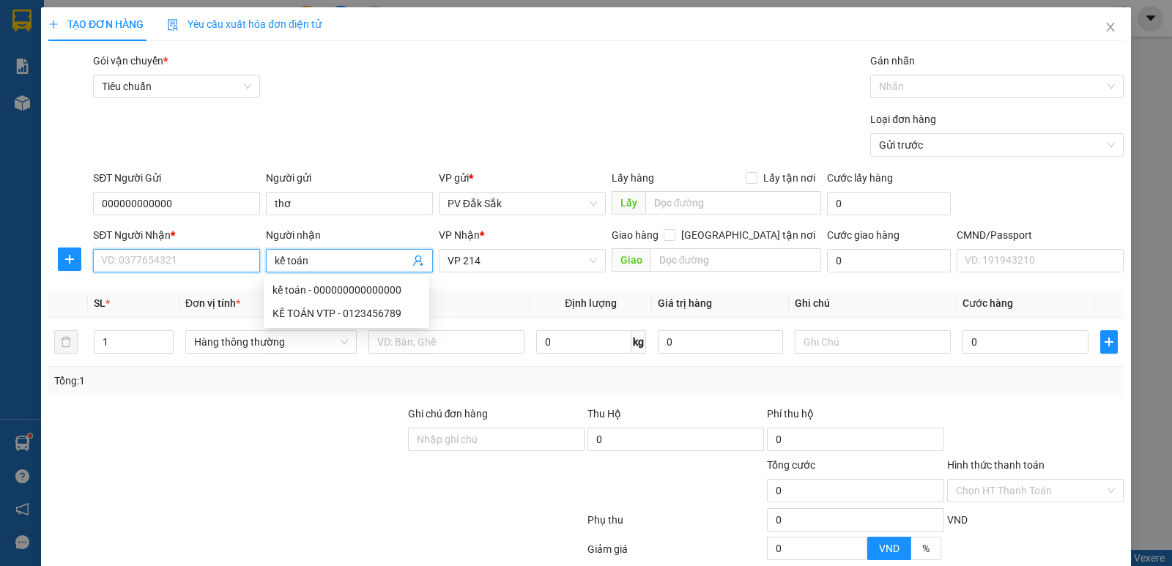
click at [107, 272] on input "SĐT Người Nhận *" at bounding box center [176, 260] width 167 height 23
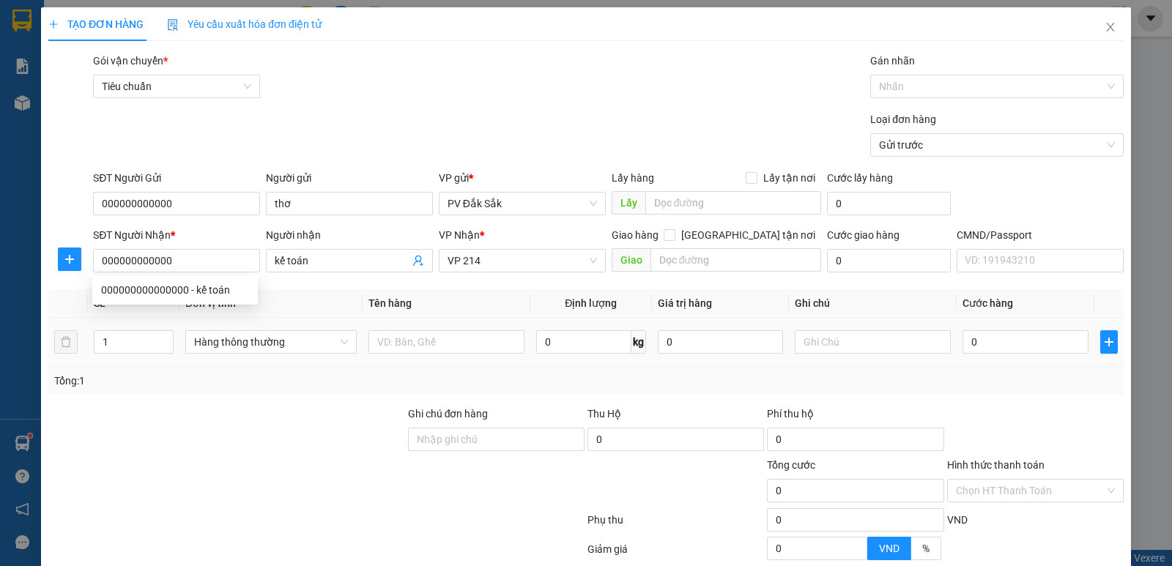
click at [401, 356] on div at bounding box center [446, 341] width 156 height 29
click at [407, 346] on input "text" at bounding box center [446, 341] width 156 height 23
click at [809, 335] on input "text" at bounding box center [873, 341] width 156 height 23
click at [969, 469] on label "Hình thức thanh toán" at bounding box center [995, 465] width 97 height 12
click at [969, 480] on input "Hình thức thanh toán" at bounding box center [1030, 491] width 149 height 22
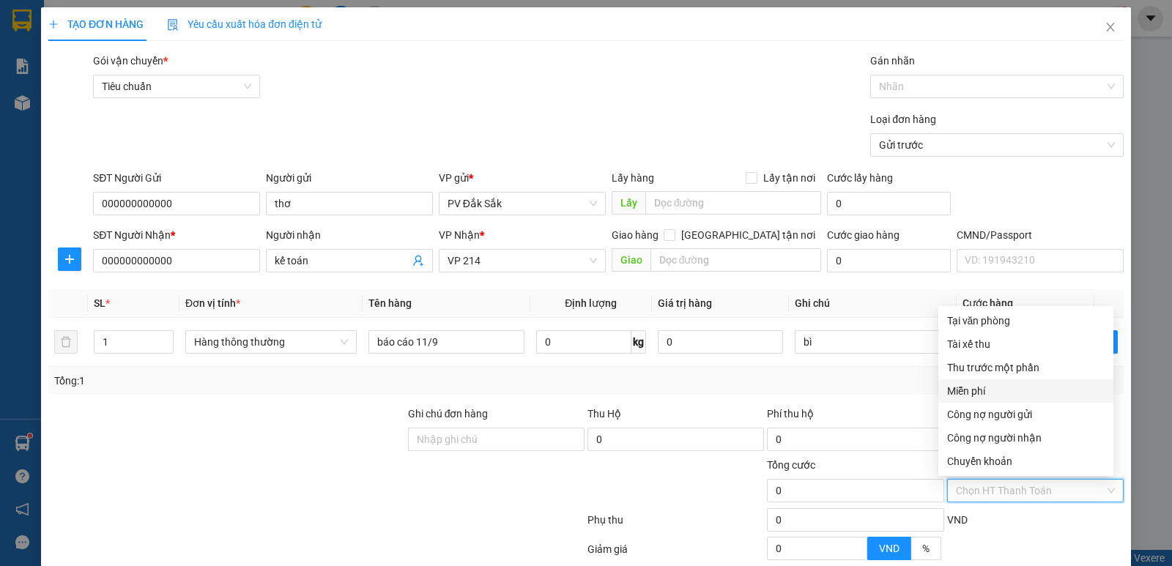
click at [976, 396] on div "Miễn phí" at bounding box center [1025, 391] width 157 height 16
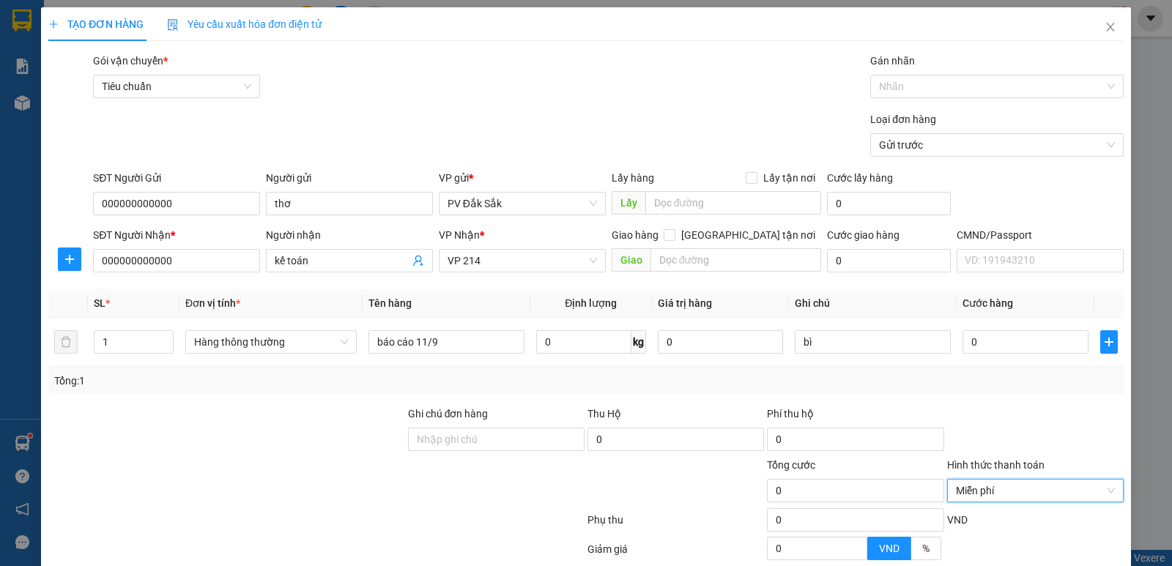
scroll to position [138, 0]
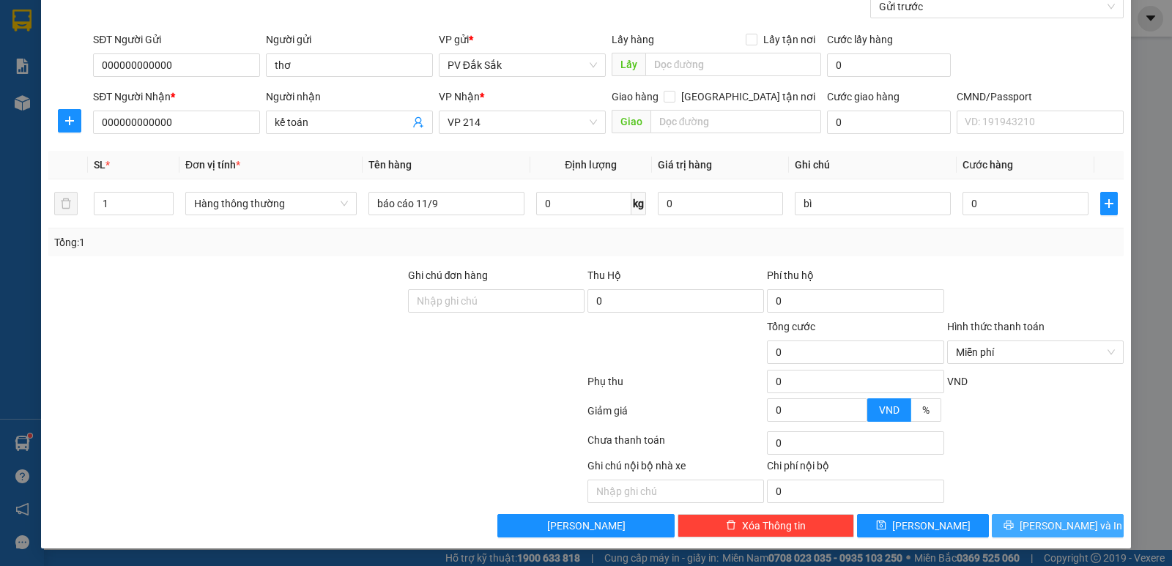
drag, startPoint x: 1031, startPoint y: 525, endPoint x: 1036, endPoint y: 516, distance: 10.2
click at [1031, 526] on button "[PERSON_NAME] và In" at bounding box center [1058, 525] width 132 height 23
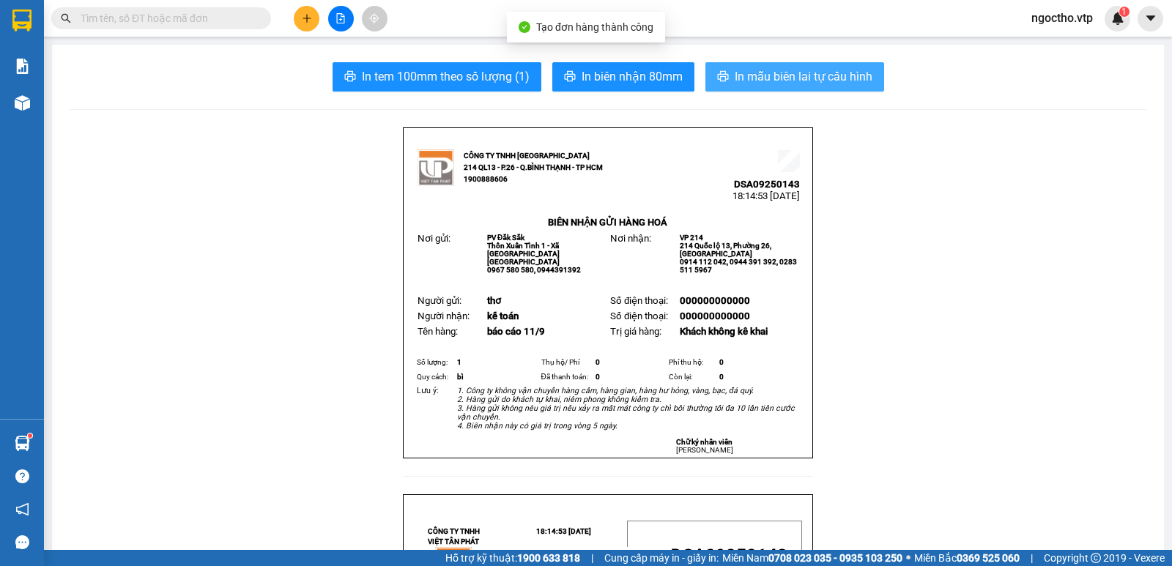
click at [792, 87] on button "In mẫu biên lai tự cấu hình" at bounding box center [794, 76] width 179 height 29
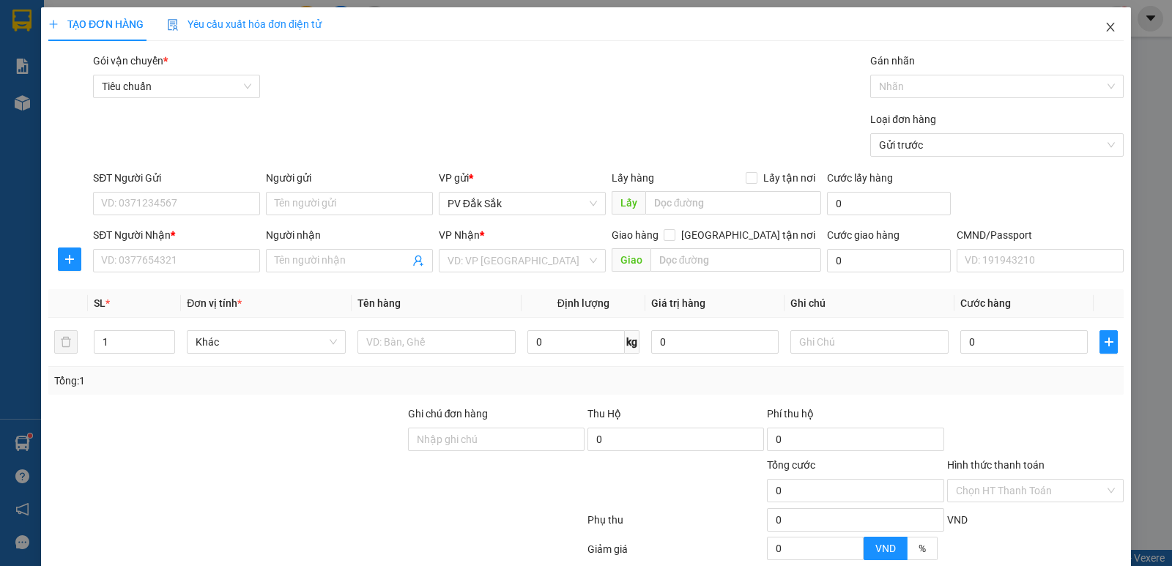
click at [1110, 26] on span "Close" at bounding box center [1110, 27] width 41 height 41
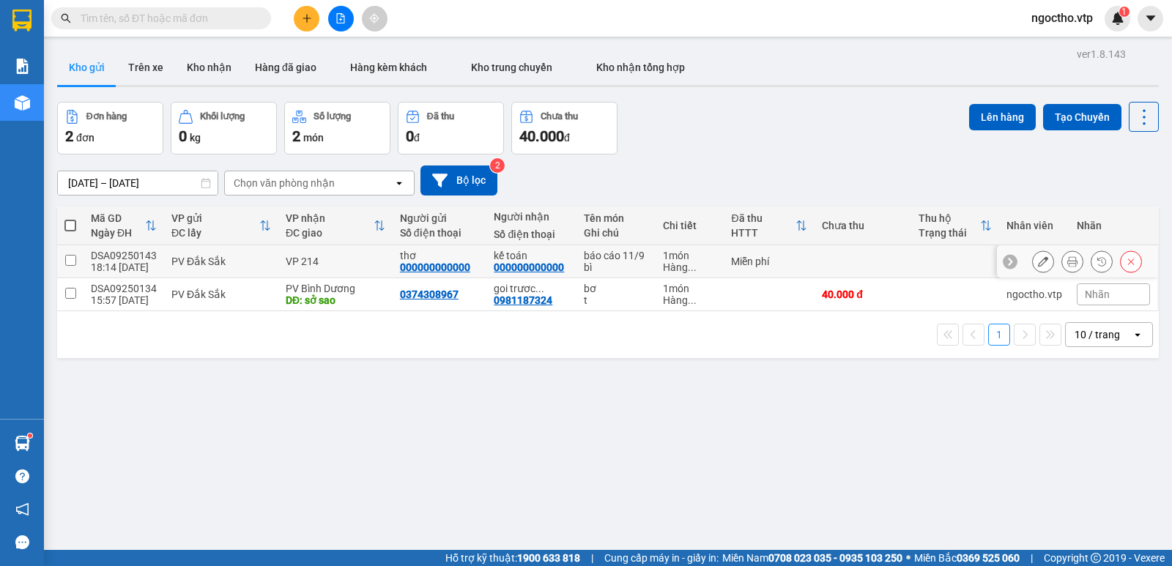
click at [63, 259] on td at bounding box center [70, 261] width 26 height 33
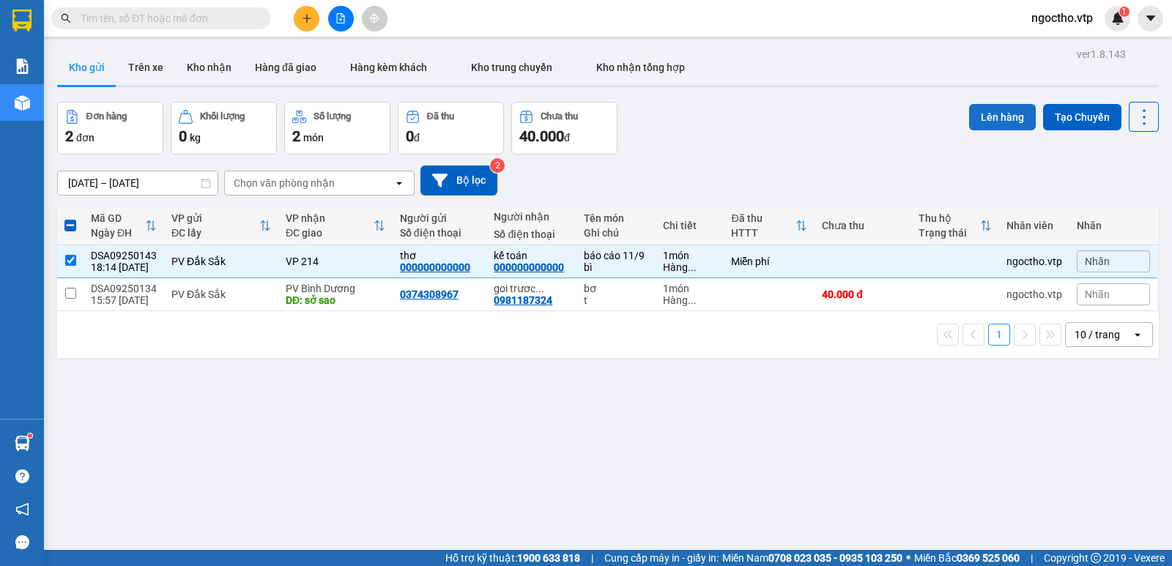
click at [984, 121] on button "Lên hàng" at bounding box center [1002, 117] width 67 height 26
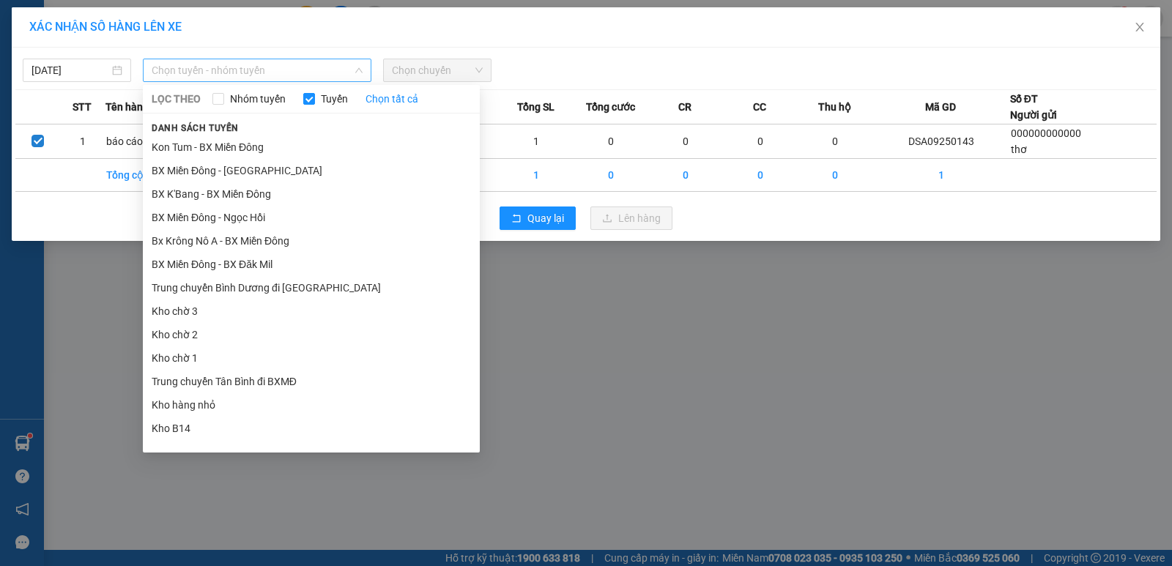
drag, startPoint x: 178, startPoint y: 64, endPoint x: 186, endPoint y: 64, distance: 8.1
click at [179, 64] on span "Chọn tuyến - nhóm tuyến" at bounding box center [257, 70] width 211 height 22
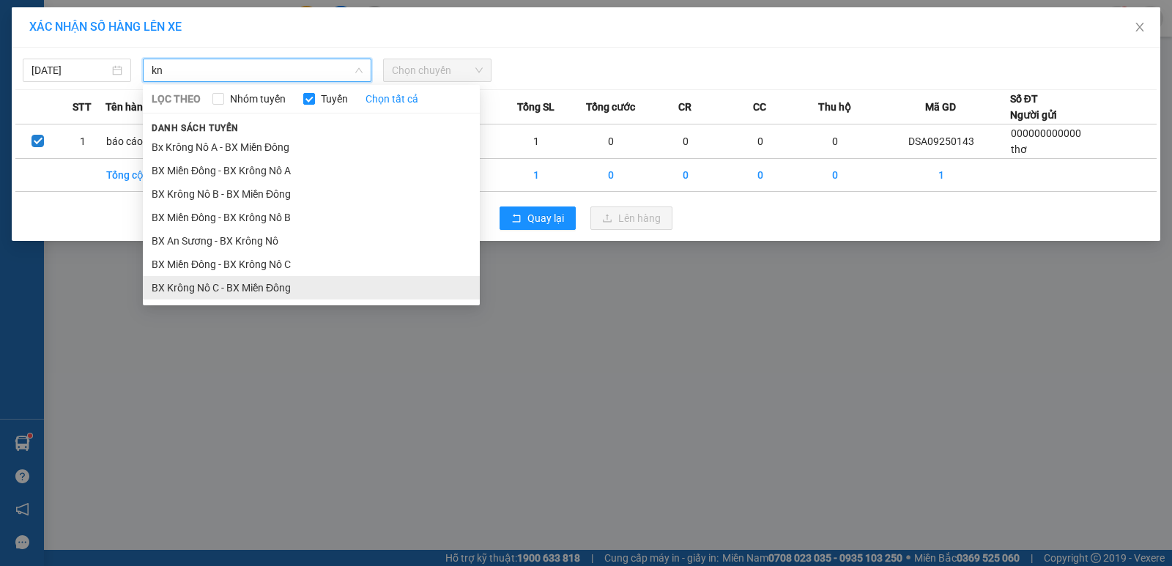
click at [256, 286] on li "BX Krông Nô C - BX Miền Đông" at bounding box center [311, 287] width 337 height 23
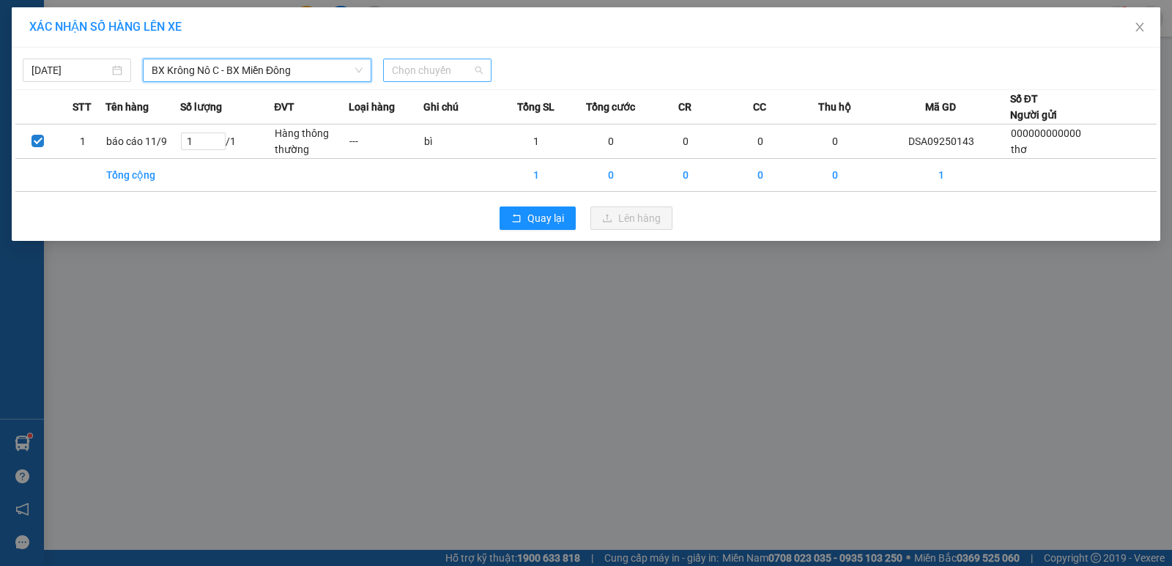
click at [428, 73] on span "Chọn chuyến" at bounding box center [437, 70] width 91 height 22
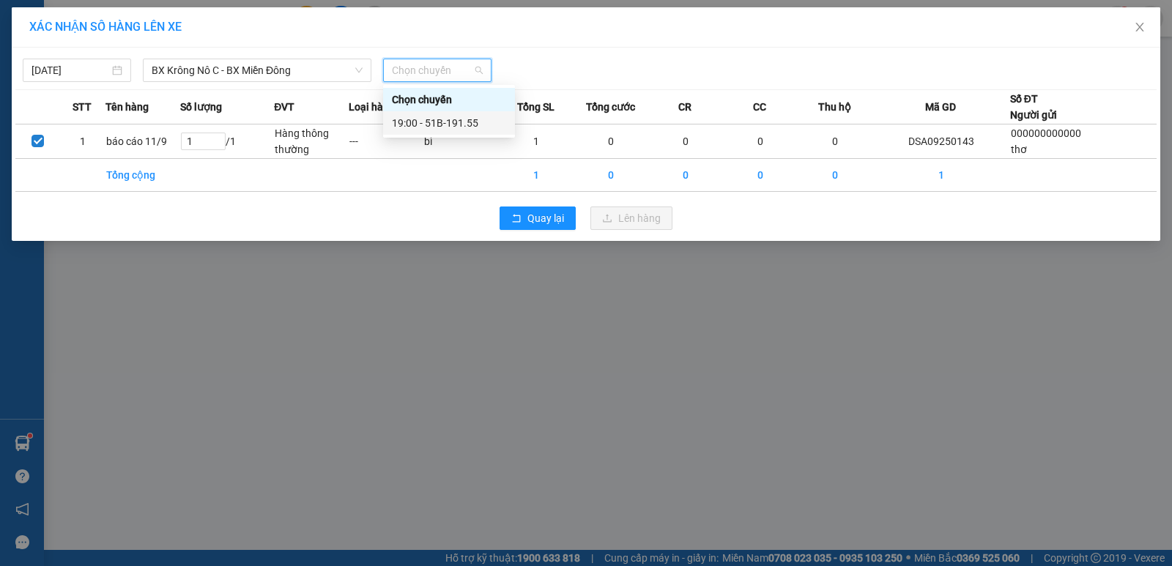
click at [433, 125] on div "19:00 - 51B-191.55" at bounding box center [449, 123] width 114 height 16
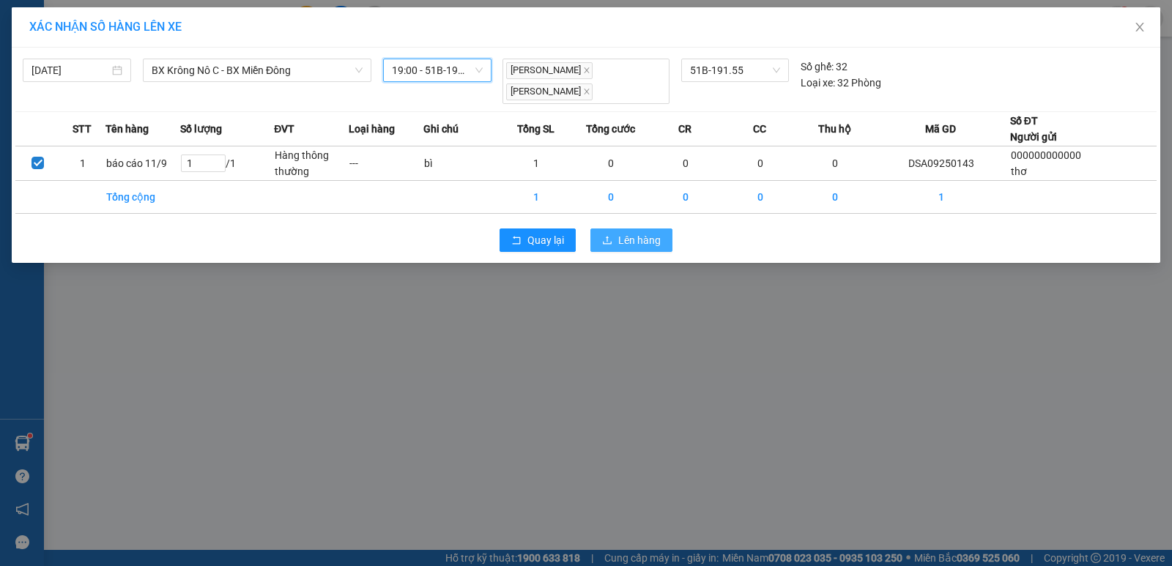
click at [618, 229] on button "Lên hàng" at bounding box center [631, 240] width 82 height 23
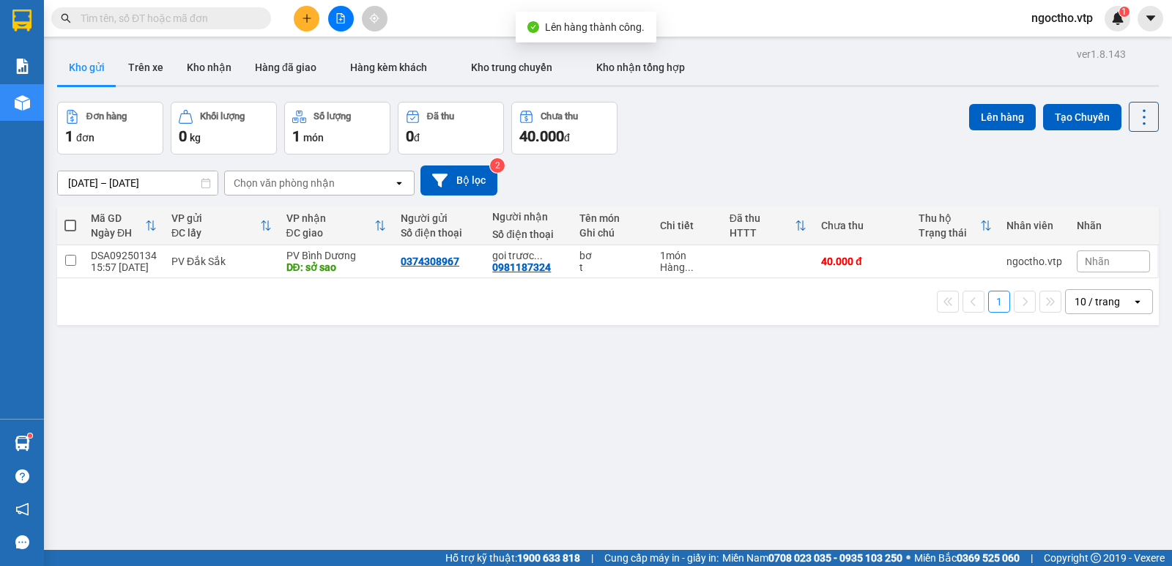
scroll to position [67, 0]
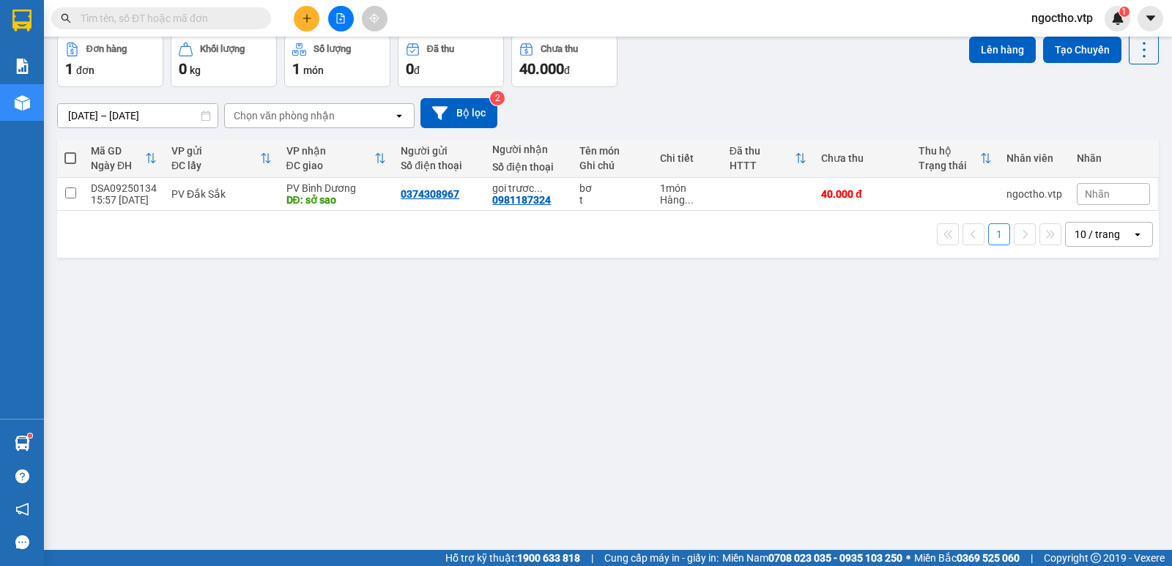
click at [258, 340] on div "ver 1.8.143 Kho gửi Trên xe Kho nhận Hàng đã giao Hàng kèm khách Kho trung chuy…" at bounding box center [607, 260] width 1113 height 566
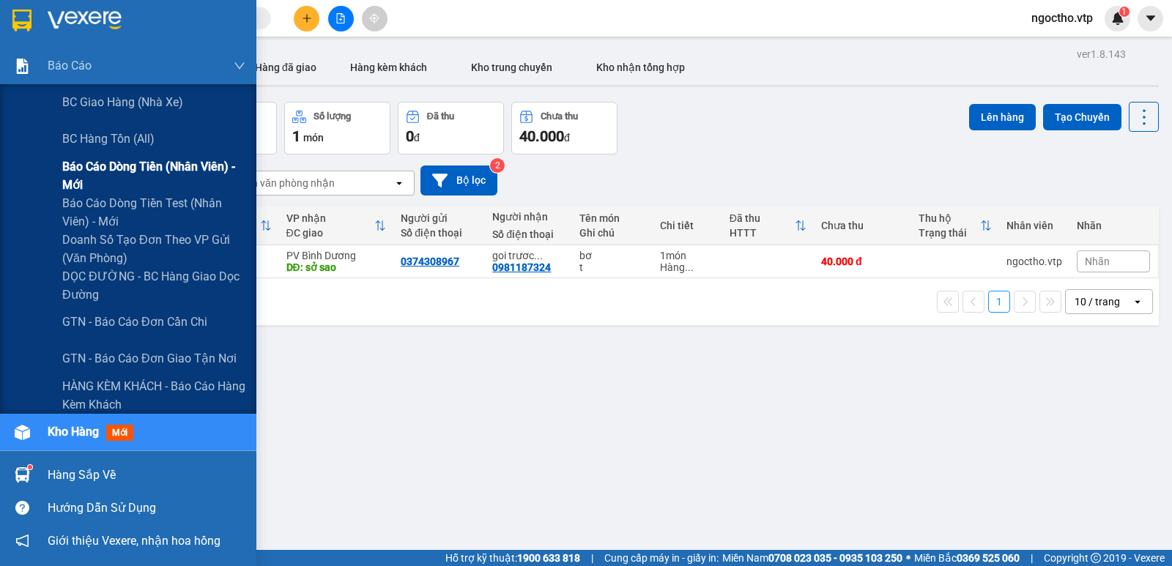
click at [97, 162] on span "Báo cáo dòng tiền (nhân viên) - mới" at bounding box center [153, 175] width 183 height 37
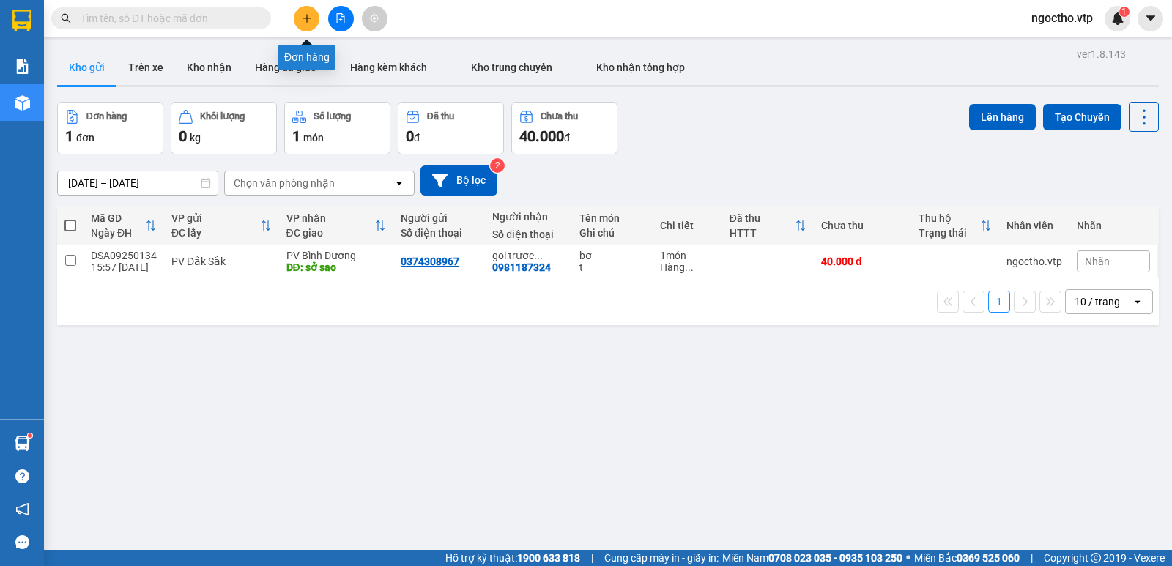
click at [297, 23] on button at bounding box center [307, 19] width 26 height 26
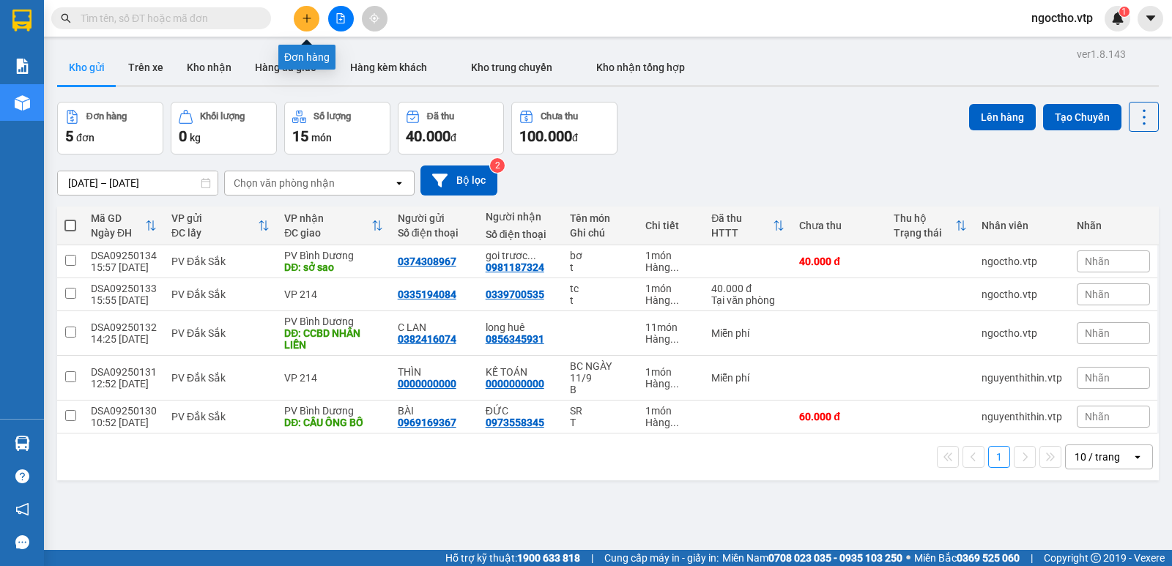
click at [296, 19] on button at bounding box center [307, 19] width 26 height 26
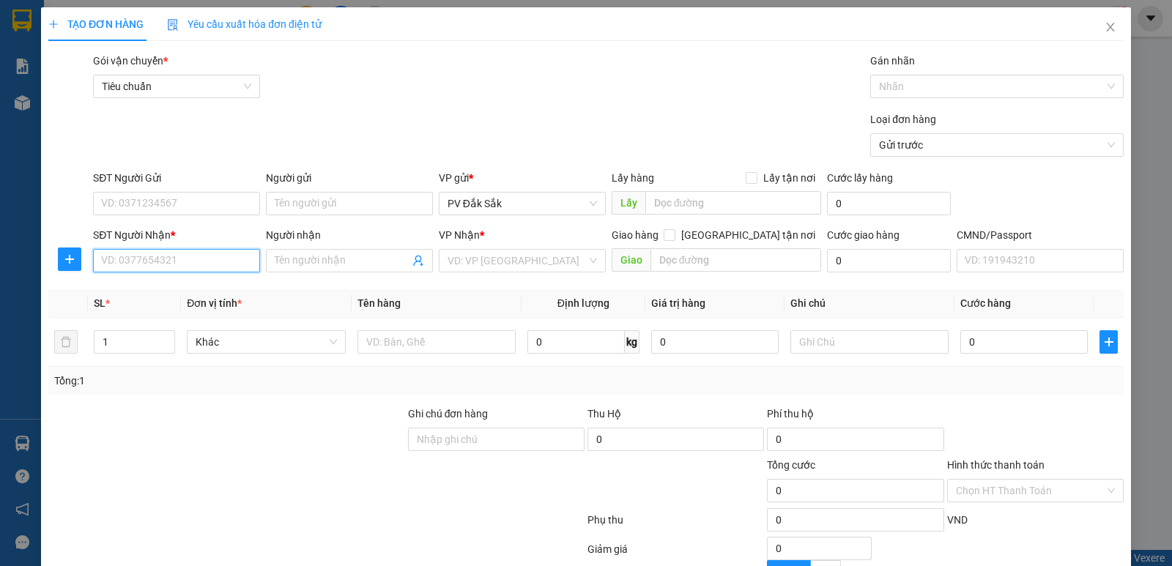
click at [139, 261] on input "SĐT Người Nhận *" at bounding box center [176, 260] width 167 height 23
paste input "0908977521"
type input "0908977521"
drag, startPoint x: 317, startPoint y: 244, endPoint x: 316, endPoint y: 256, distance: 12.5
click at [317, 251] on div "Người nhận Tên người nhận" at bounding box center [349, 252] width 167 height 51
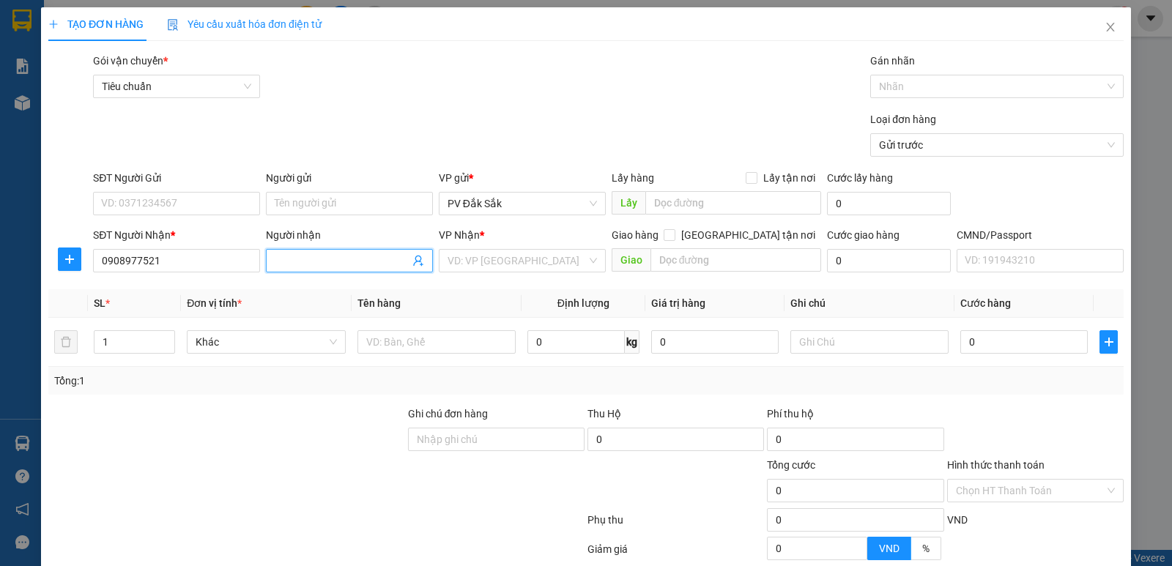
click at [303, 259] on input "Người nhận" at bounding box center [342, 261] width 135 height 16
type input "chi hiền"
click at [475, 264] on input "search" at bounding box center [517, 261] width 139 height 22
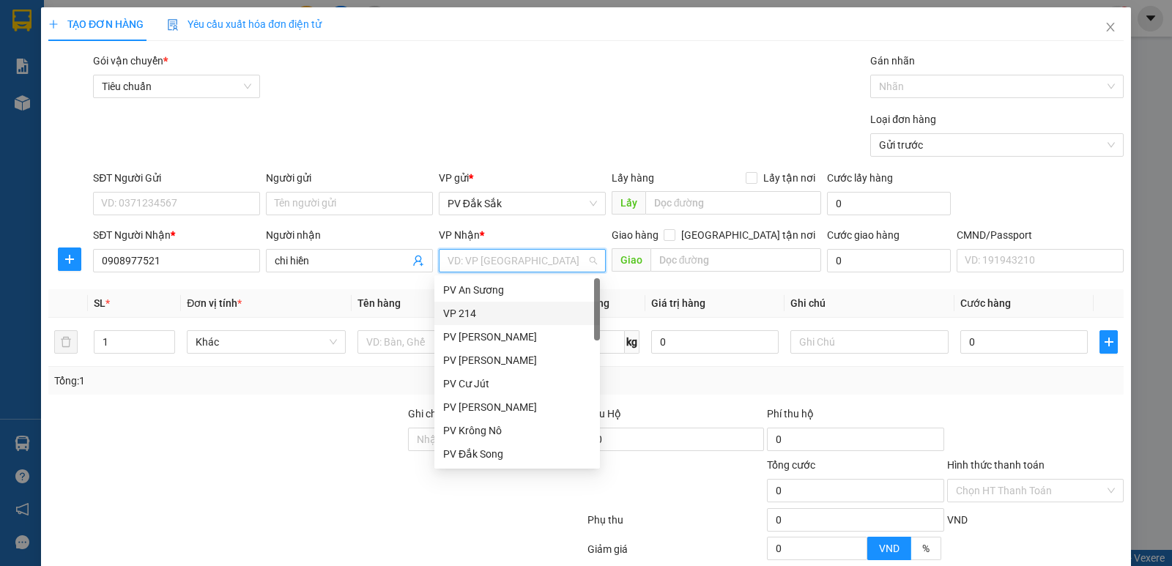
drag, startPoint x: 491, startPoint y: 311, endPoint x: 108, endPoint y: 303, distance: 382.4
click at [491, 312] on div "VP 214" at bounding box center [517, 313] width 148 height 16
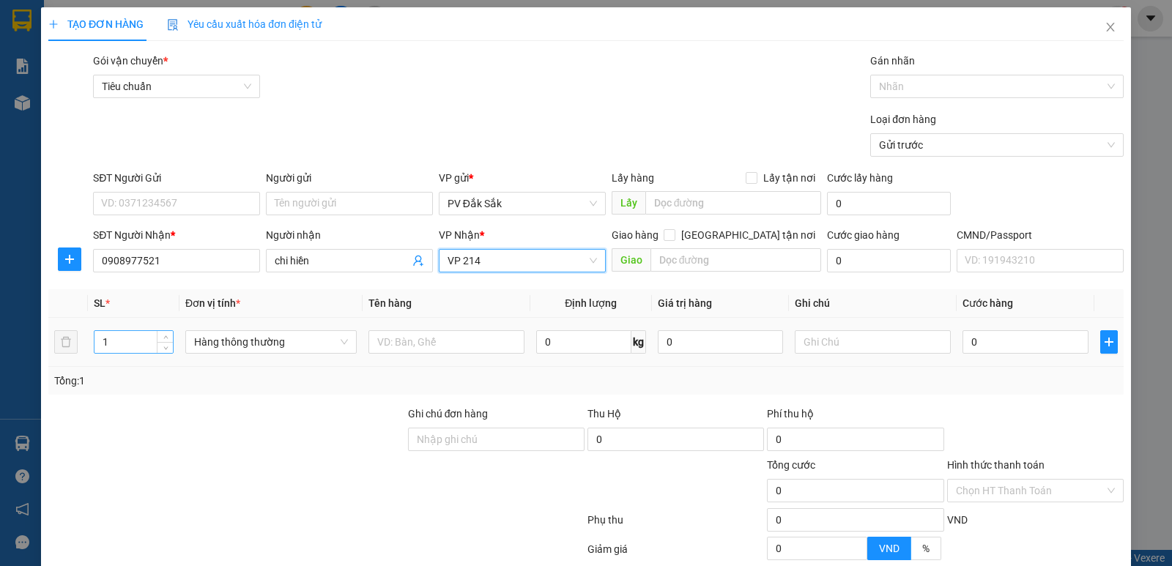
click at [114, 336] on input "1" at bounding box center [133, 342] width 78 height 22
type input "11"
click at [845, 345] on input "text" at bounding box center [873, 341] width 156 height 23
type input "t"
click at [980, 348] on input "0" at bounding box center [1024, 341] width 125 height 23
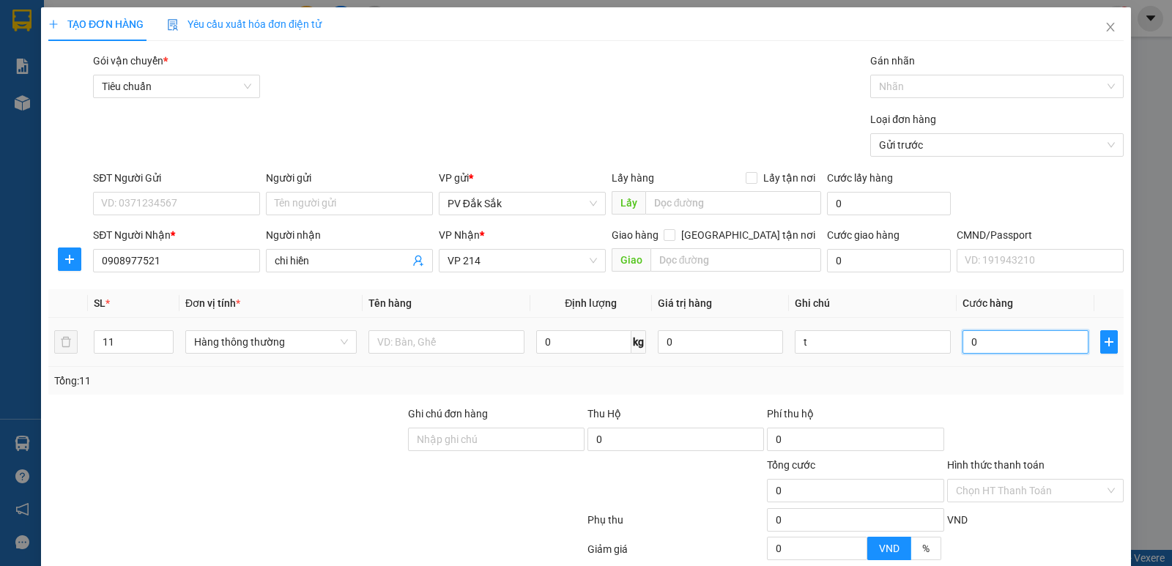
type input "6"
type input "66"
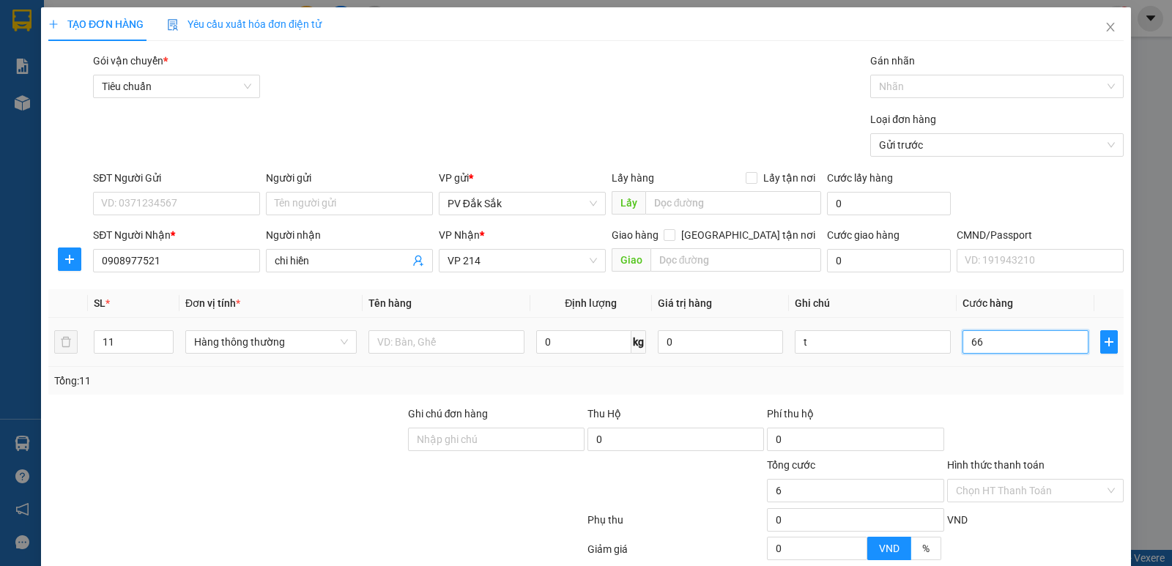
type input "66"
type input "660"
type input "6.600"
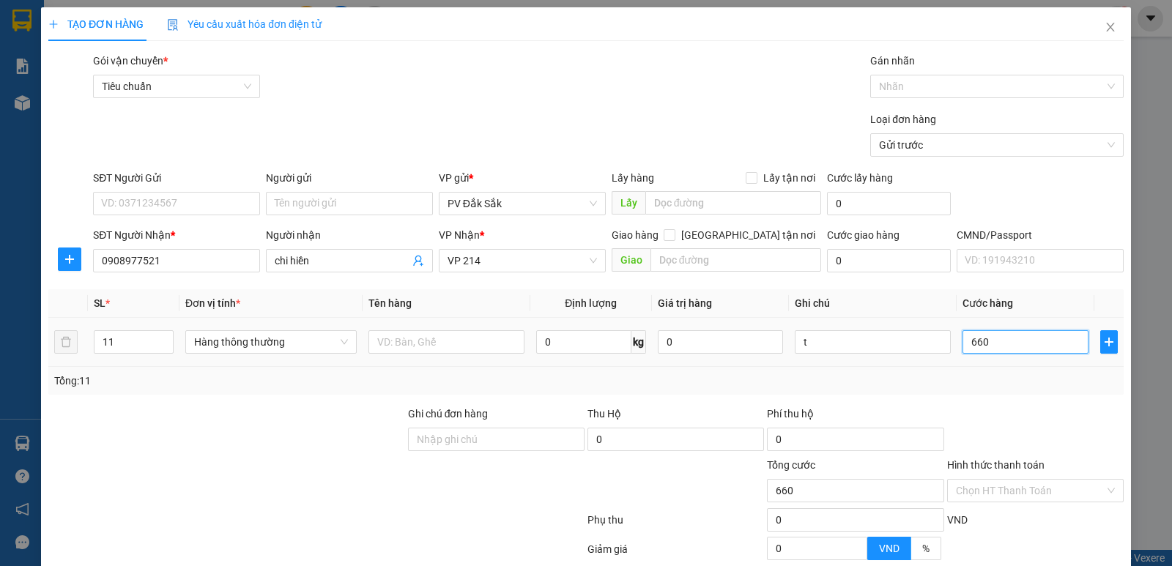
type input "6.600"
type input "66.000"
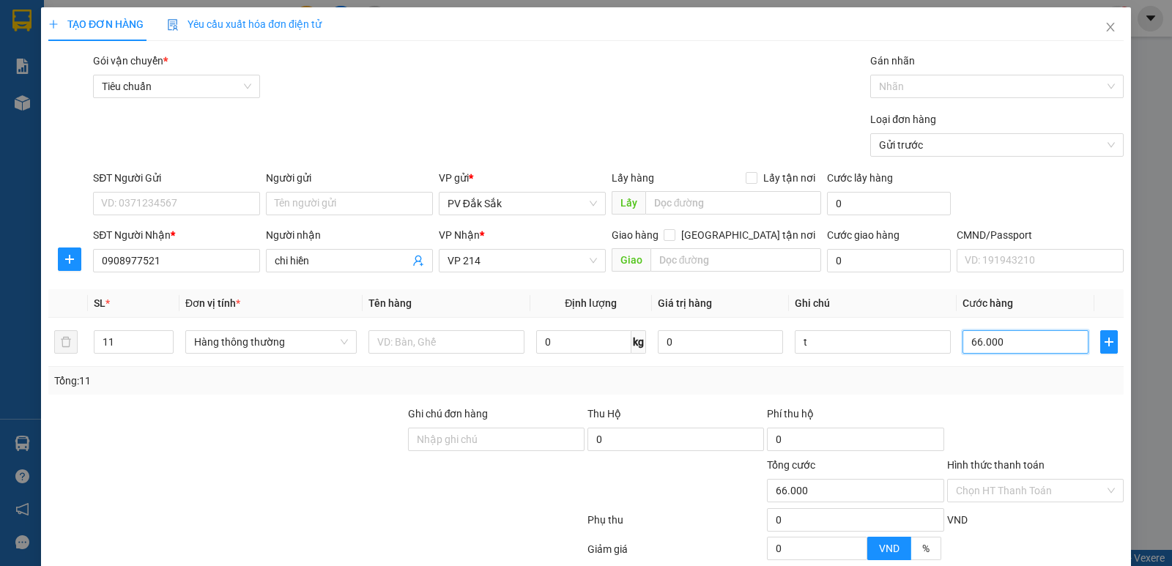
type input "660.000"
click at [149, 209] on input "SĐT Người Gửi" at bounding box center [176, 203] width 167 height 23
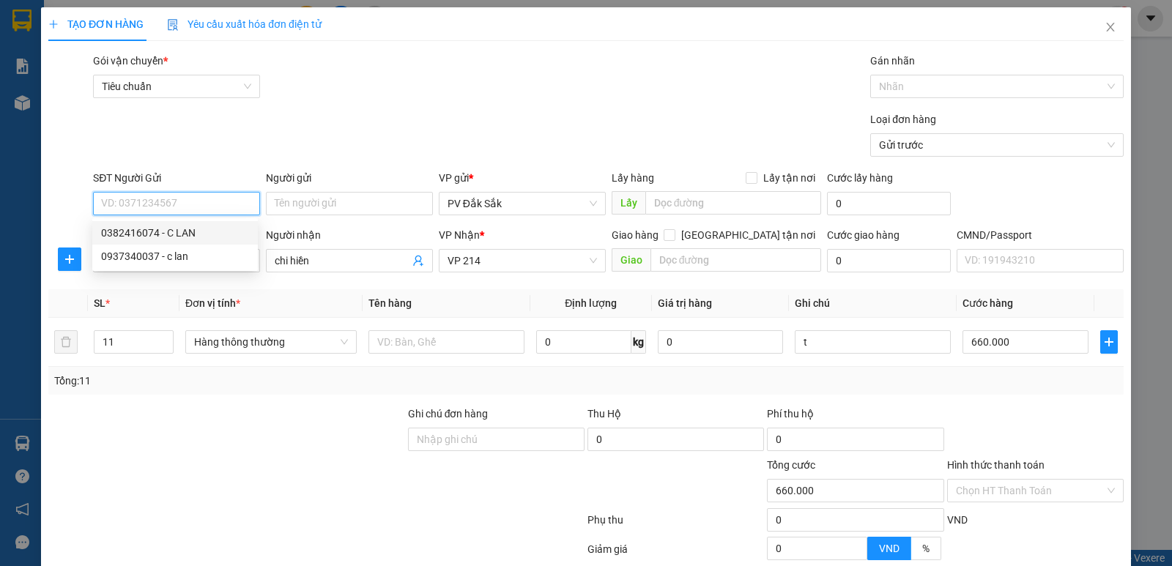
click at [171, 237] on div "0382416074 - C LAN" at bounding box center [175, 233] width 148 height 16
type input "0382416074"
type input "C LAN"
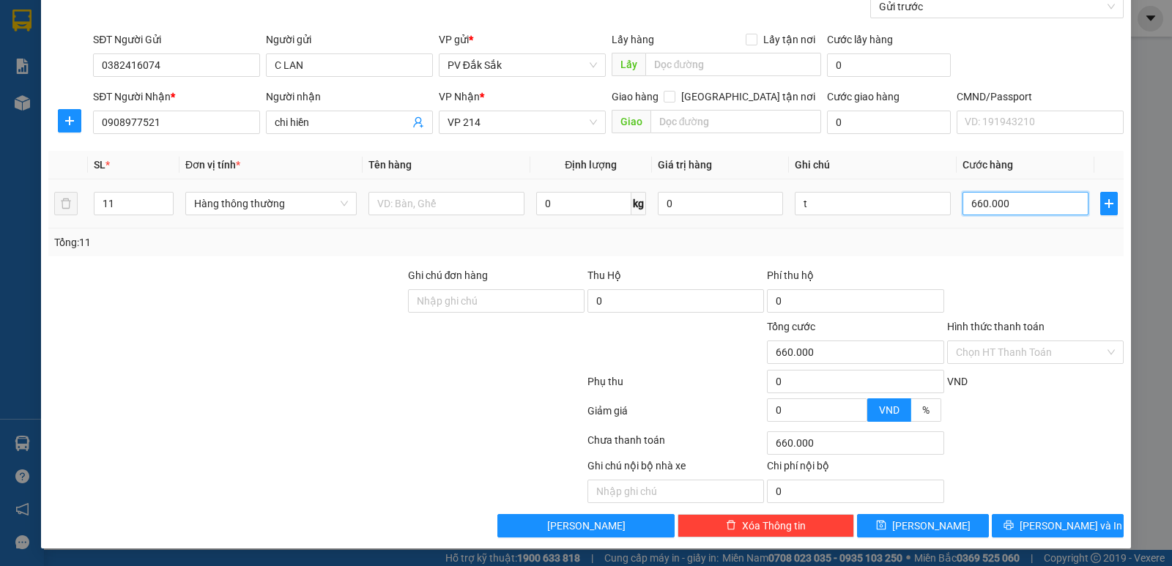
click at [977, 205] on input "660.000" at bounding box center [1024, 203] width 125 height 23
type input "6"
type input "65"
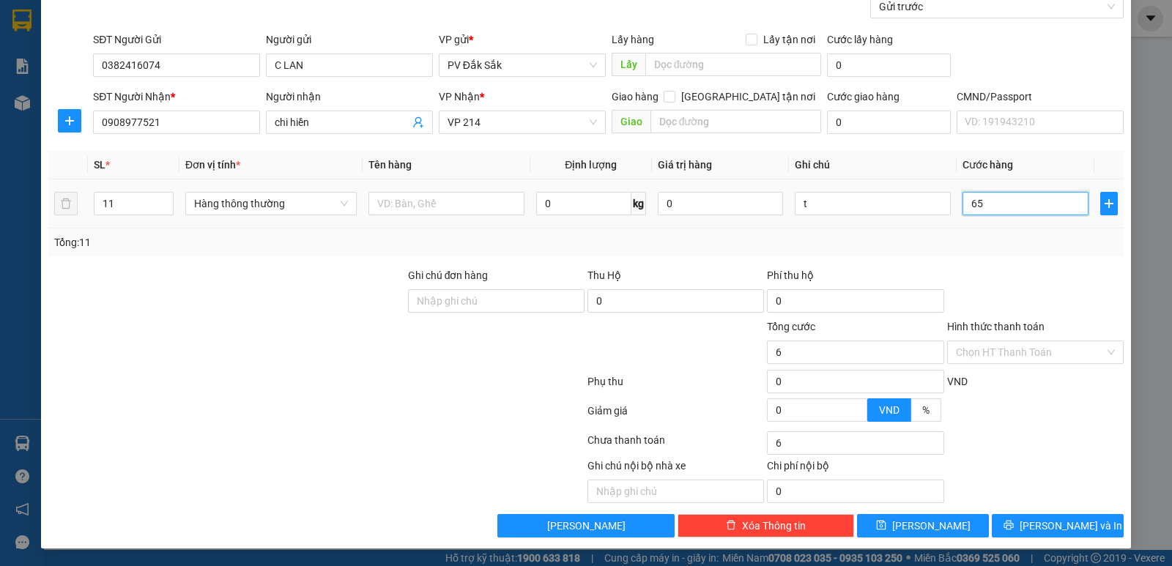
type input "65"
type input "650"
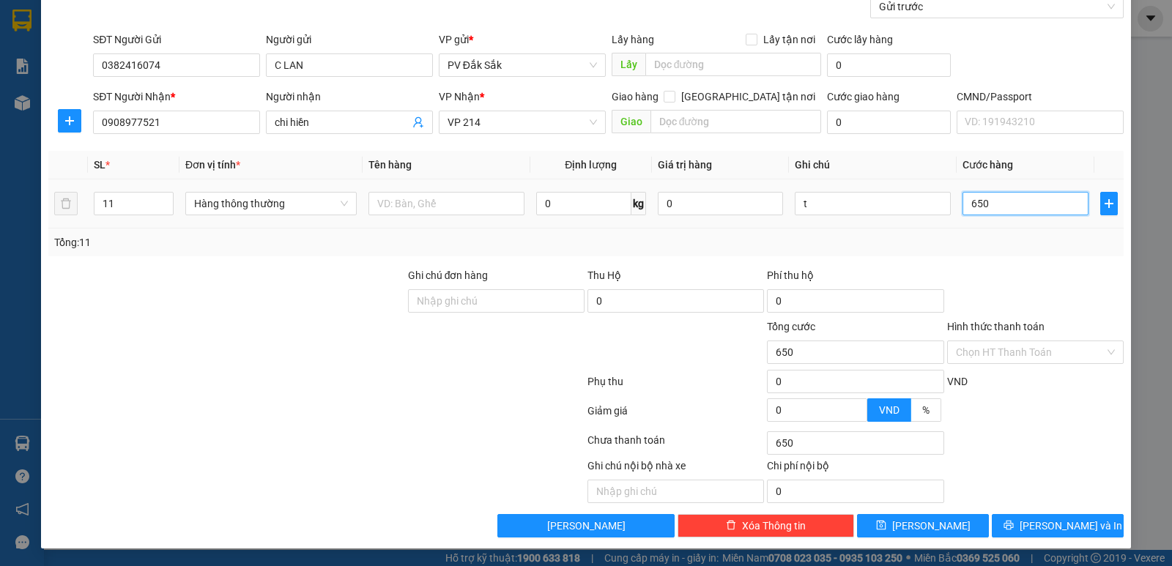
type input "6.500"
type input "65.000"
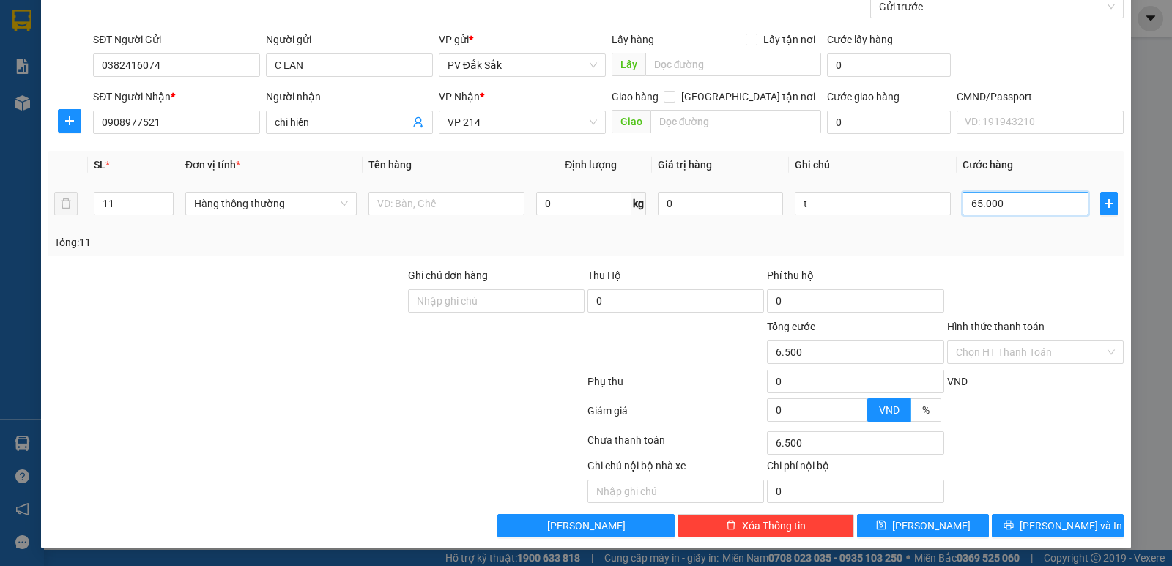
type input "65.000"
type input "650.000"
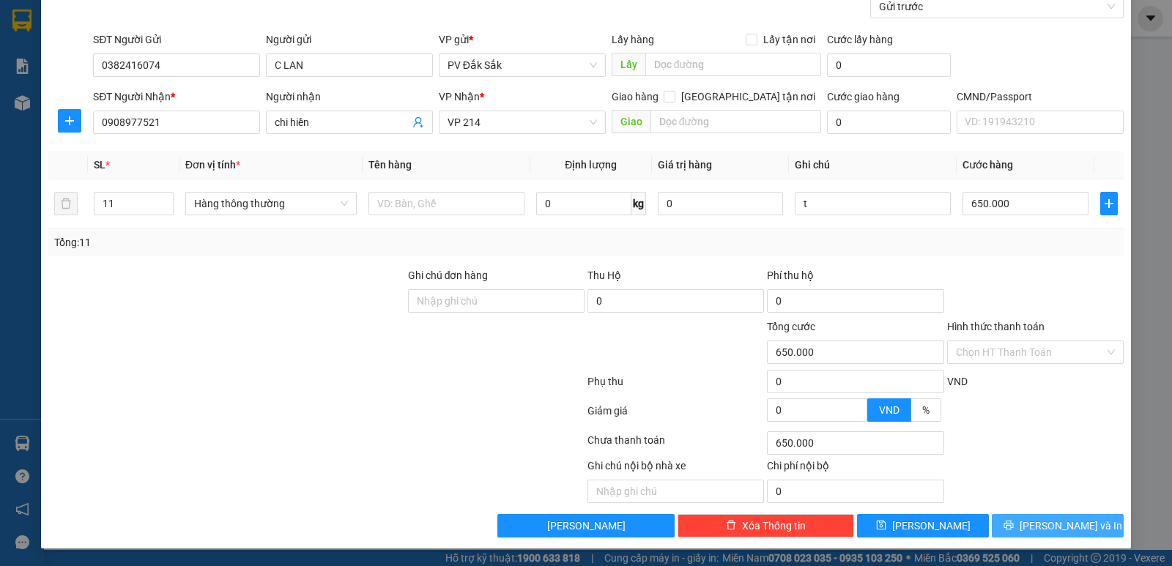
click at [1055, 531] on span "[PERSON_NAME] và In" at bounding box center [1071, 526] width 103 height 16
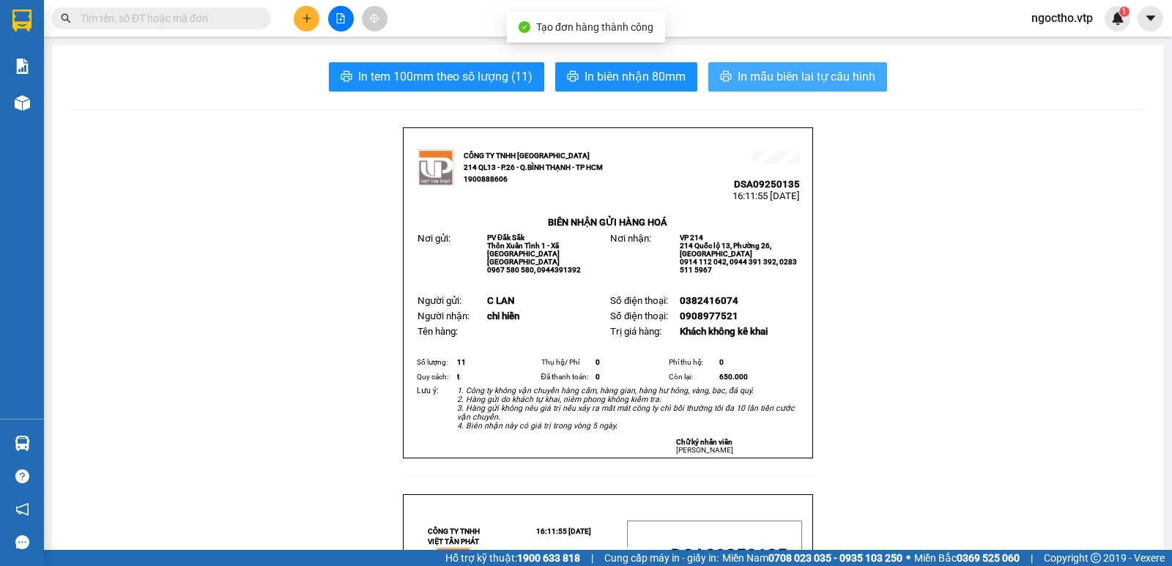
click at [787, 73] on span "In mẫu biên lai tự cấu hình" at bounding box center [807, 76] width 138 height 18
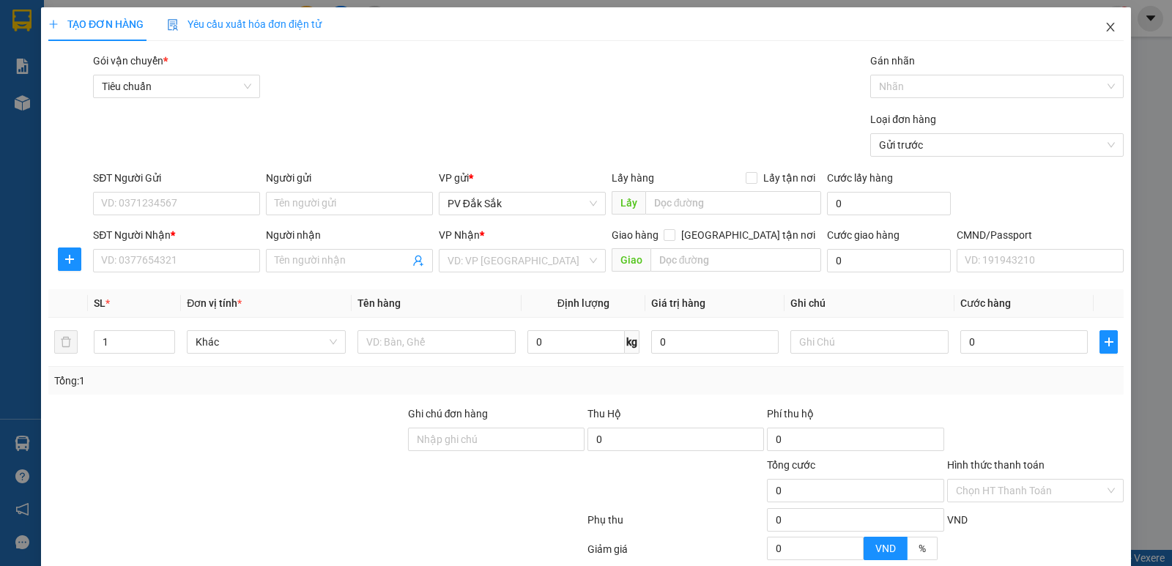
click at [1105, 25] on icon "close" at bounding box center [1111, 27] width 12 height 12
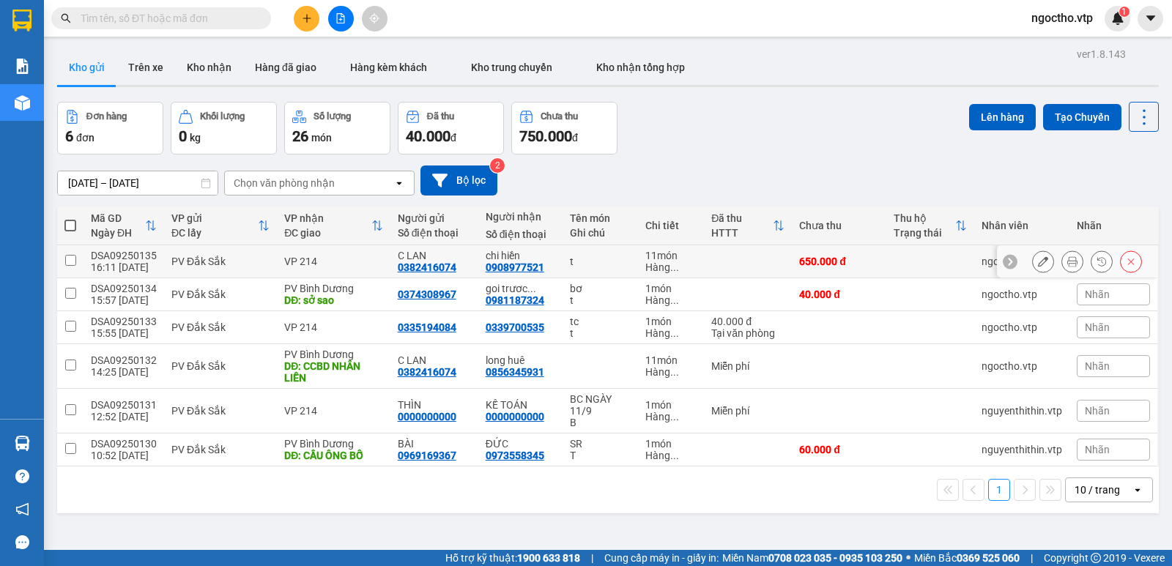
click at [1038, 261] on icon at bounding box center [1043, 261] width 10 height 10
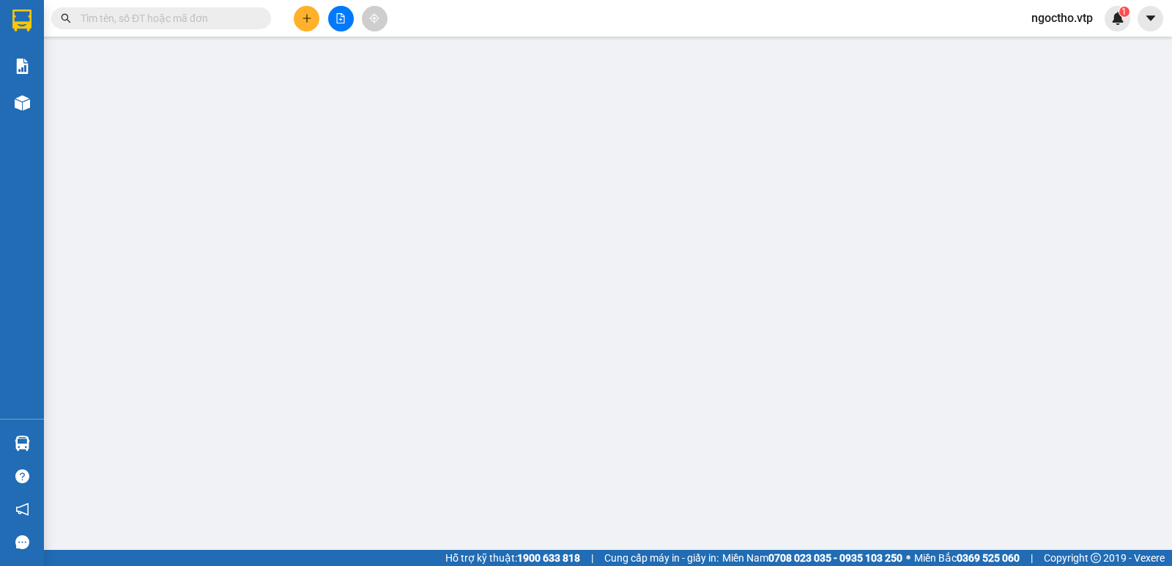
type input "0382416074"
type input "C LAN"
type input "0908977521"
type input "chi hiền"
type input "650.000"
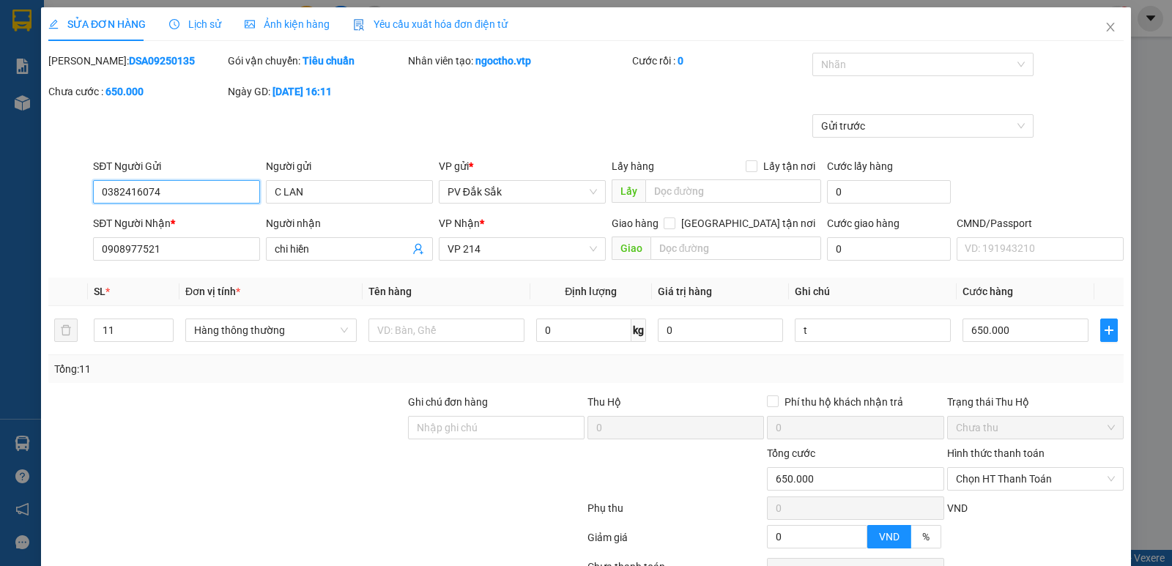
scroll to position [73, 0]
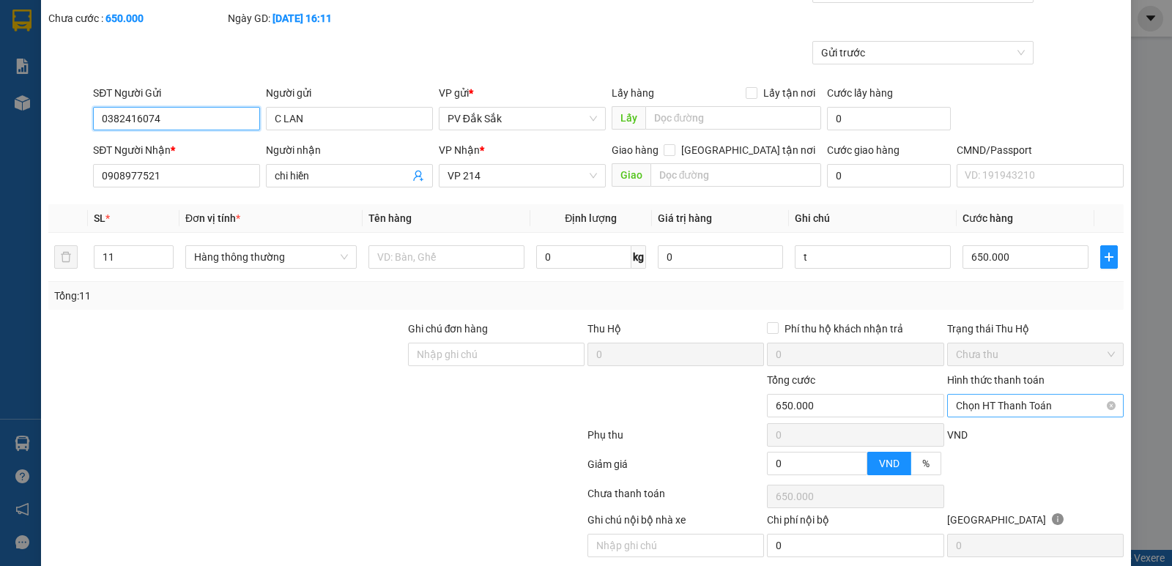
click at [995, 402] on span "Chọn HT Thanh Toán" at bounding box center [1035, 406] width 159 height 22
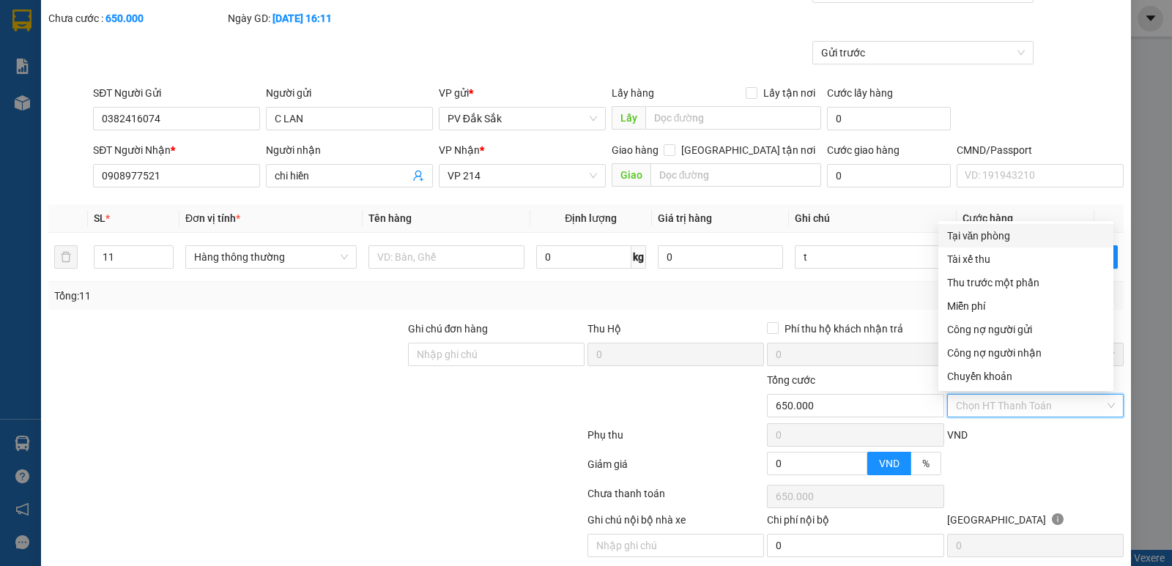
click at [971, 236] on div "Tại văn phòng" at bounding box center [1025, 236] width 157 height 16
type input "0"
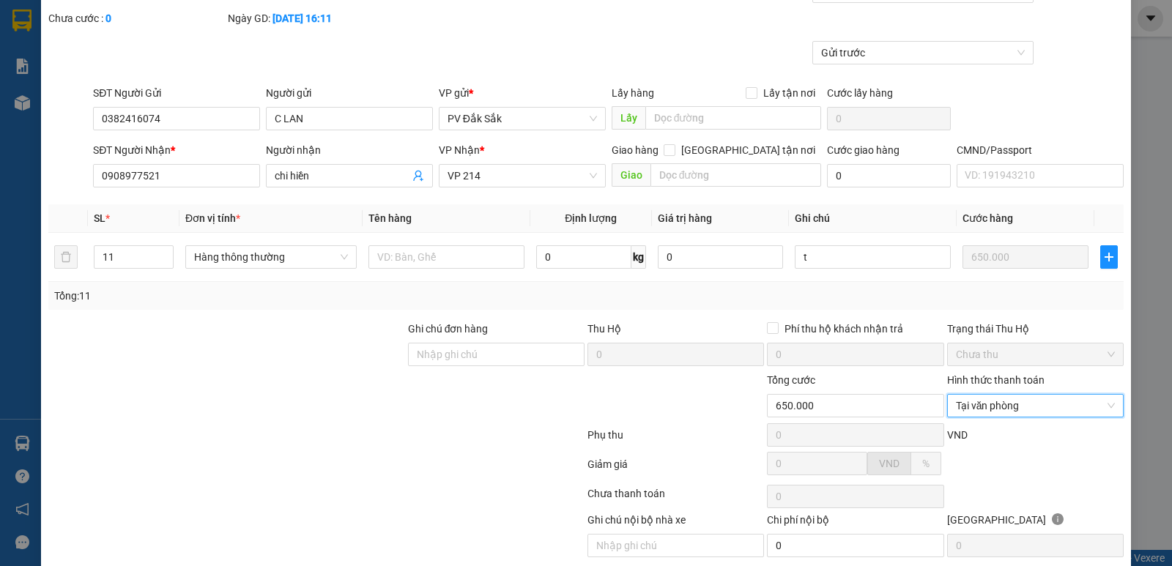
scroll to position [127, 0]
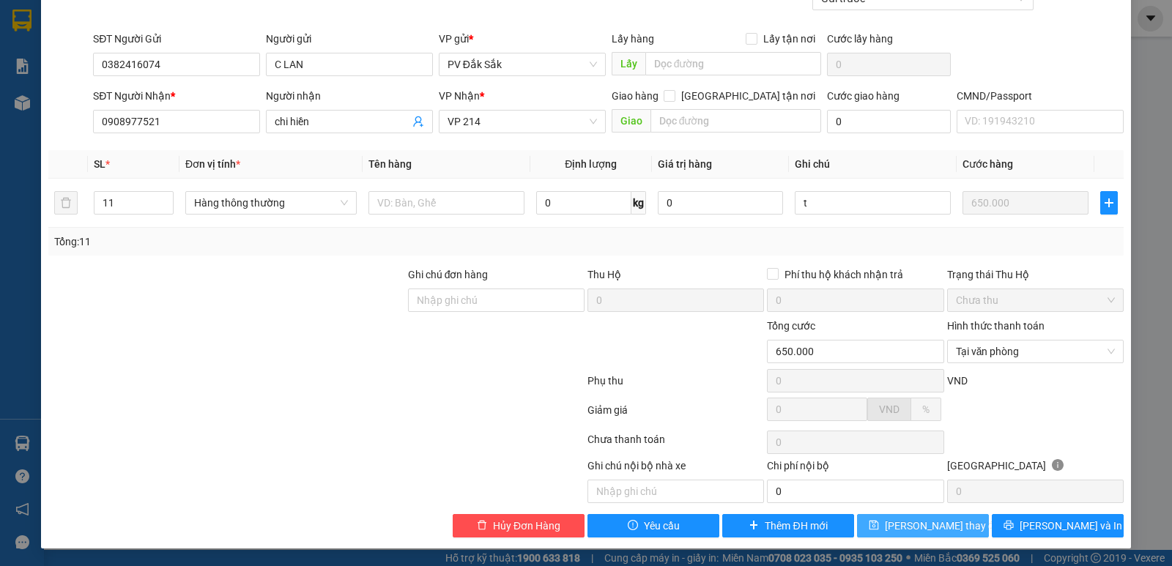
click at [940, 528] on span "Lưu thay đổi" at bounding box center [943, 526] width 117 height 16
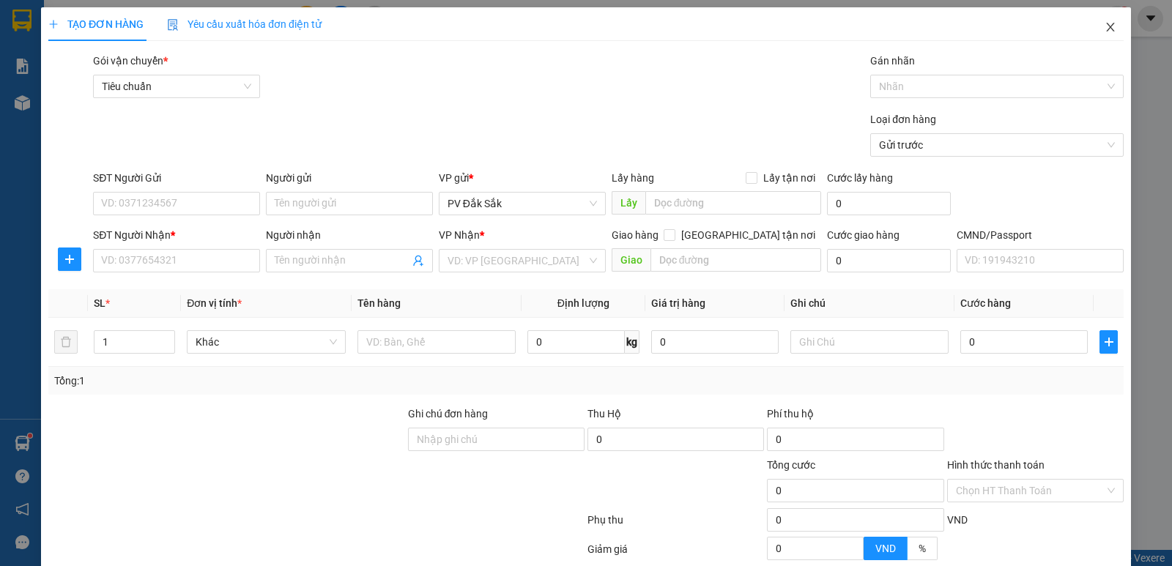
click at [1105, 23] on icon "close" at bounding box center [1111, 27] width 12 height 12
